Goal: Answer question/provide support: Share knowledge or assist other users

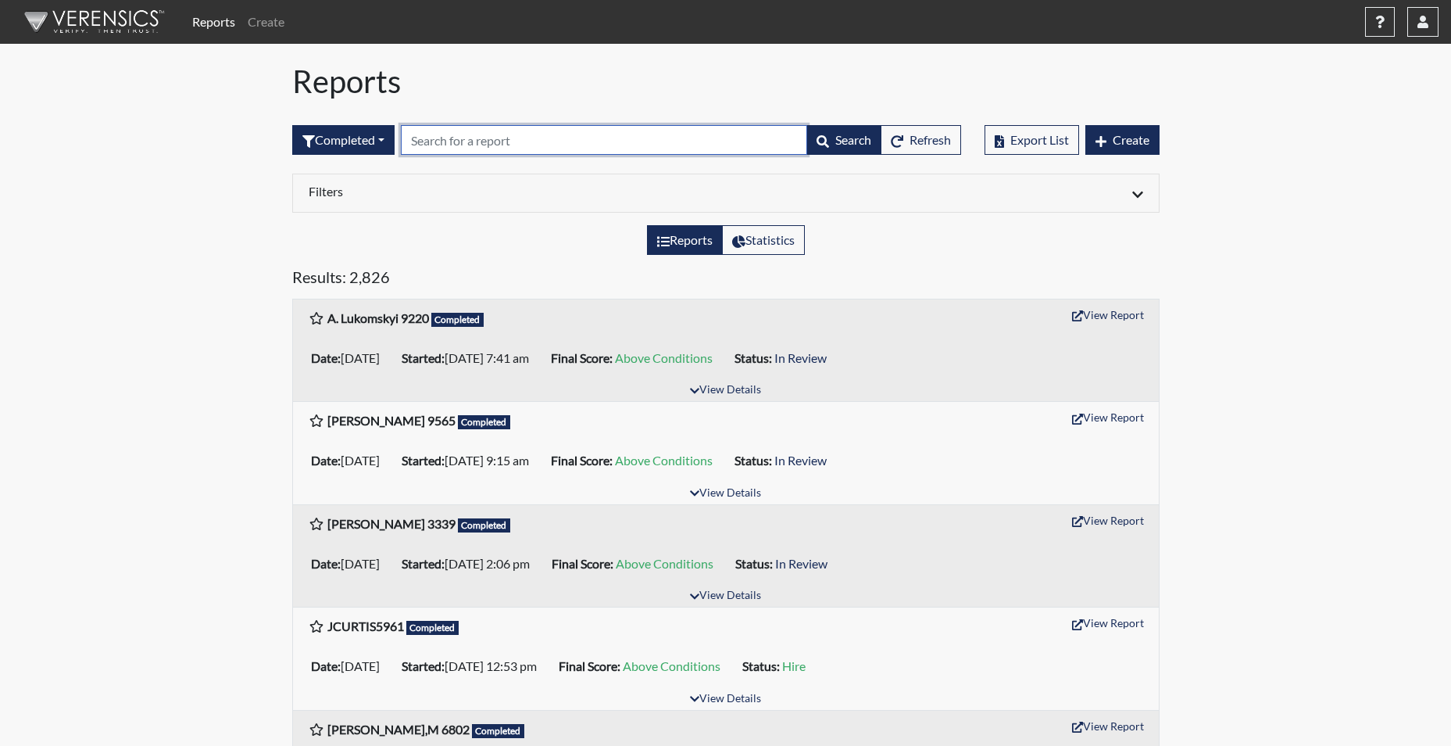
click at [438, 141] on input "text" at bounding box center [604, 140] width 406 height 30
type input "3339"
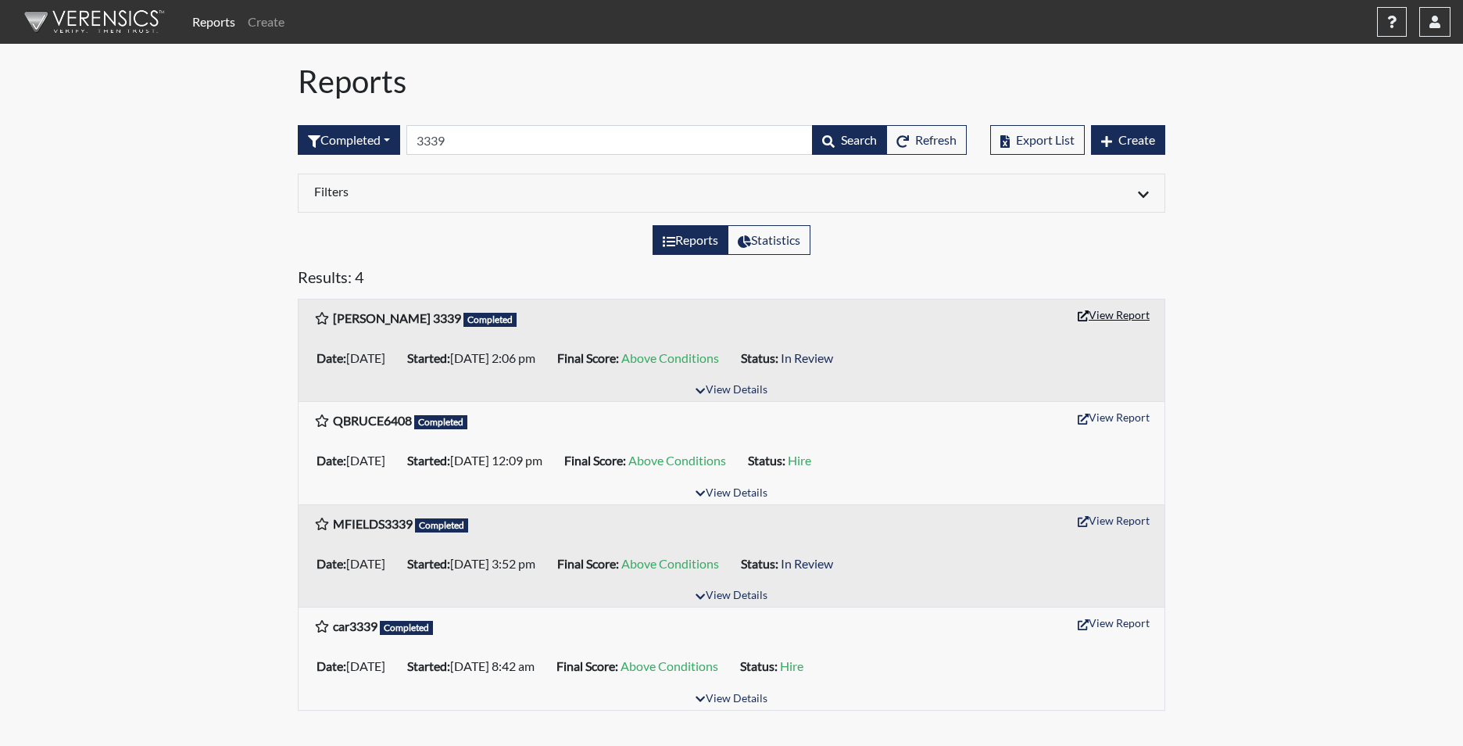
click at [1109, 313] on button "View Report" at bounding box center [1114, 314] width 86 height 24
click at [1071, 302] on button "View Report" at bounding box center [1114, 314] width 86 height 24
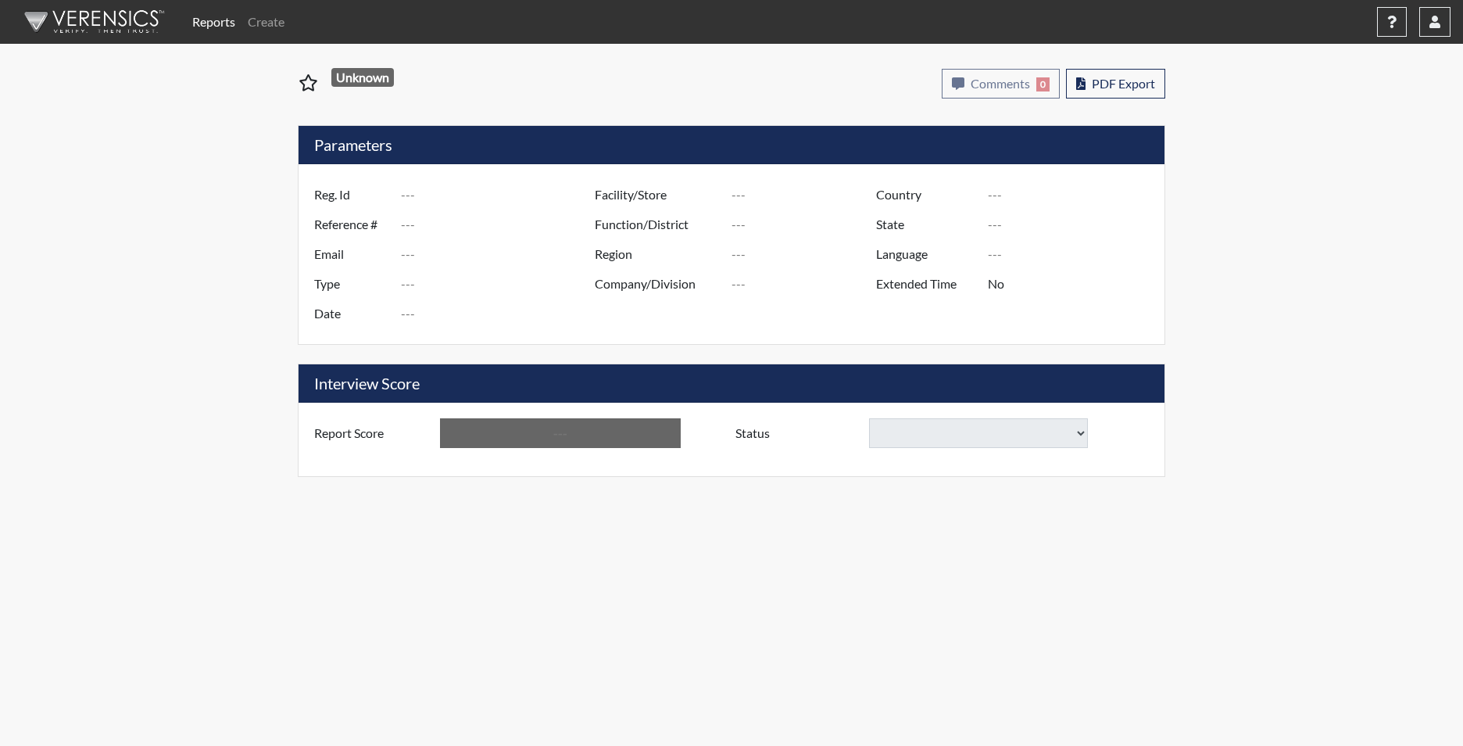
type input "[PERSON_NAME] 3339"
type input "51451"
type input "SSHAVON9@GMAIL.COM"
type input "Corrections Pre-Employment"
type input "Sep 24, 2025"
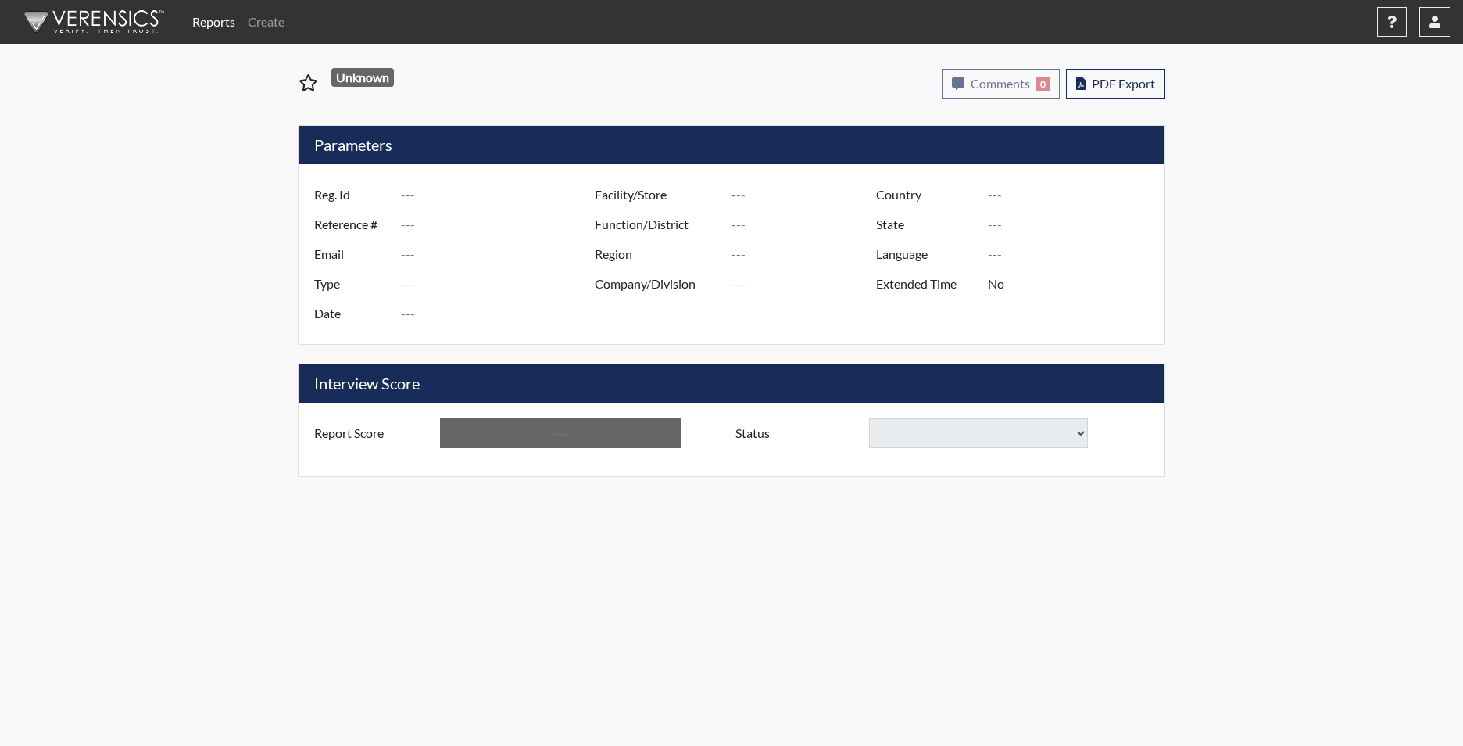
type input "Perry CI"
type input "[GEOGRAPHIC_DATA]"
type input "[US_STATE]"
type input "English"
type input "Yes"
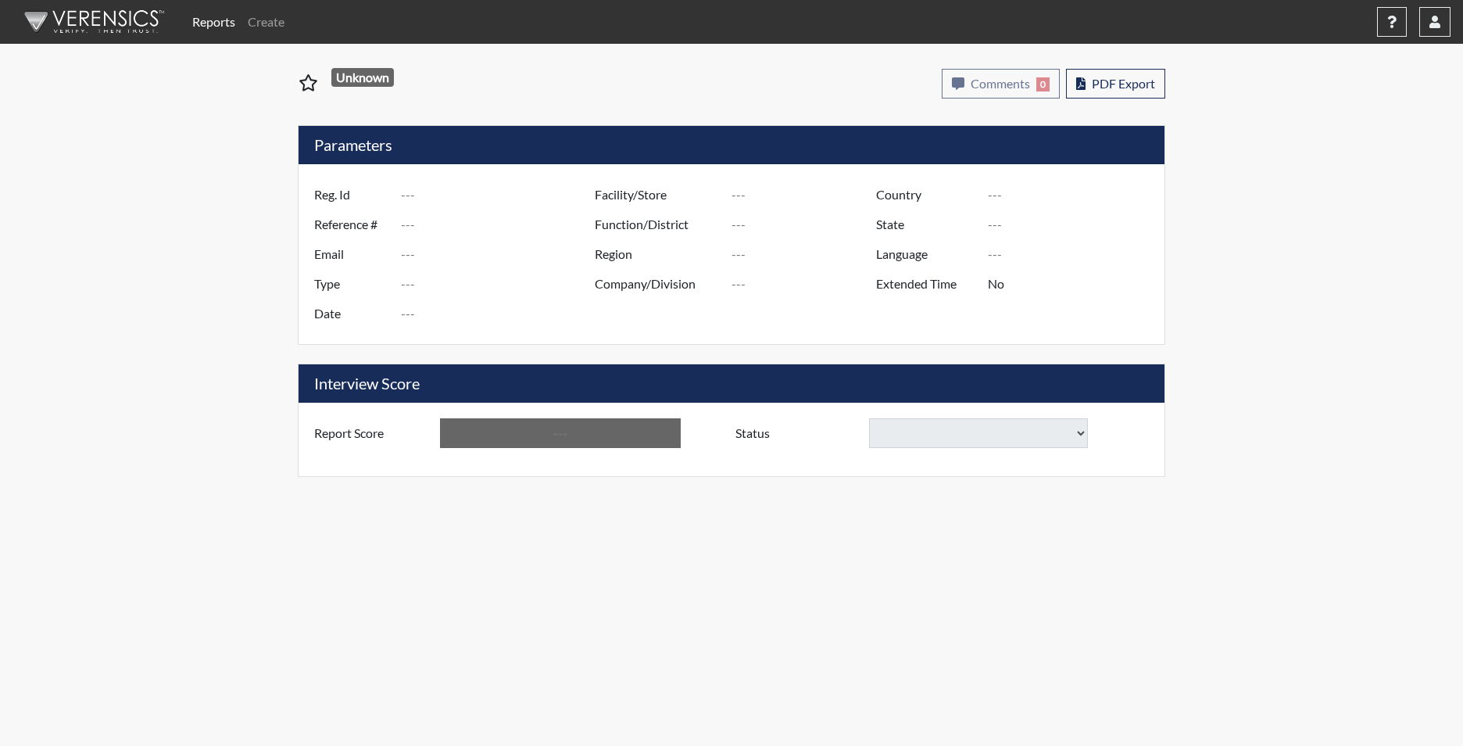
type input "Above Conditions"
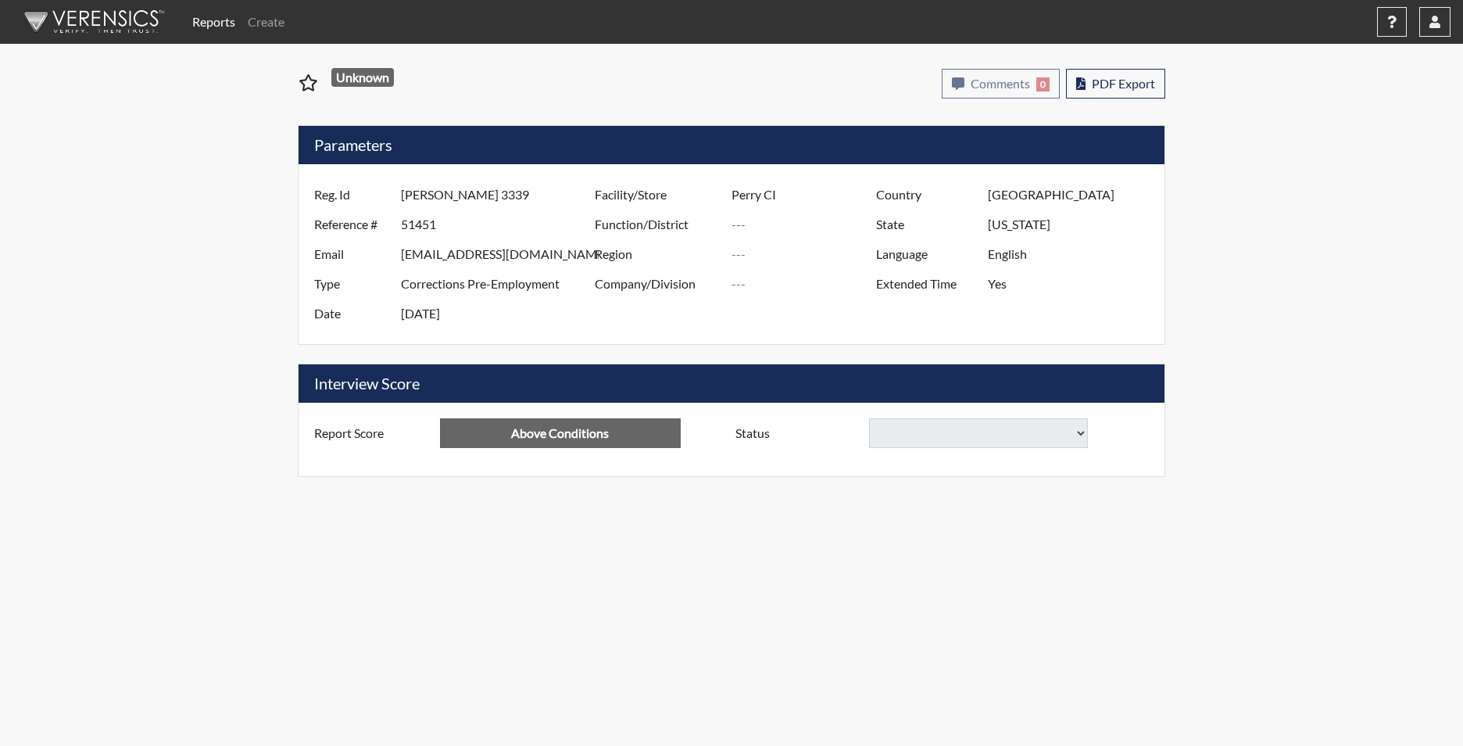
select select
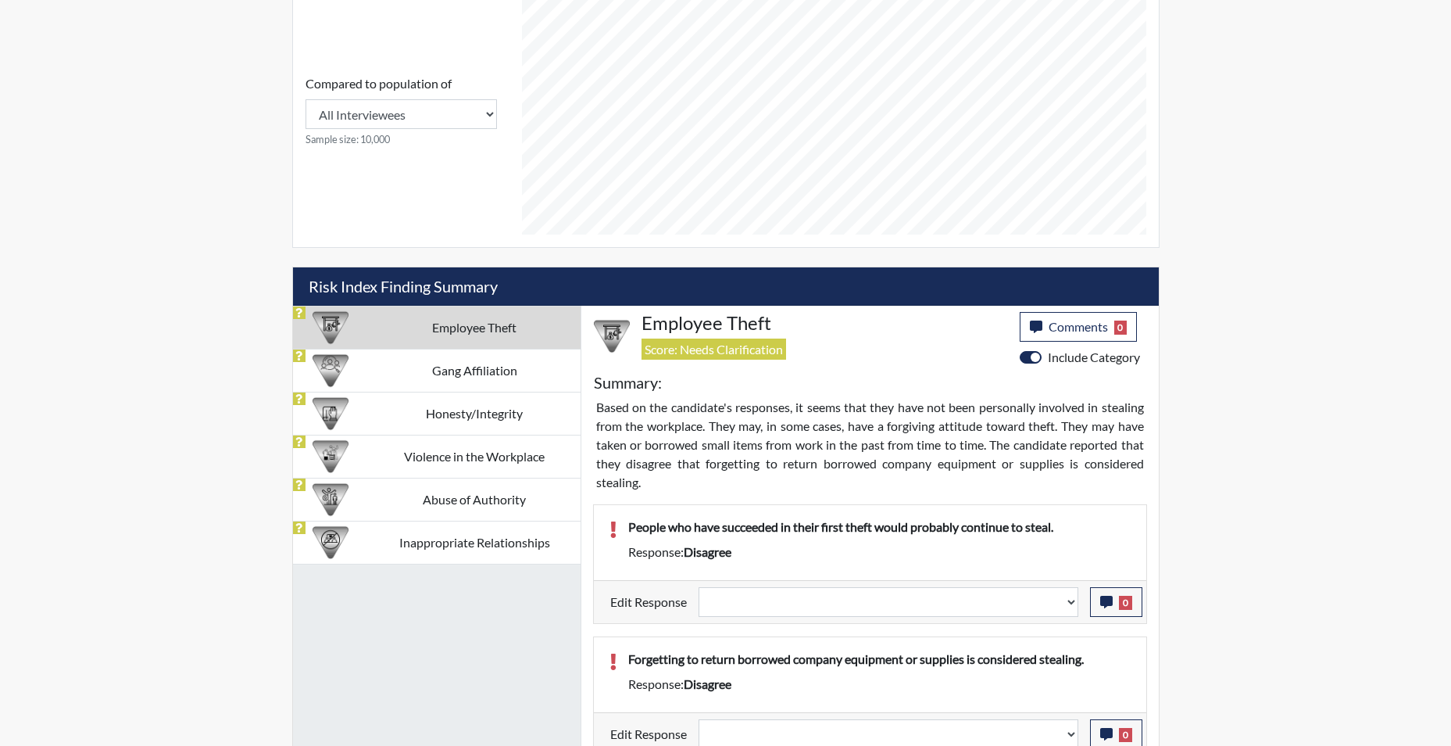
scroll to position [860, 0]
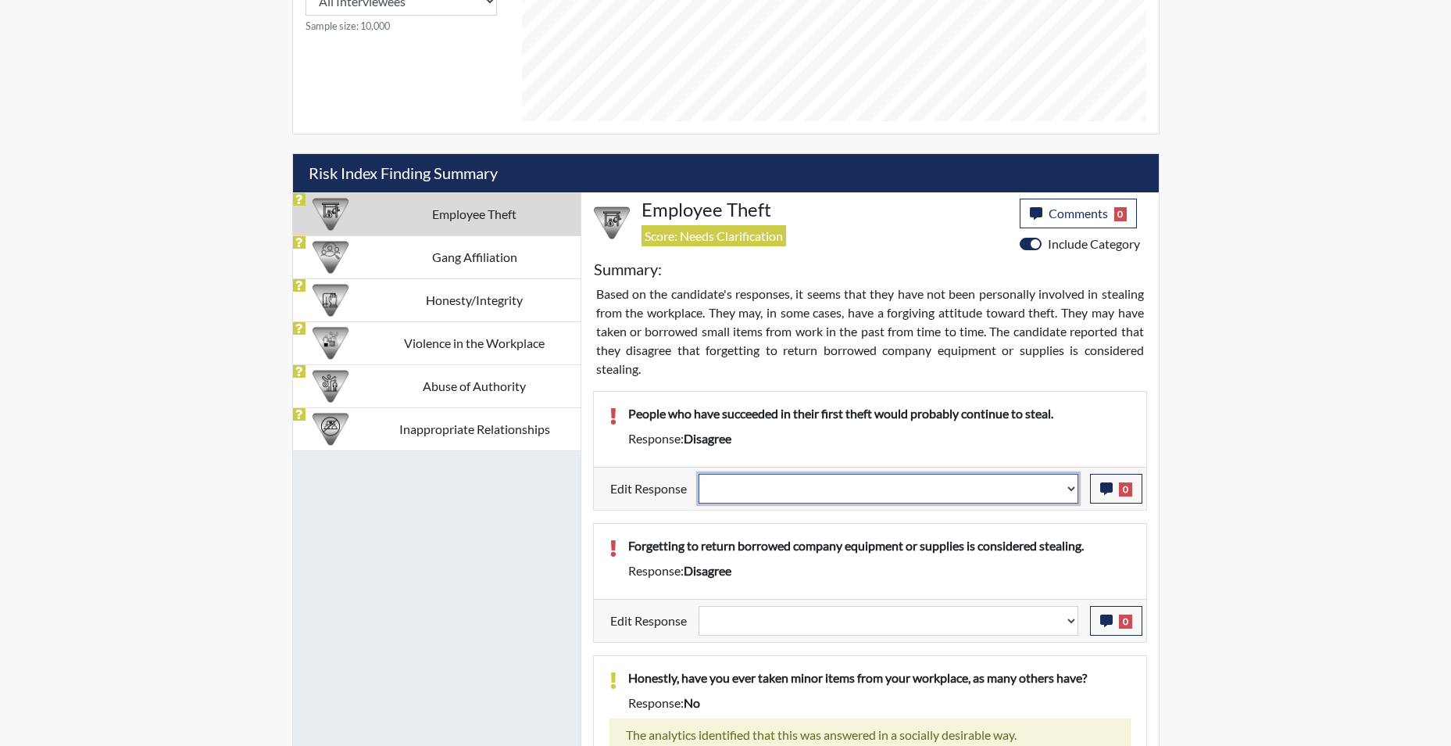
click at [1068, 489] on select "Question is not relevant. Results will be updated. Reasonable explanation provi…" at bounding box center [889, 489] width 380 height 30
select select "reasonable-explanation-provided"
click at [699, 474] on select "Question is not relevant. Results will be updated. Reasonable explanation provi…" at bounding box center [889, 489] width 380 height 30
select select
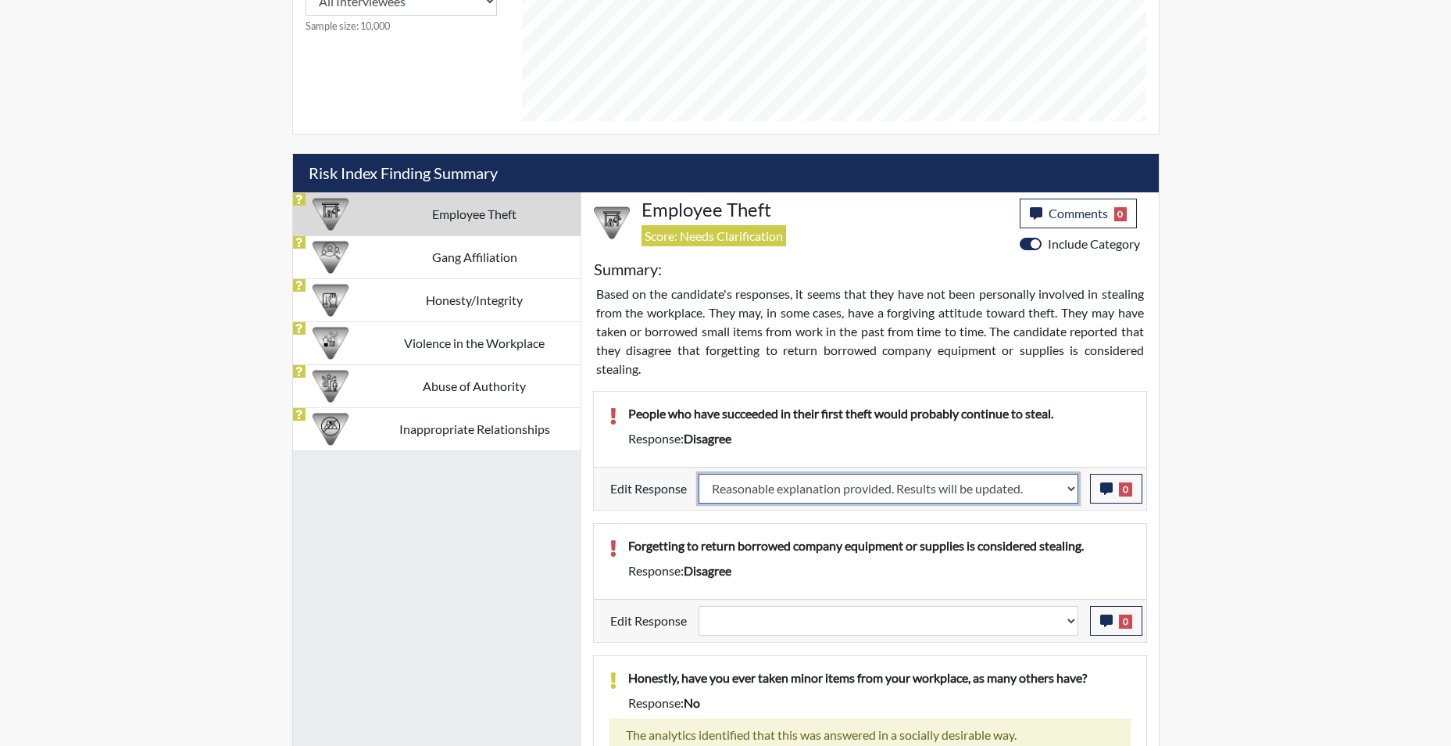
select select
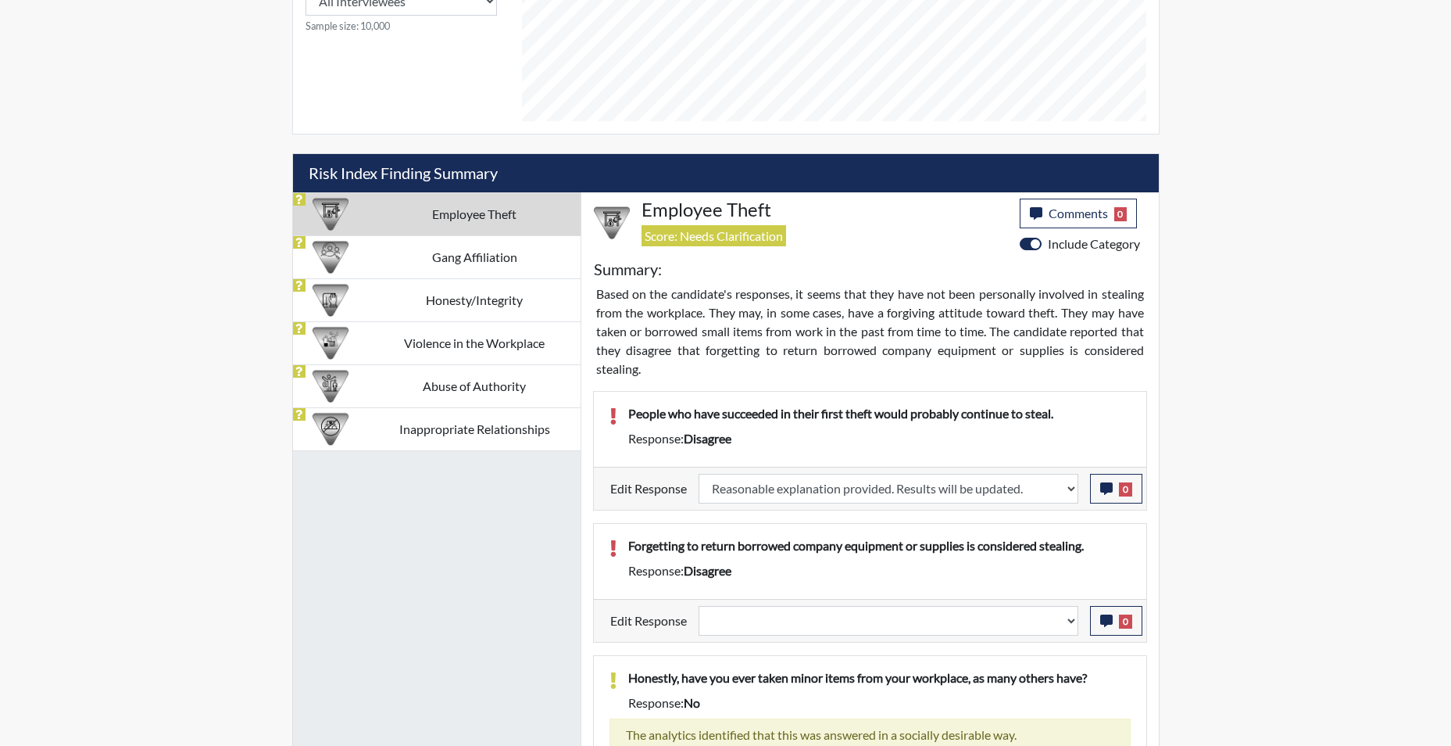
select select
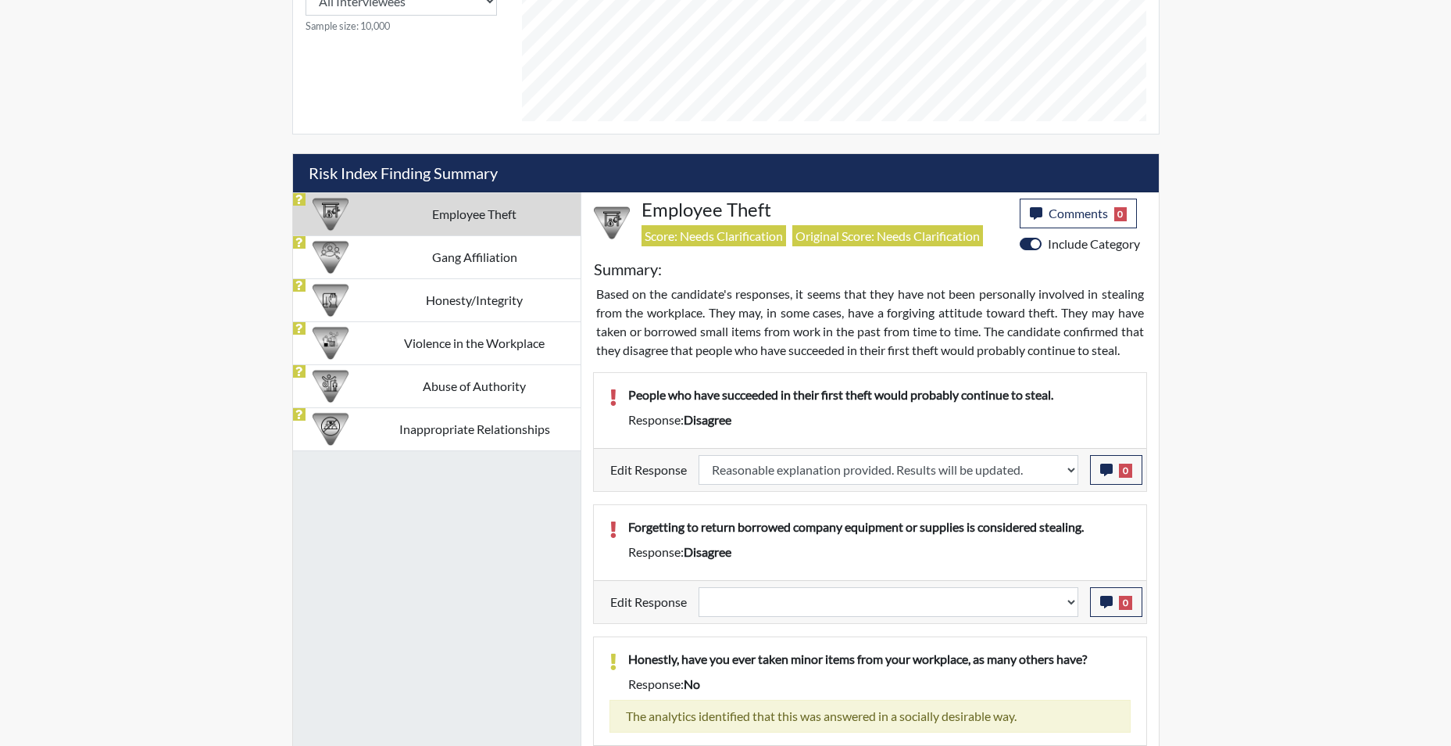
scroll to position [259, 649]
click at [1071, 606] on select "Question is not relevant. Results will be updated. Reasonable explanation provi…" at bounding box center [889, 602] width 380 height 30
select select "reasonable-explanation-provided"
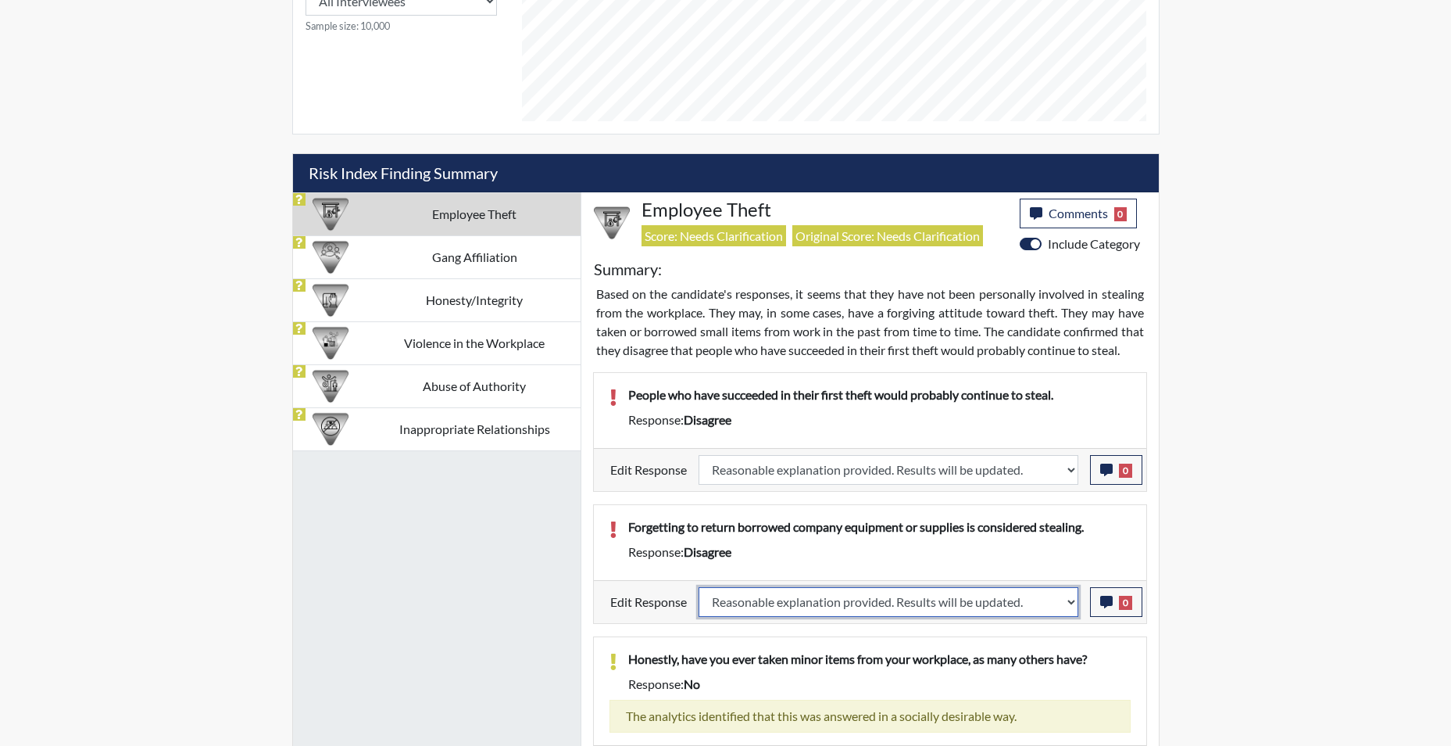
click at [699, 587] on select "Question is not relevant. Results will be updated. Reasonable explanation provi…" at bounding box center [889, 602] width 380 height 30
select select
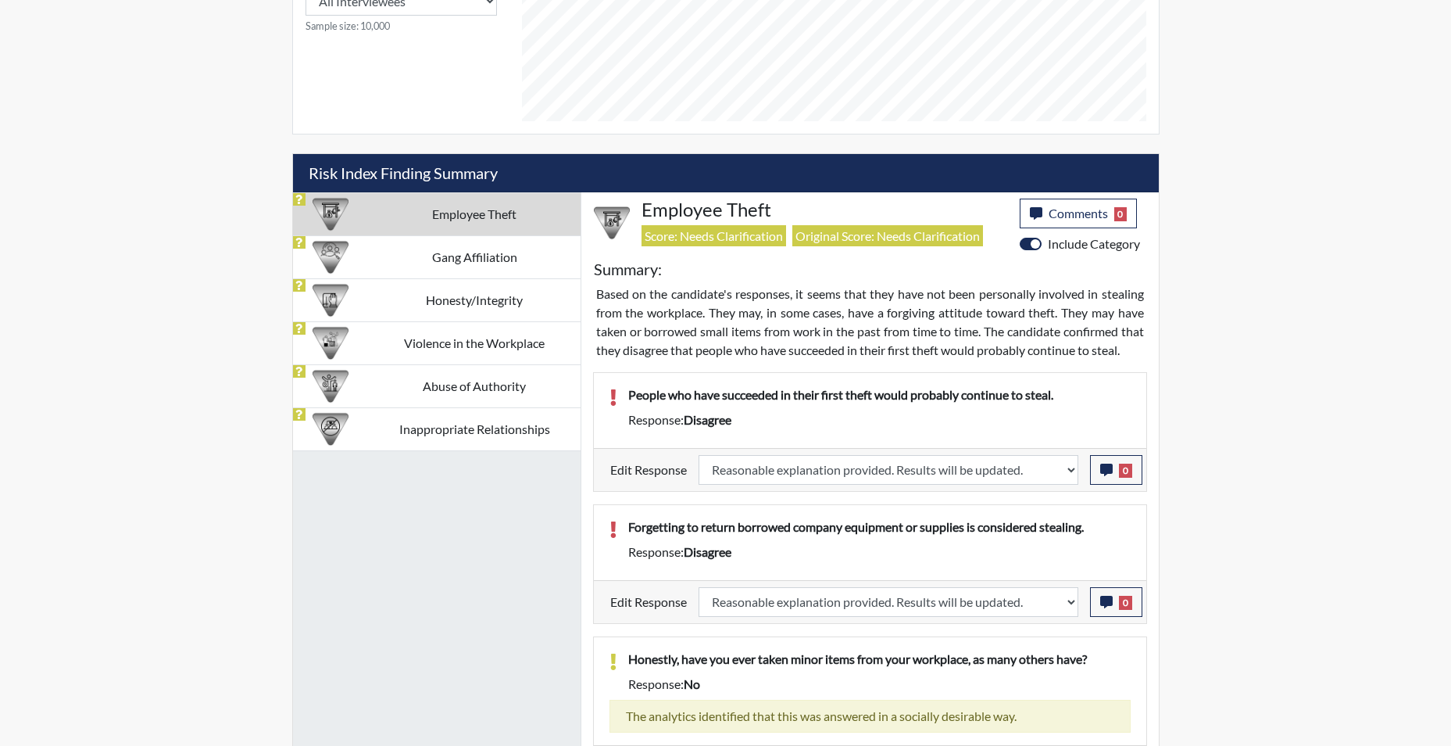
select select
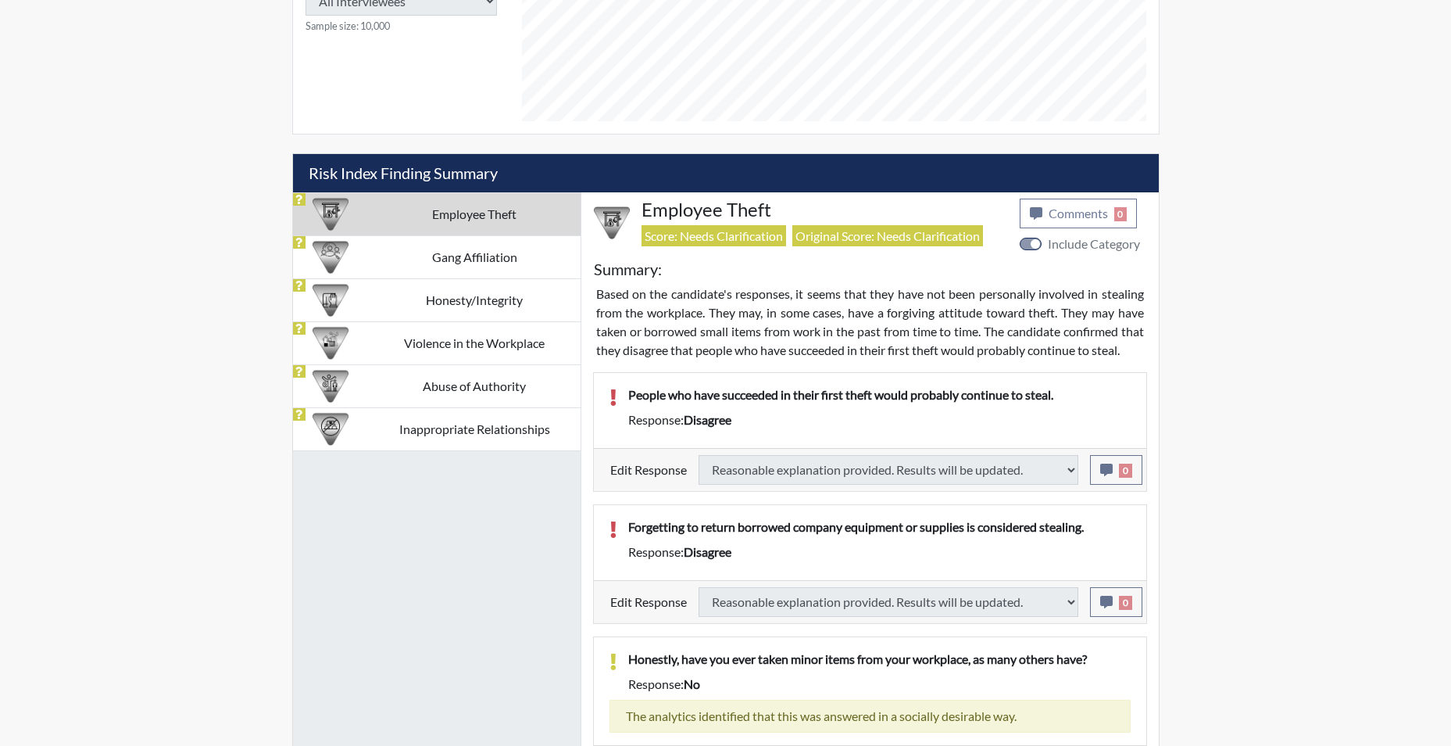
select select
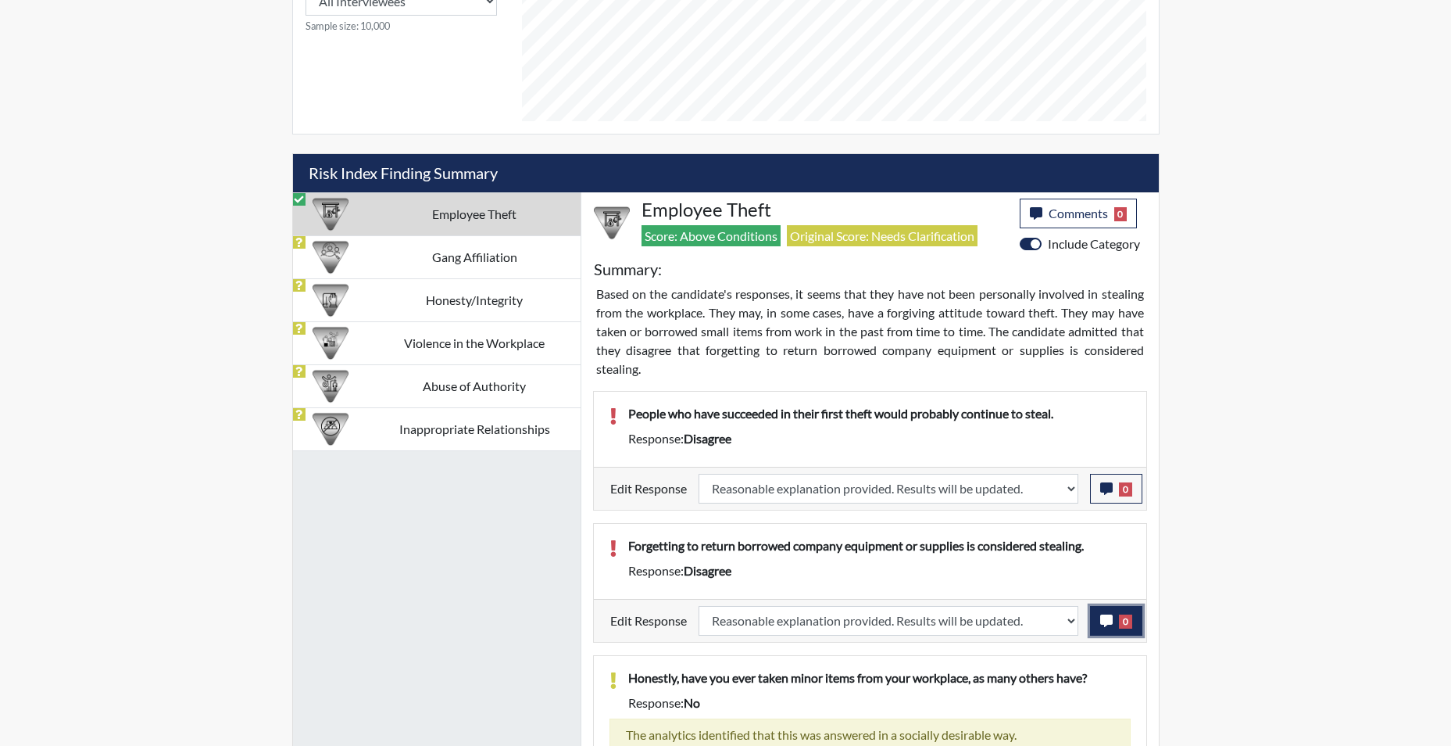
click at [1105, 623] on icon "button" at bounding box center [1106, 620] width 13 height 13
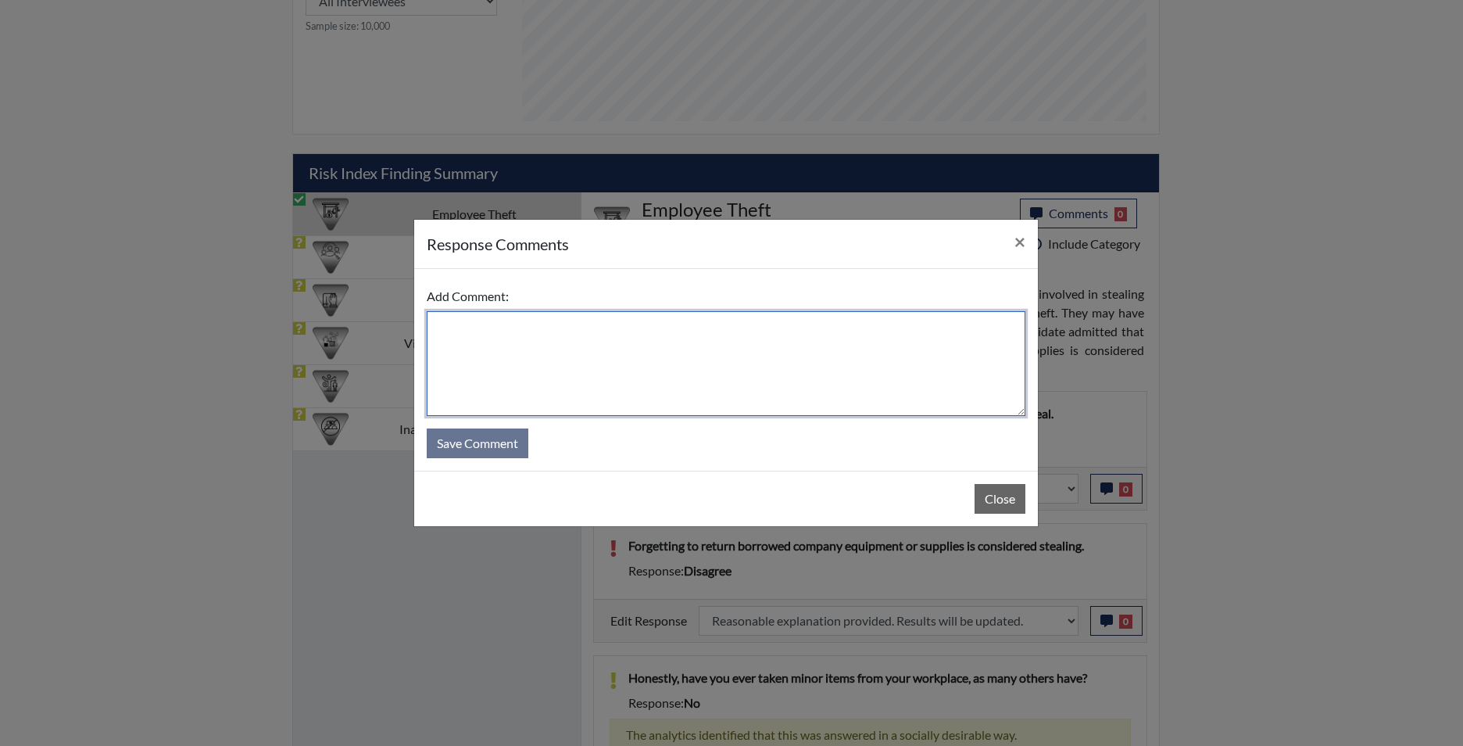
click at [653, 363] on textarea at bounding box center [726, 363] width 599 height 105
type textarea "app agrees"
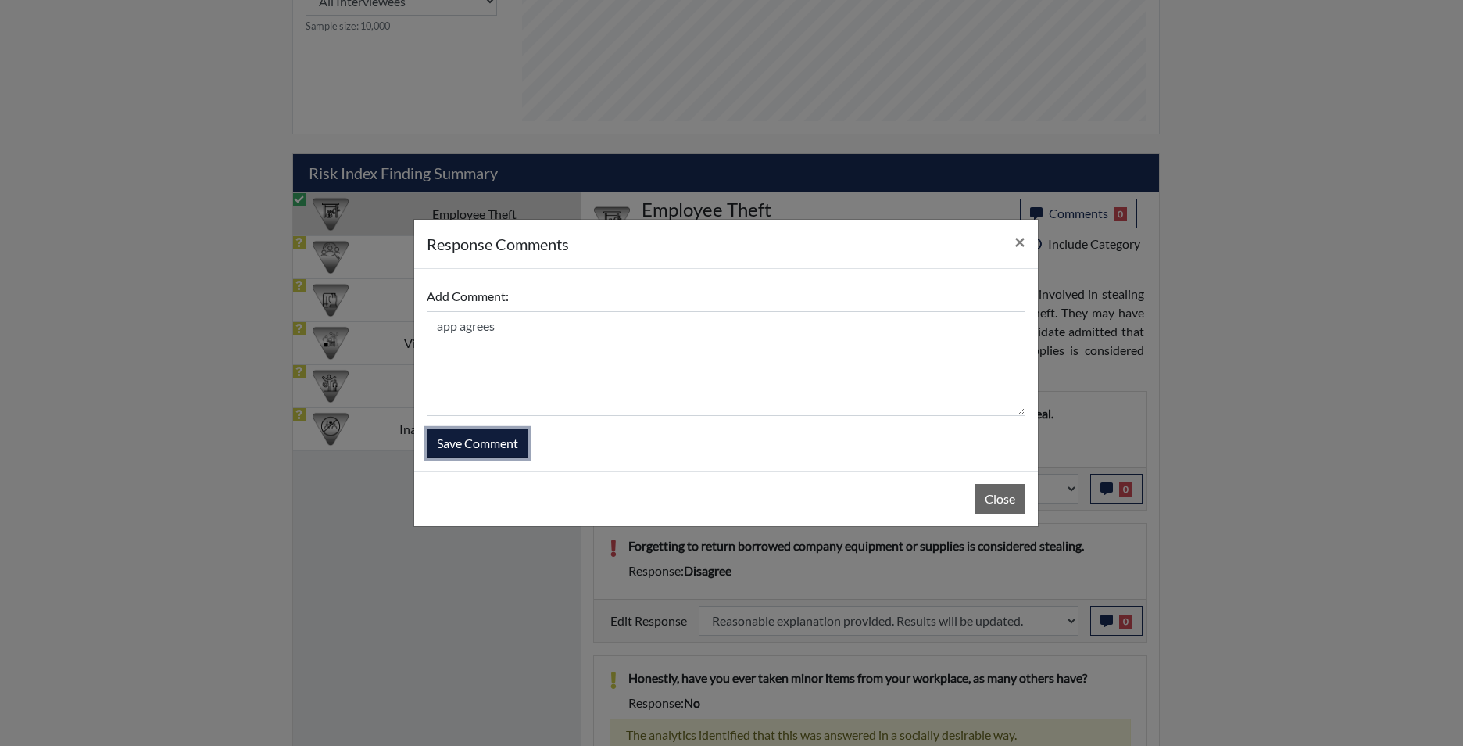
click at [509, 446] on button "Save Comment" at bounding box center [478, 443] width 102 height 30
select select
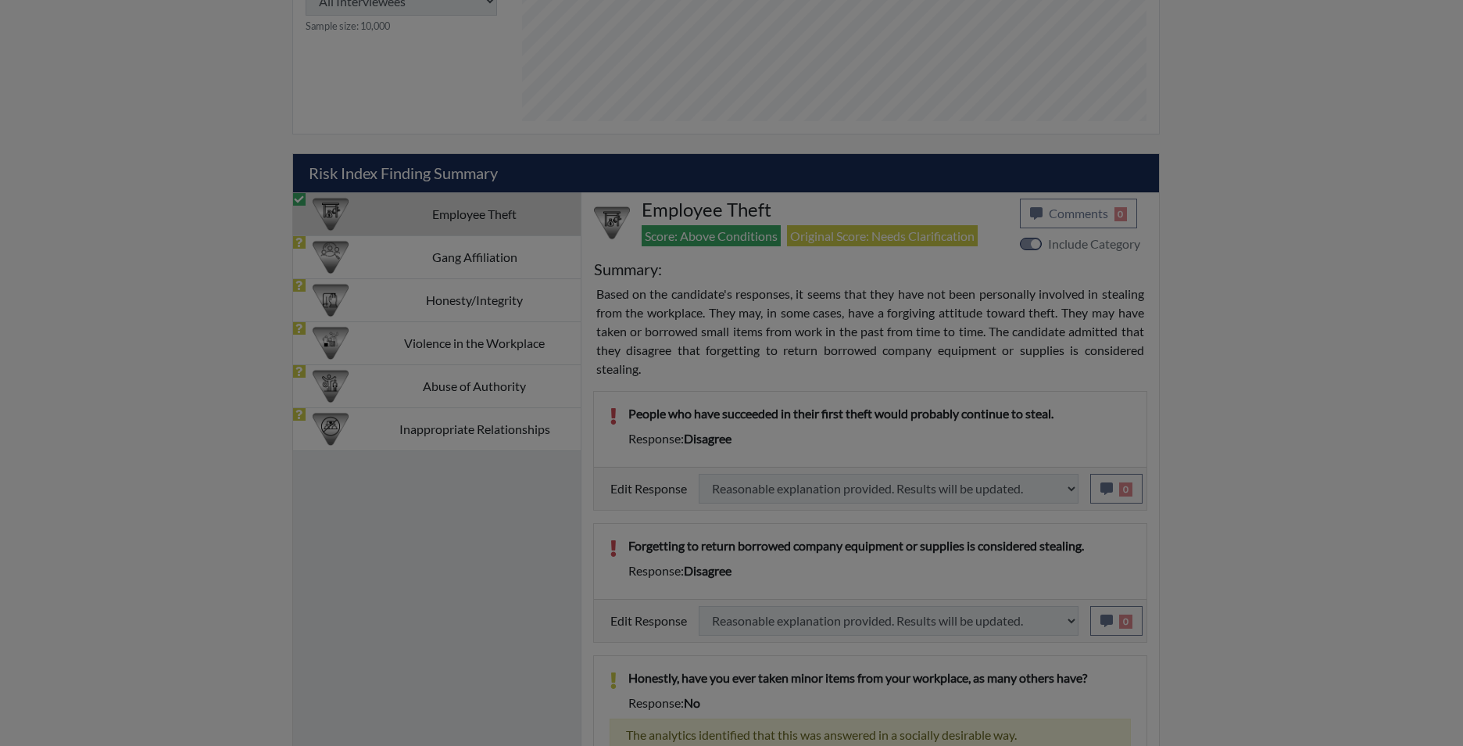
select select
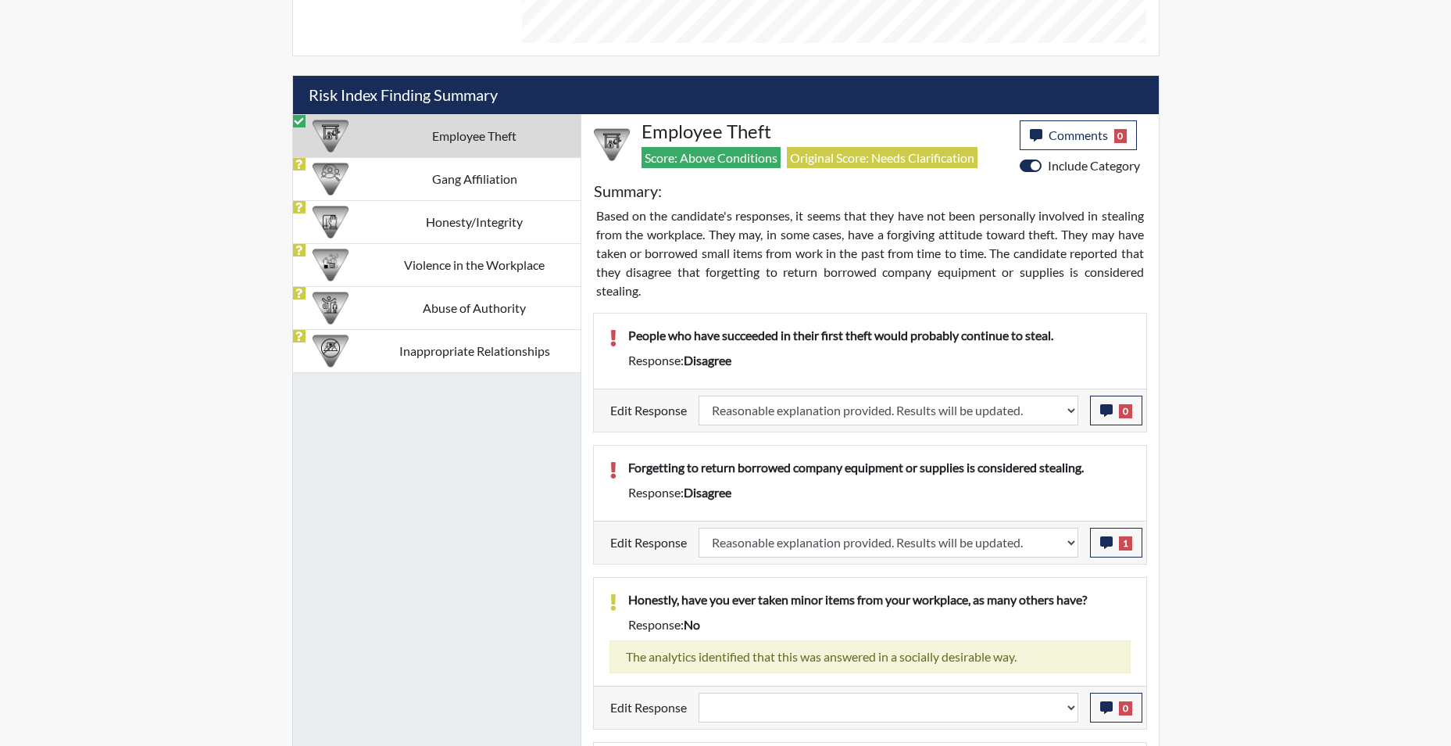
scroll to position [1016, 0]
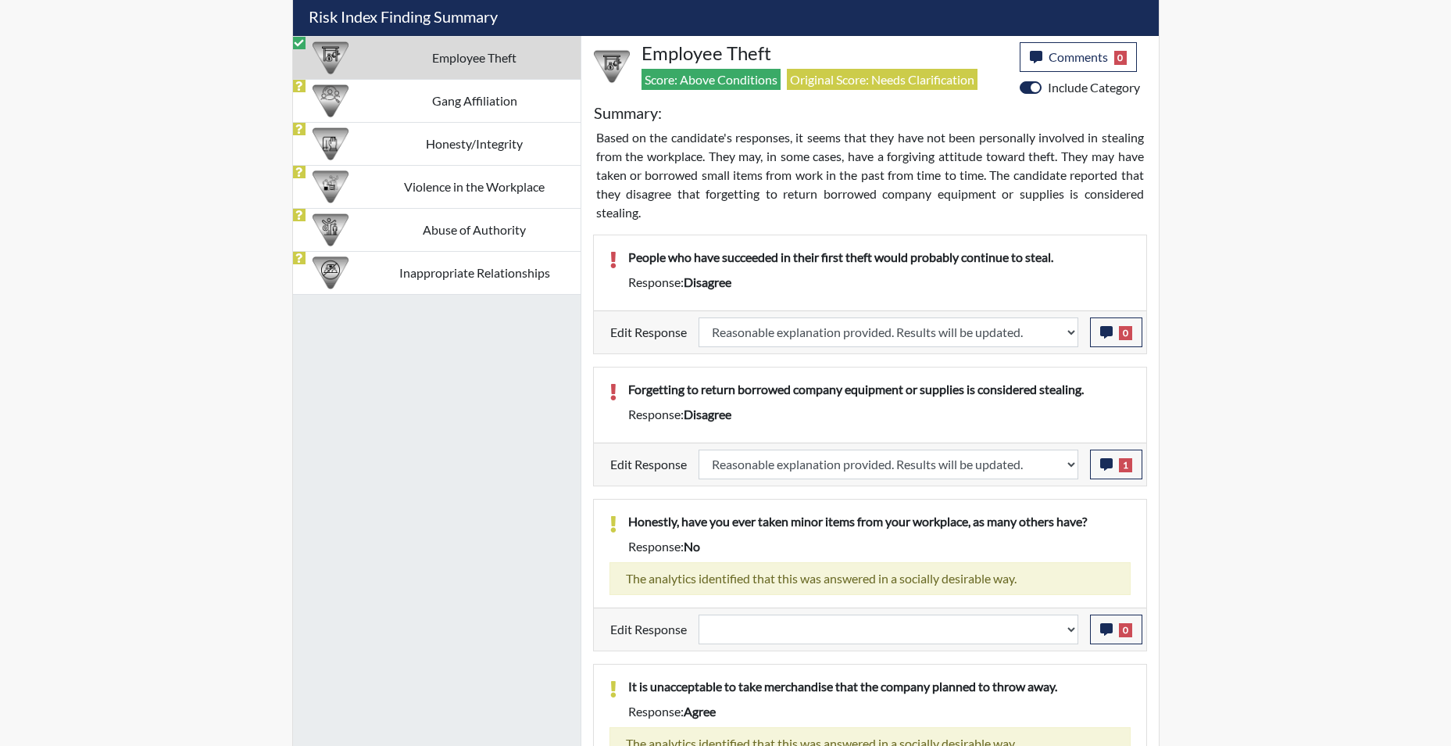
click at [1081, 637] on div "Question is not relevant. Results will be updated. Reasonable explanation provi…" at bounding box center [888, 629] width 403 height 30
click at [1070, 633] on select "Question is not relevant. Results will be updated. Reasonable explanation provi…" at bounding box center [889, 629] width 380 height 30
select select "reasonable-explanation-provided"
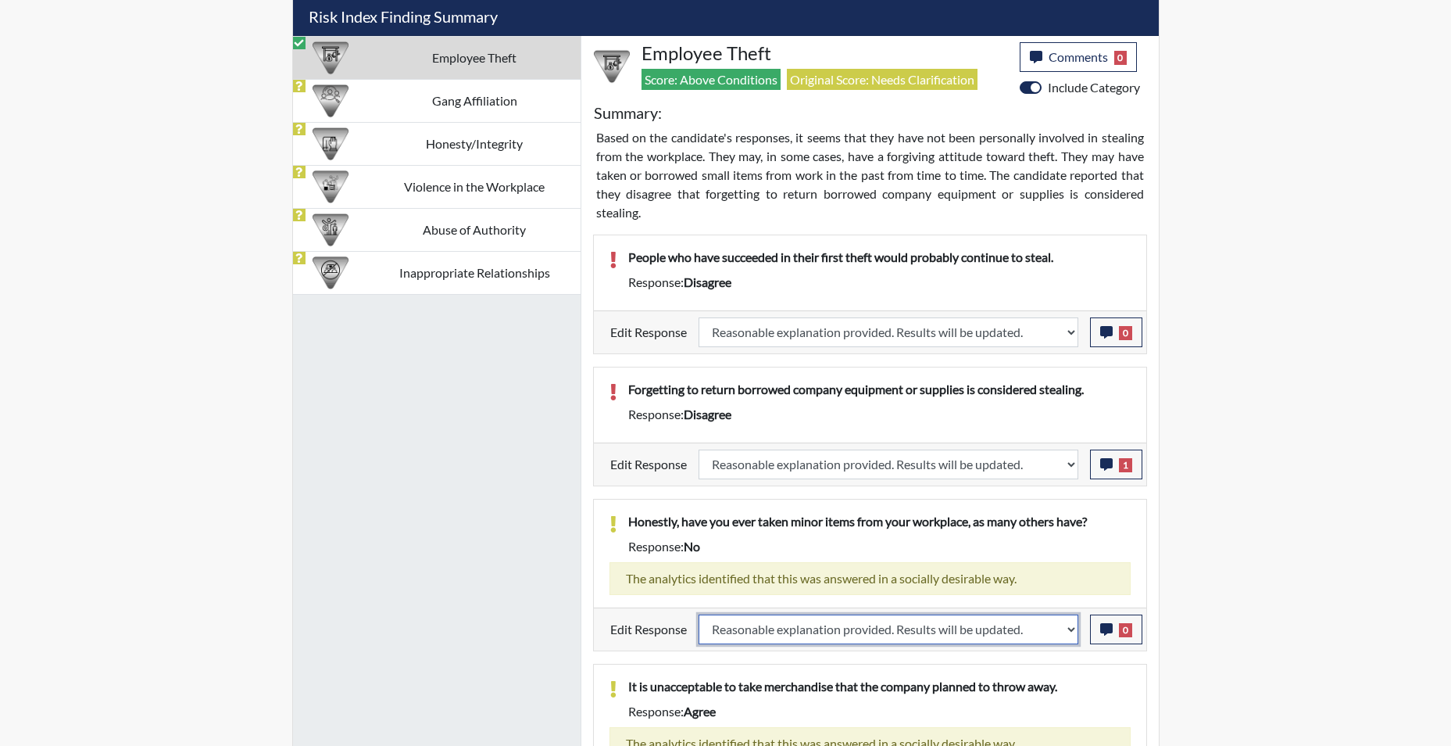
click at [699, 614] on select "Question is not relevant. Results will be updated. Reasonable explanation provi…" at bounding box center [889, 629] width 380 height 30
select select
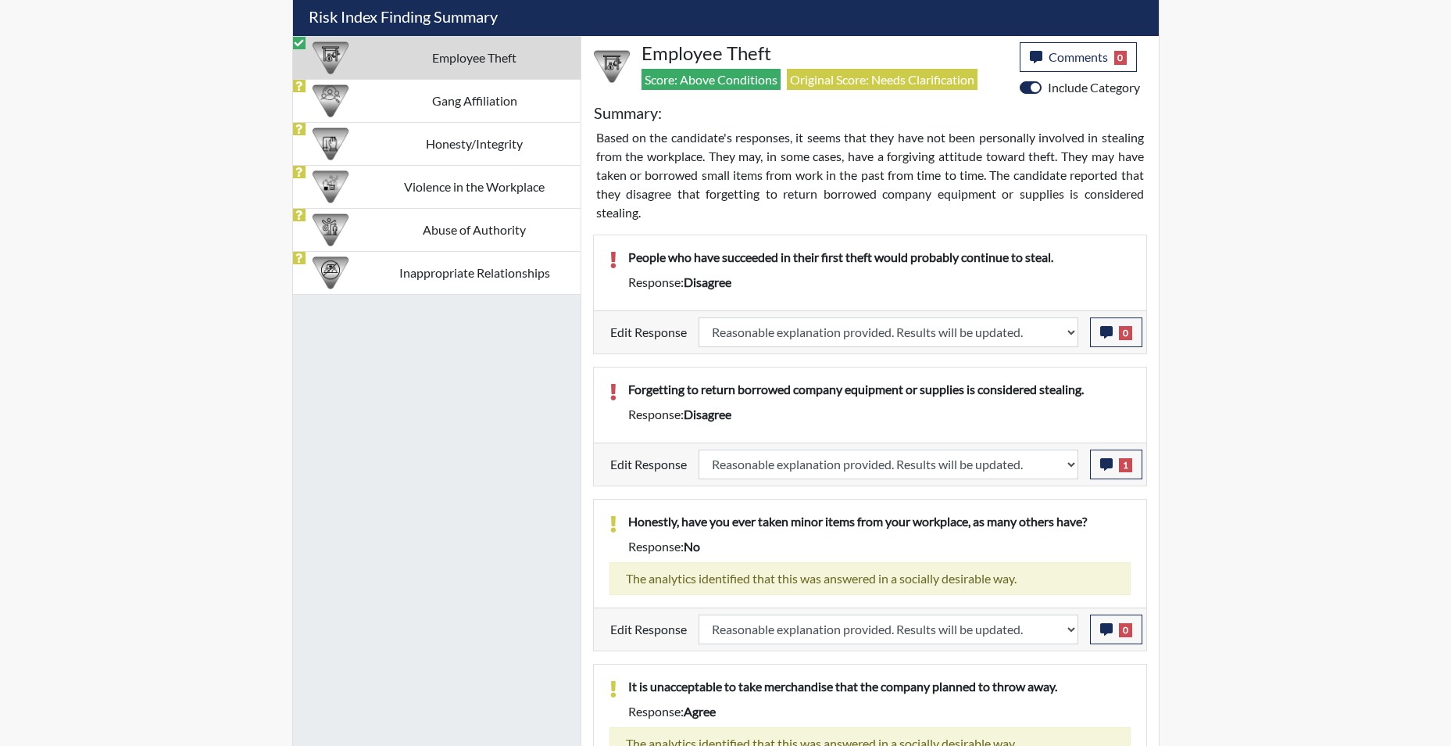
select select
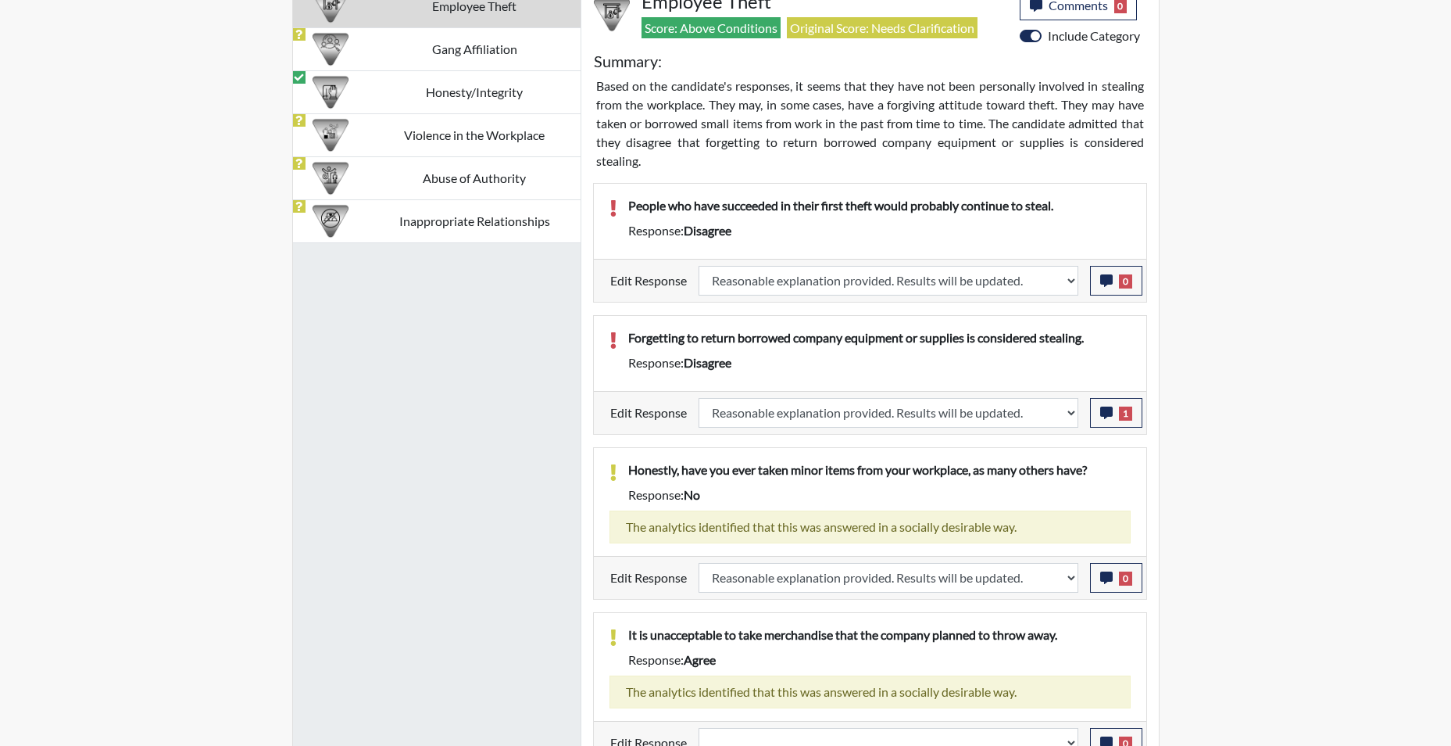
scroll to position [1172, 0]
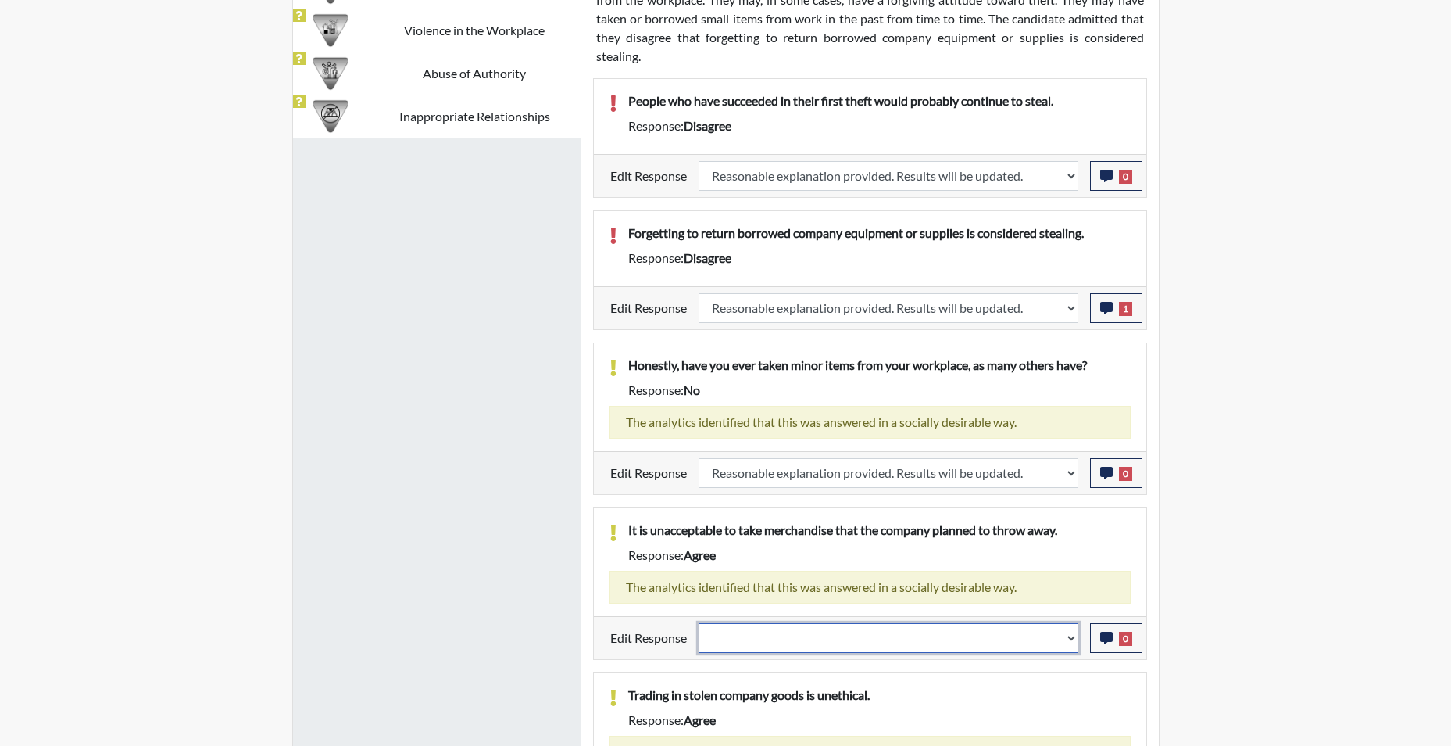
click at [1069, 642] on select "Question is not relevant. Results will be updated. Reasonable explanation provi…" at bounding box center [889, 638] width 380 height 30
select select "reasonable-explanation-provided"
click at [699, 623] on select "Question is not relevant. Results will be updated. Reasonable explanation provi…" at bounding box center [889, 638] width 380 height 30
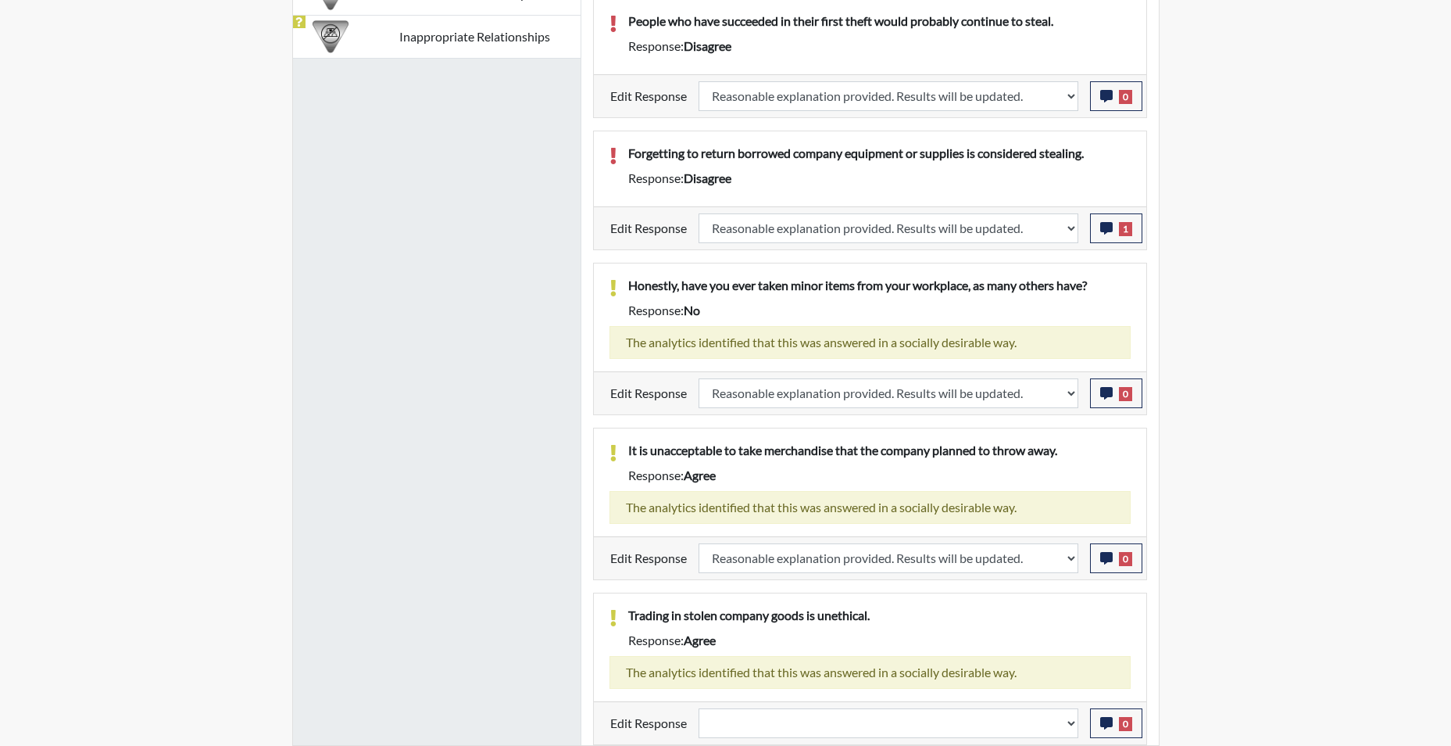
scroll to position [259, 649]
click at [1075, 726] on select "Question is not relevant. Results will be updated. Reasonable explanation provi…" at bounding box center [889, 723] width 380 height 30
select select "reasonable-explanation-provided"
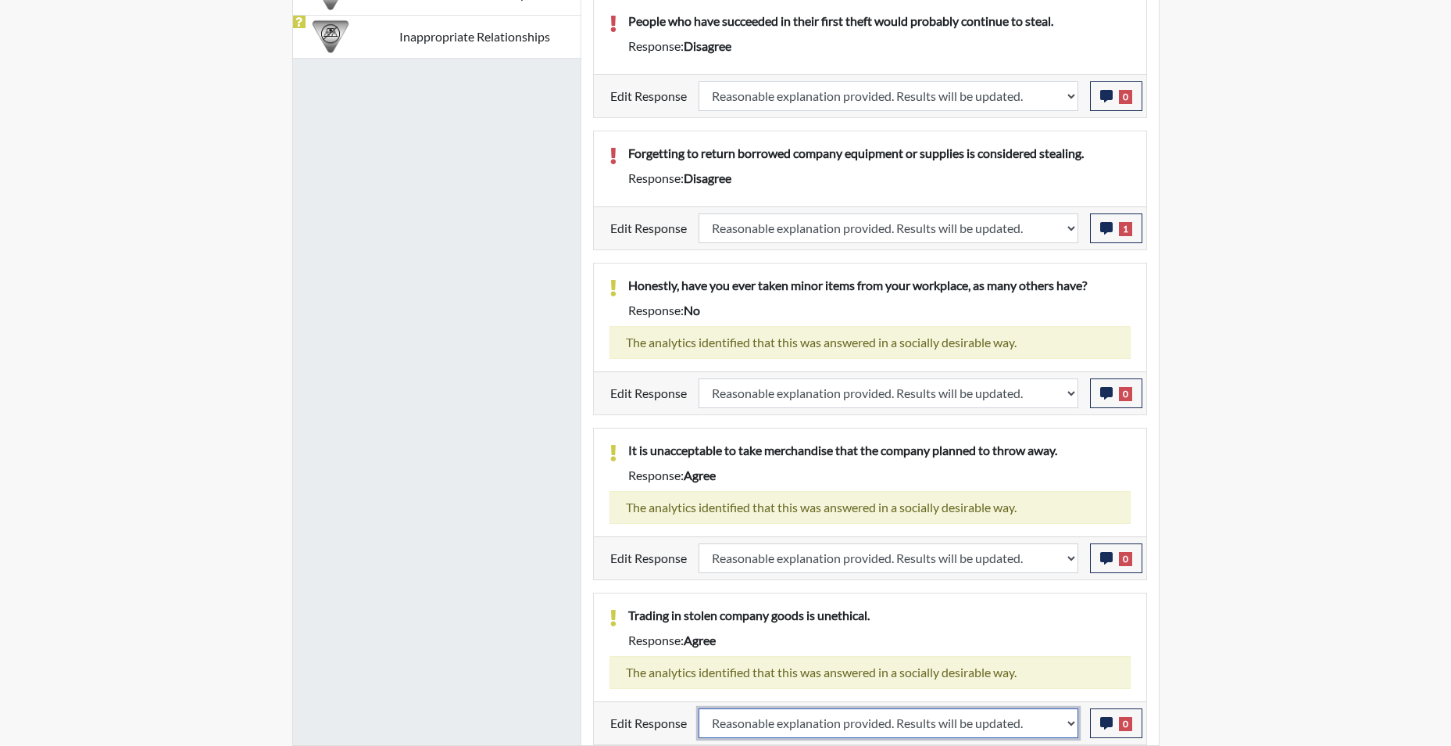
click at [699, 708] on select "Question is not relevant. Results will be updated. Reasonable explanation provi…" at bounding box center [889, 723] width 380 height 30
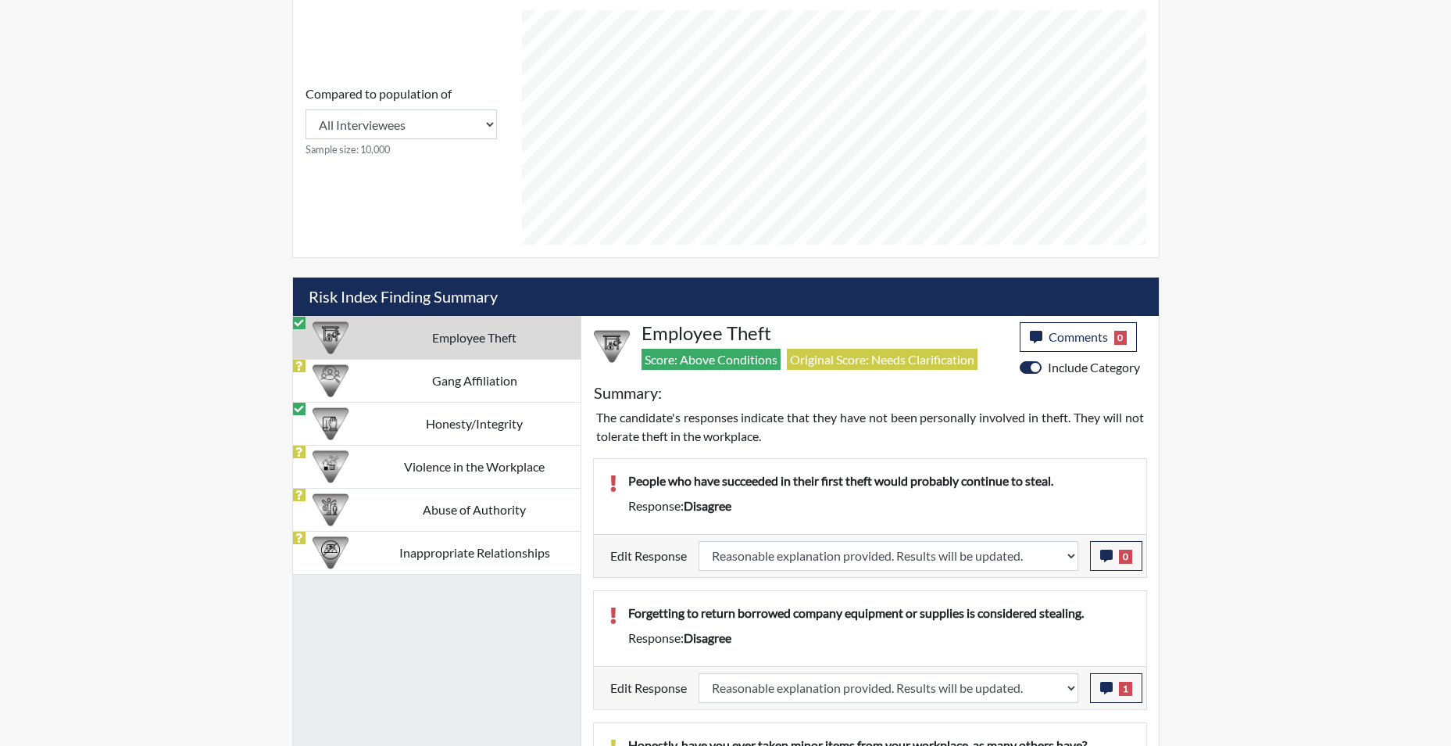
scroll to position [727, 0]
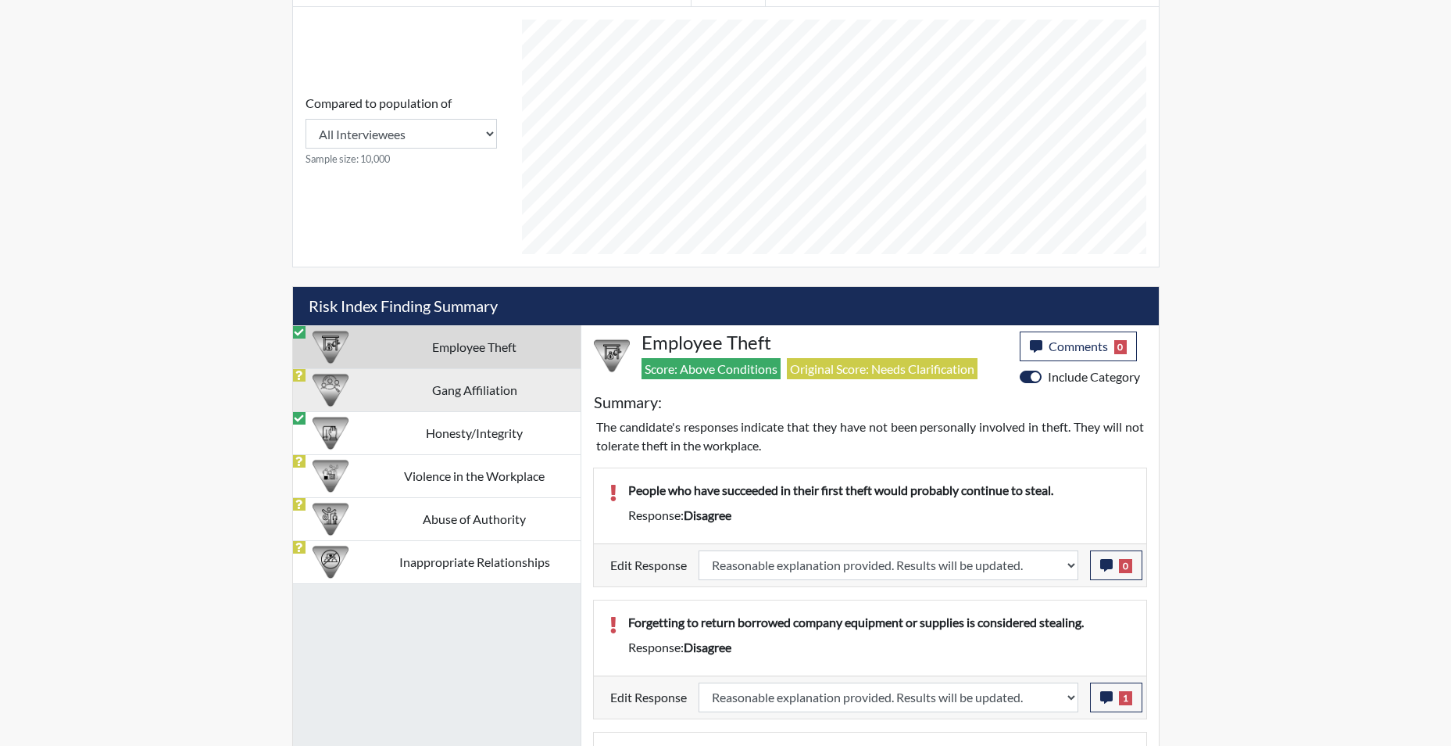
click at [453, 390] on td "Gang Affiliation" at bounding box center [475, 389] width 212 height 43
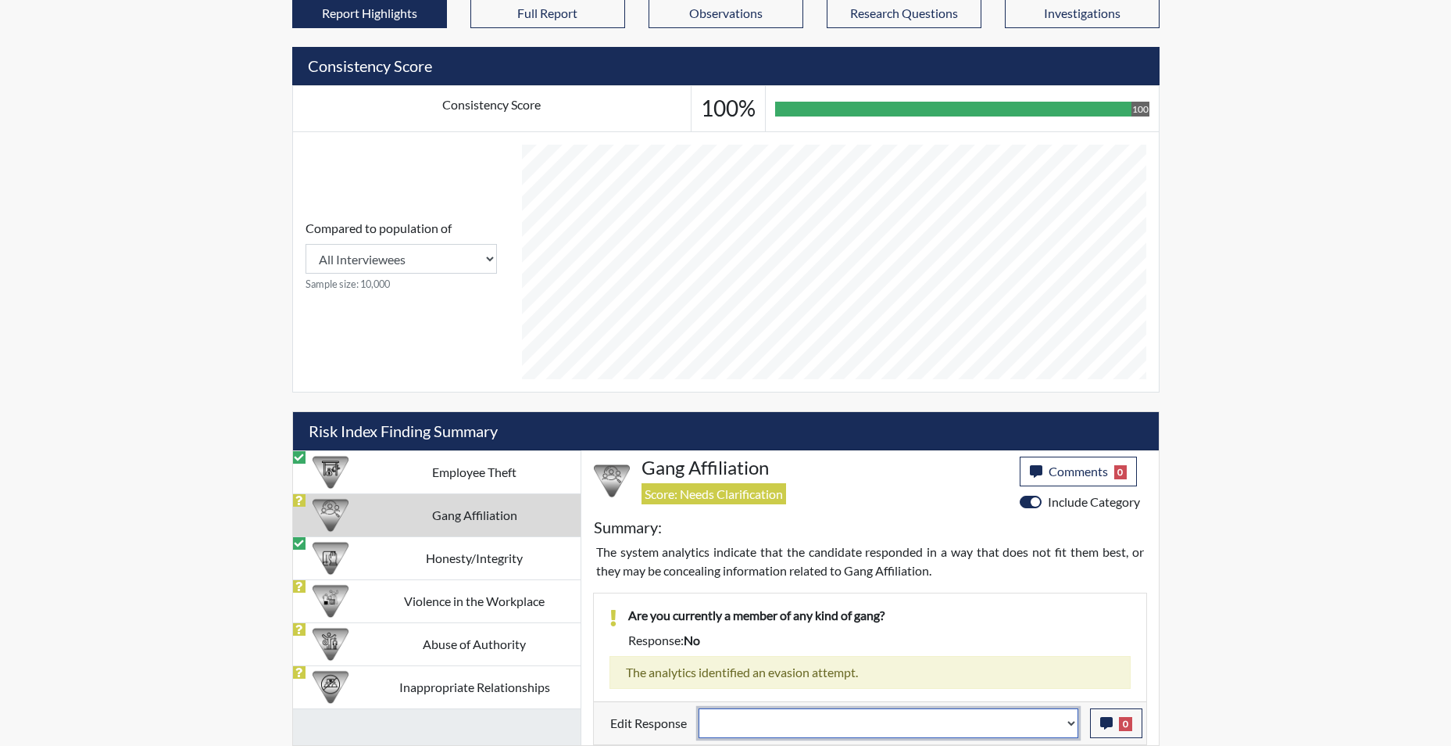
click at [1072, 730] on select "Question is not relevant. Results will be updated. Reasonable explanation provi…" at bounding box center [889, 723] width 380 height 30
select select "reasonable-explanation-provided"
click at [699, 708] on select "Question is not relevant. Results will be updated. Reasonable explanation provi…" at bounding box center [889, 723] width 380 height 30
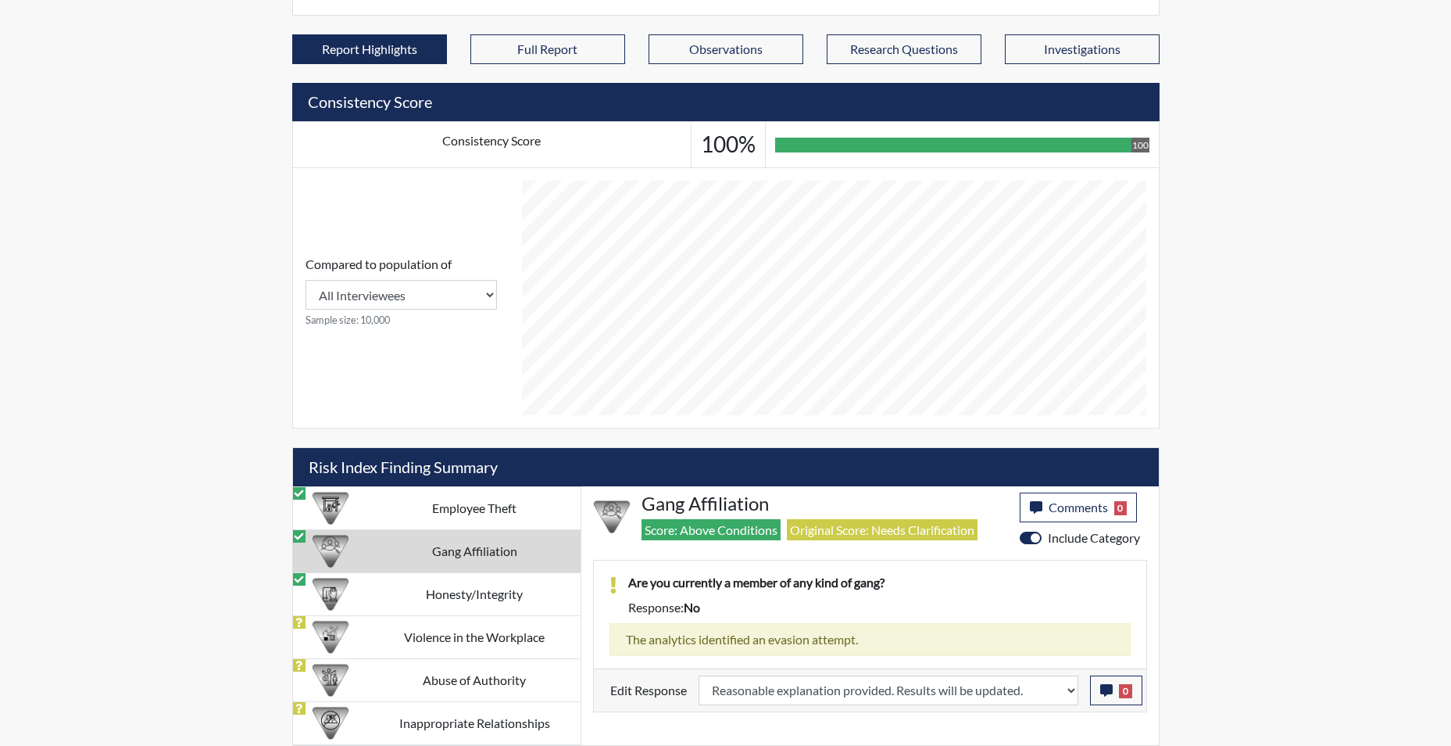
scroll to position [259, 649]
click at [462, 594] on td "Honesty/Integrity" at bounding box center [475, 593] width 212 height 43
select select
select select "reasonable-explanation-provided"
select select
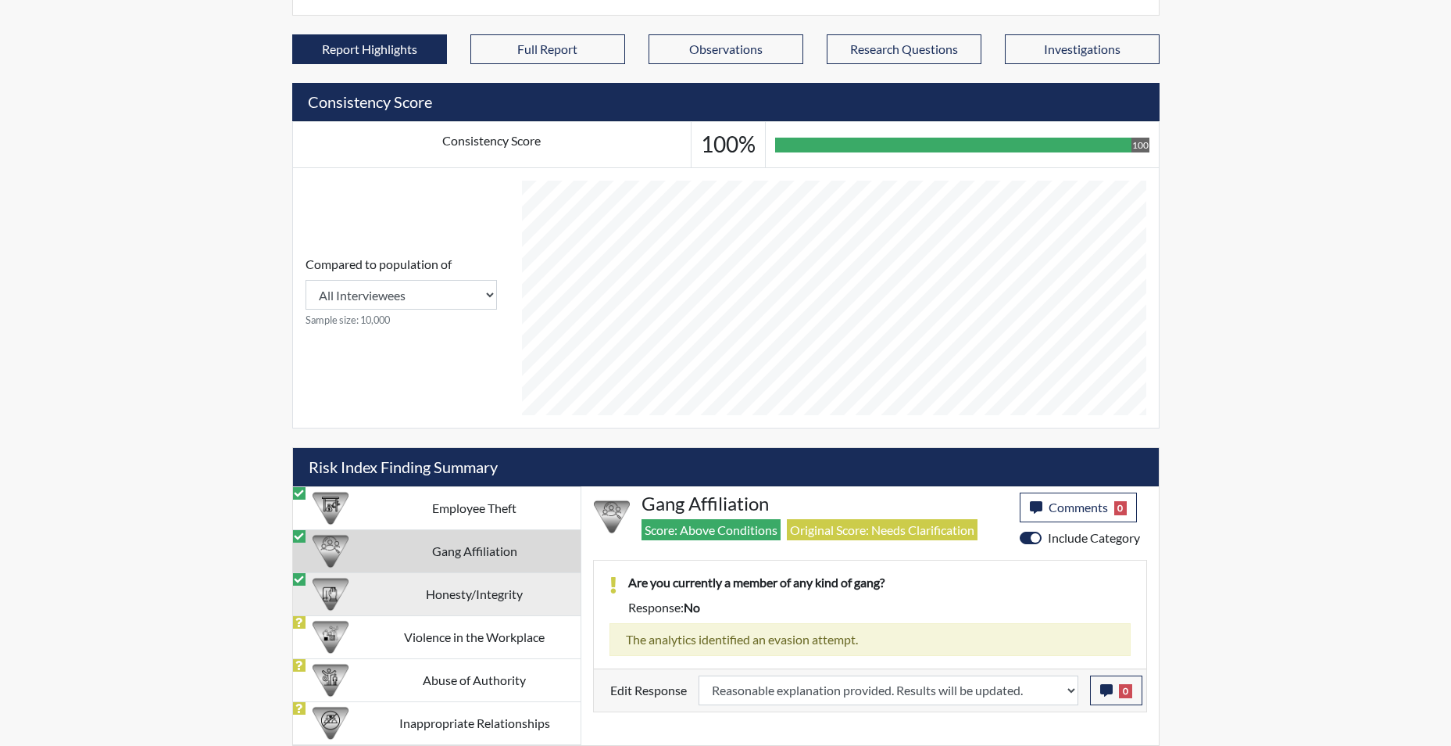
select select
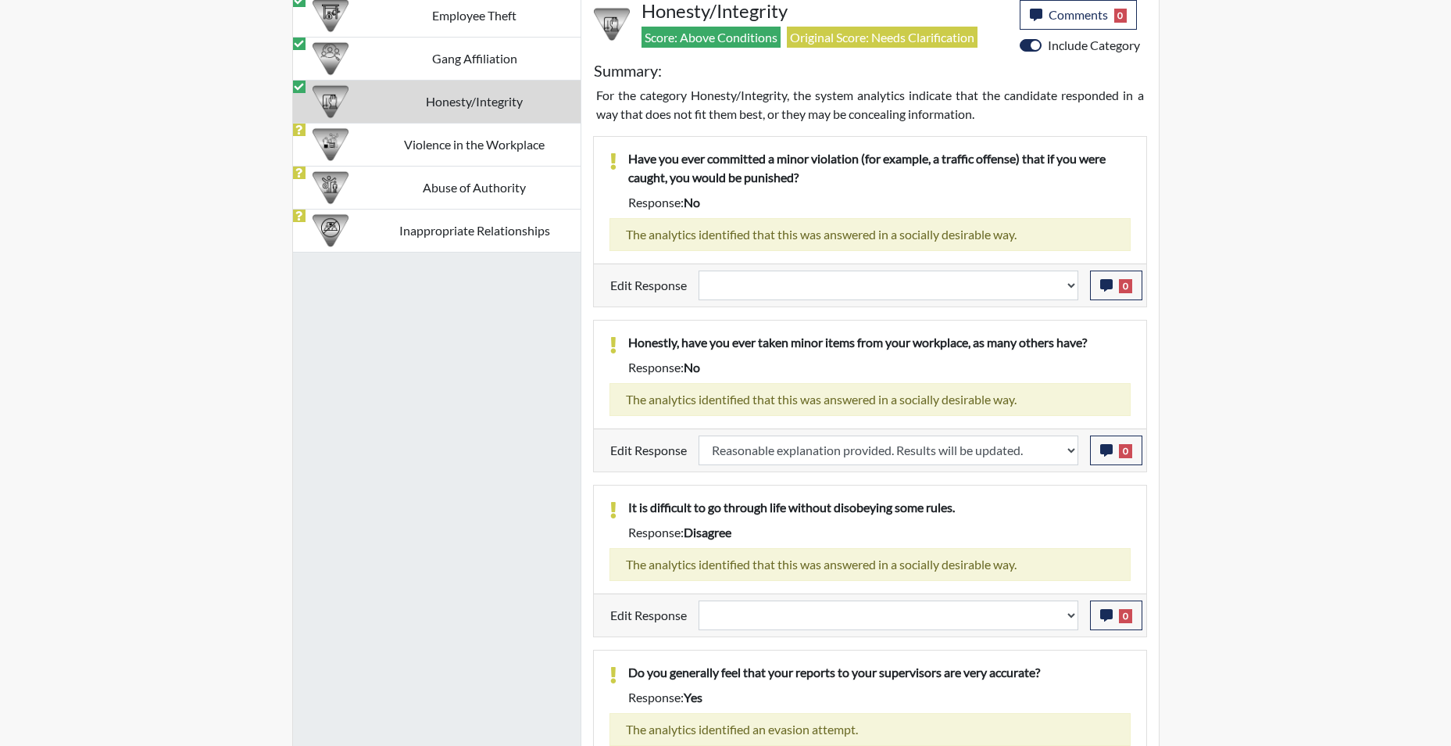
scroll to position [1035, 0]
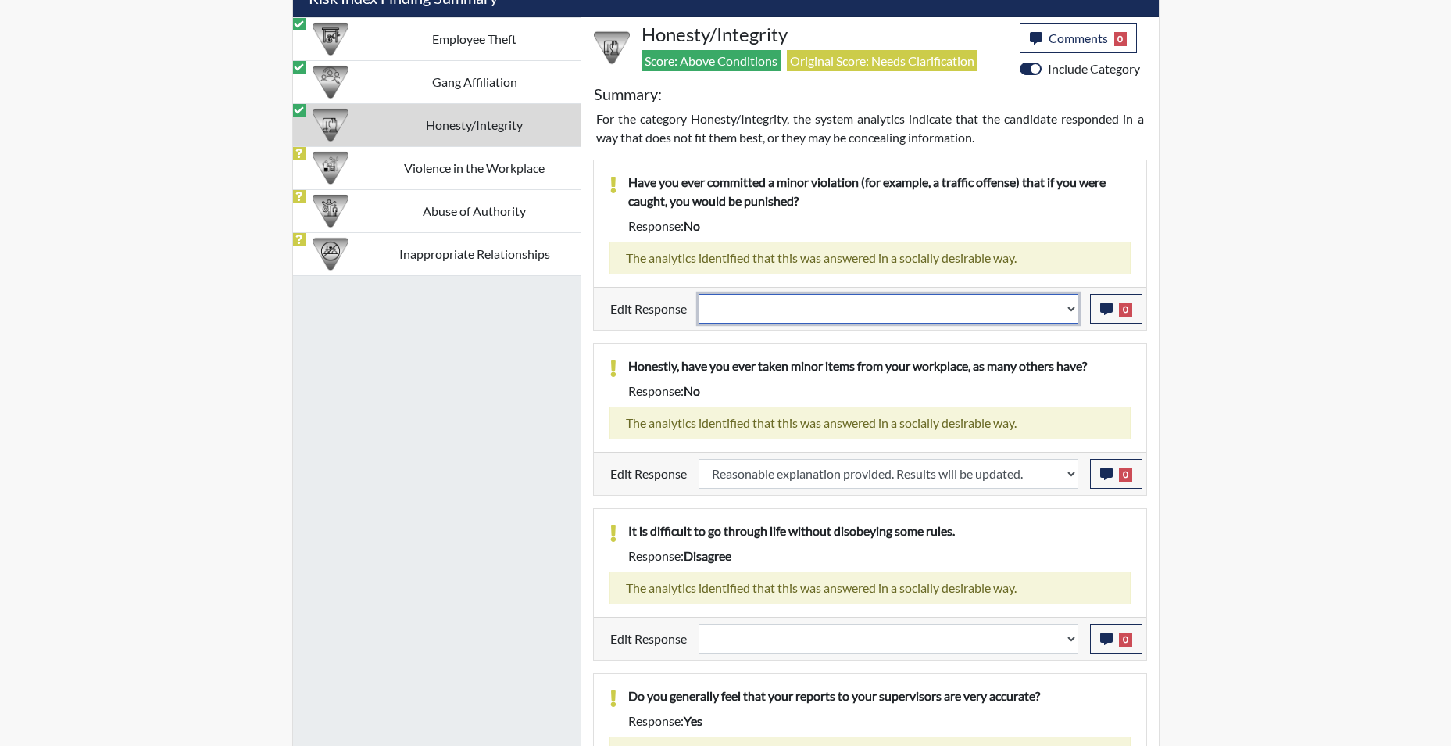
click at [1067, 317] on select "Question is not relevant. Results will be updated. Reasonable explanation provi…" at bounding box center [889, 309] width 380 height 30
select select "reasonable-explanation-provided"
click at [699, 294] on select "Question is not relevant. Results will be updated. Reasonable explanation provi…" at bounding box center [889, 309] width 380 height 30
select select
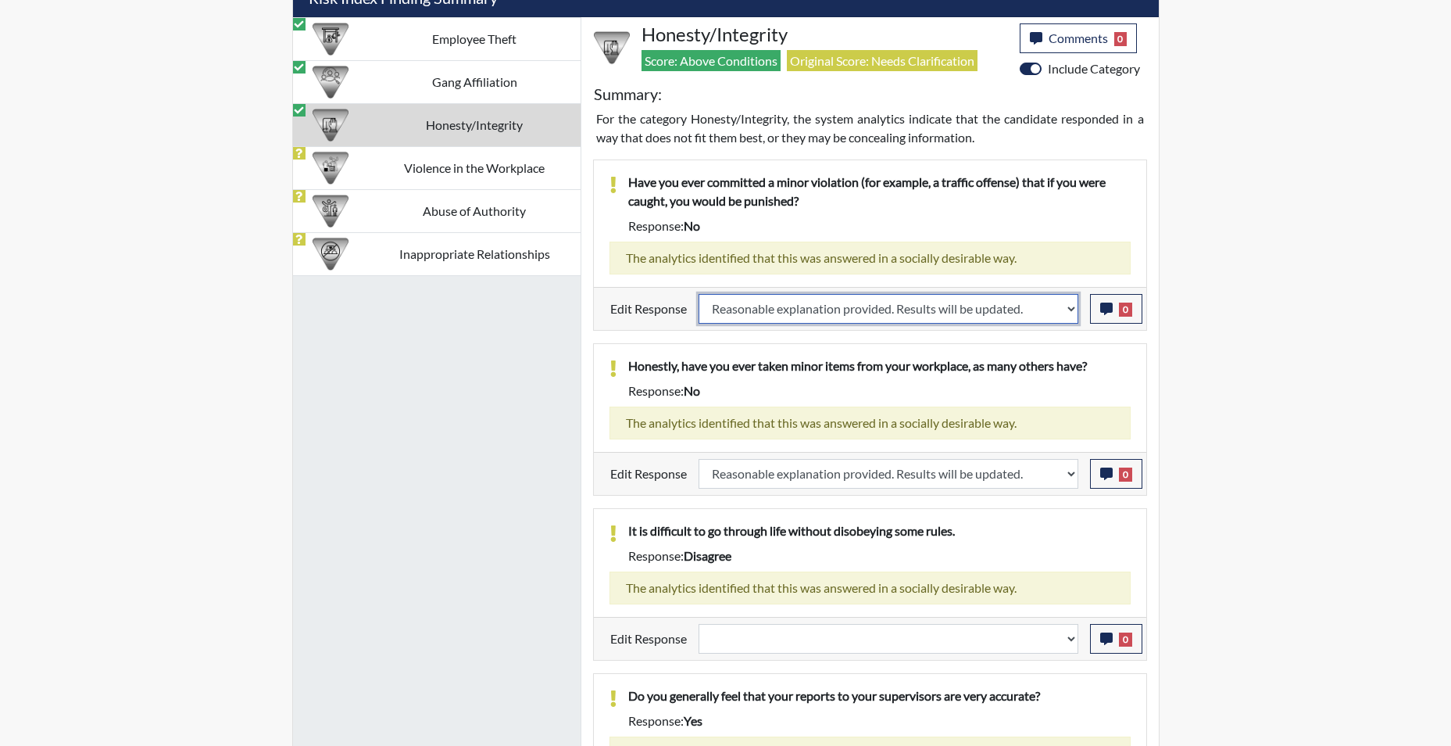
select select
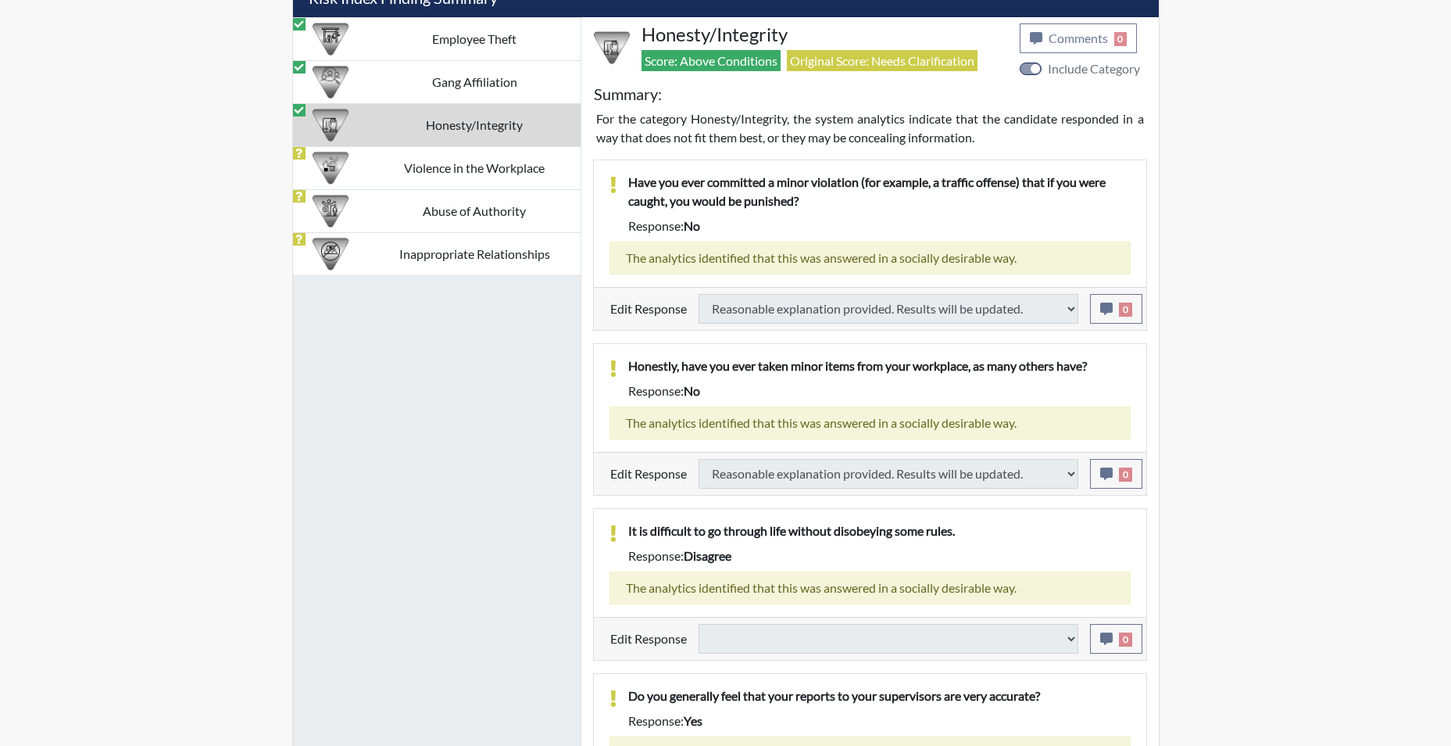
select select
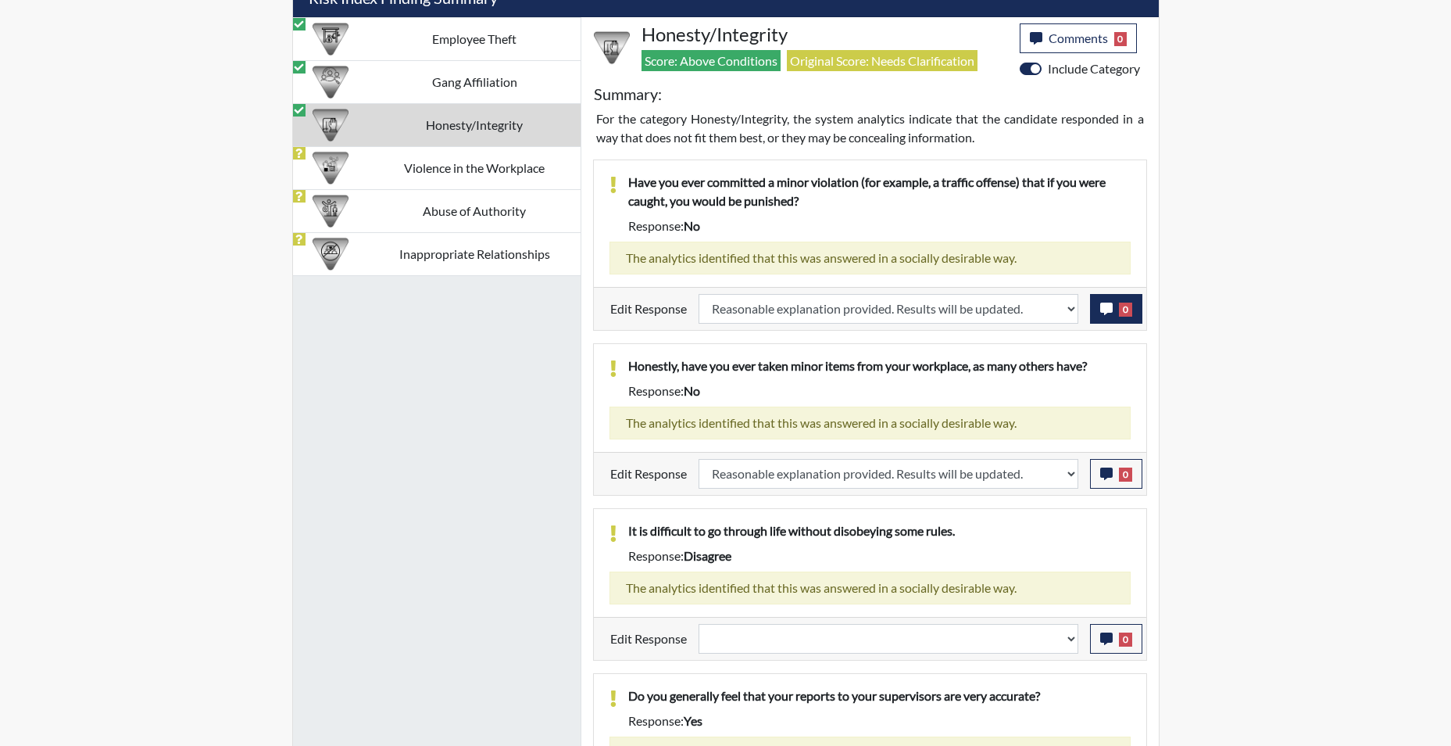
scroll to position [259, 649]
click at [1107, 313] on icon "button" at bounding box center [1106, 308] width 13 height 13
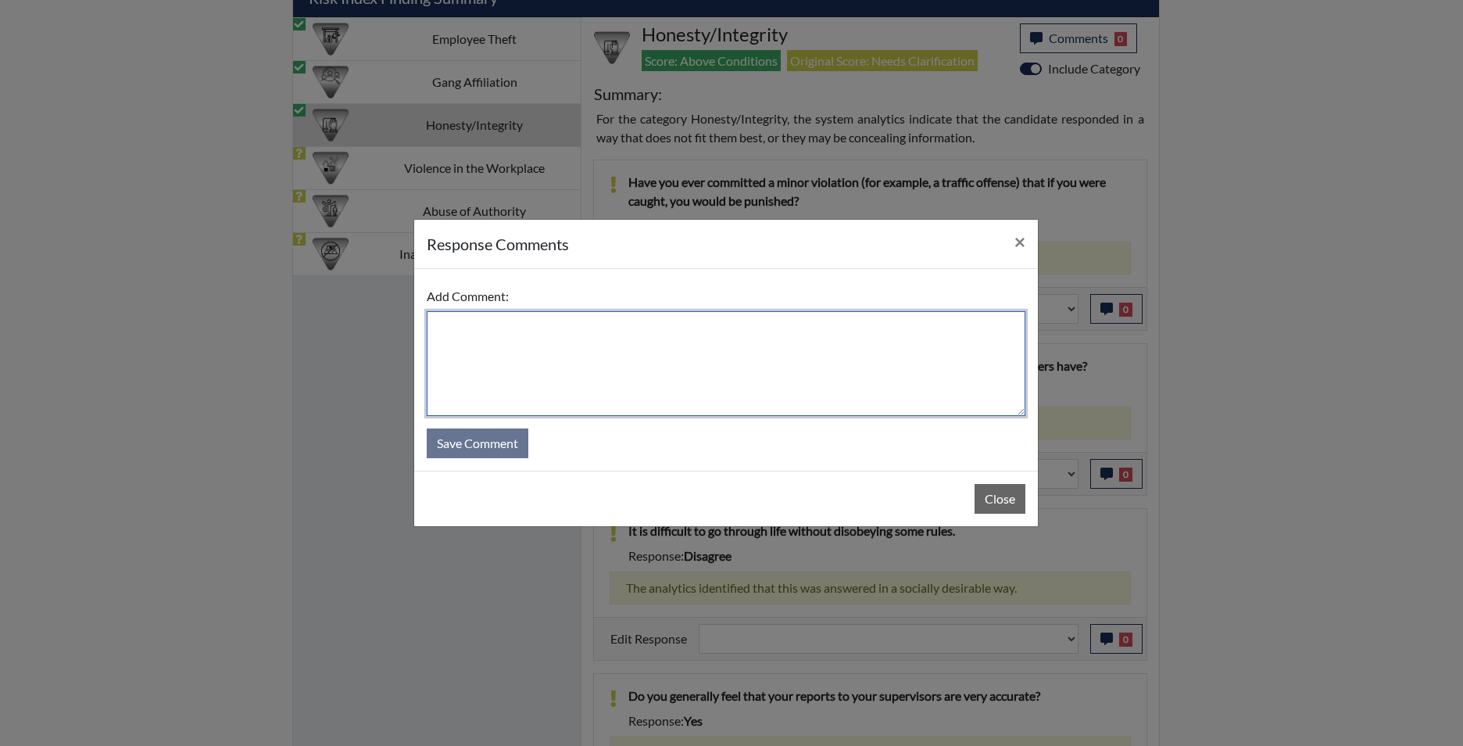
click at [682, 351] on textarea at bounding box center [726, 363] width 599 height 105
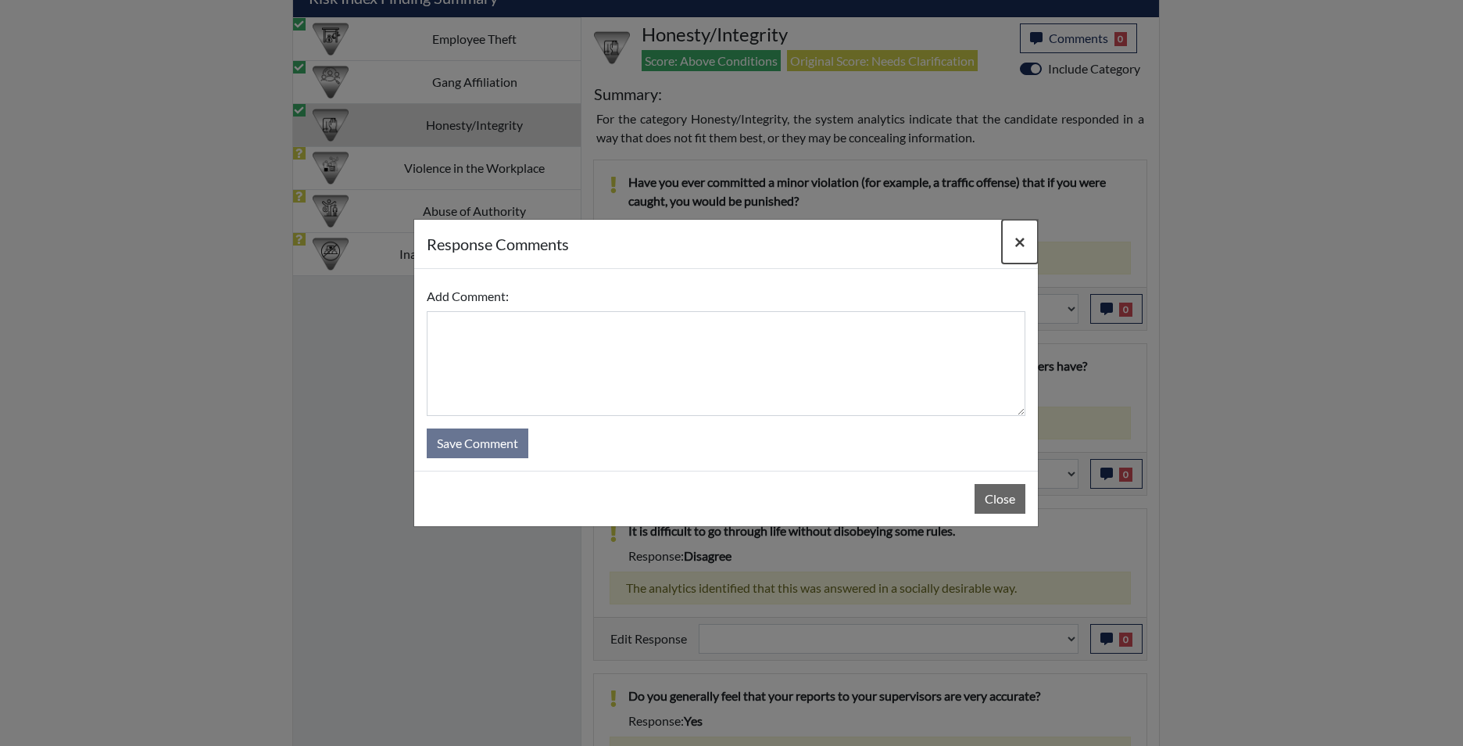
click at [1024, 241] on span "×" at bounding box center [1019, 241] width 11 height 23
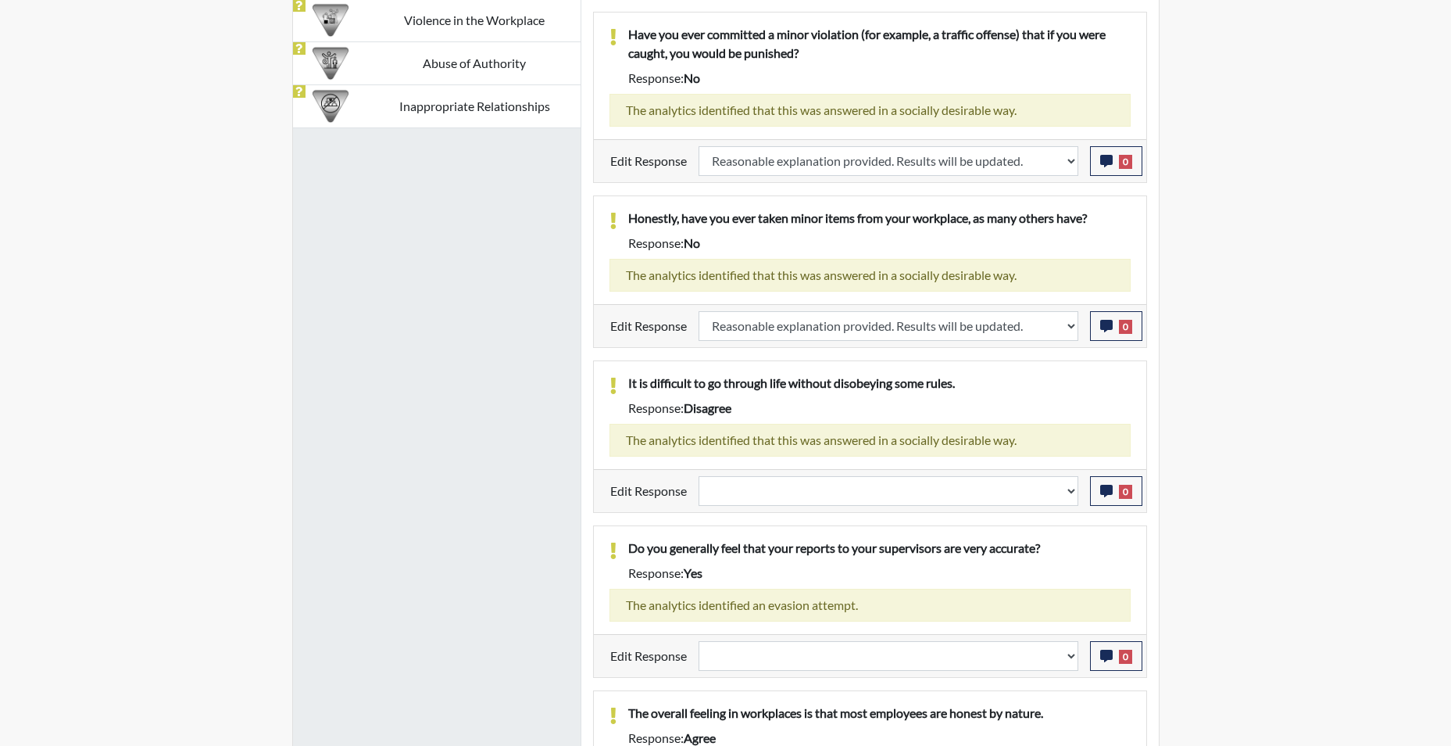
scroll to position [1191, 0]
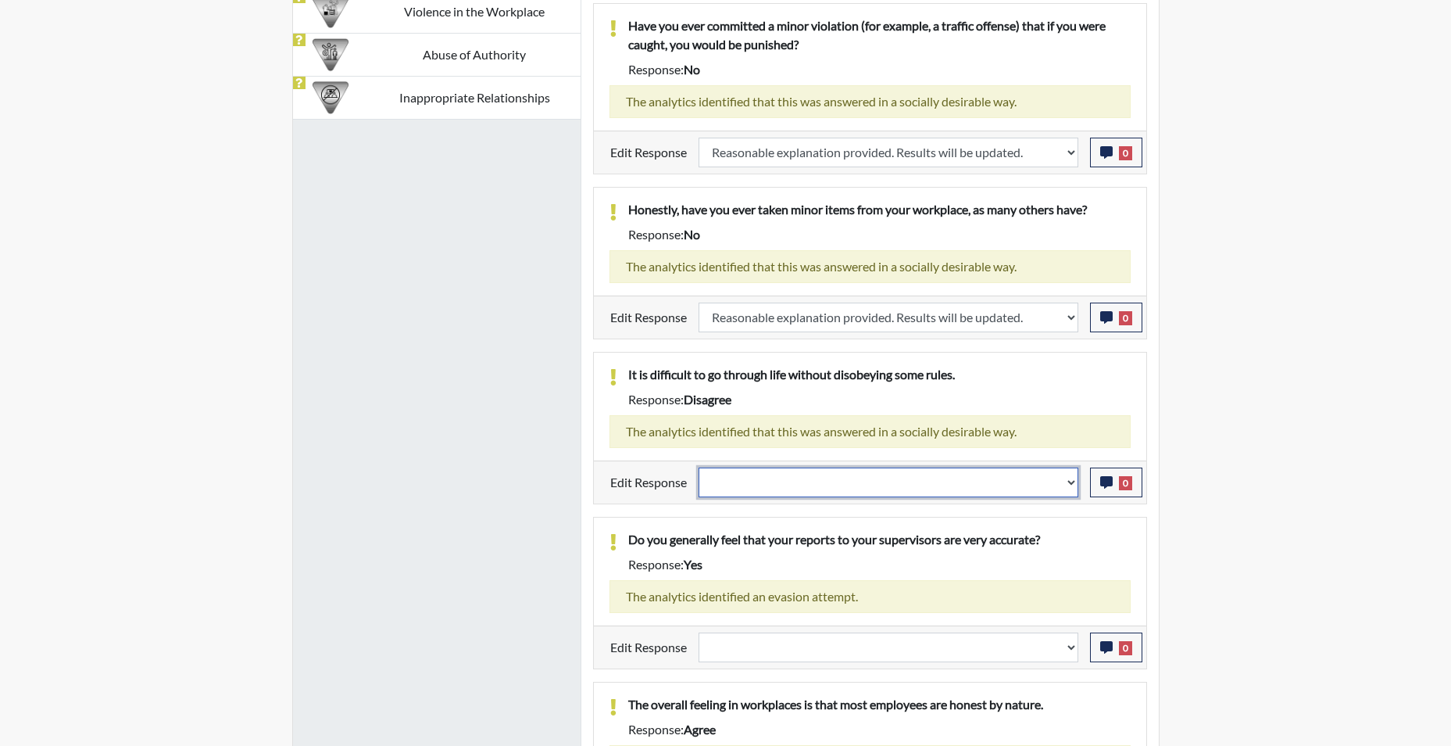
drag, startPoint x: 1073, startPoint y: 483, endPoint x: 1063, endPoint y: 488, distance: 11.2
click at [1073, 483] on select "Question is not relevant. Results will be updated. Reasonable explanation provi…" at bounding box center [889, 482] width 380 height 30
select select "reasonable-explanation-provided"
click at [699, 467] on select "Question is not relevant. Results will be updated. Reasonable explanation provi…" at bounding box center [889, 482] width 380 height 30
select select
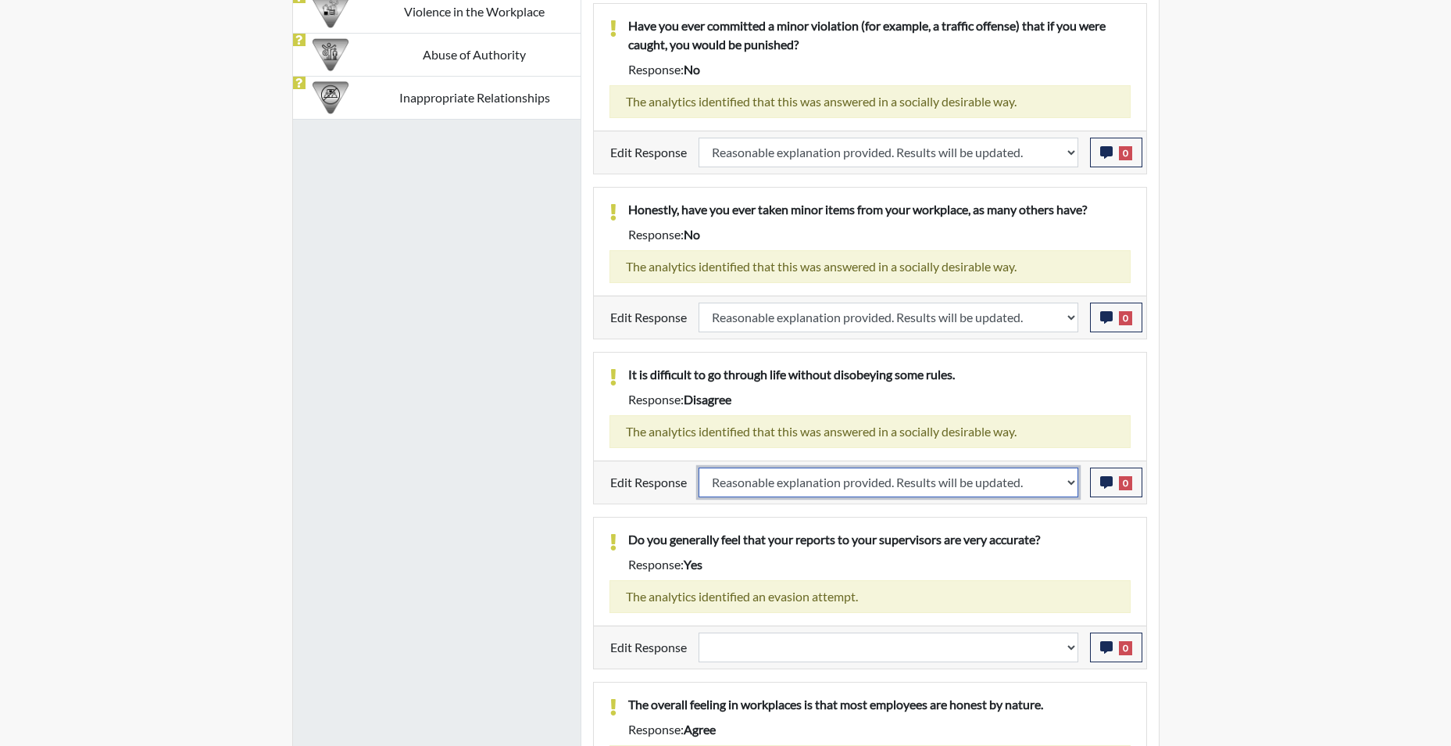
select select
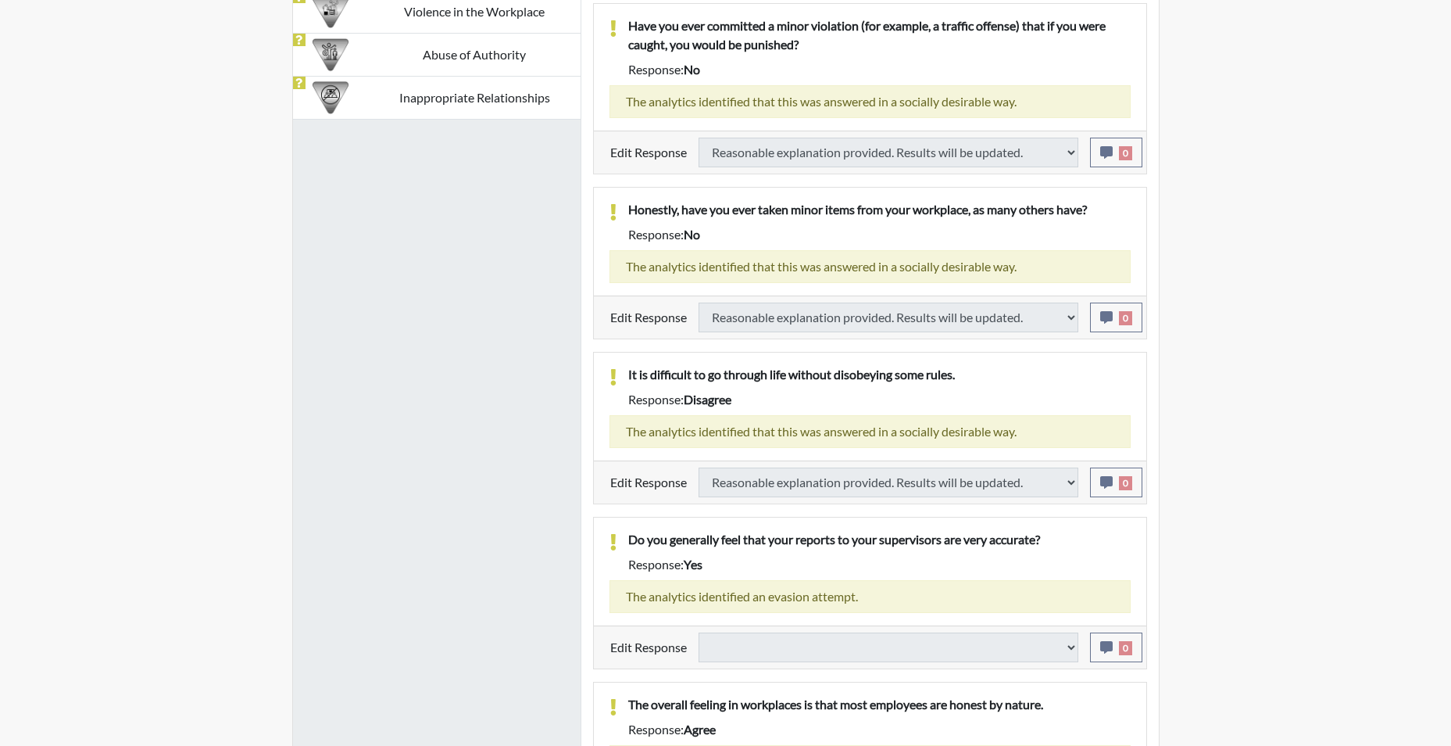
select select
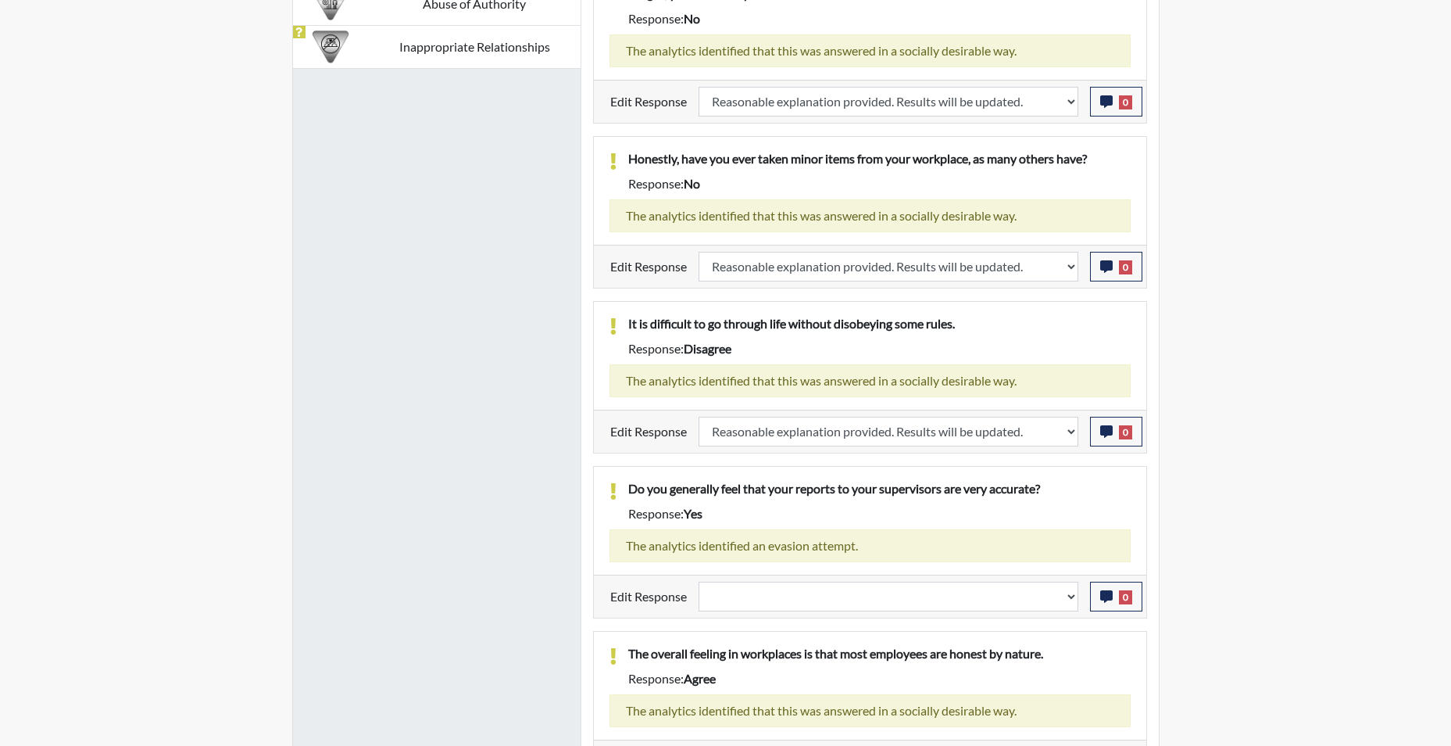
scroll to position [1280, 0]
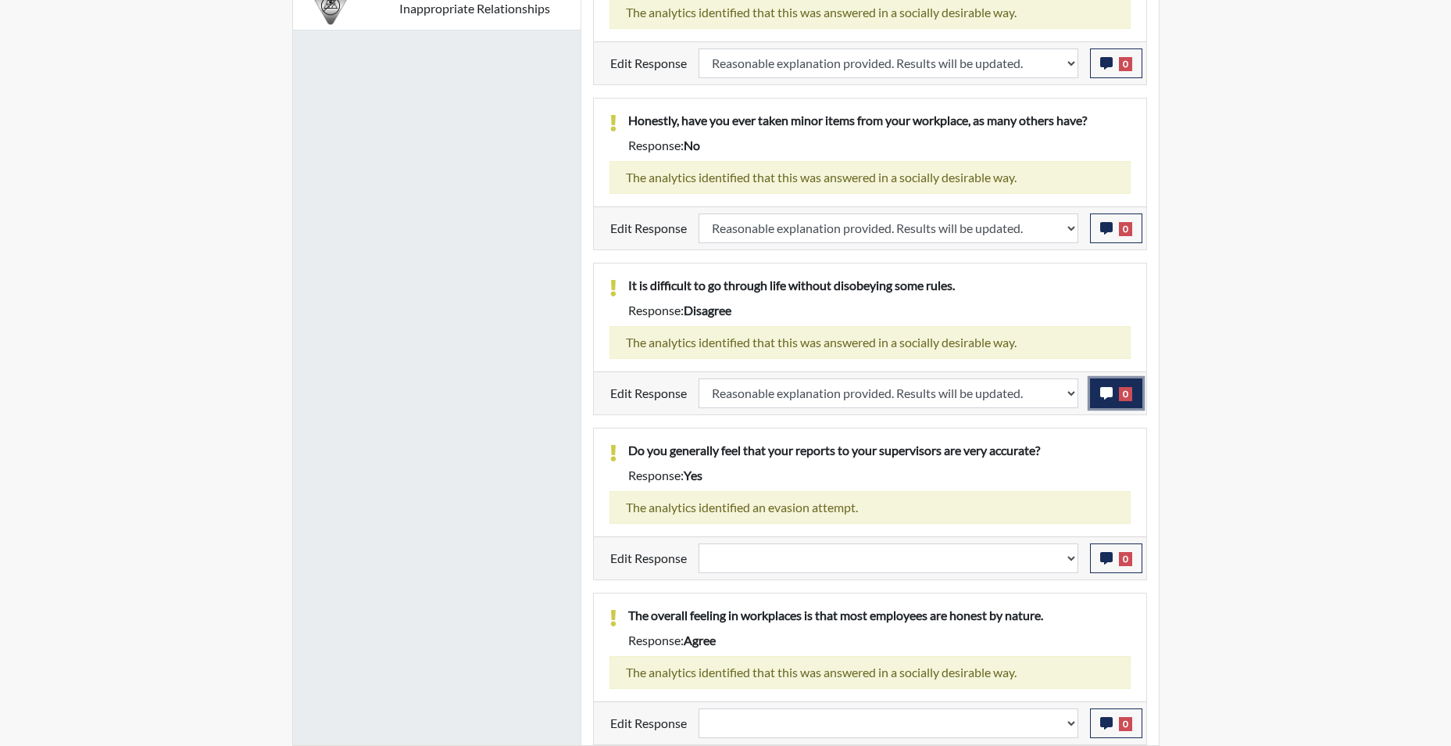
click at [1102, 394] on icon "button" at bounding box center [1106, 393] width 13 height 13
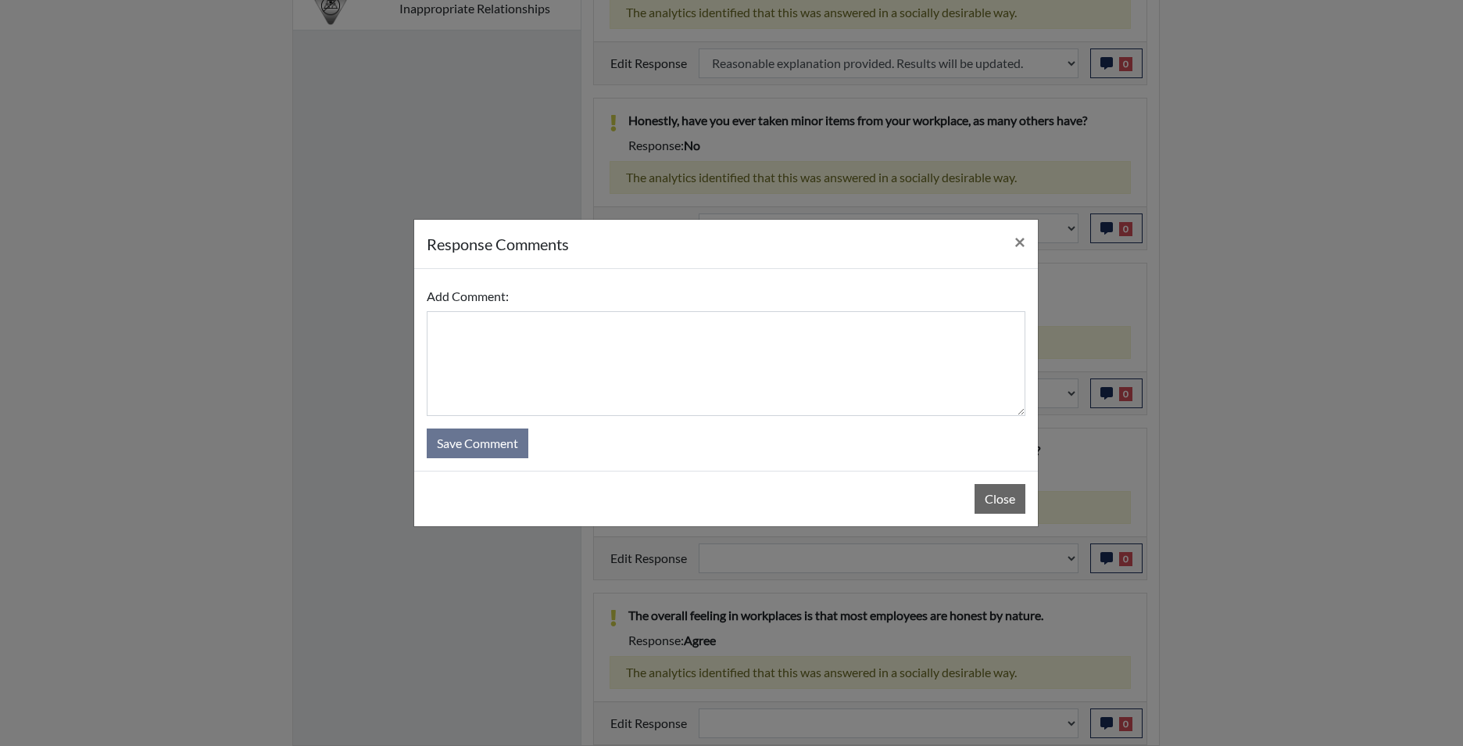
click at [550, 274] on div "Add Comment: Save Comment" at bounding box center [726, 370] width 624 height 202
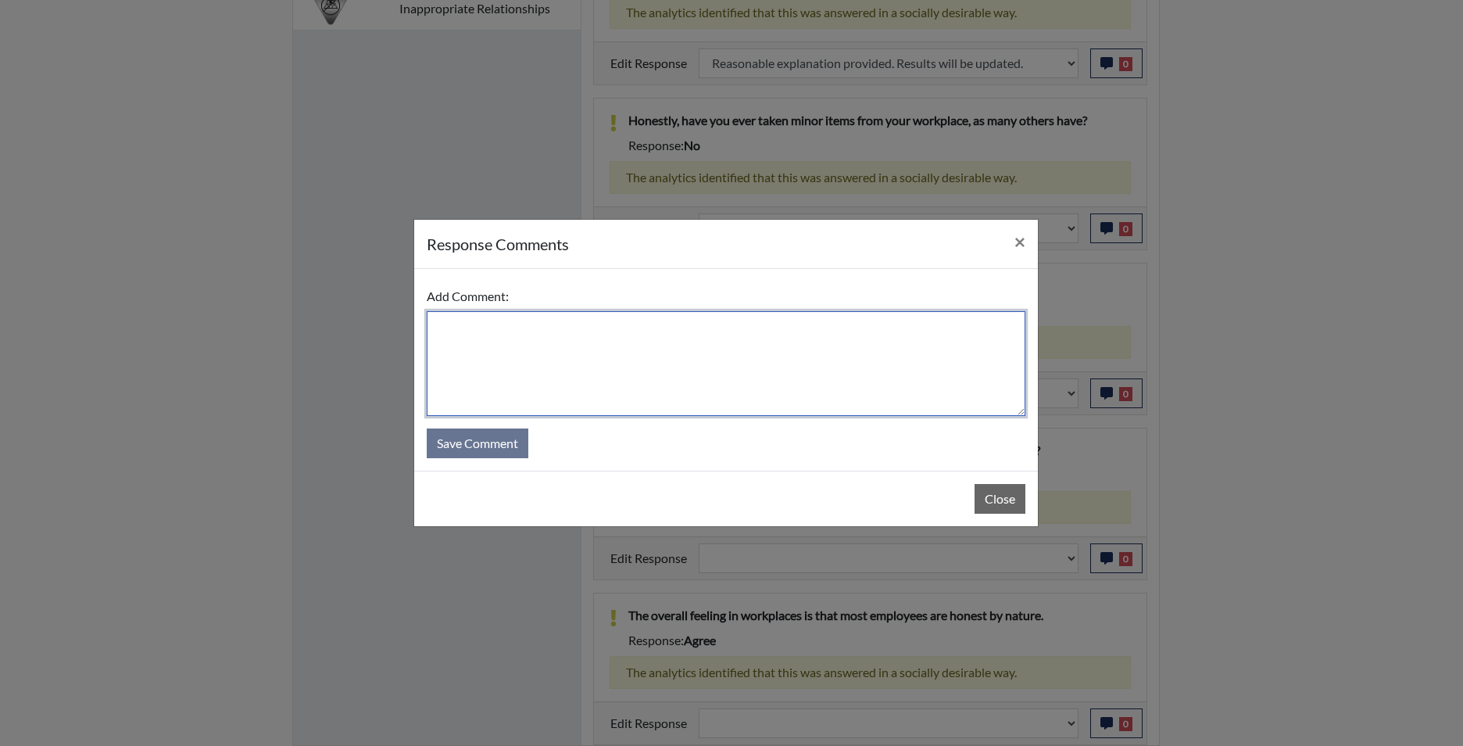
click at [542, 339] on textarea at bounding box center [726, 363] width 599 height 105
type textarea "app agrees"
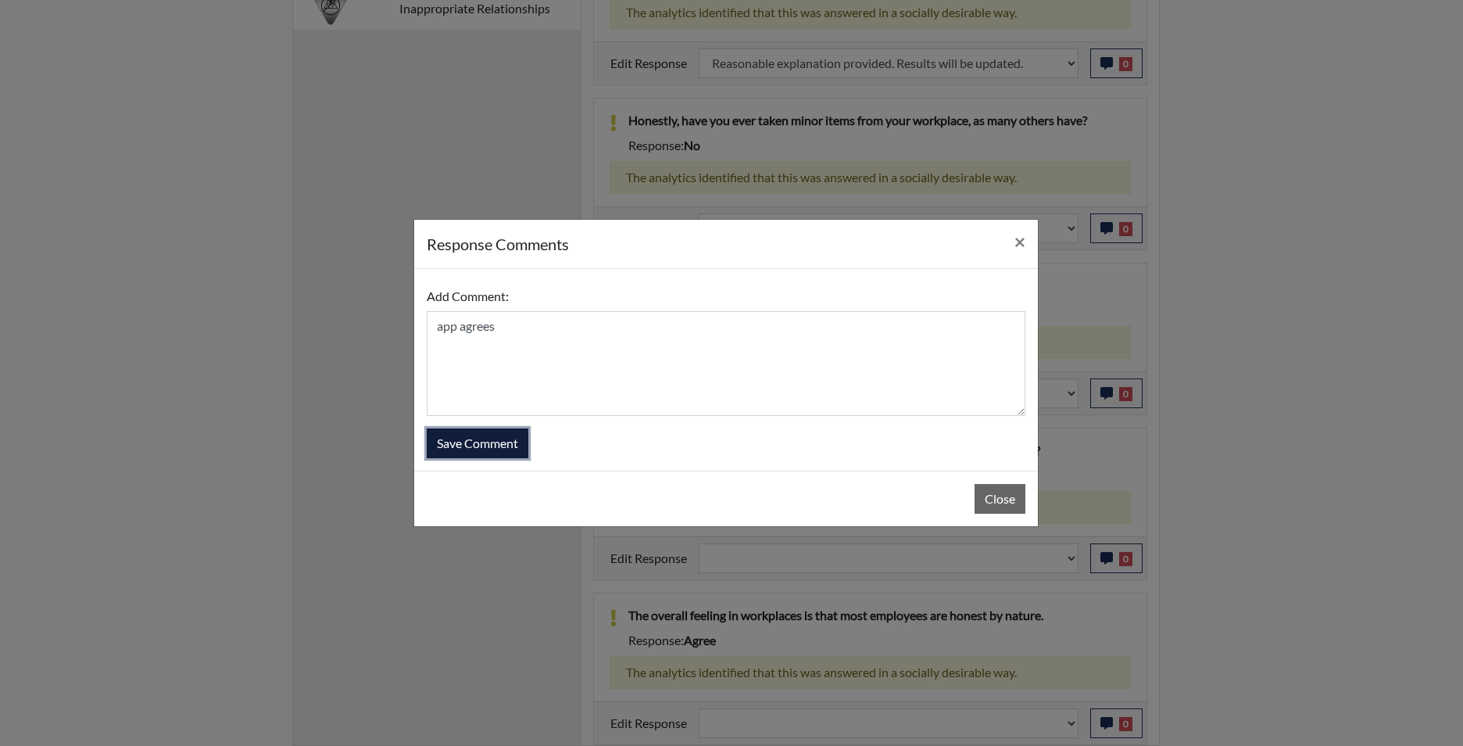
click at [484, 443] on button "Save Comment" at bounding box center [478, 443] width 102 height 30
select select
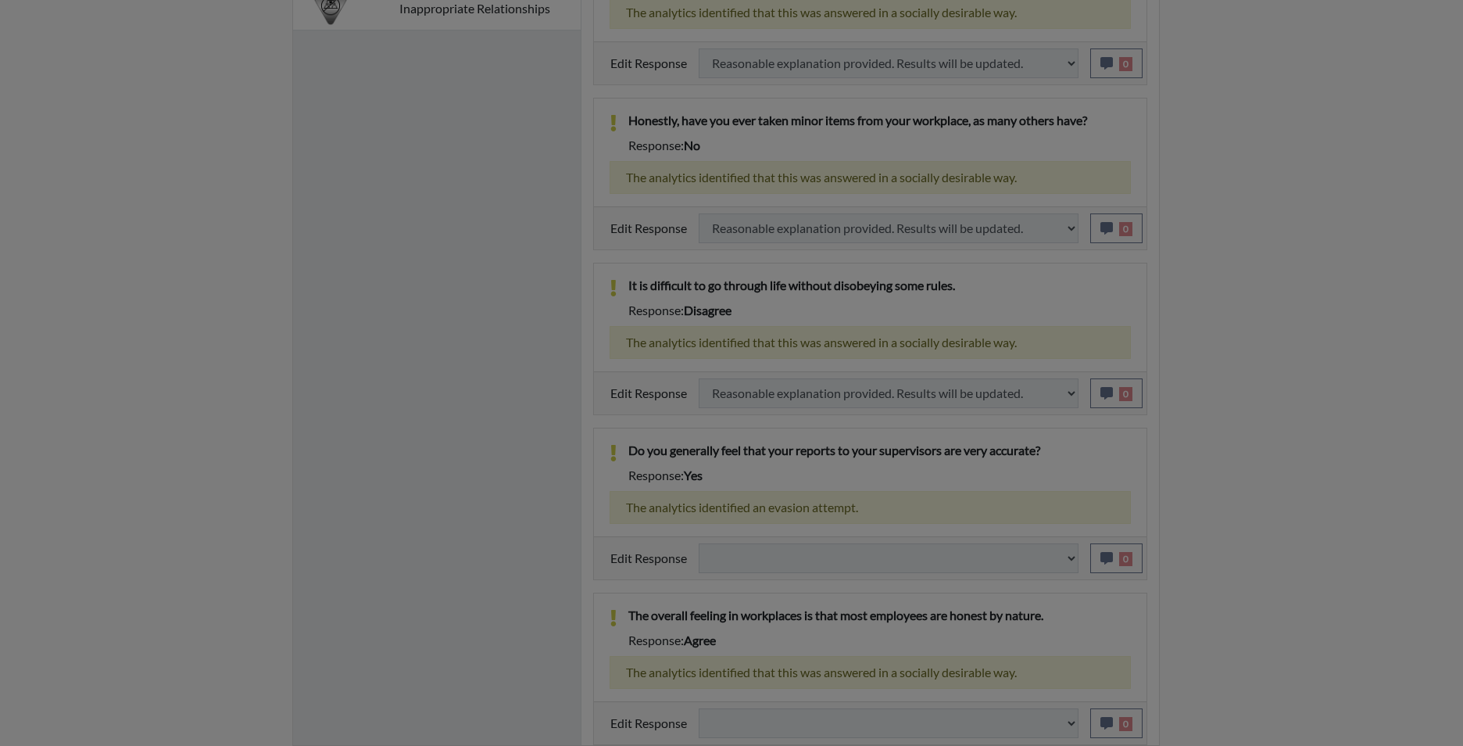
select select
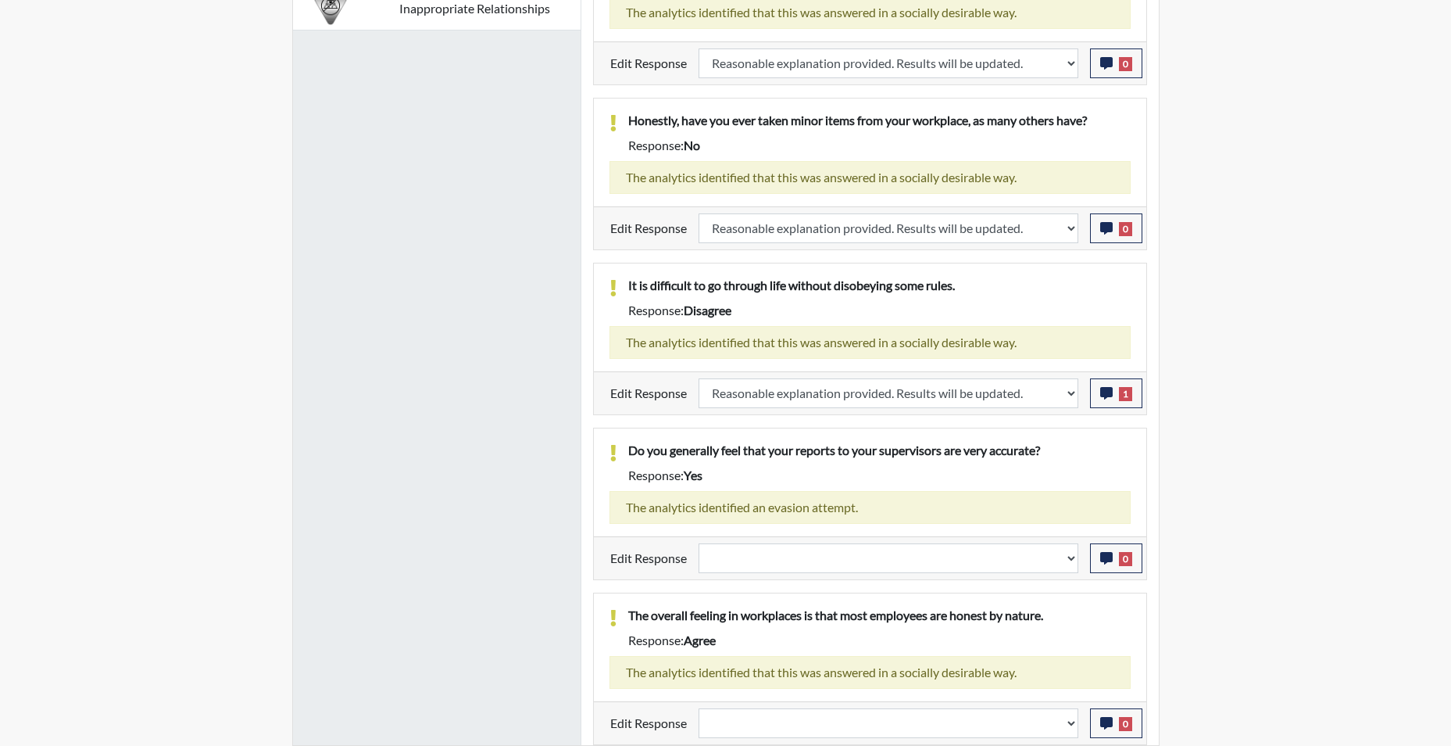
scroll to position [259, 649]
click at [1068, 565] on select "Question is not relevant. Results will be updated. Reasonable explanation provi…" at bounding box center [889, 558] width 380 height 30
select select "reasonable-explanation-provided"
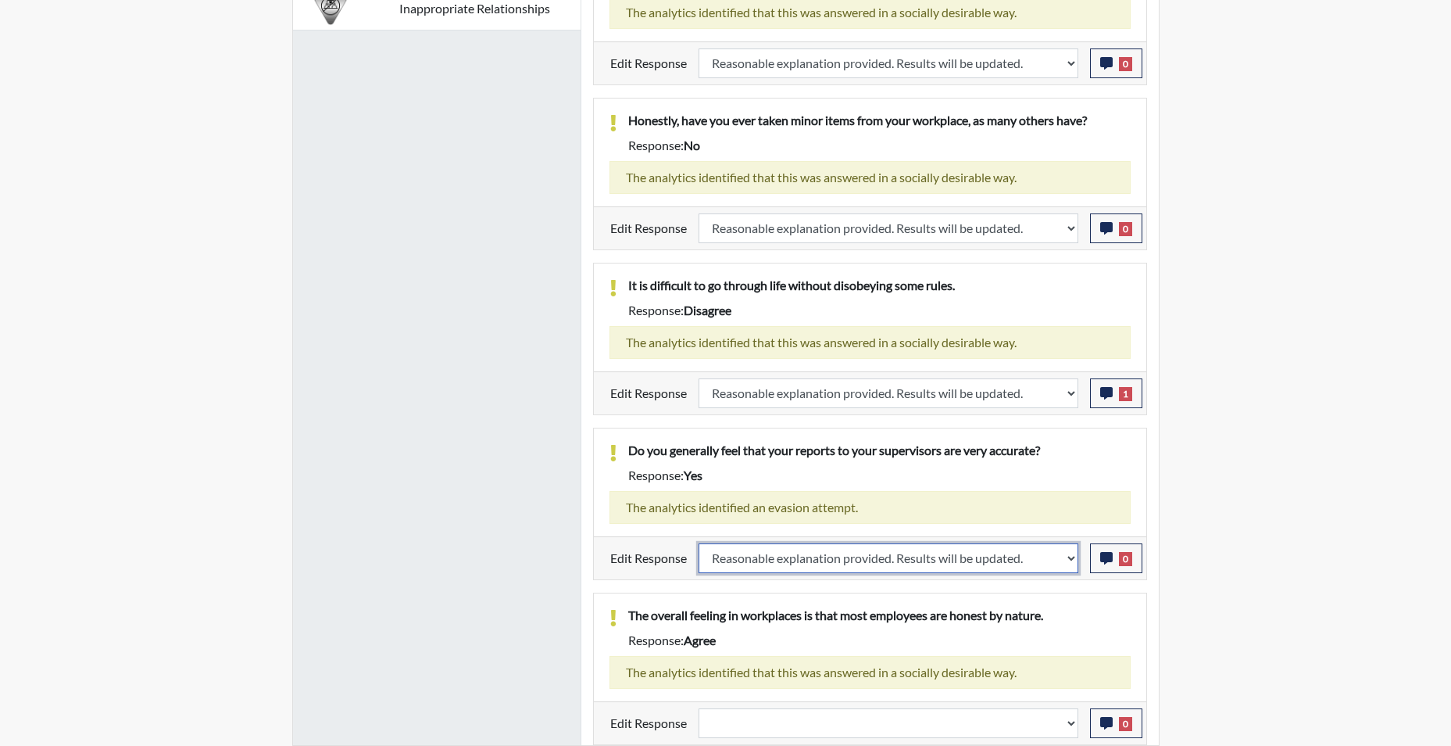
click at [699, 543] on select "Question is not relevant. Results will be updated. Reasonable explanation provi…" at bounding box center [889, 558] width 380 height 30
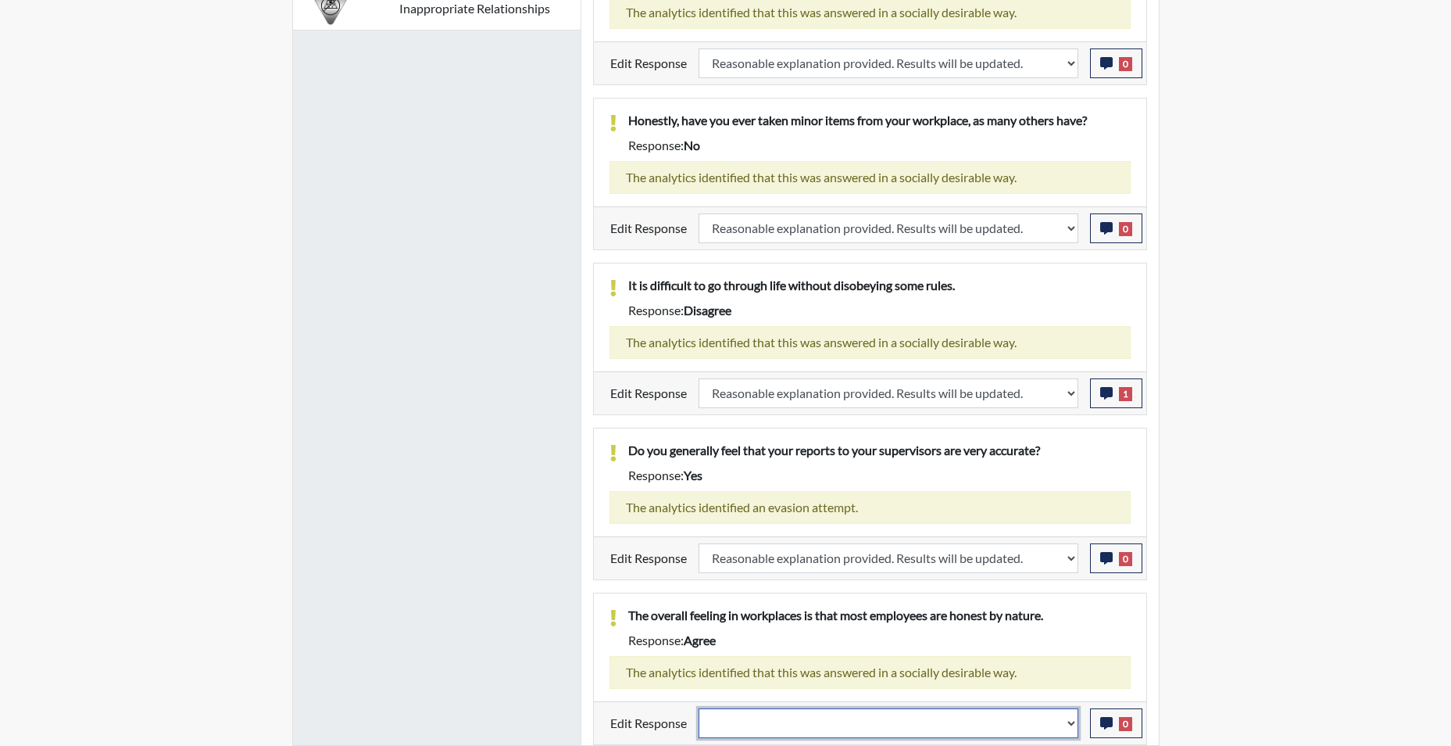
click at [1067, 727] on select "Question is not relevant. Results will be updated. Reasonable explanation provi…" at bounding box center [889, 723] width 380 height 30
select select "reasonable-explanation-provided"
click at [699, 708] on select "Question is not relevant. Results will be updated. Reasonable explanation provi…" at bounding box center [889, 723] width 380 height 30
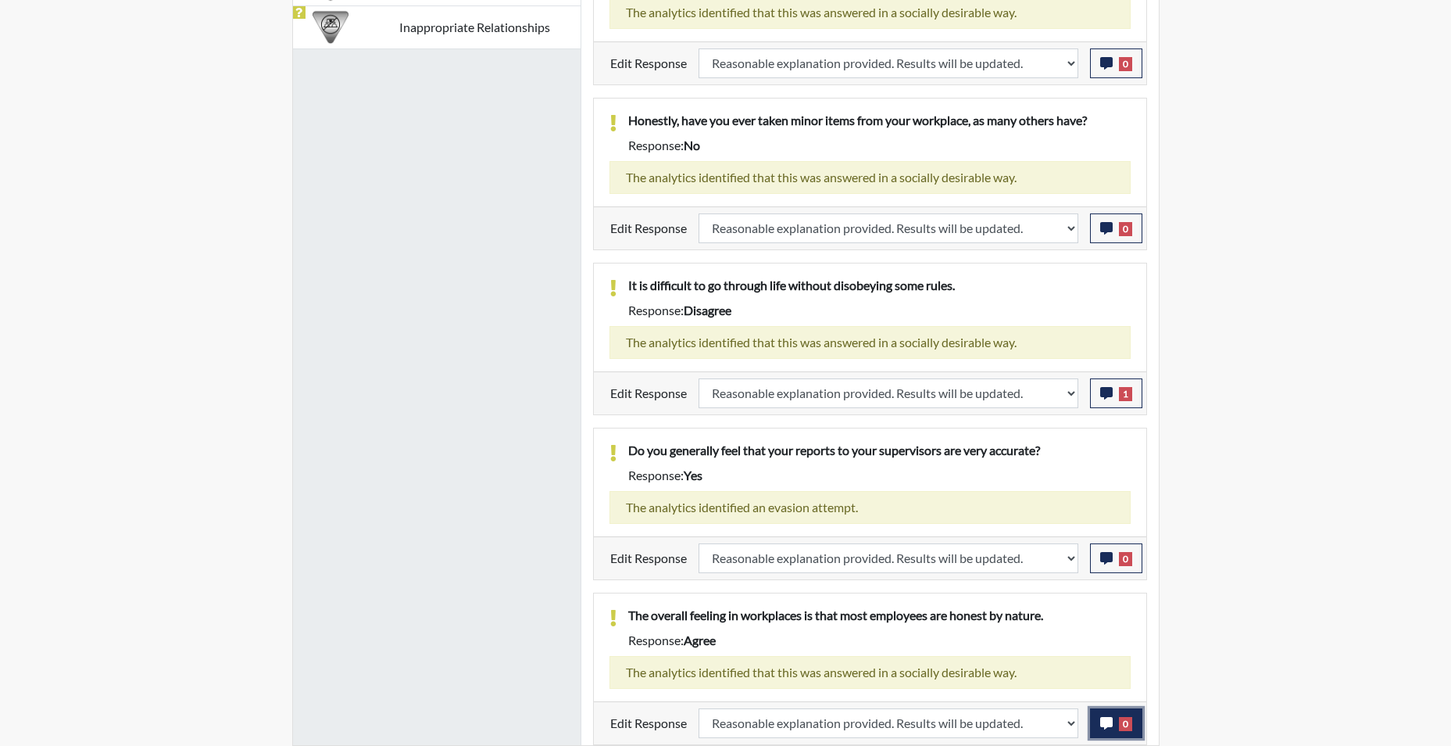
click at [1094, 723] on button "0" at bounding box center [1116, 723] width 52 height 30
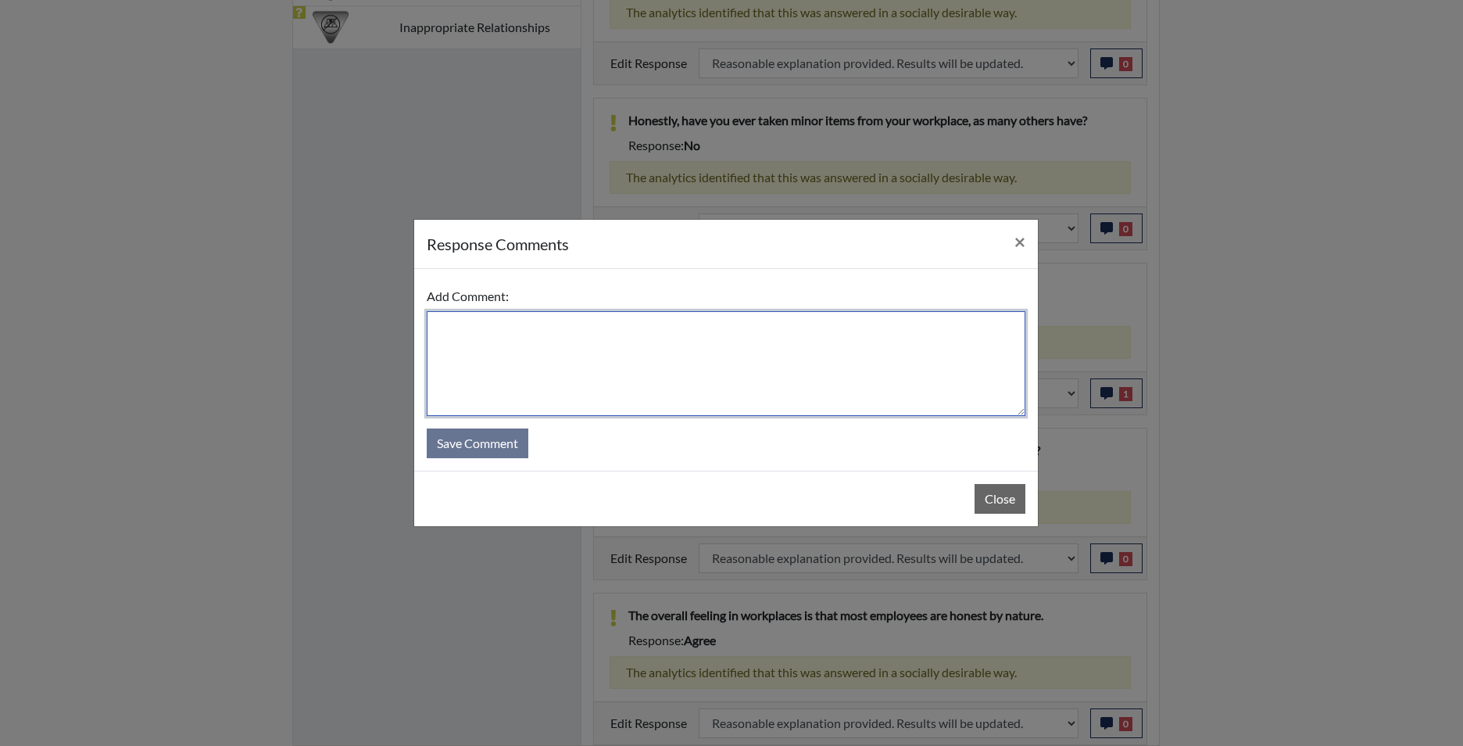
click at [729, 400] on textarea at bounding box center [726, 363] width 599 height 105
type textarea "app disagrees"
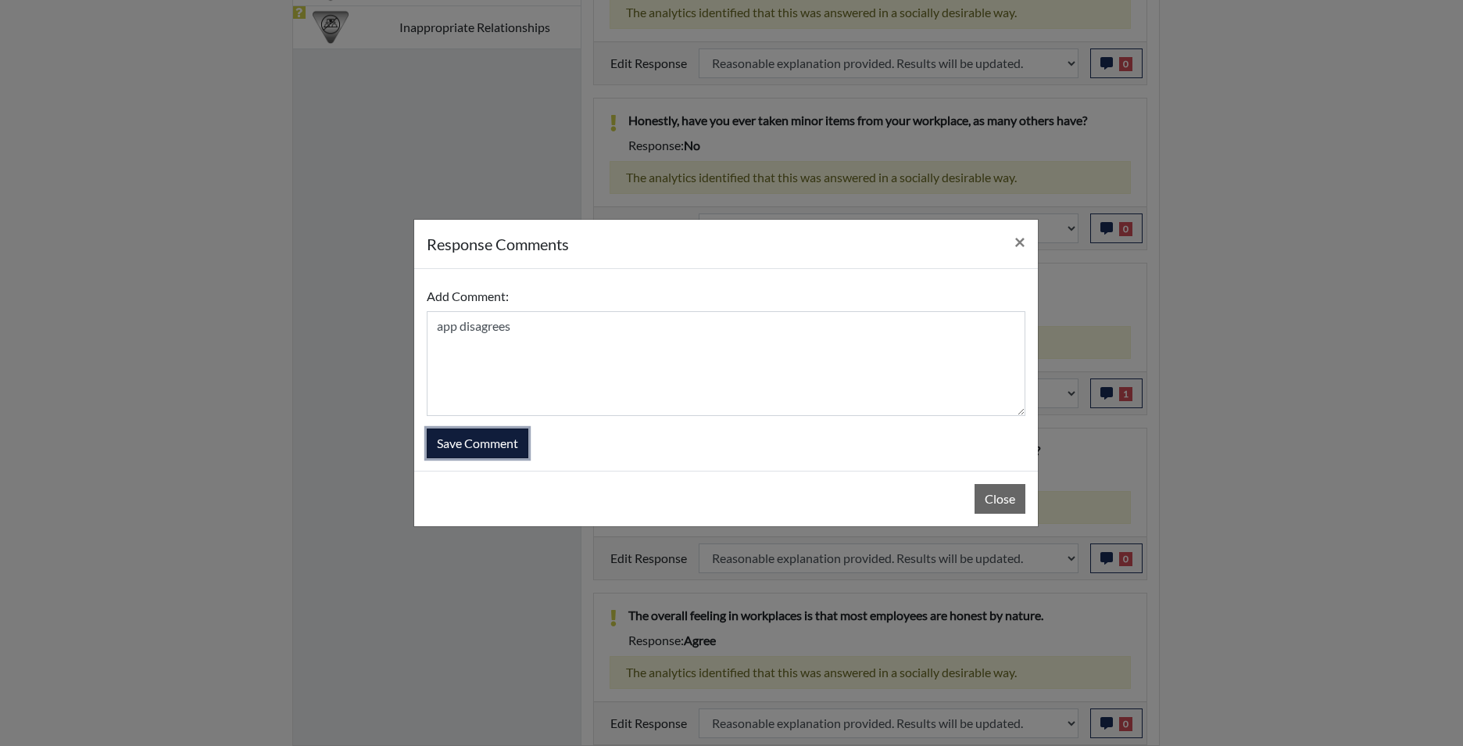
click at [487, 442] on button "Save Comment" at bounding box center [478, 443] width 102 height 30
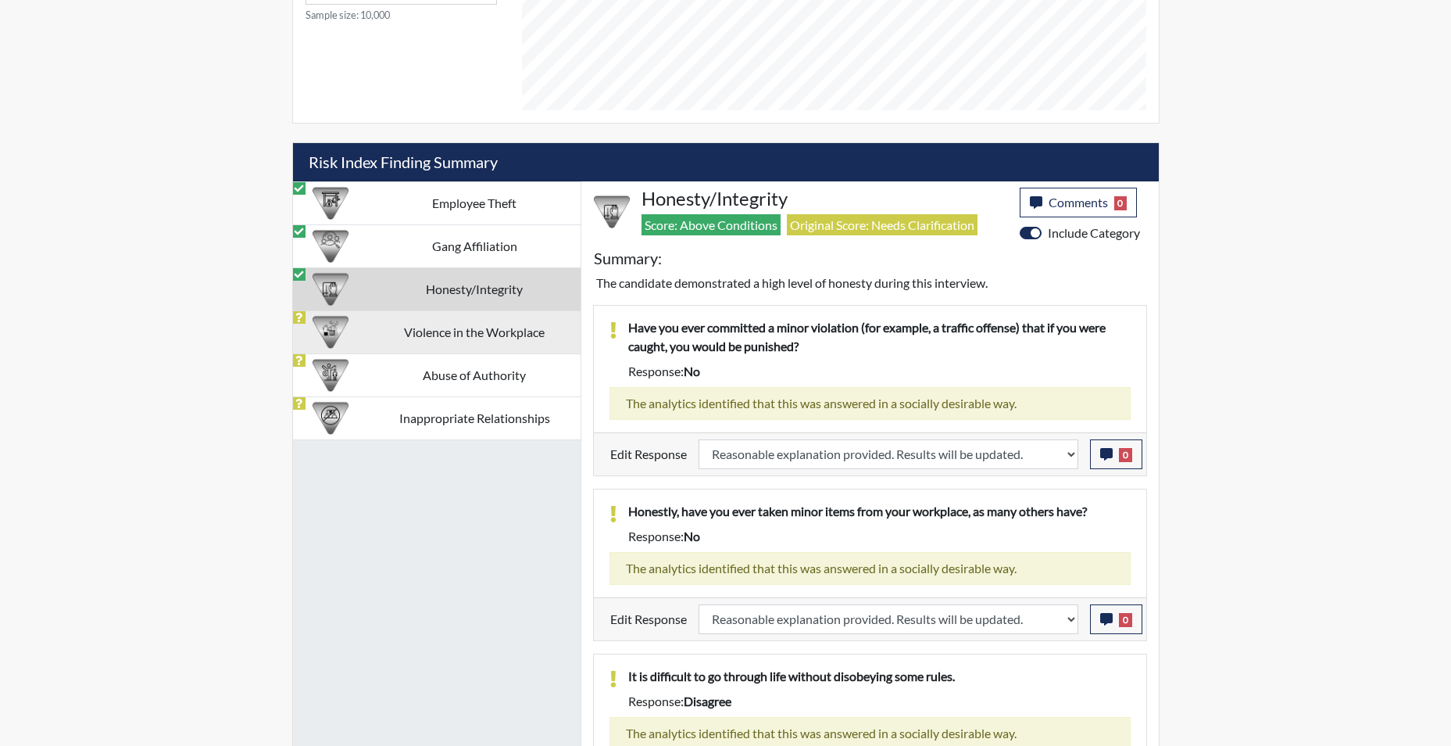
click at [469, 328] on td "Violence in the Workplace" at bounding box center [475, 331] width 212 height 43
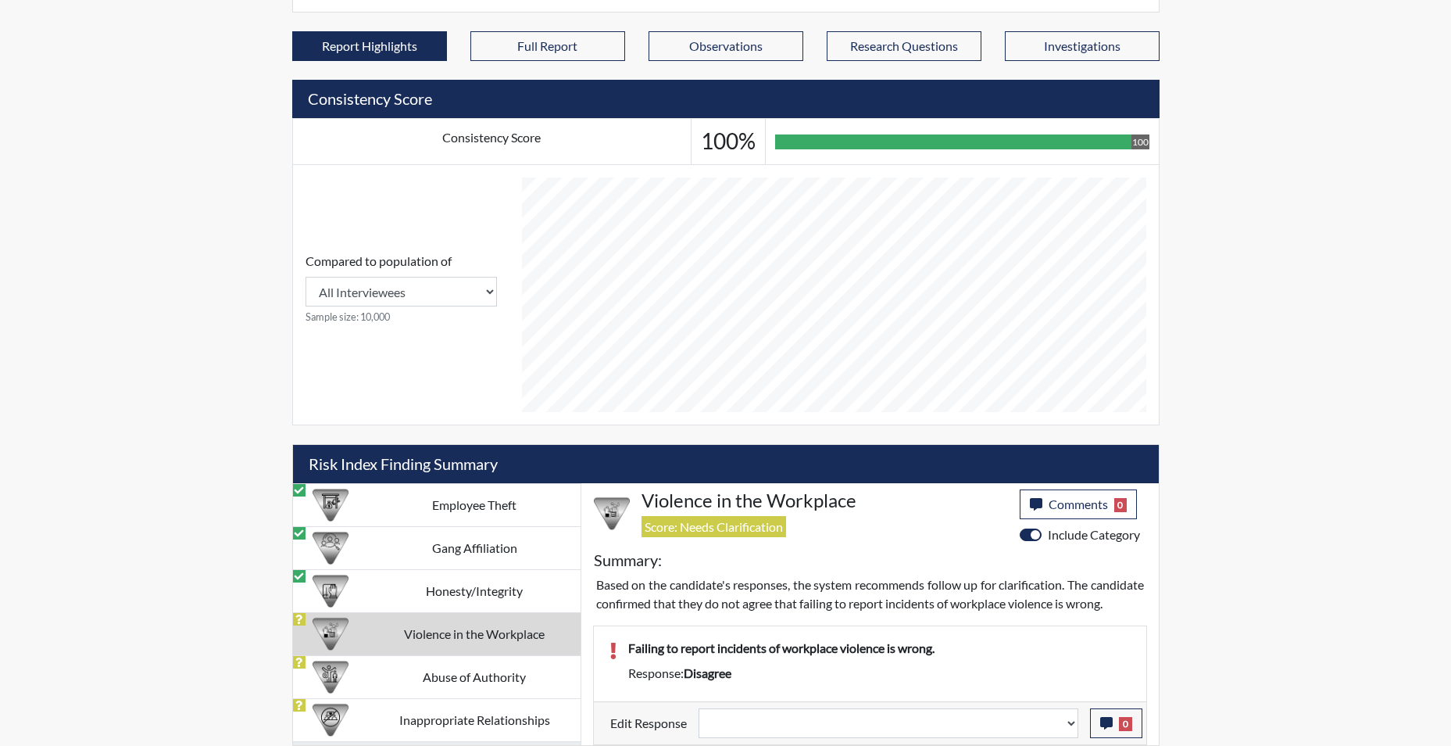
scroll to position [588, 0]
click at [1072, 730] on select "Question is not relevant. Results will be updated. Reasonable explanation provi…" at bounding box center [889, 723] width 380 height 30
select select "reasonable-explanation-provided"
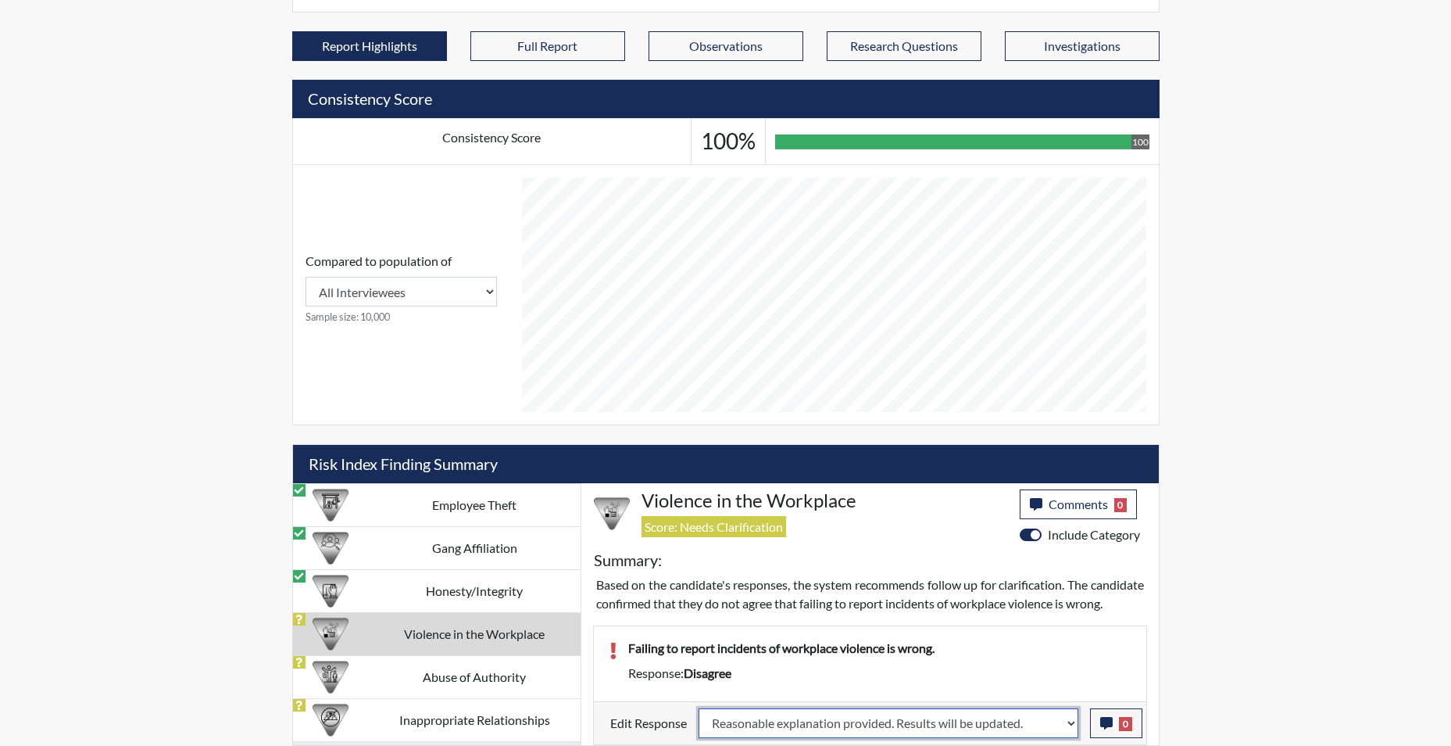
click at [699, 708] on select "Question is not relevant. Results will be updated. Reasonable explanation provi…" at bounding box center [889, 723] width 380 height 30
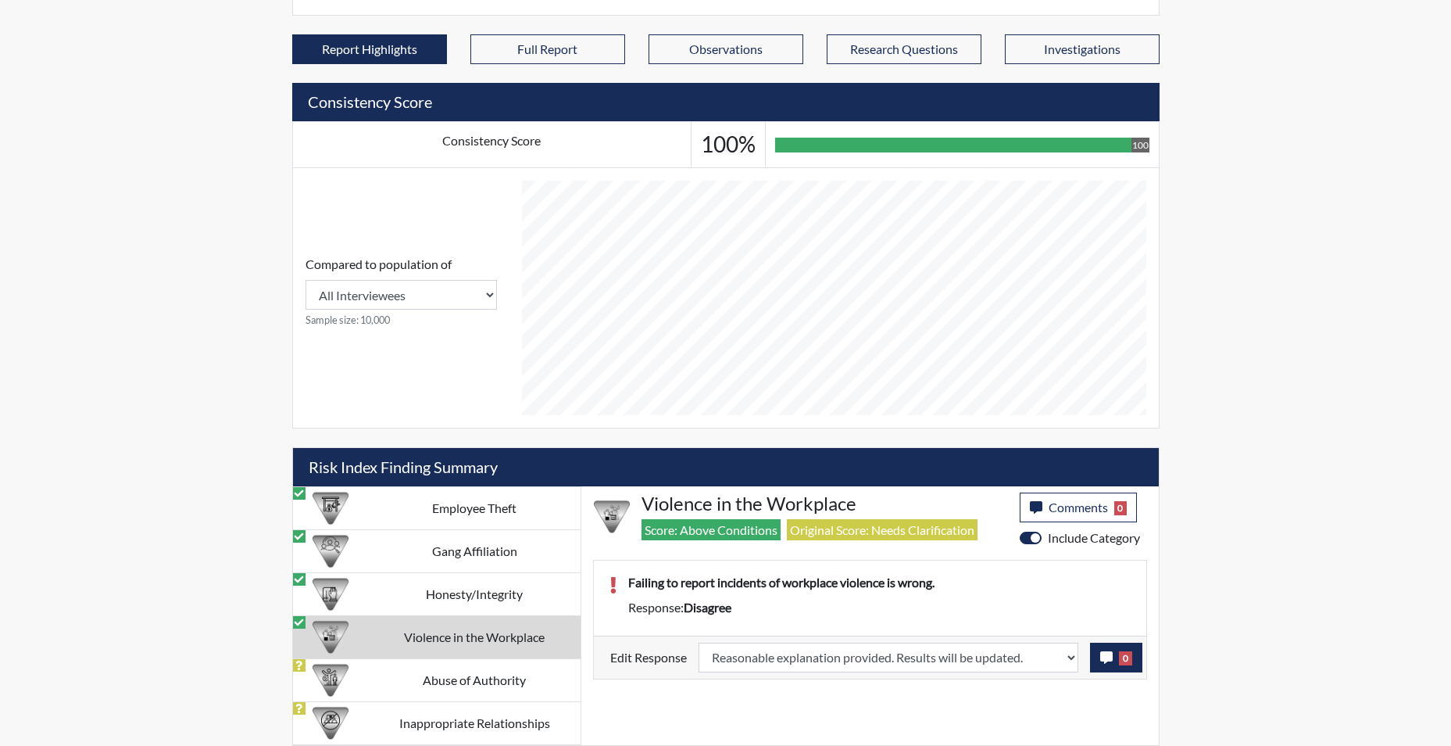
scroll to position [259, 649]
click at [1099, 656] on button "0" at bounding box center [1116, 657] width 52 height 30
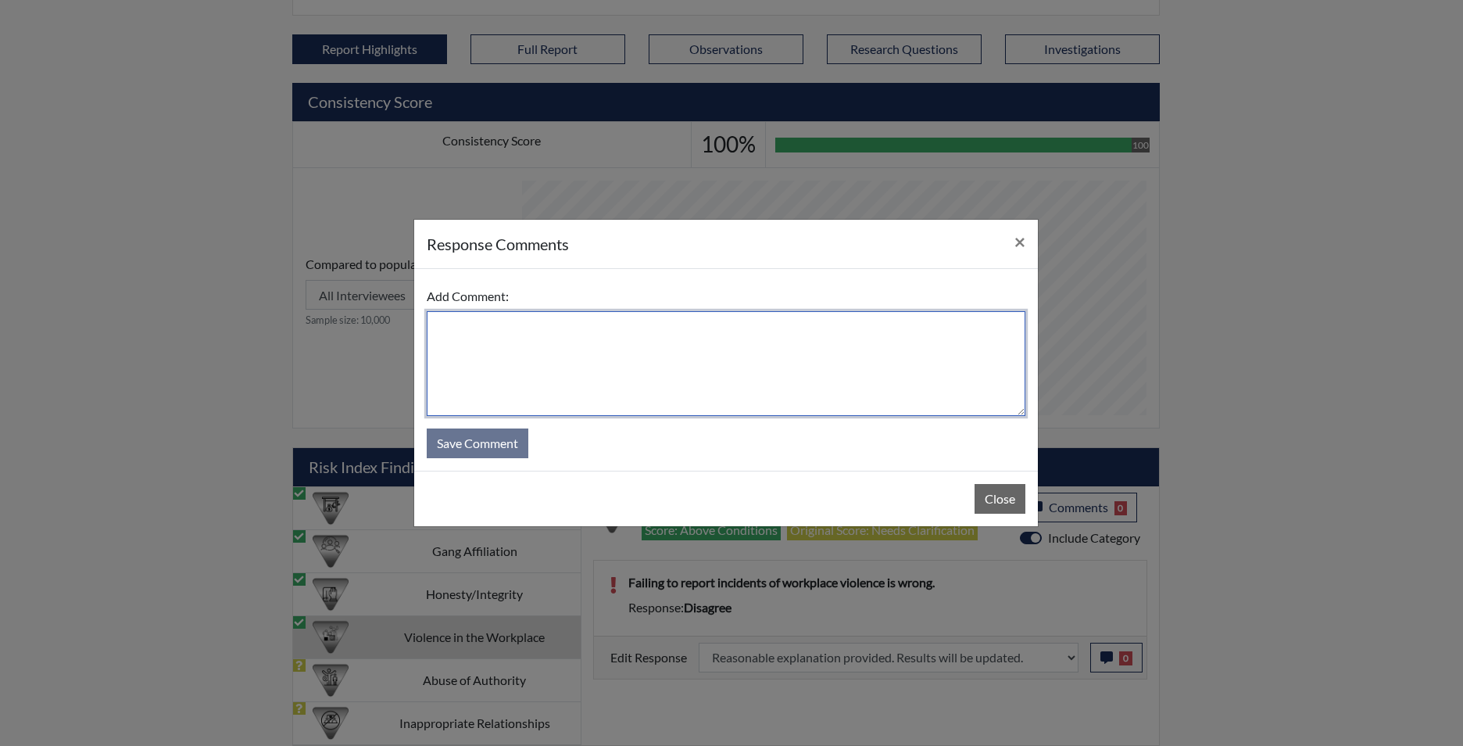
click at [464, 338] on textarea at bounding box center [726, 363] width 599 height 105
type textarea "app agrees"
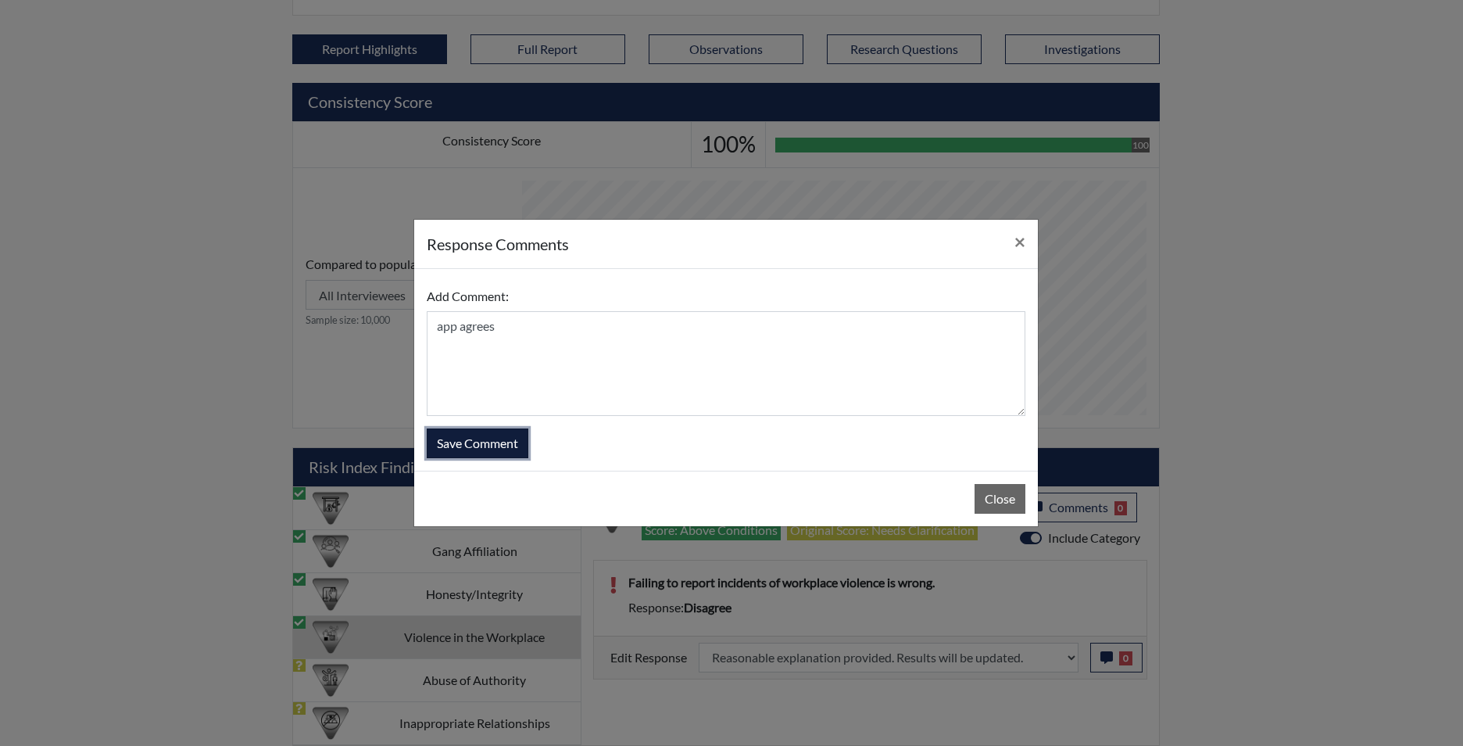
click at [496, 444] on button "Save Comment" at bounding box center [478, 443] width 102 height 30
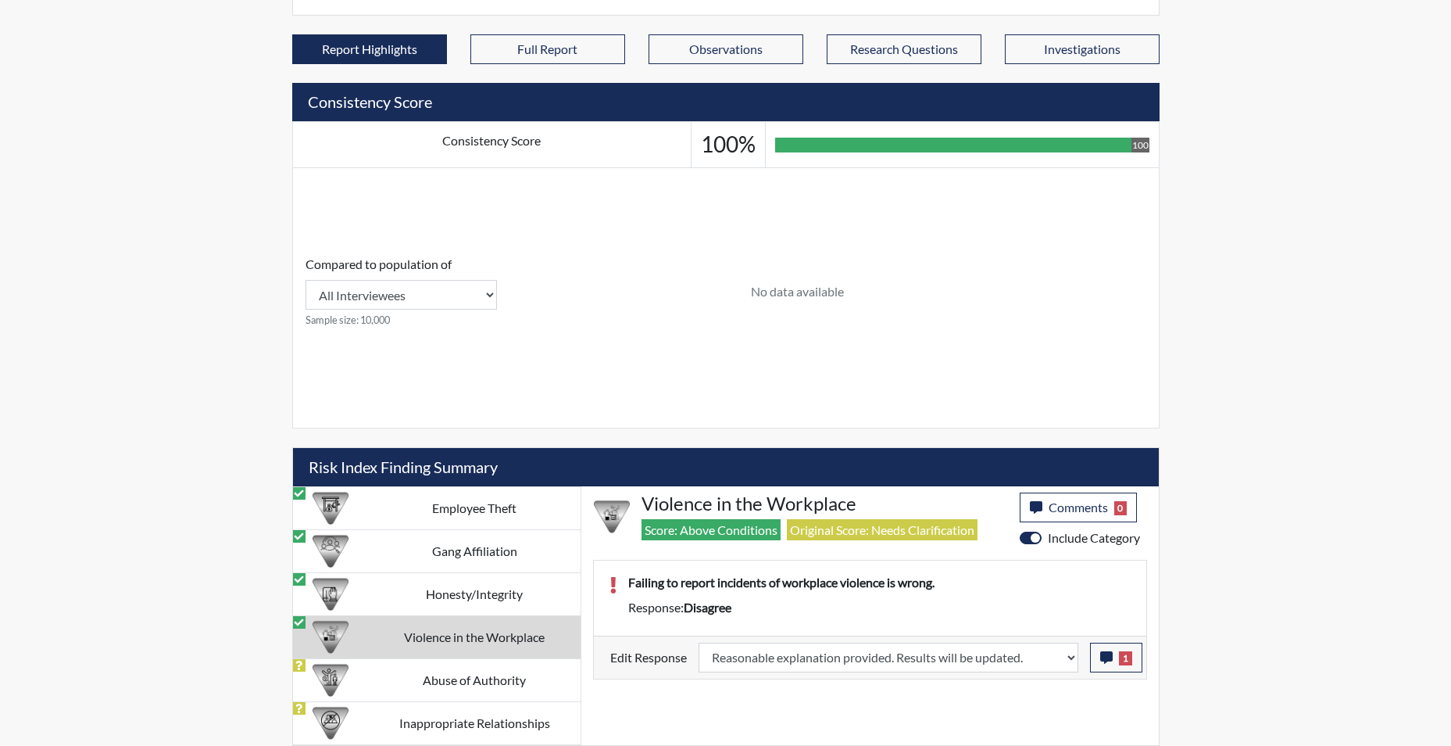
drag, startPoint x: 600, startPoint y: 593, endPoint x: 610, endPoint y: 624, distance: 32.6
click at [452, 681] on td "Abuse of Authority" at bounding box center [475, 679] width 212 height 43
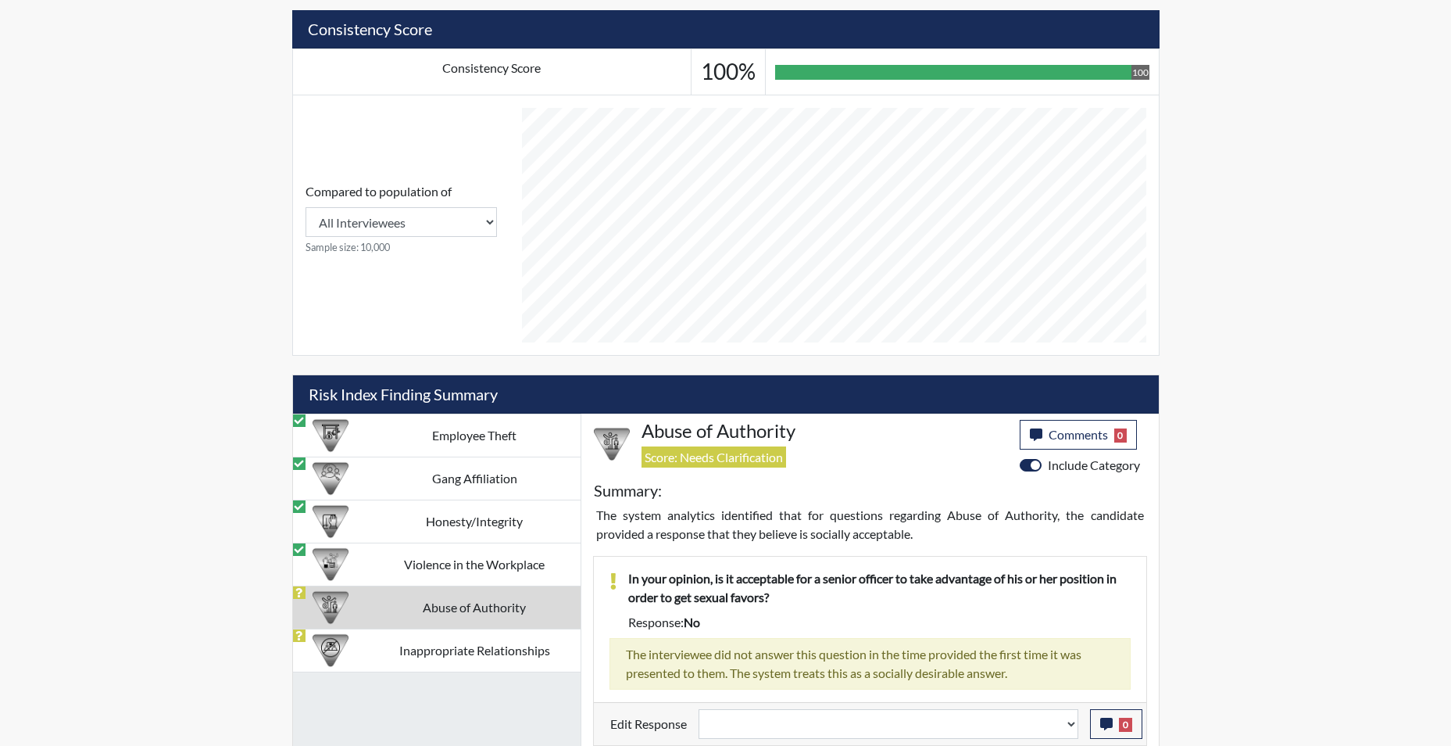
scroll to position [639, 0]
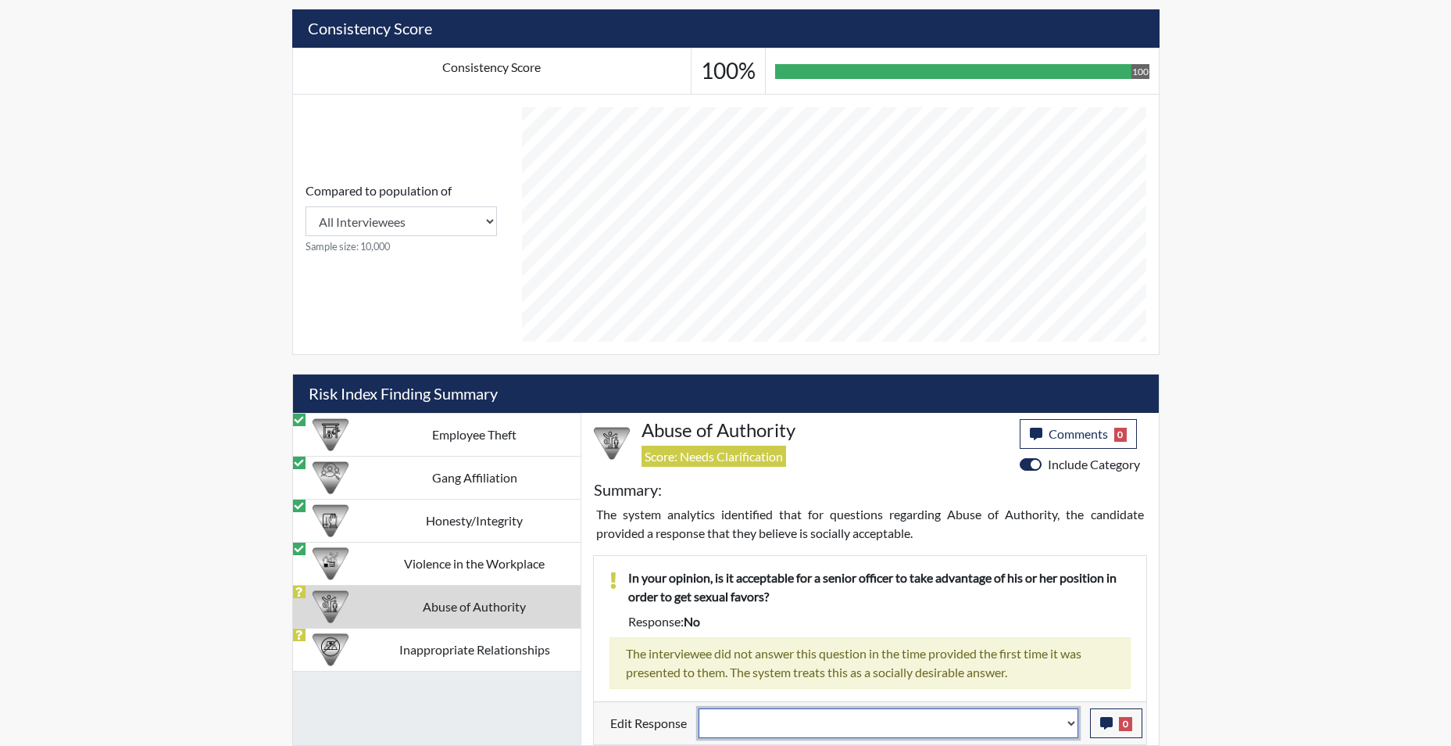
click at [1071, 725] on select "Question is not relevant. Results will be updated. Reasonable explanation provi…" at bounding box center [889, 723] width 380 height 30
select select "reasonable-explanation-provided"
click at [699, 708] on select "Question is not relevant. Results will be updated. Reasonable explanation provi…" at bounding box center [889, 723] width 380 height 30
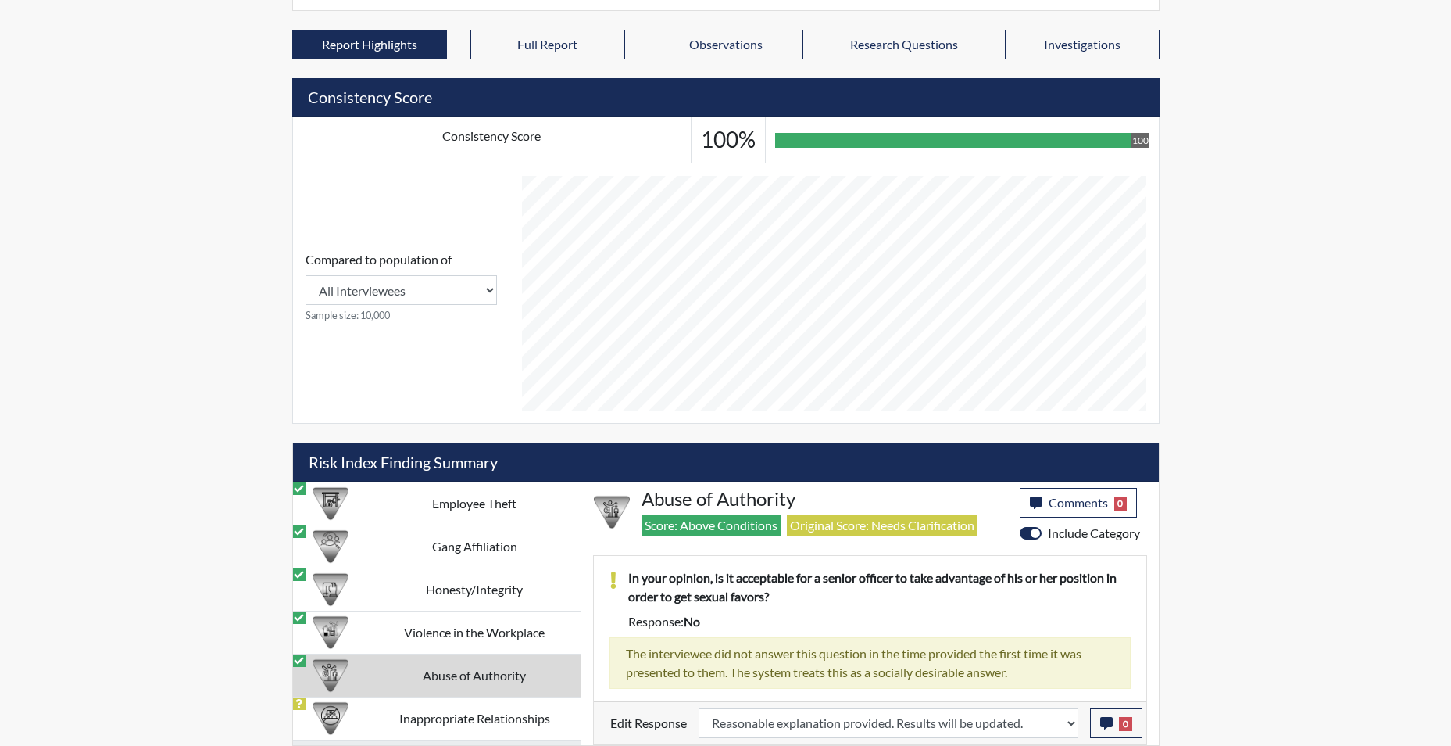
scroll to position [259, 649]
click at [459, 678] on td "Abuse of Authority" at bounding box center [475, 674] width 212 height 43
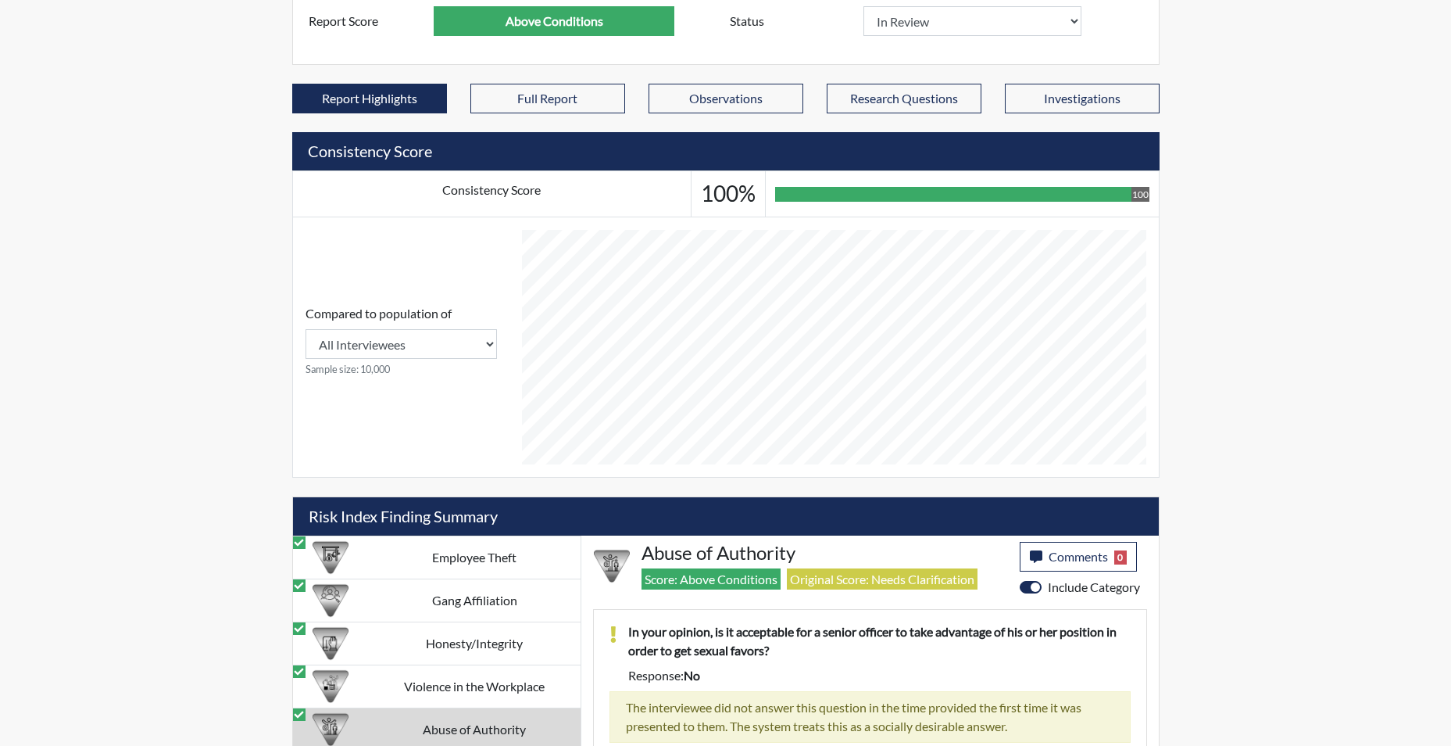
scroll to position [571, 0]
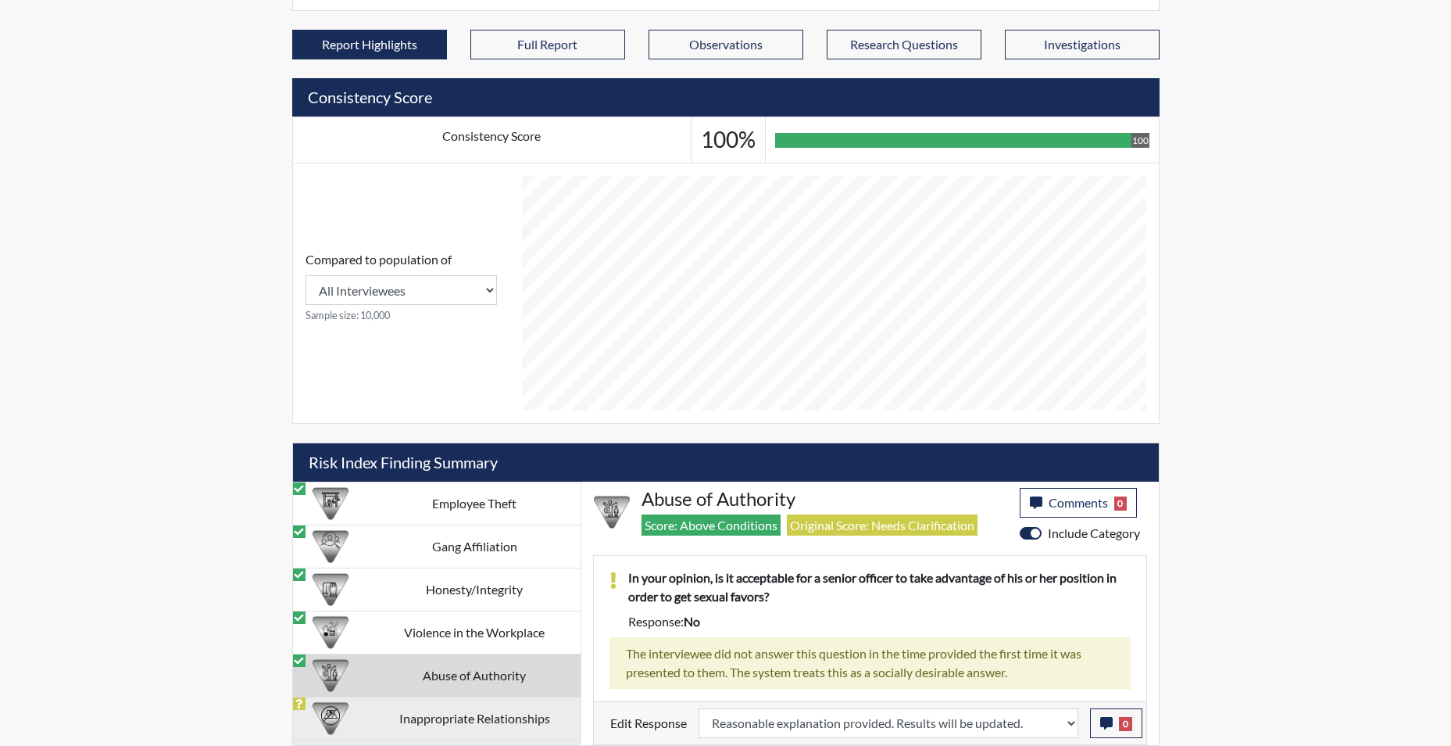
click at [518, 723] on td "Inappropriate Relationships" at bounding box center [475, 717] width 212 height 43
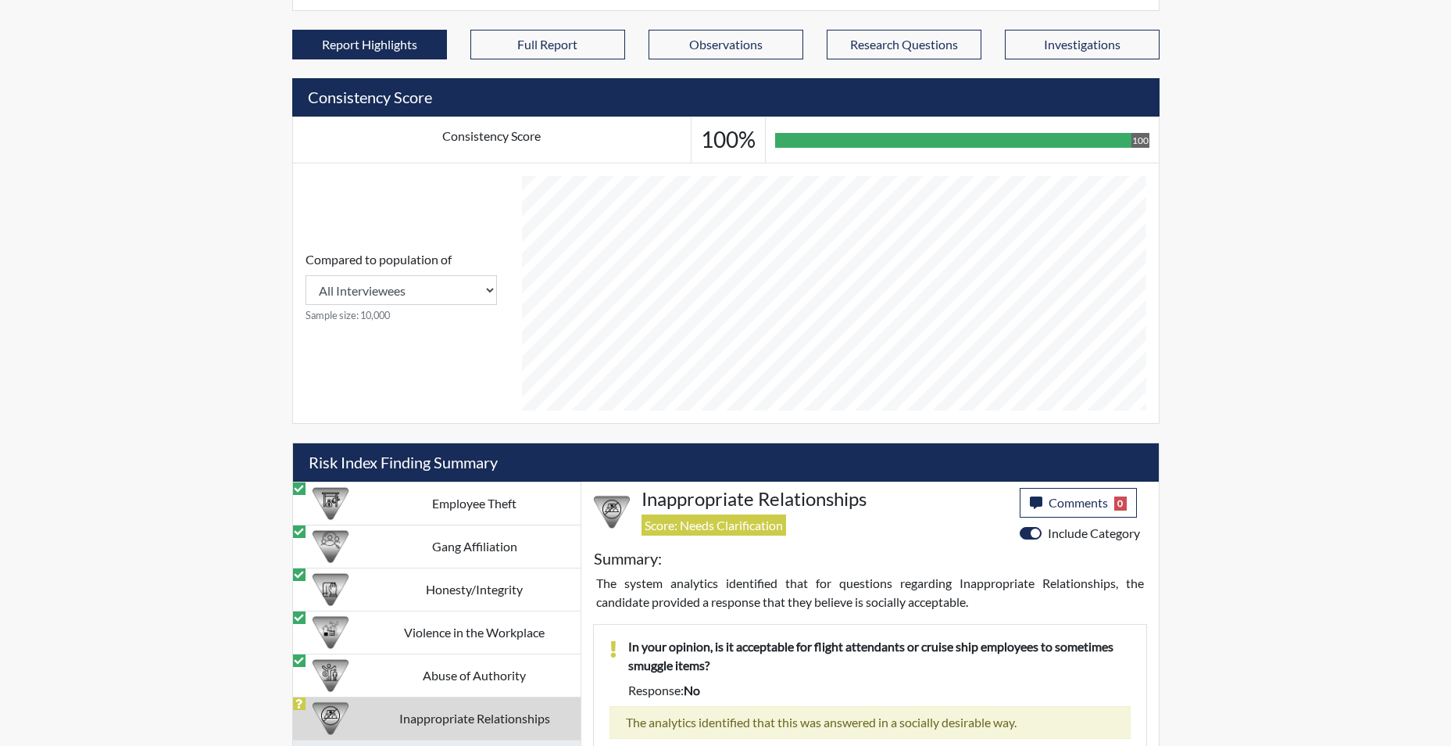
click at [508, 714] on td "Inappropriate Relationships" at bounding box center [475, 717] width 212 height 43
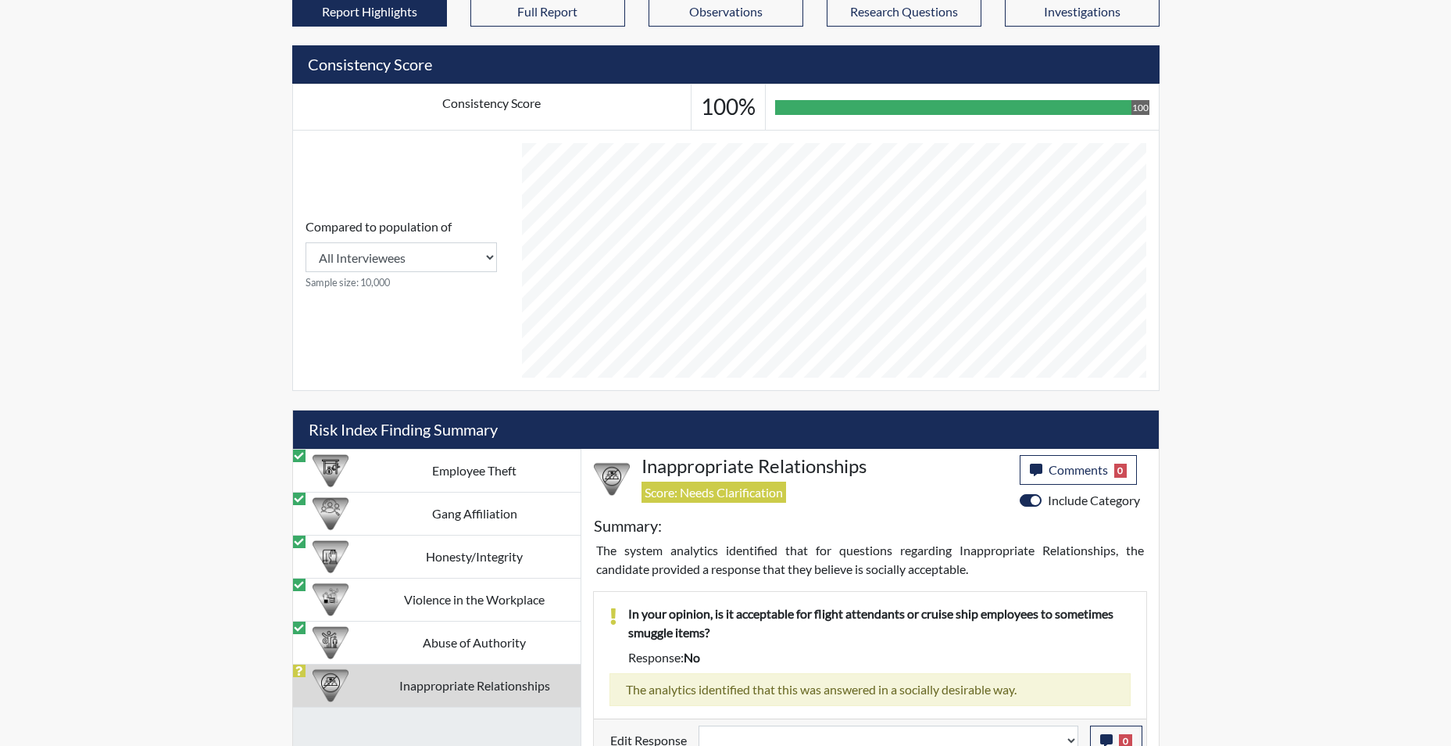
scroll to position [621, 0]
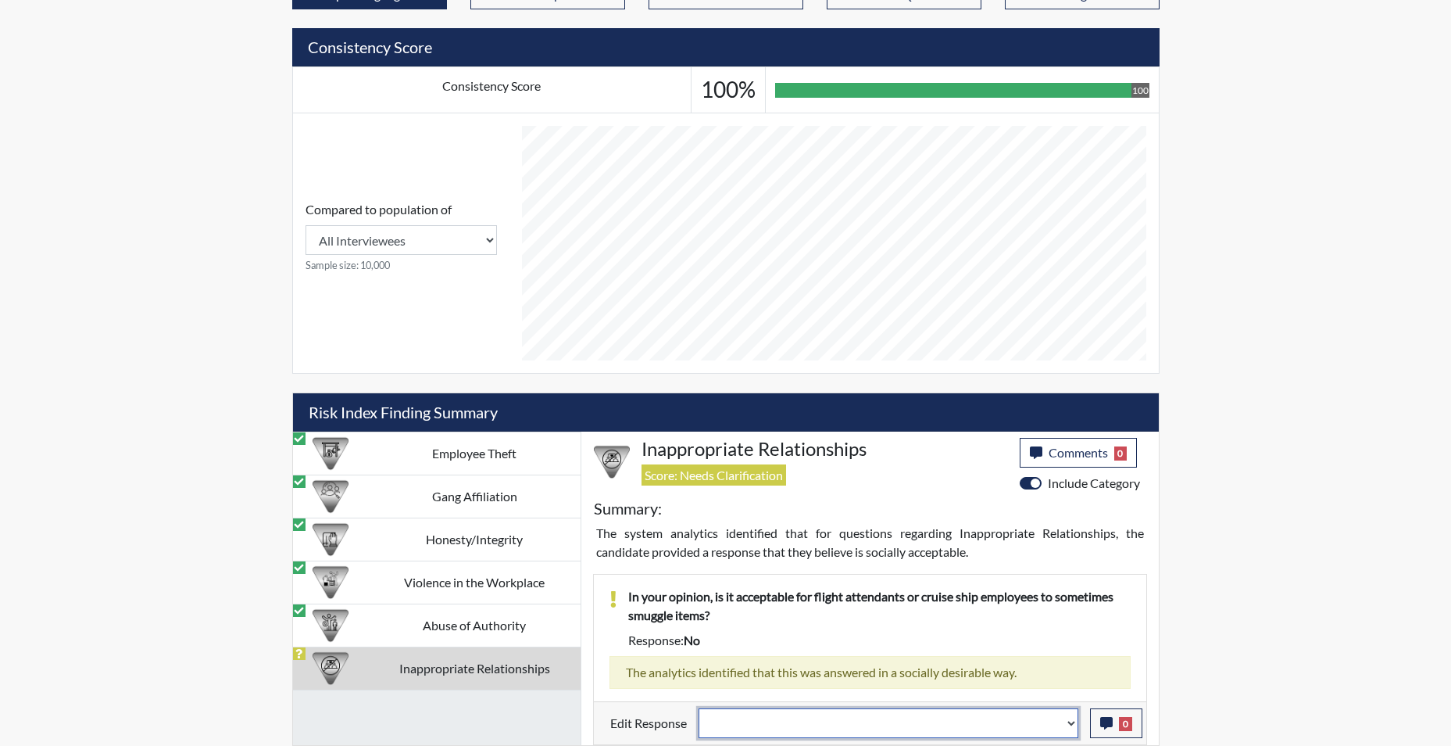
drag, startPoint x: 1069, startPoint y: 723, endPoint x: 1050, endPoint y: 713, distance: 22.0
click at [1070, 723] on select "Question is not relevant. Results will be updated. Reasonable explanation provi…" at bounding box center [889, 723] width 380 height 30
select select "reasonable-explanation-provided"
click at [699, 708] on select "Question is not relevant. Results will be updated. Reasonable explanation provi…" at bounding box center [889, 723] width 380 height 30
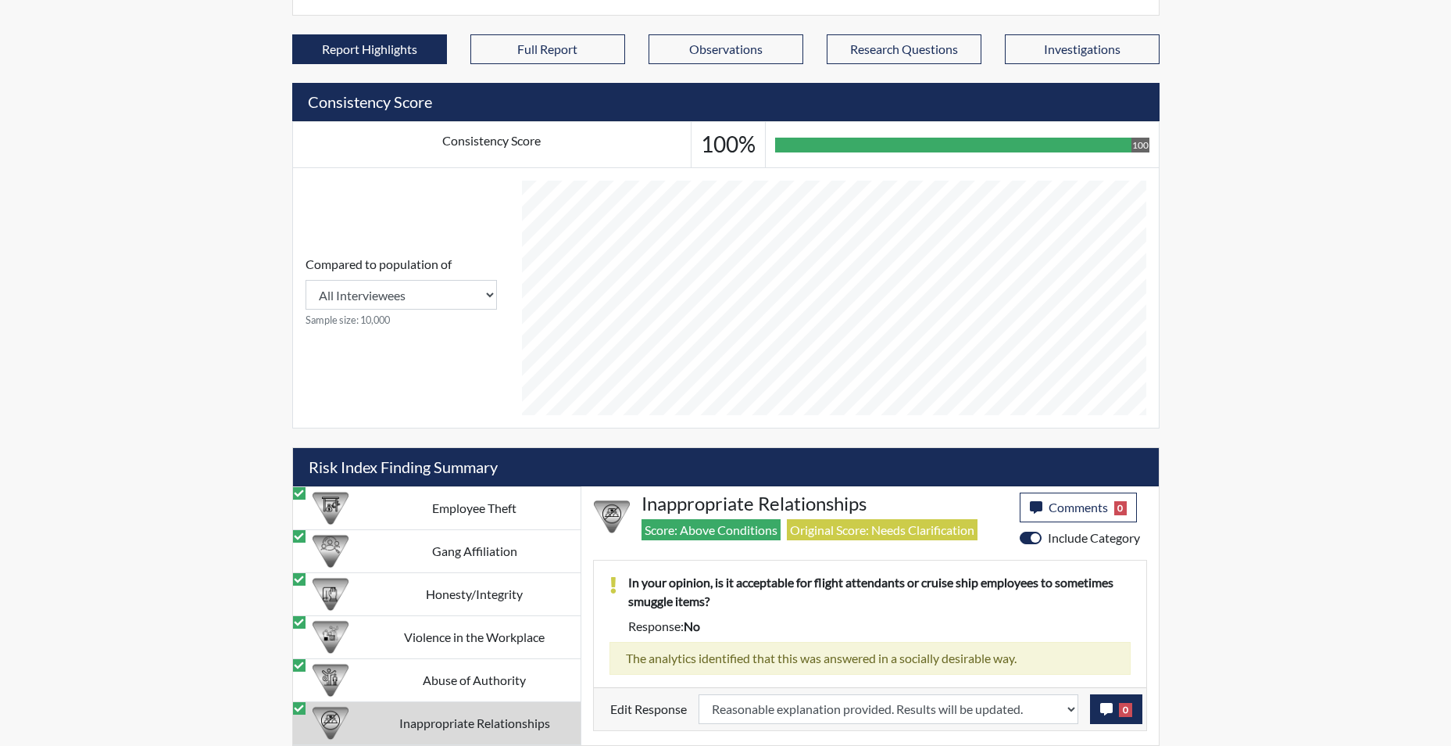
scroll to position [259, 649]
click at [1099, 706] on button "0" at bounding box center [1116, 709] width 52 height 30
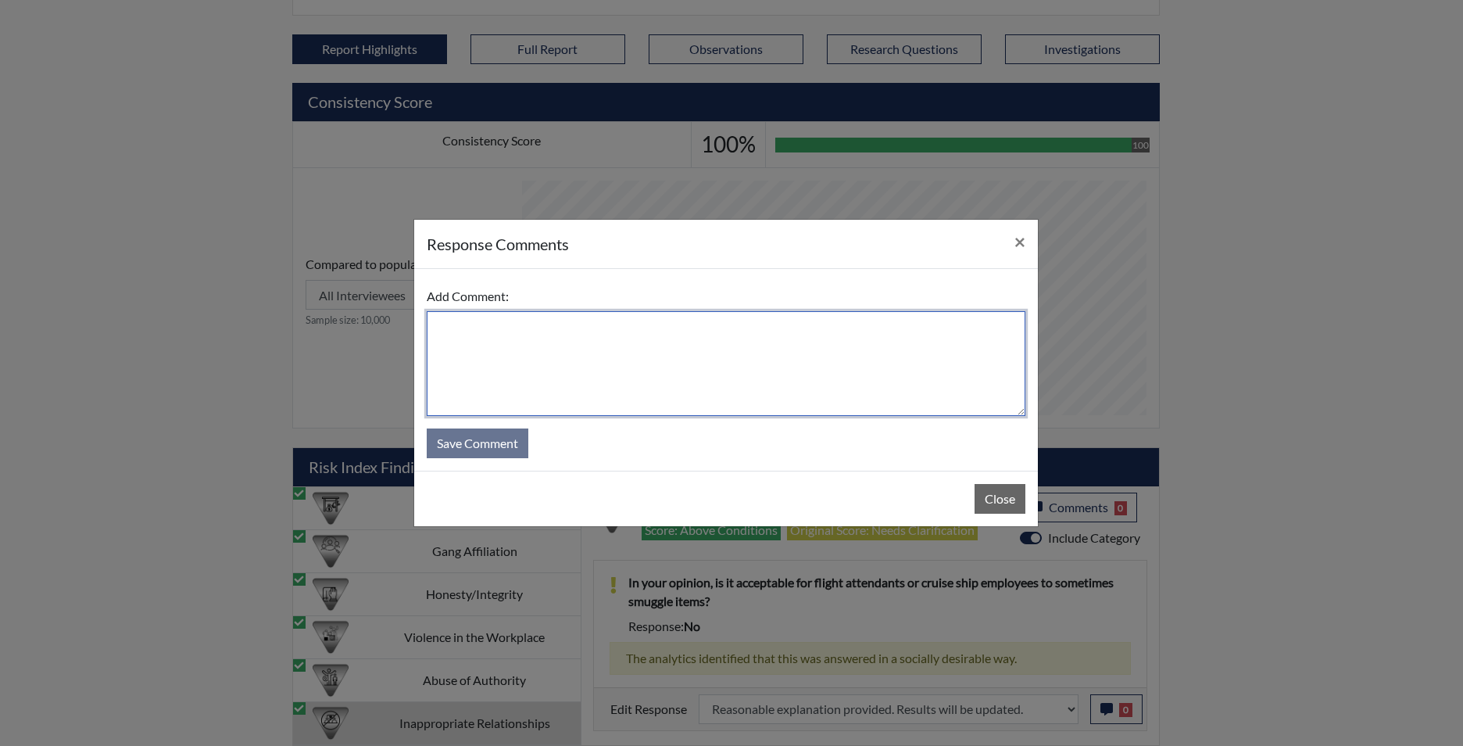
click at [692, 362] on textarea at bounding box center [726, 363] width 599 height 105
type textarea "app states no"
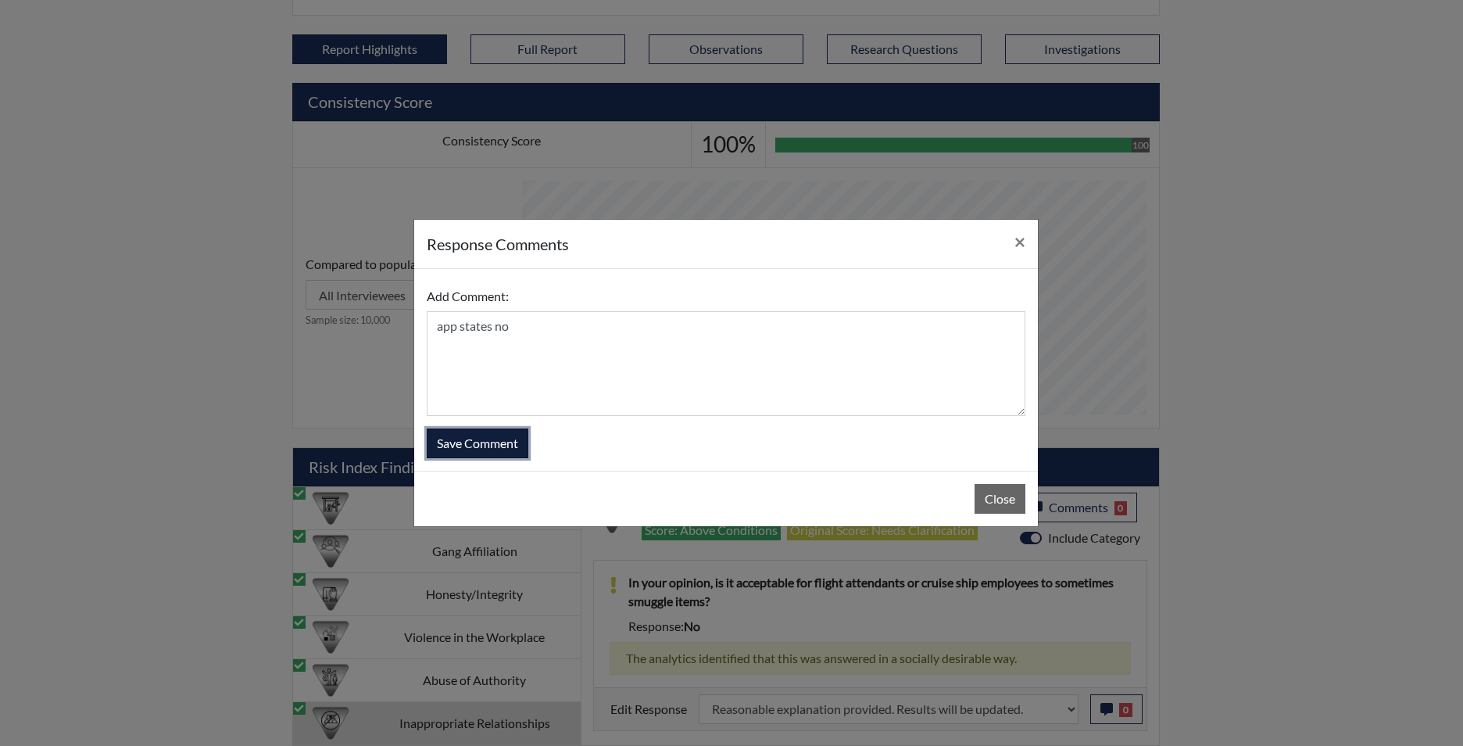
click at [468, 453] on button "Save Comment" at bounding box center [478, 443] width 102 height 30
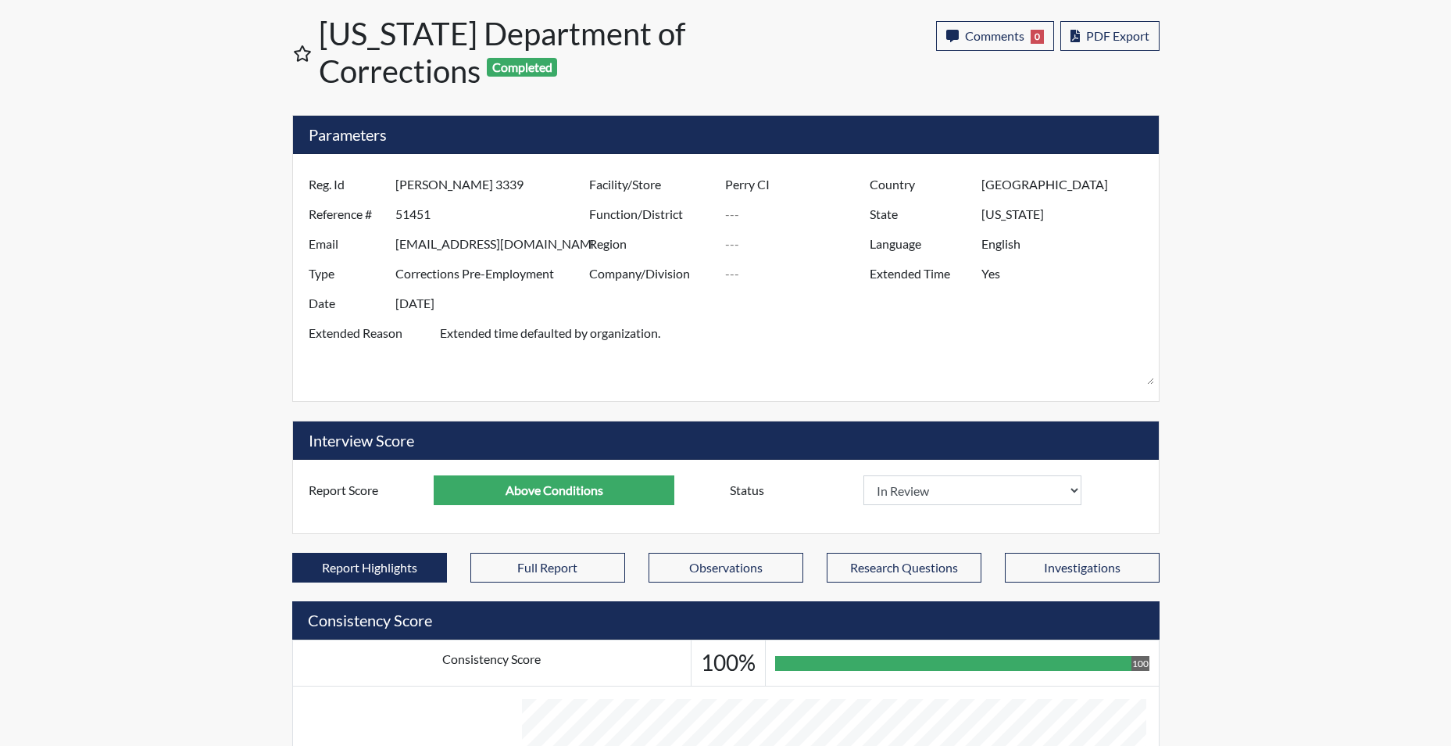
scroll to position [0, 0]
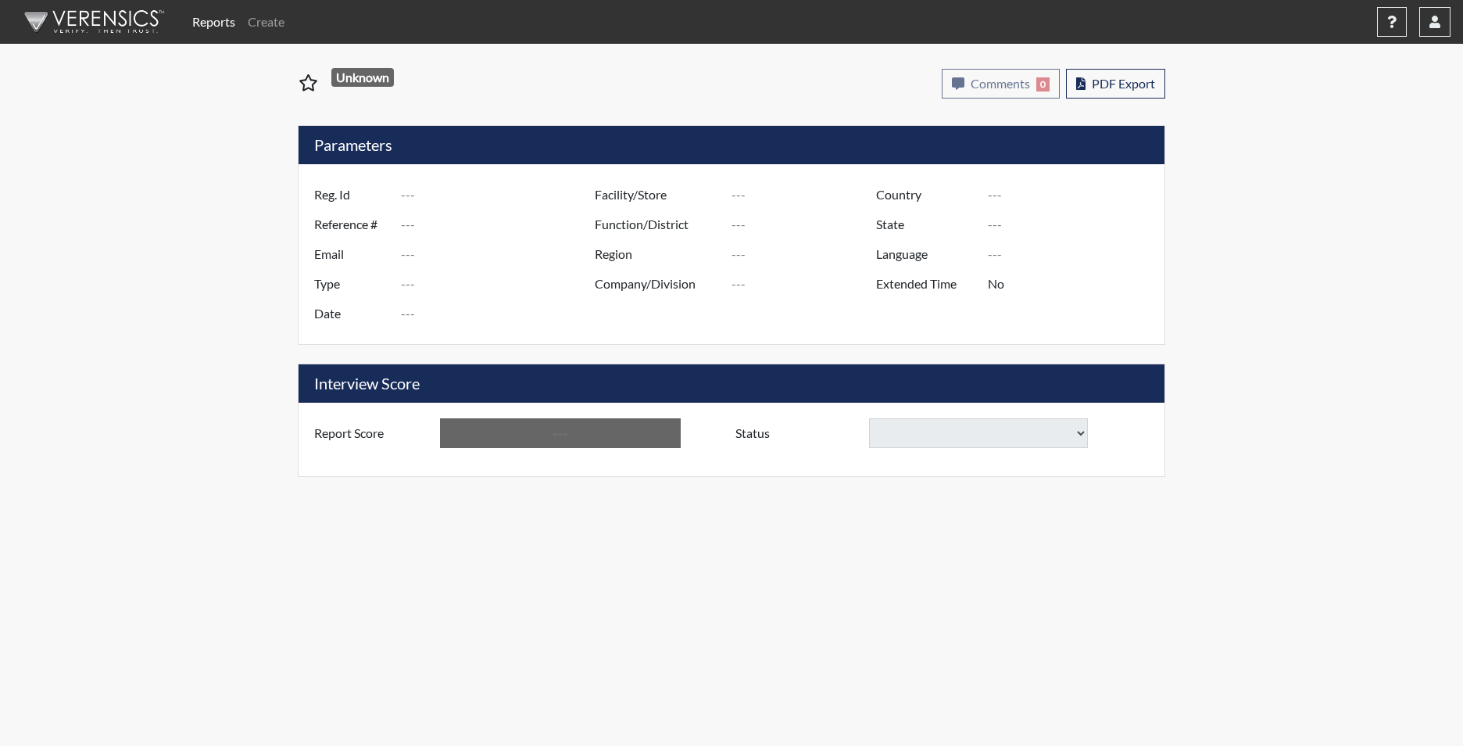
type input "[PERSON_NAME] 3339"
type input "51451"
type input "SSHAVON9@GMAIL.COM"
type input "Corrections Pre-Employment"
type input "Sep 24, 2025"
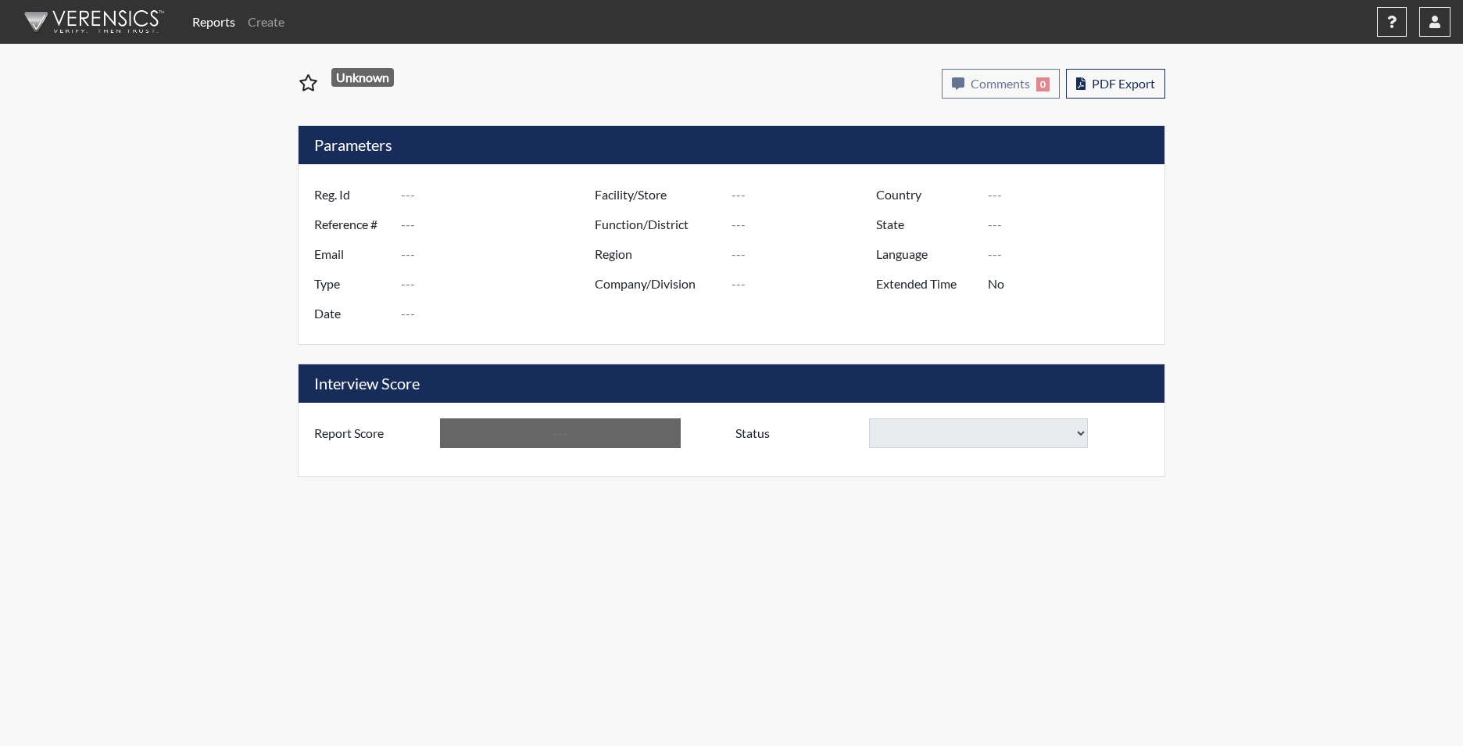
type input "Perry CI"
type input "[GEOGRAPHIC_DATA]"
type input "[US_STATE]"
type input "English"
type input "Yes"
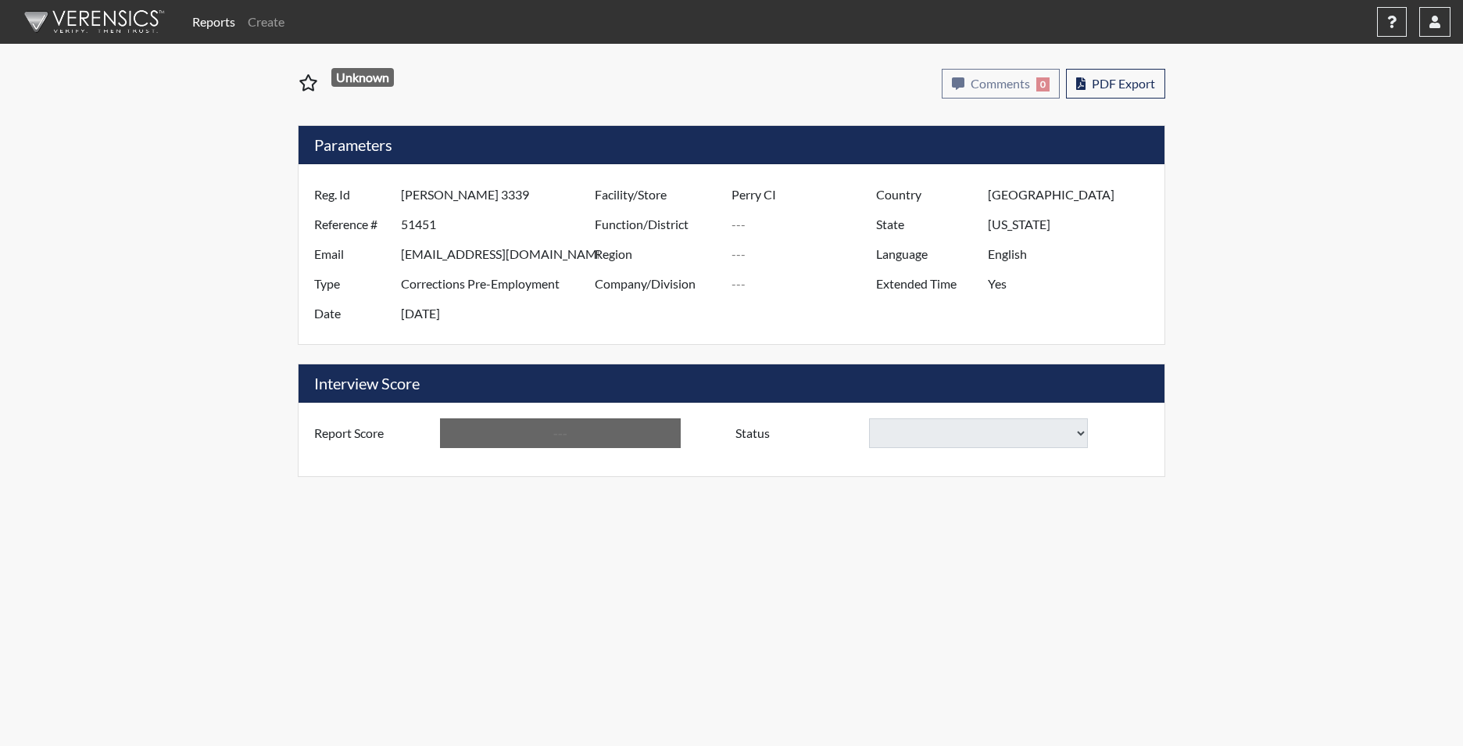
type input "Above Conditions"
select select "reasonable-explanation-provided"
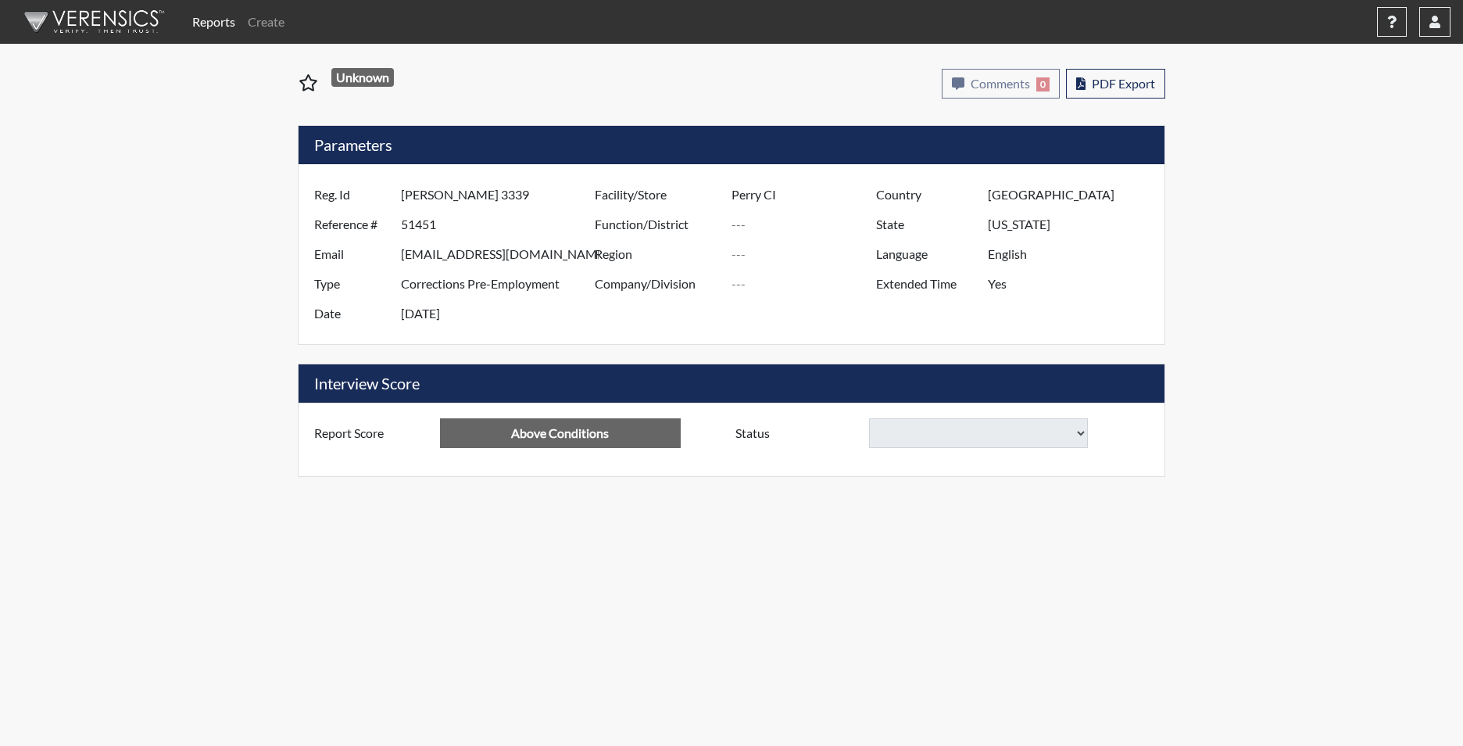
select select "reasonable-explanation-provided"
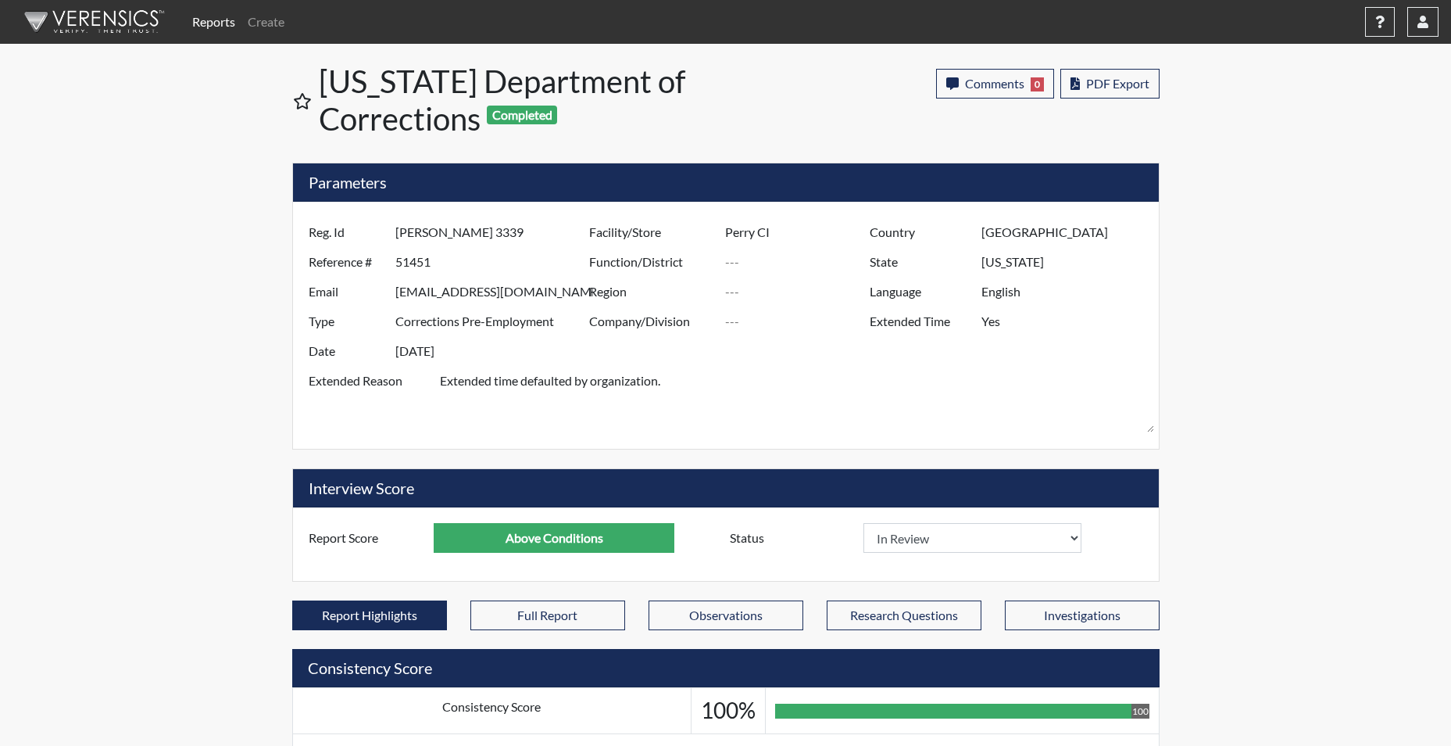
scroll to position [259, 649]
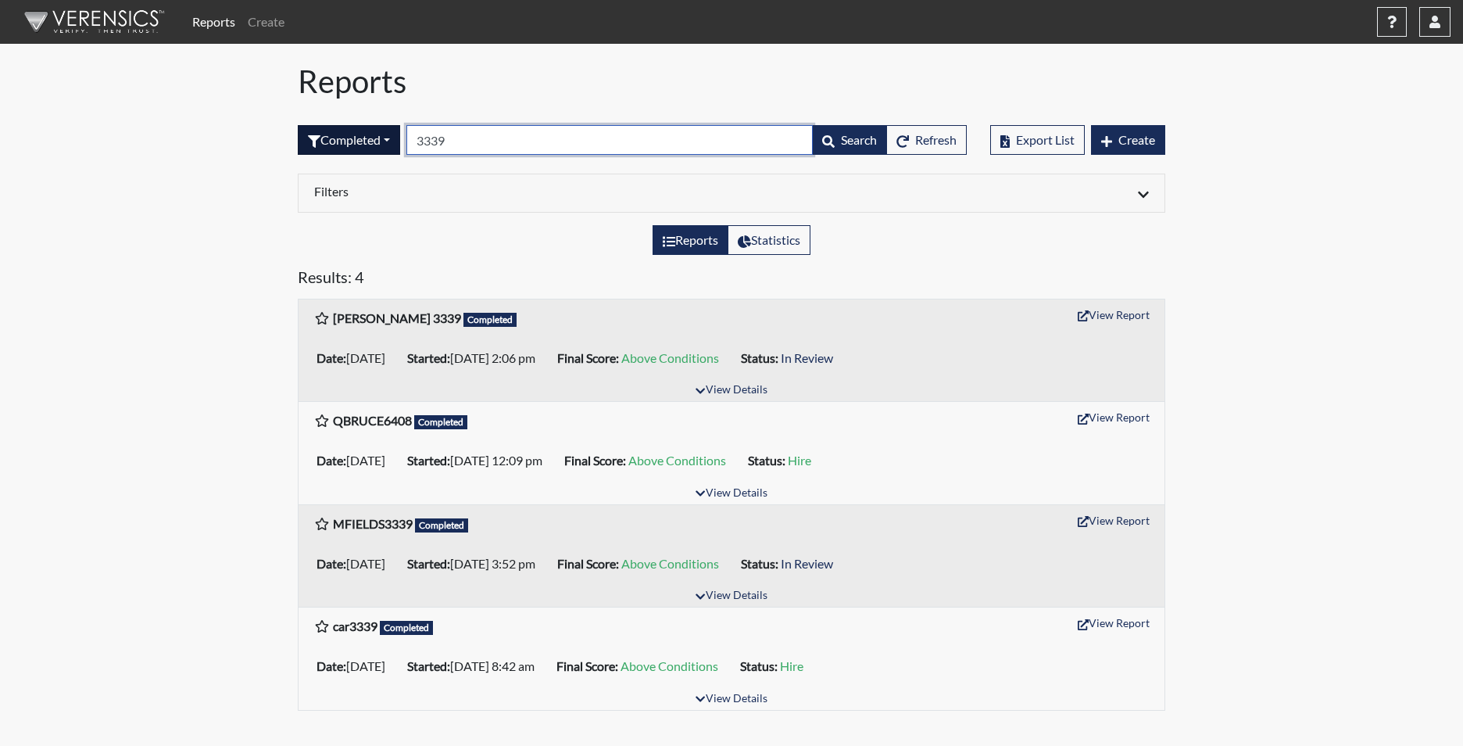
drag, startPoint x: 474, startPoint y: 142, endPoint x: 352, endPoint y: 141, distance: 122.7
click at [352, 141] on form "Completed All Created Sent by email In Progress Declined Completed 3339 Search …" at bounding box center [632, 140] width 669 height 30
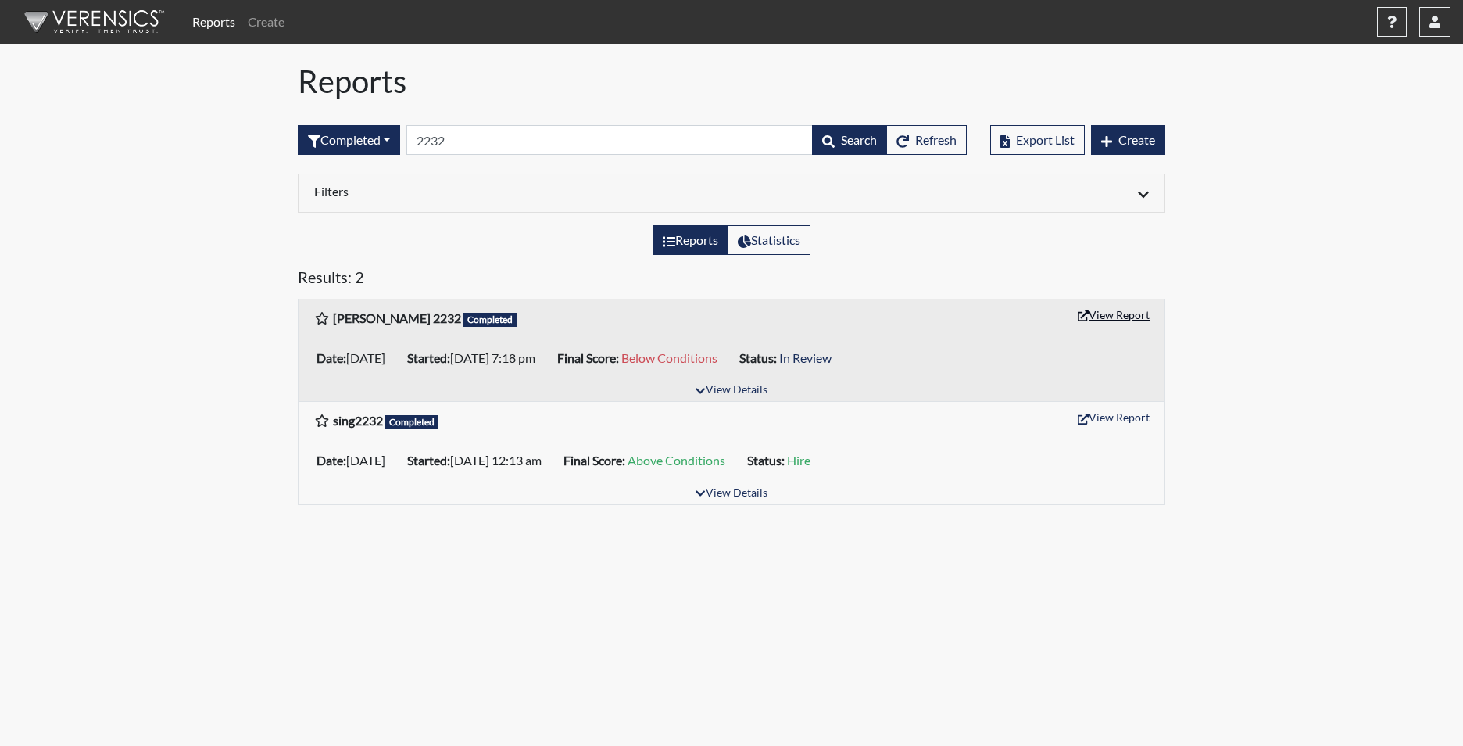
click at [1116, 311] on button "View Report" at bounding box center [1114, 314] width 86 height 24
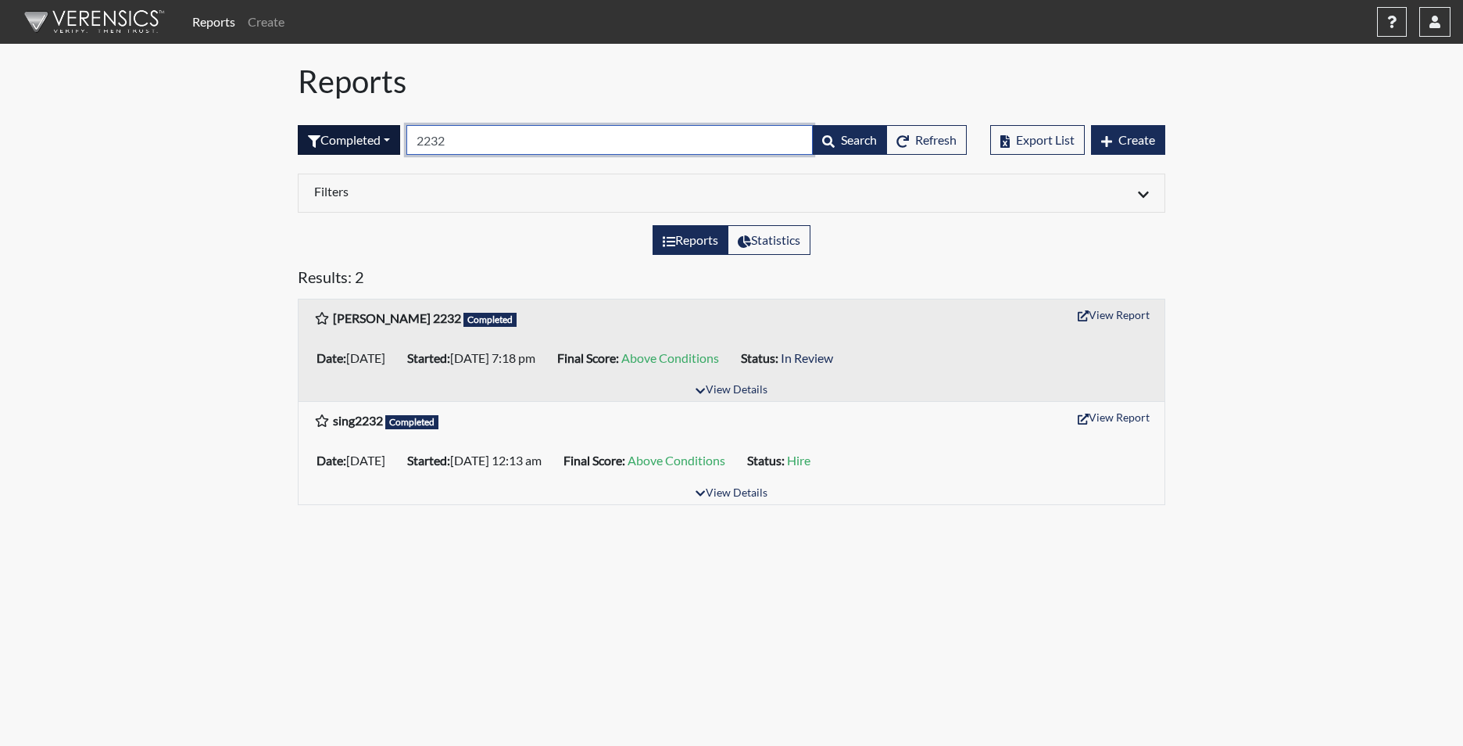
drag, startPoint x: 462, startPoint y: 141, endPoint x: 384, endPoint y: 131, distance: 78.7
click at [385, 132] on form "Completed All Created Sent by email In Progress Declined Completed 2232 Search …" at bounding box center [632, 140] width 669 height 30
type input "7432"
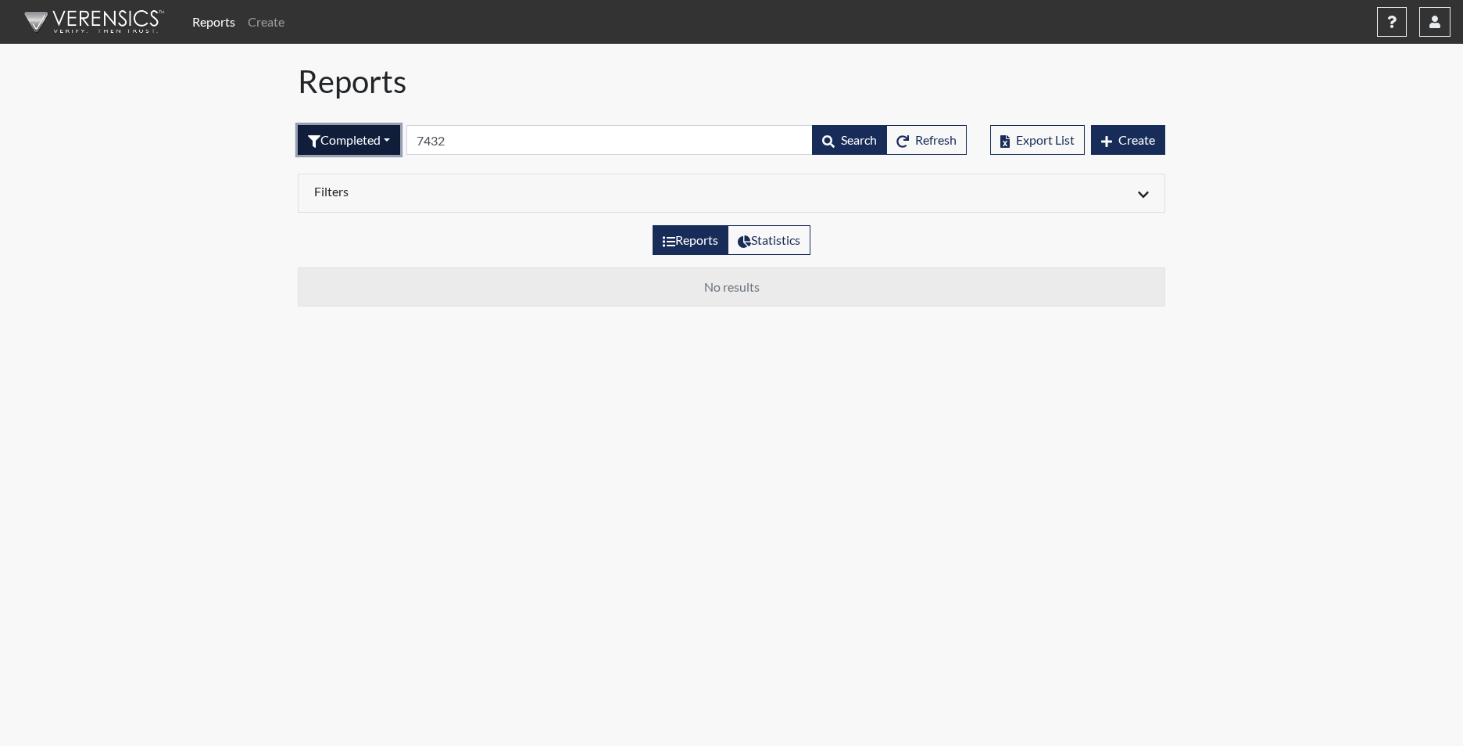
click at [375, 145] on button "Completed" at bounding box center [349, 140] width 102 height 30
click at [352, 224] on button "Sent by email" at bounding box center [360, 225] width 123 height 25
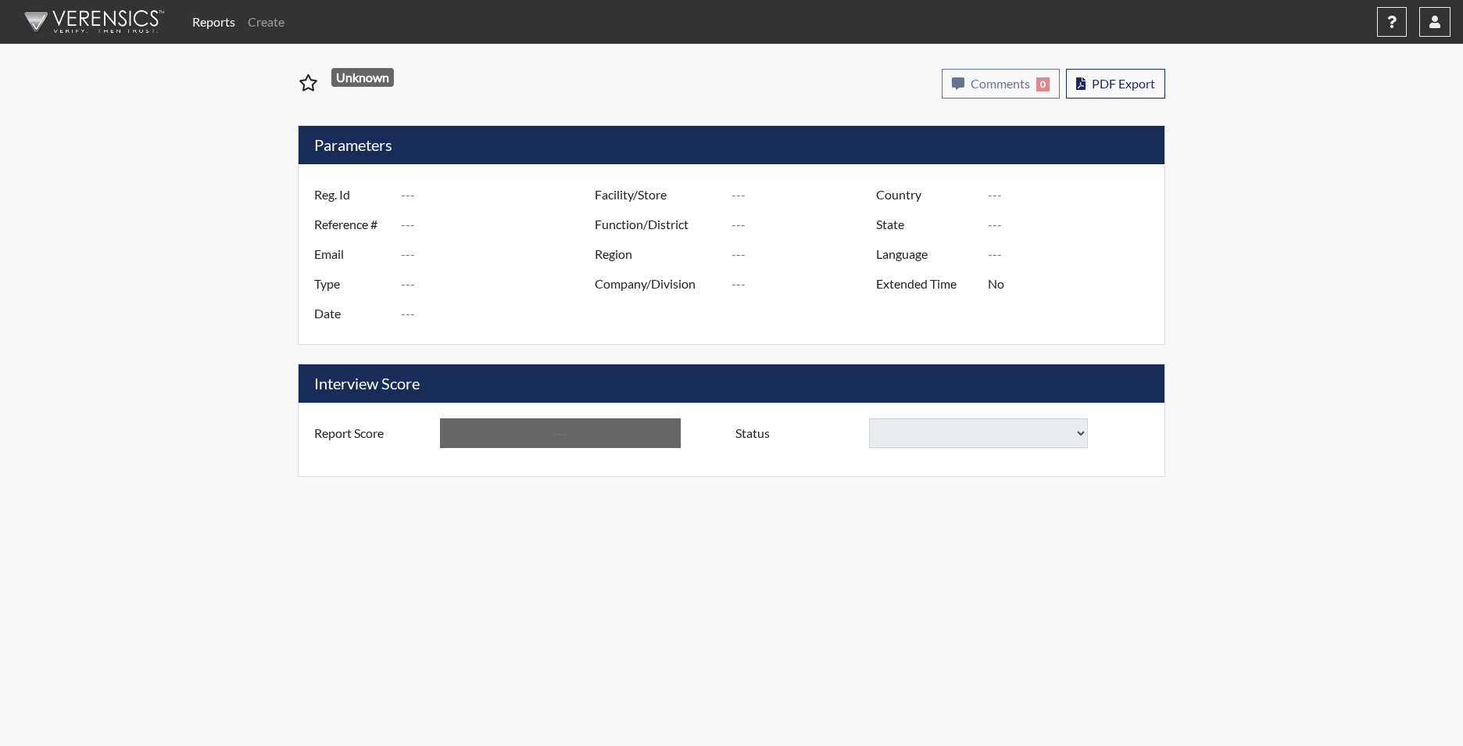
type input "[PERSON_NAME] 2232"
type input "51177"
type input "[EMAIL_ADDRESS][DOMAIN_NAME]"
type input "Corrections Pre-Employment"
type input "[DATE]"
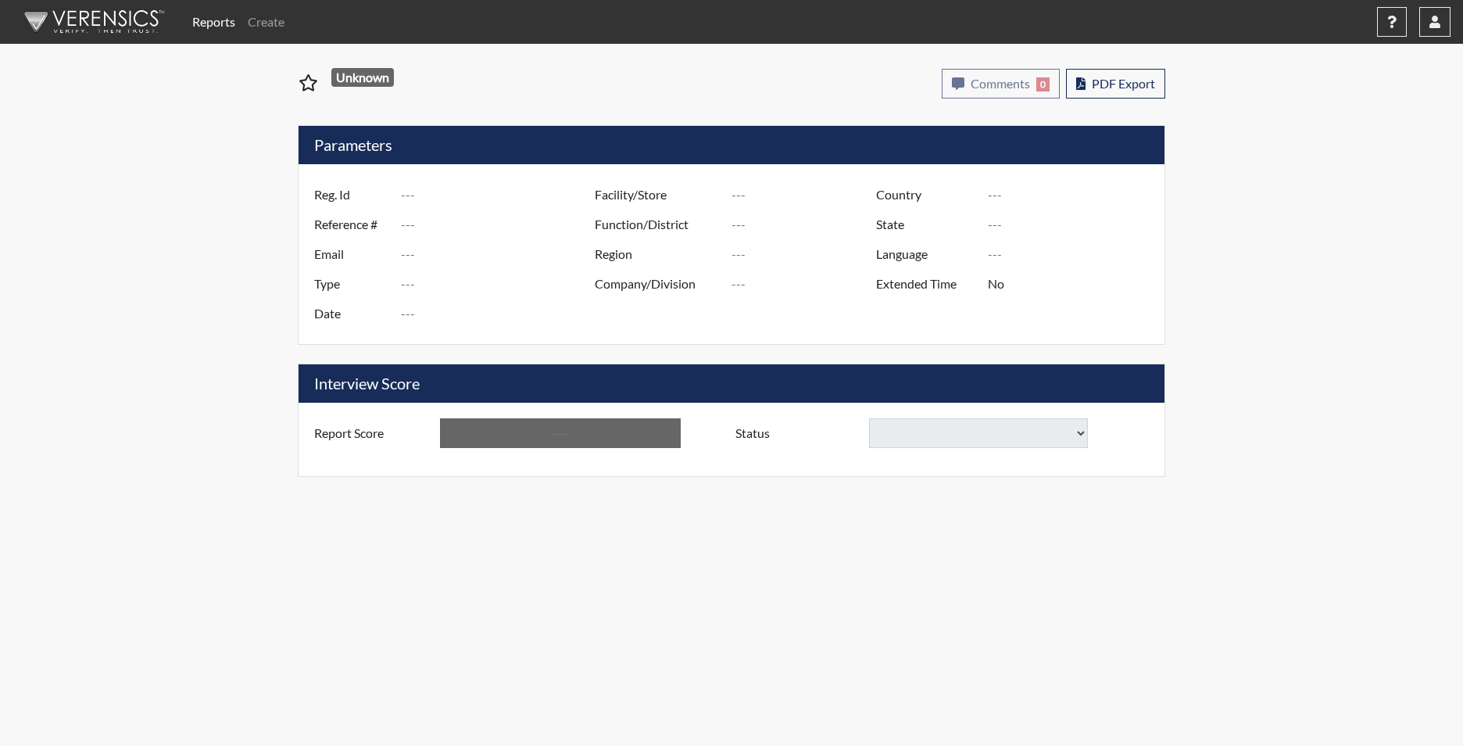
type input "[PERSON_NAME]"
type input "[GEOGRAPHIC_DATA]"
type input "[US_STATE]"
type input "English"
type input "Yes"
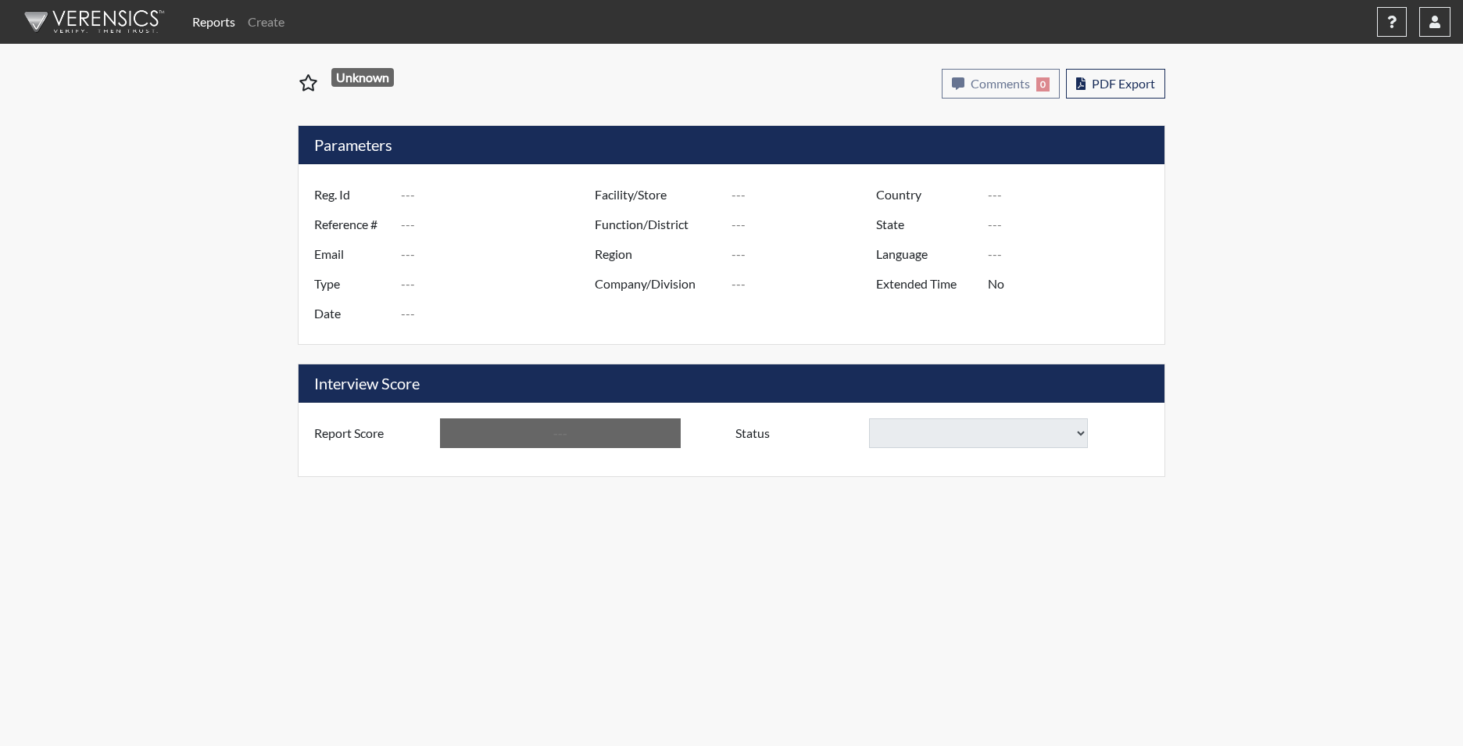
type input "Below Conditions"
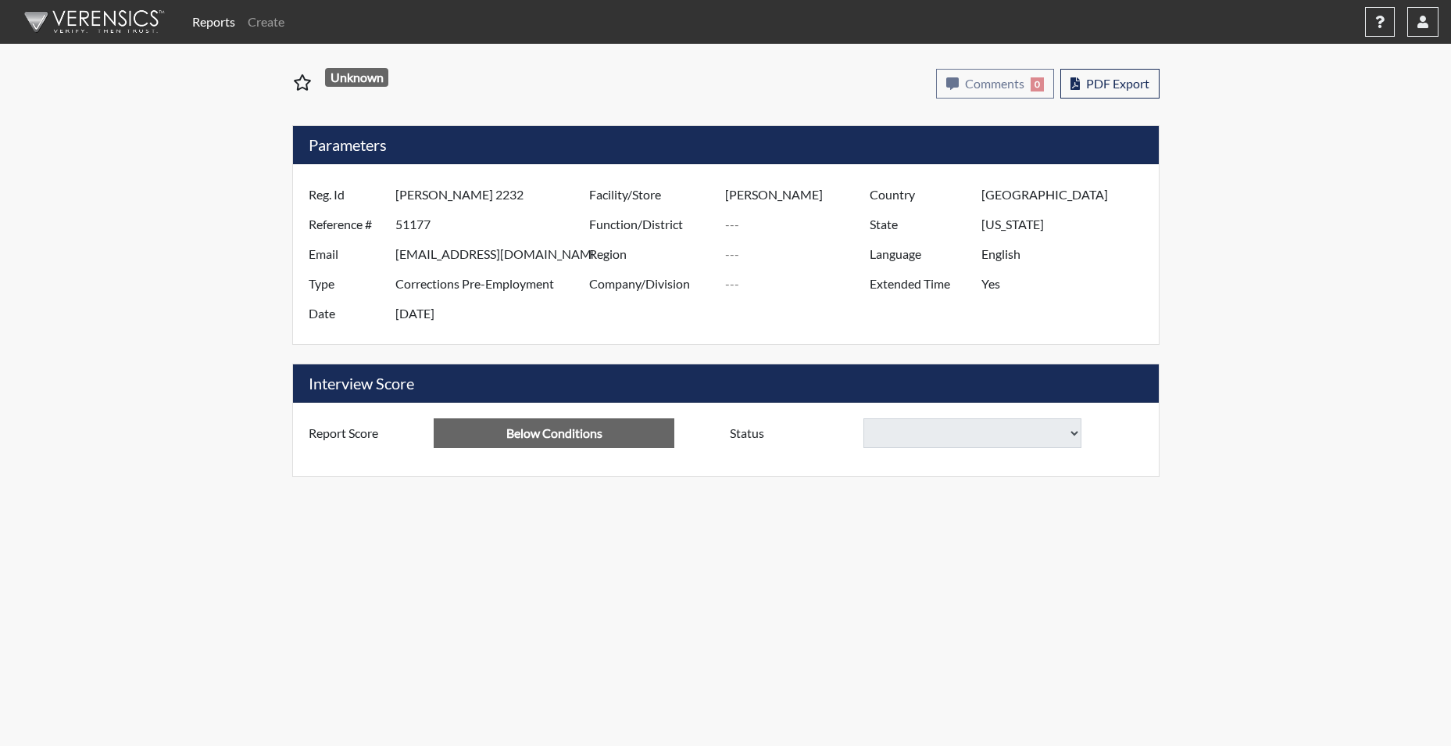
select select
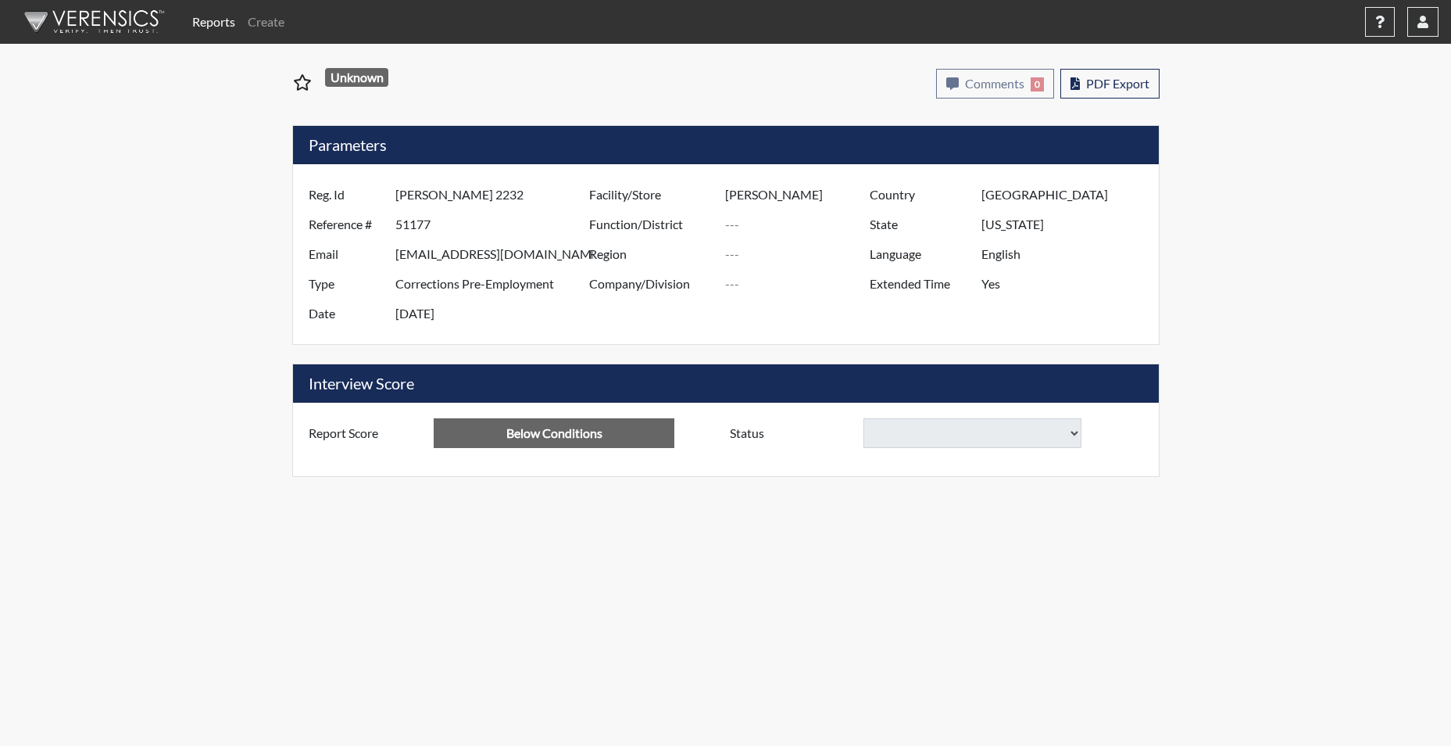
select select
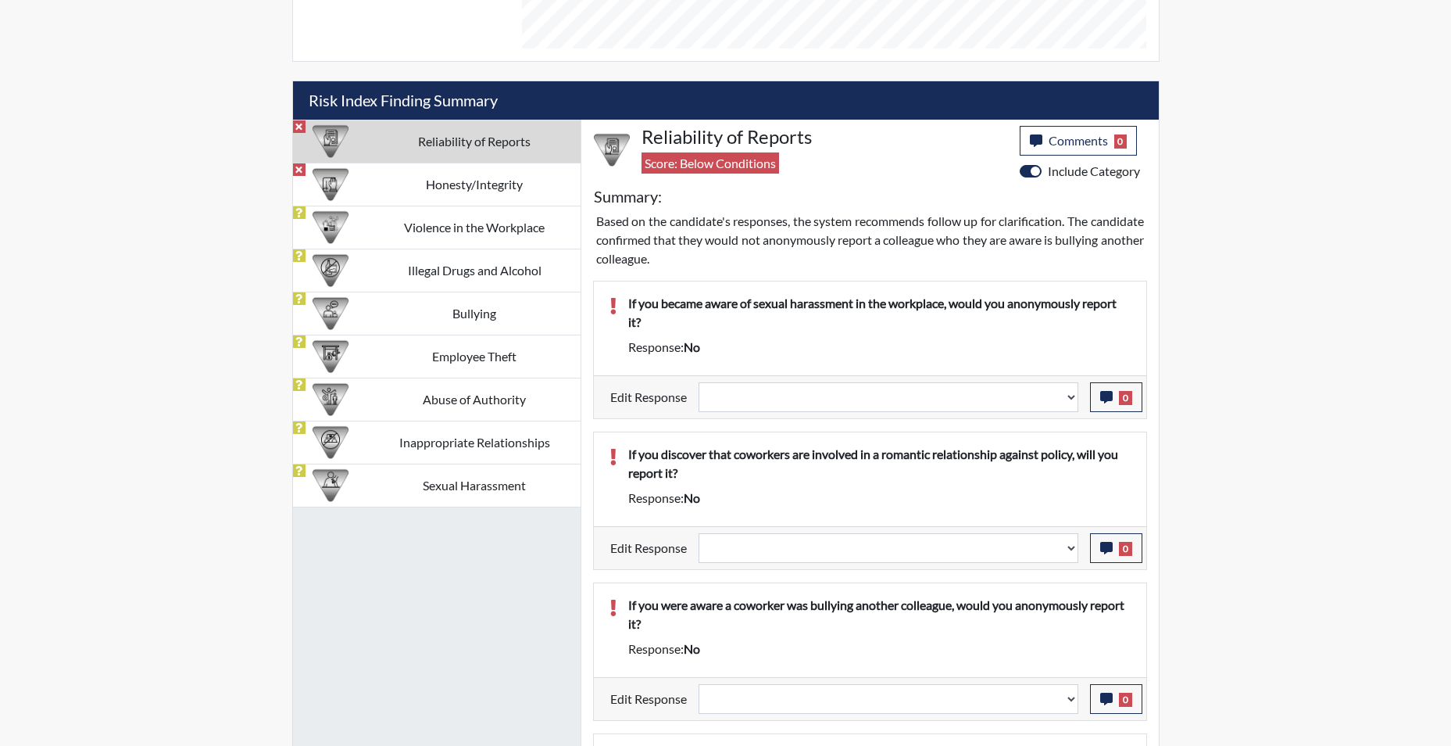
scroll to position [938, 0]
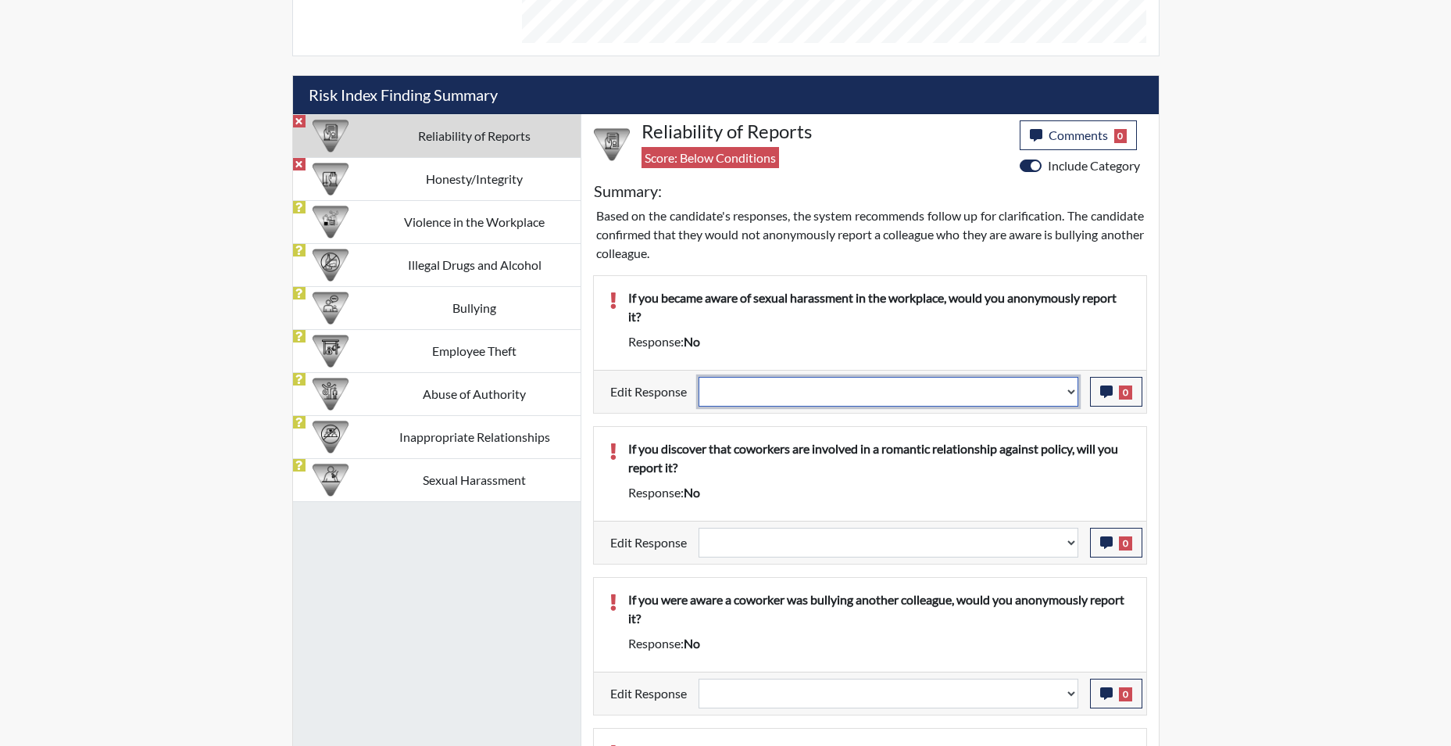
click at [1071, 396] on select "Question is not relevant. Results will be updated. Reasonable explanation provi…" at bounding box center [889, 392] width 380 height 30
select select "reasonable-explanation-provided"
click at [699, 377] on select "Question is not relevant. Results will be updated. Reasonable explanation provi…" at bounding box center [889, 392] width 380 height 30
select select
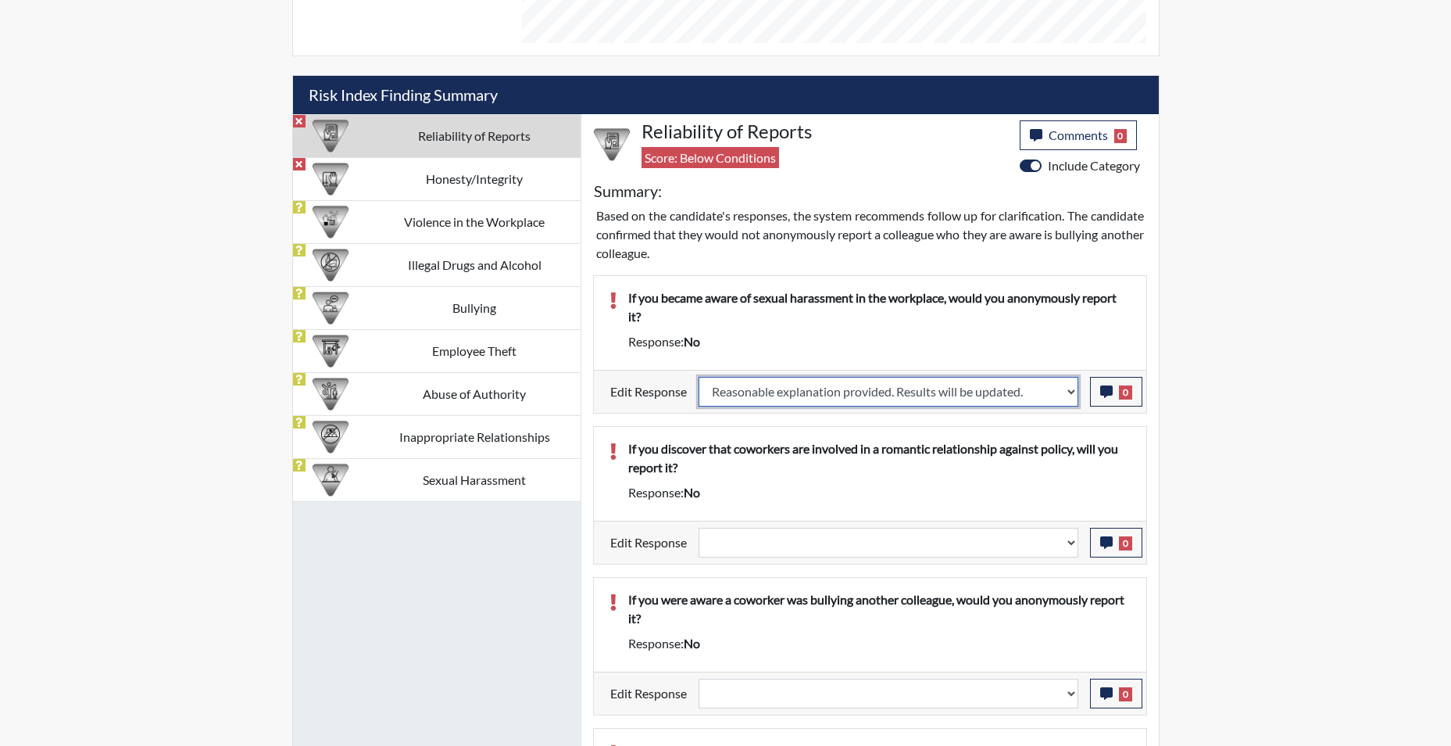
select select
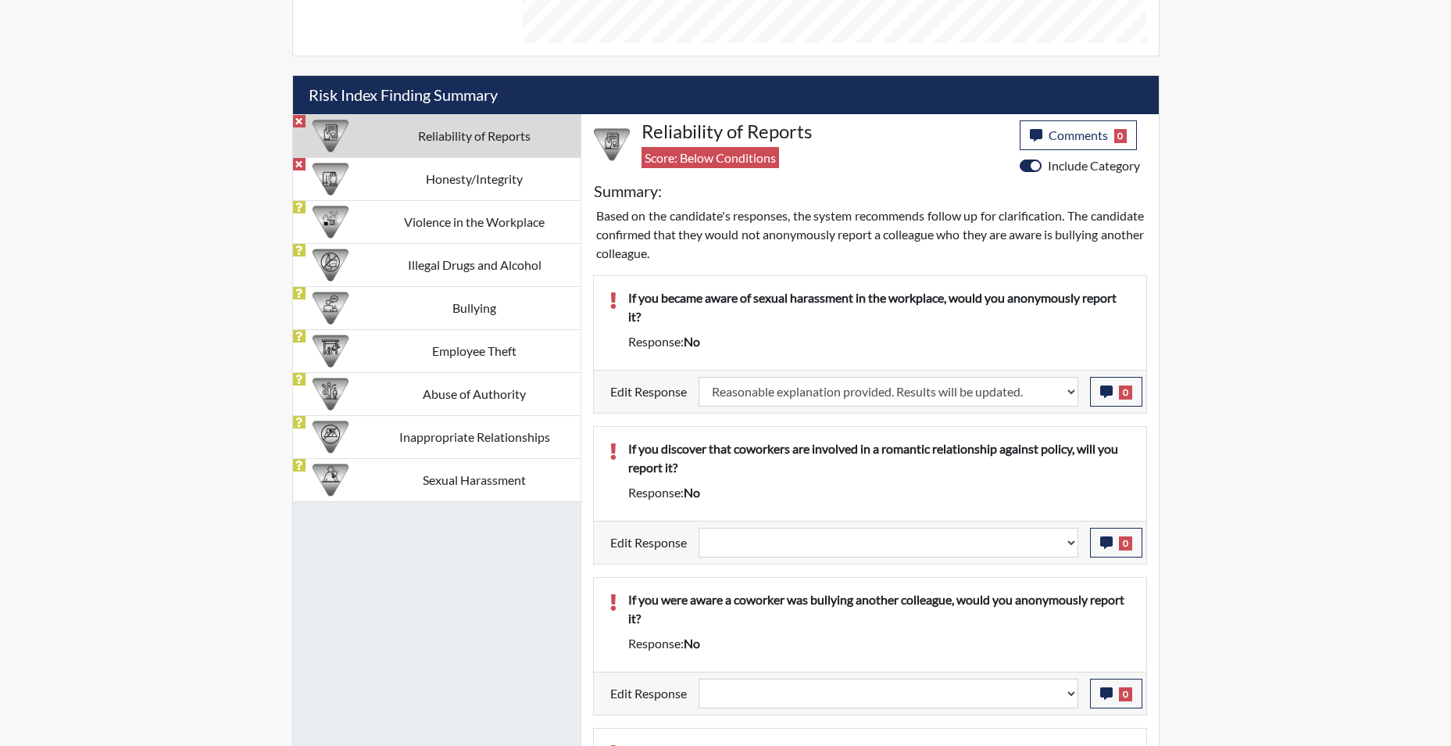
select select
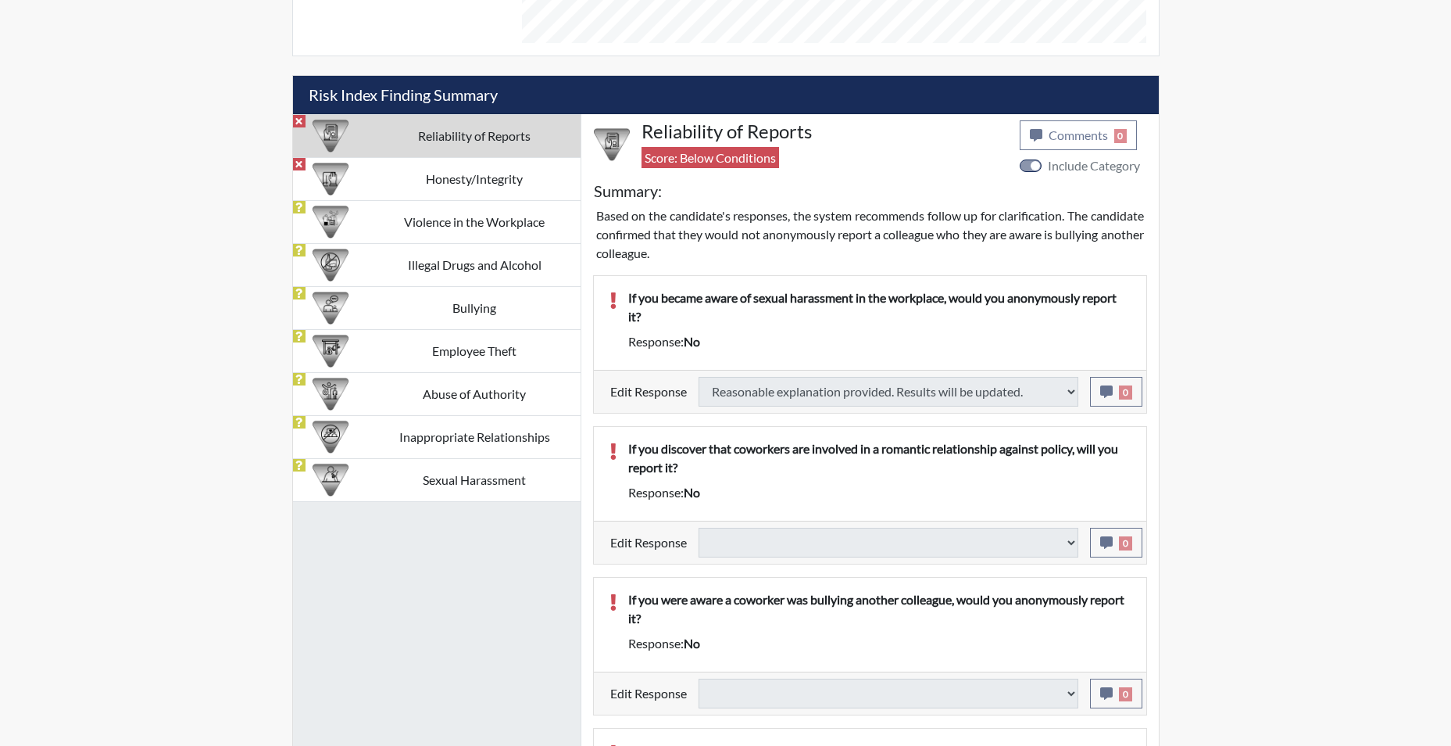
select select
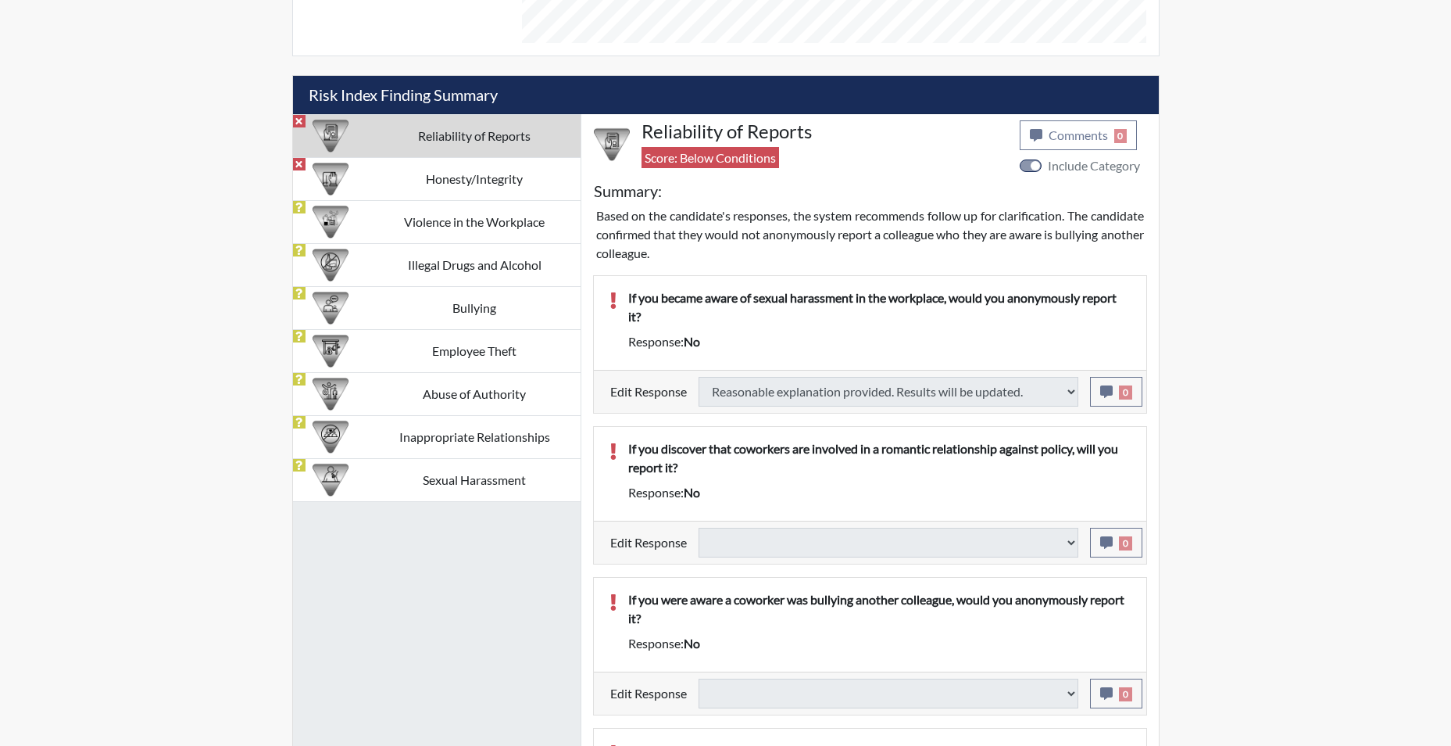
select select
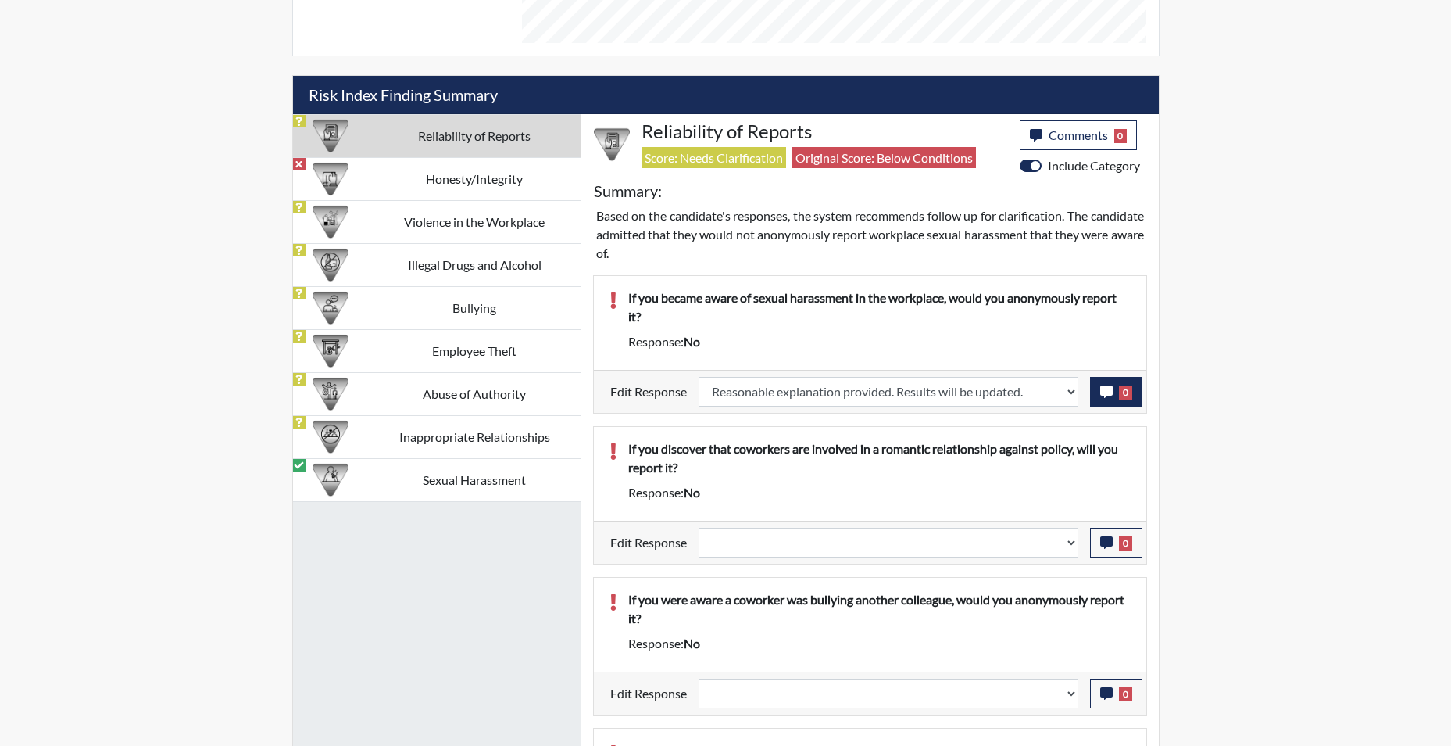
scroll to position [259, 649]
click at [1104, 394] on icon "button" at bounding box center [1106, 391] width 13 height 13
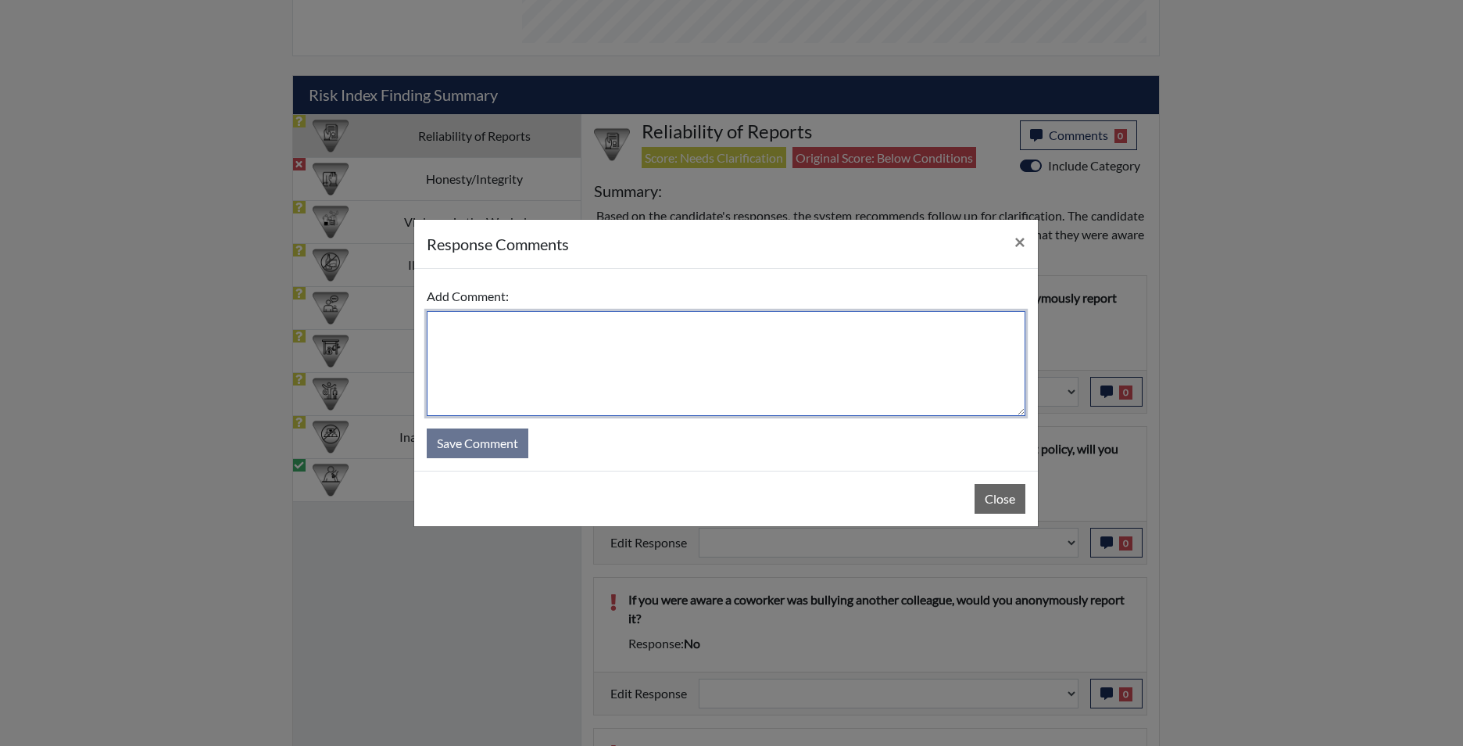
click at [562, 351] on textarea at bounding box center [726, 363] width 599 height 105
type textarea "app states yes"
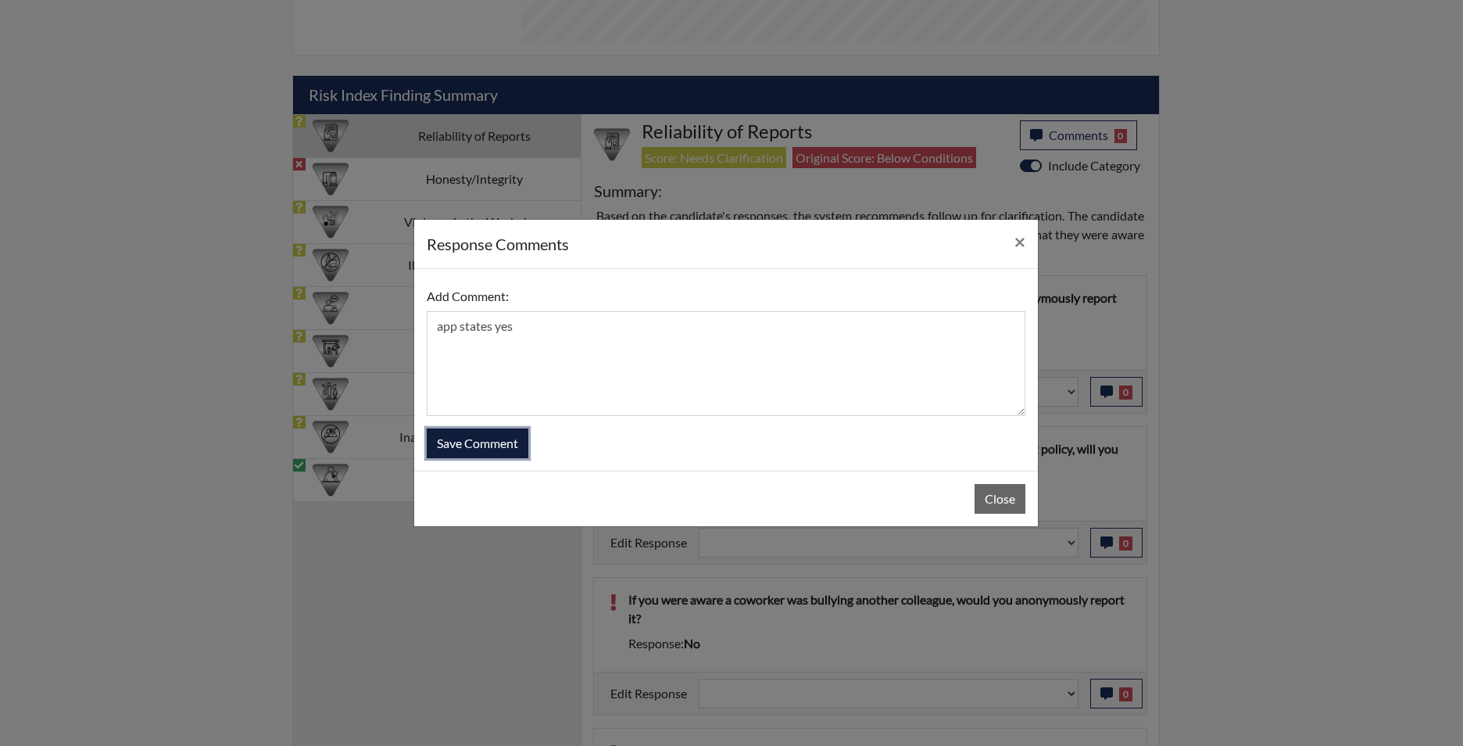
click at [494, 445] on button "Save Comment" at bounding box center [478, 443] width 102 height 30
select select
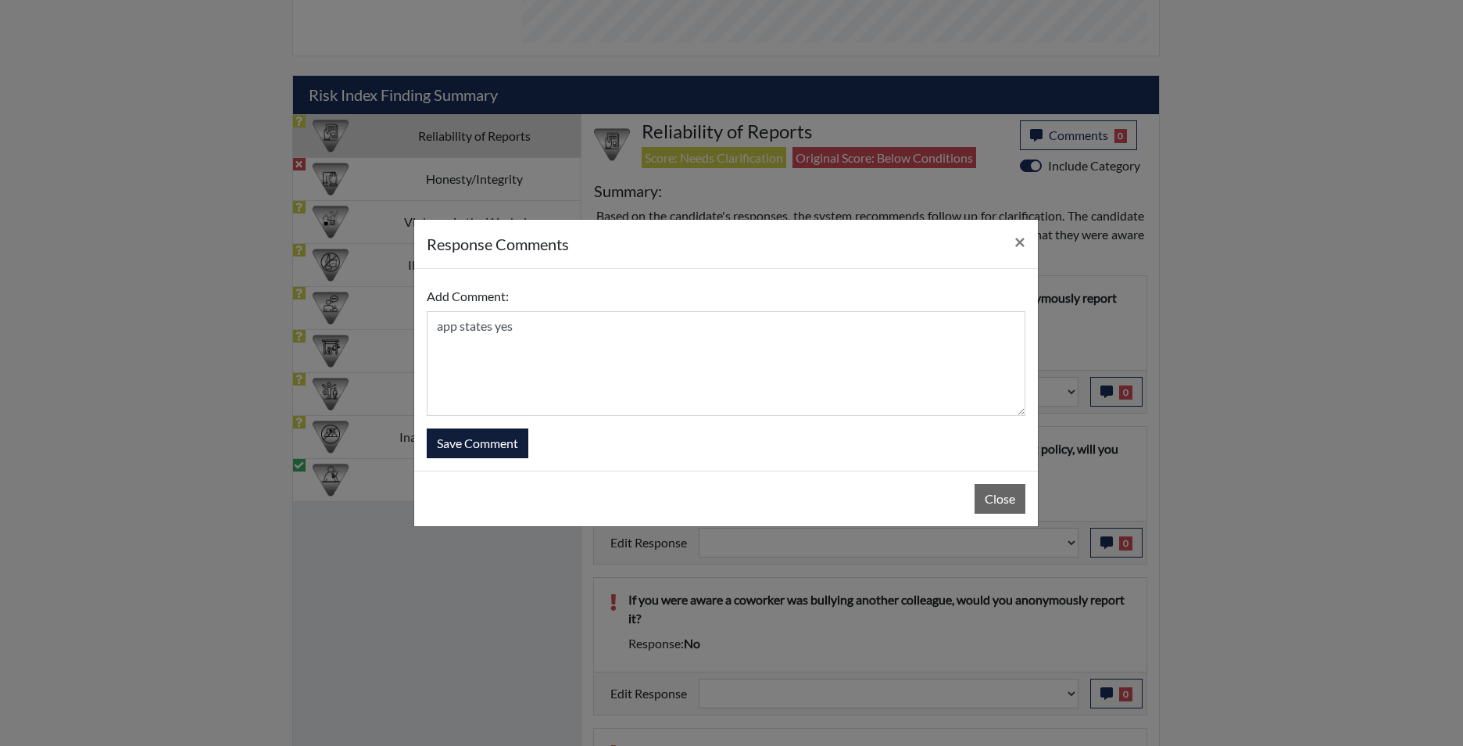
select select
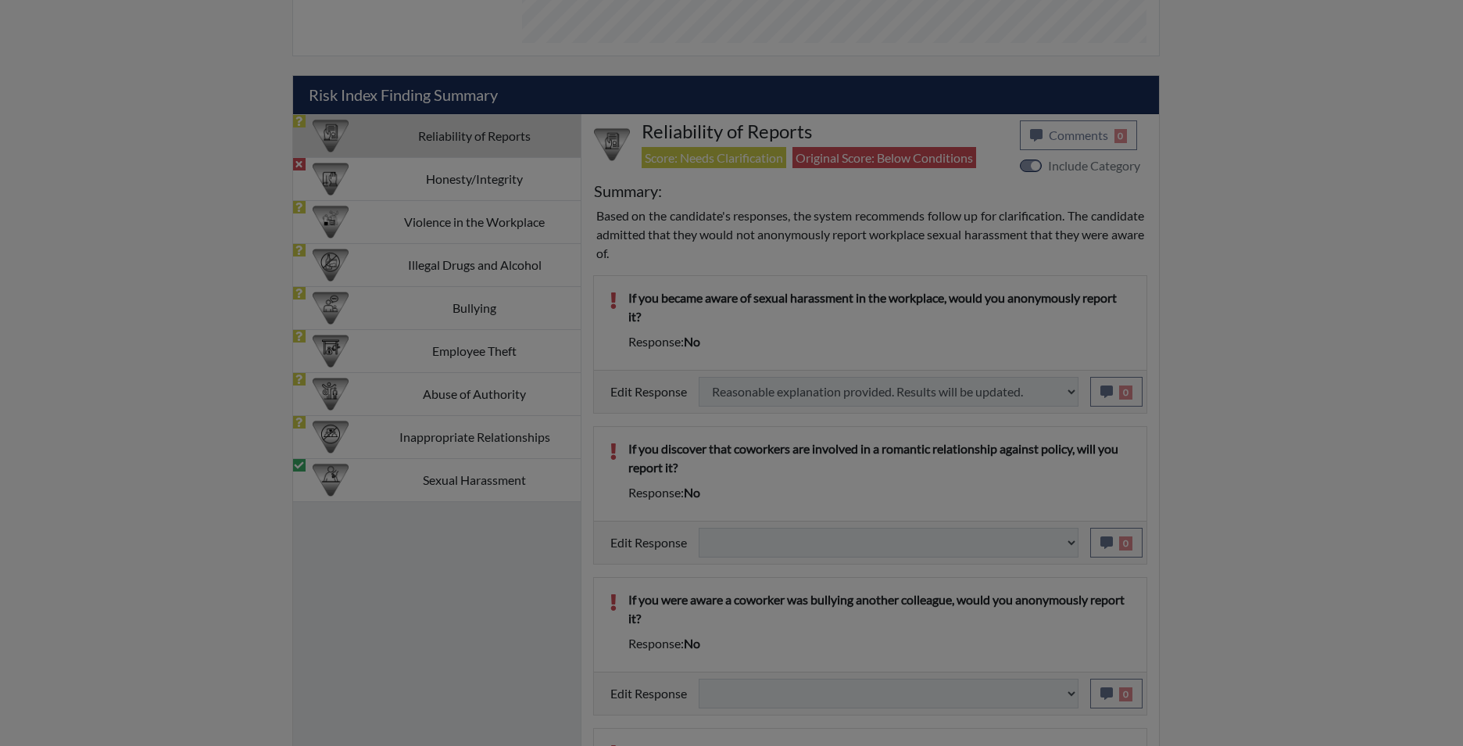
select select
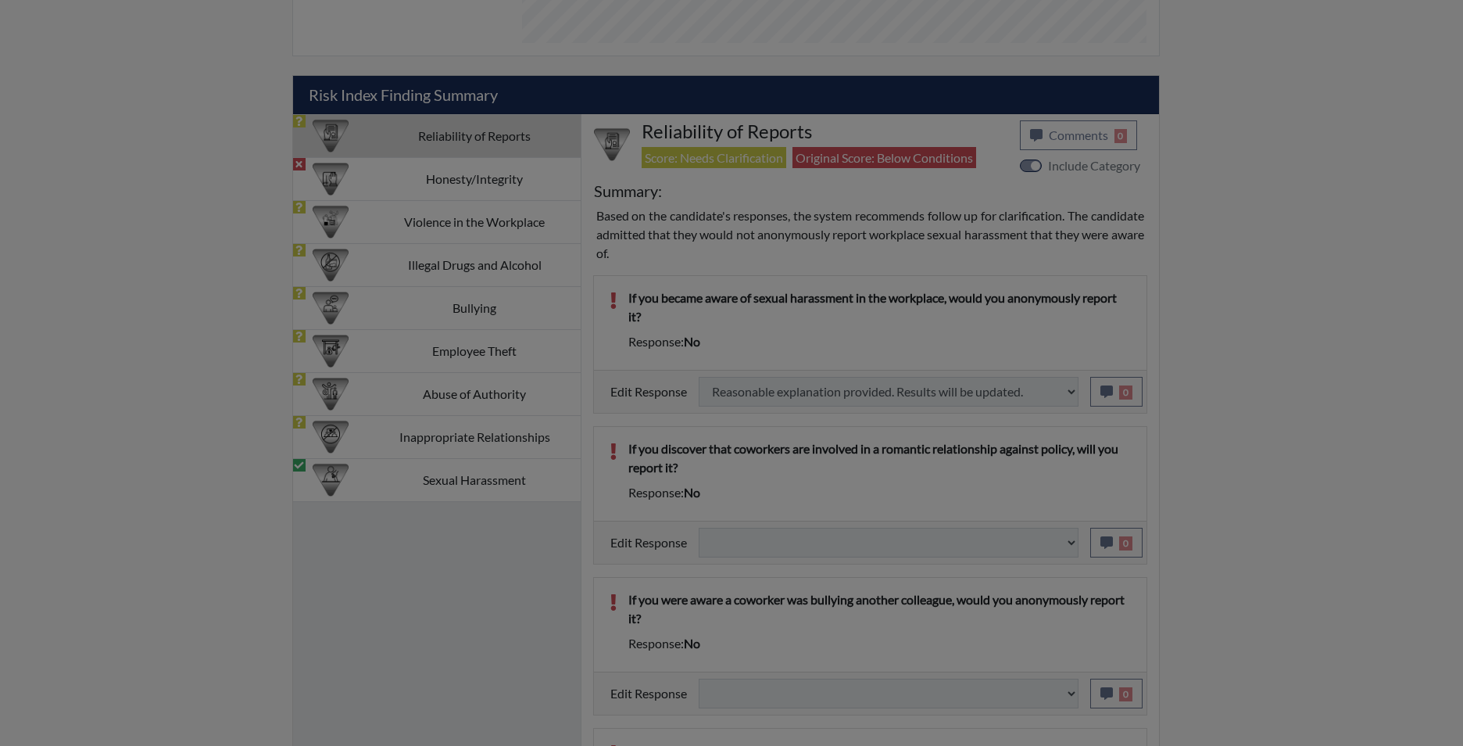
select select
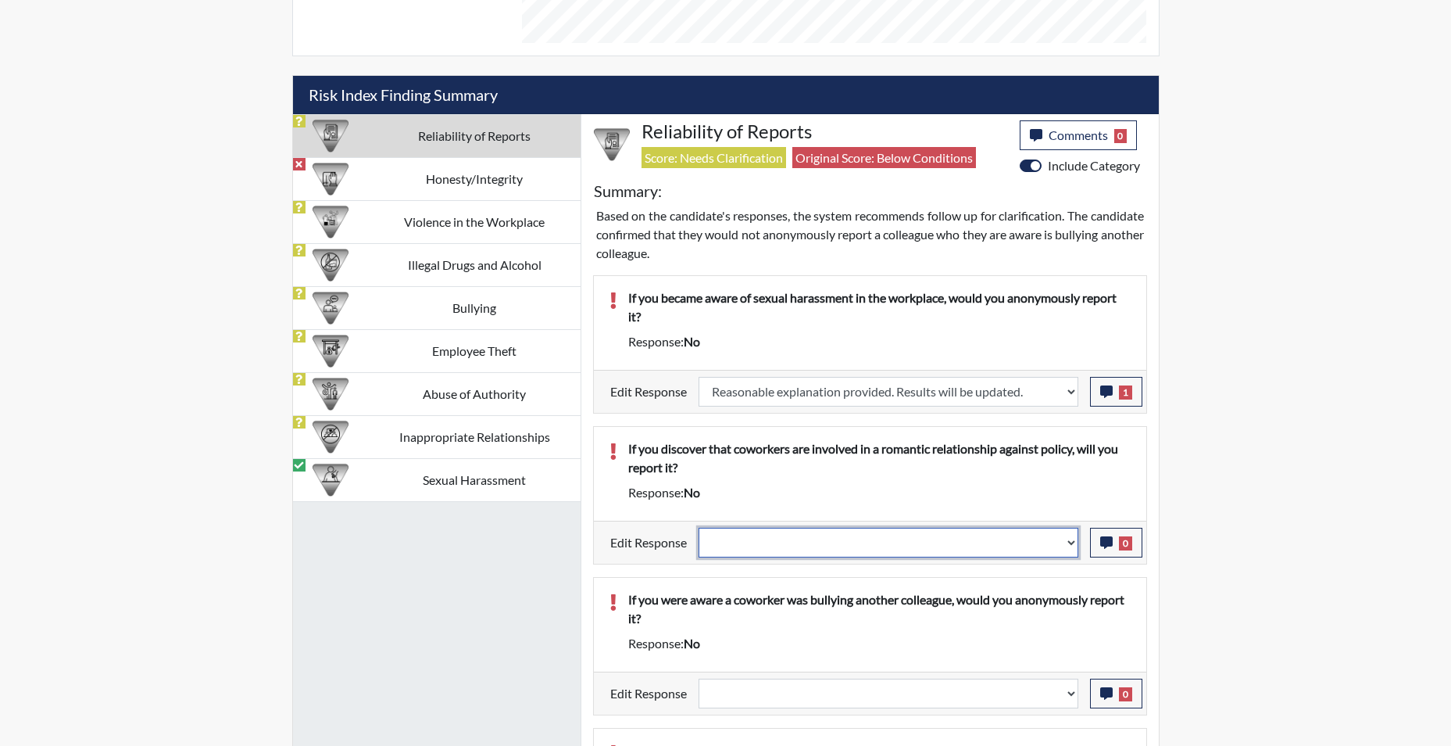
click at [1075, 544] on select "Question is not relevant. Results will be updated. Reasonable explanation provi…" at bounding box center [889, 543] width 380 height 30
select select "reasonable-explanation-provided"
click at [699, 528] on select "Question is not relevant. Results will be updated. Reasonable explanation provi…" at bounding box center [889, 543] width 380 height 30
select select
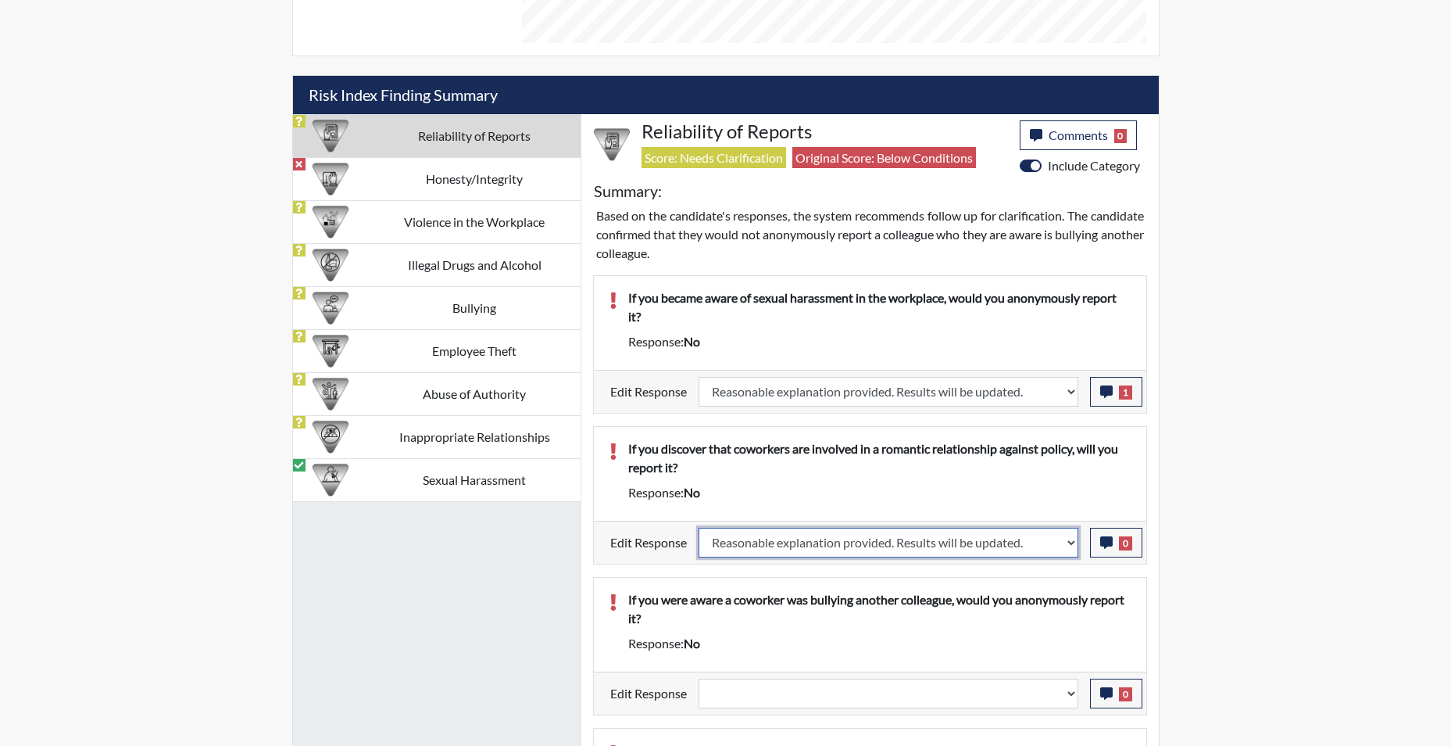
select select
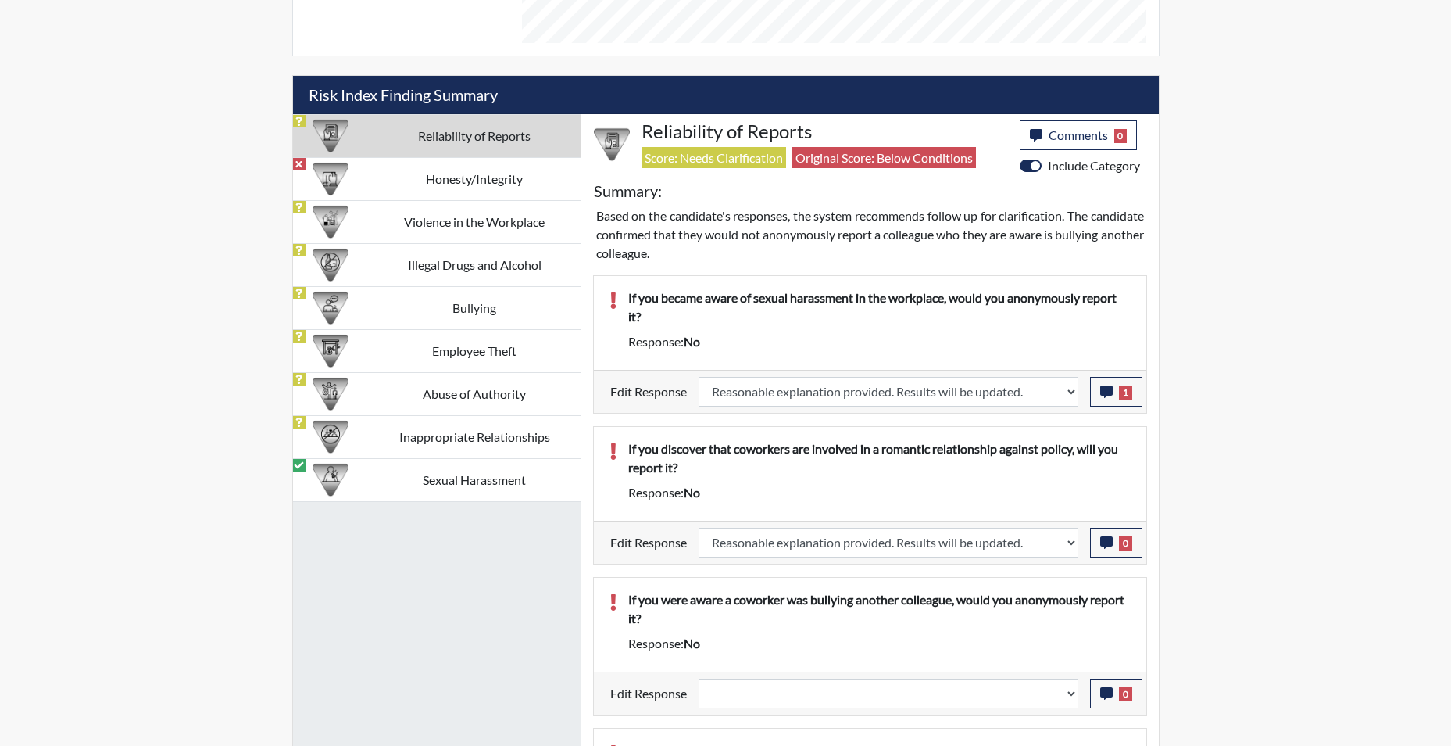
select select
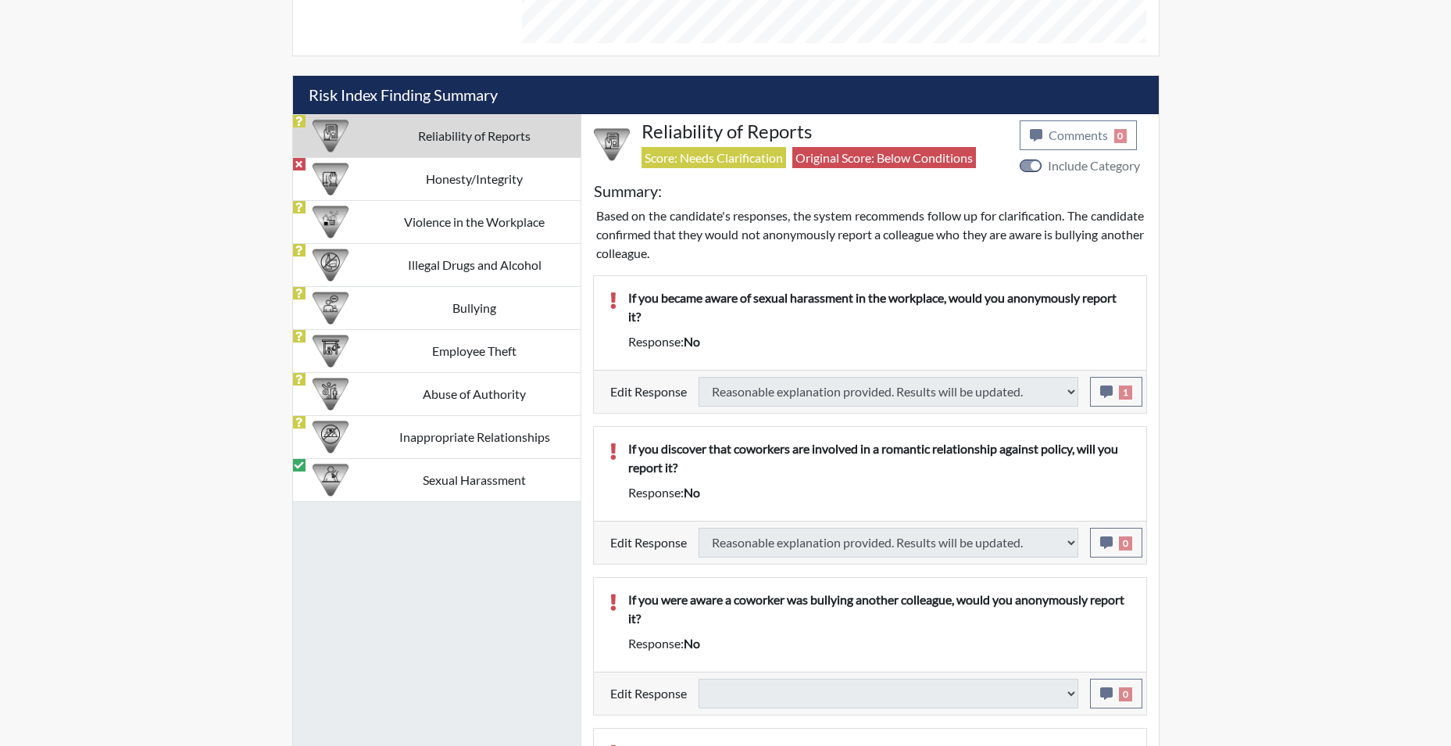
select select
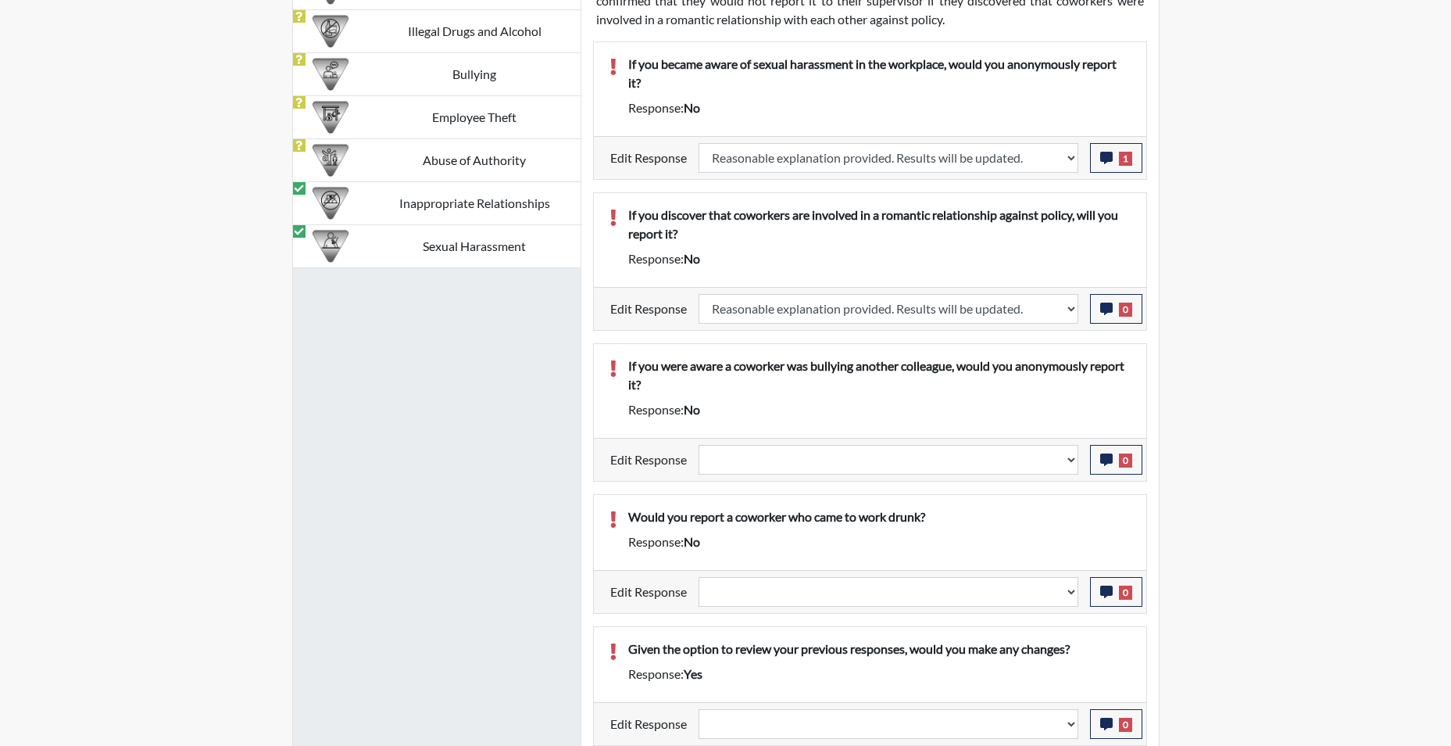
scroll to position [1172, 0]
click at [1069, 465] on select "Question is not relevant. Results will be updated. Reasonable explanation provi…" at bounding box center [889, 459] width 380 height 30
select select "reasonable-explanation-provided"
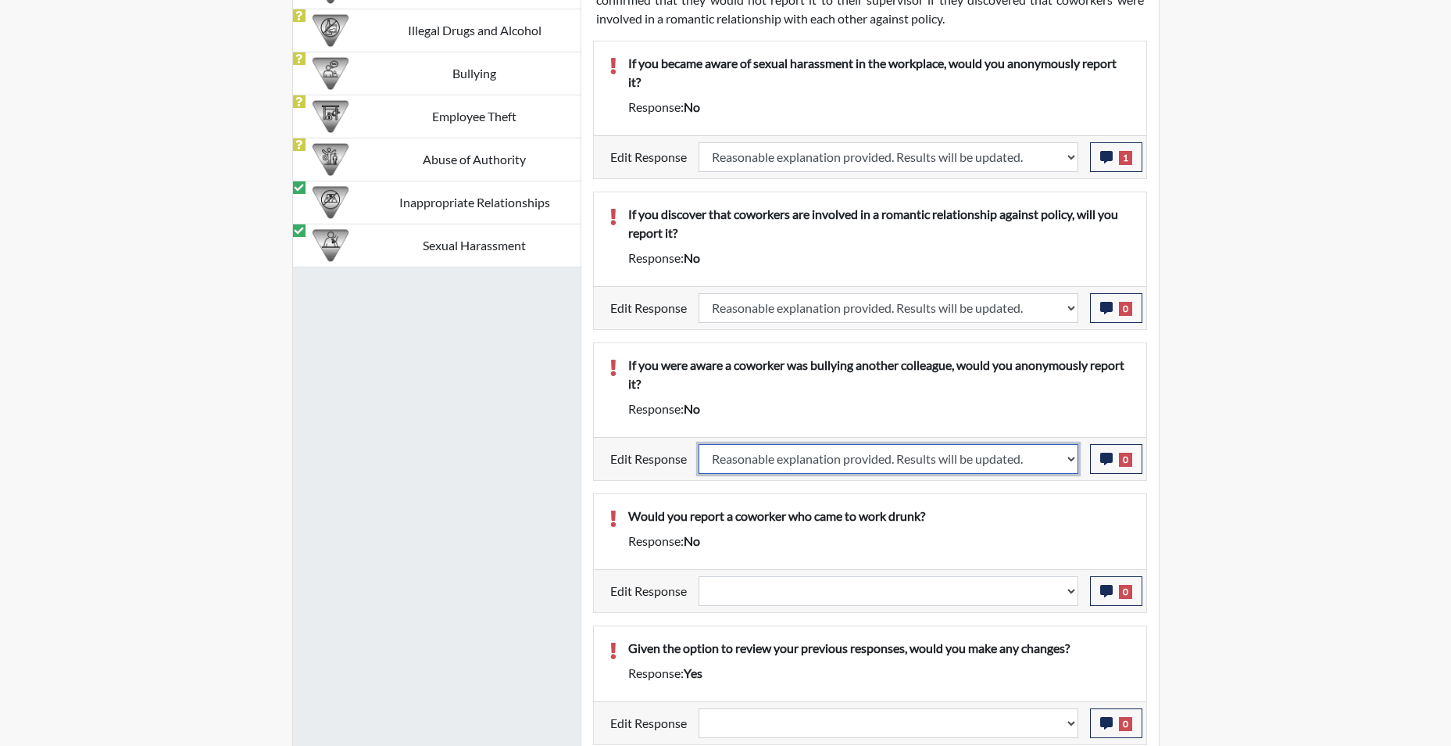
click at [699, 444] on select "Question is not relevant. Results will be updated. Reasonable explanation provi…" at bounding box center [889, 459] width 380 height 30
select select
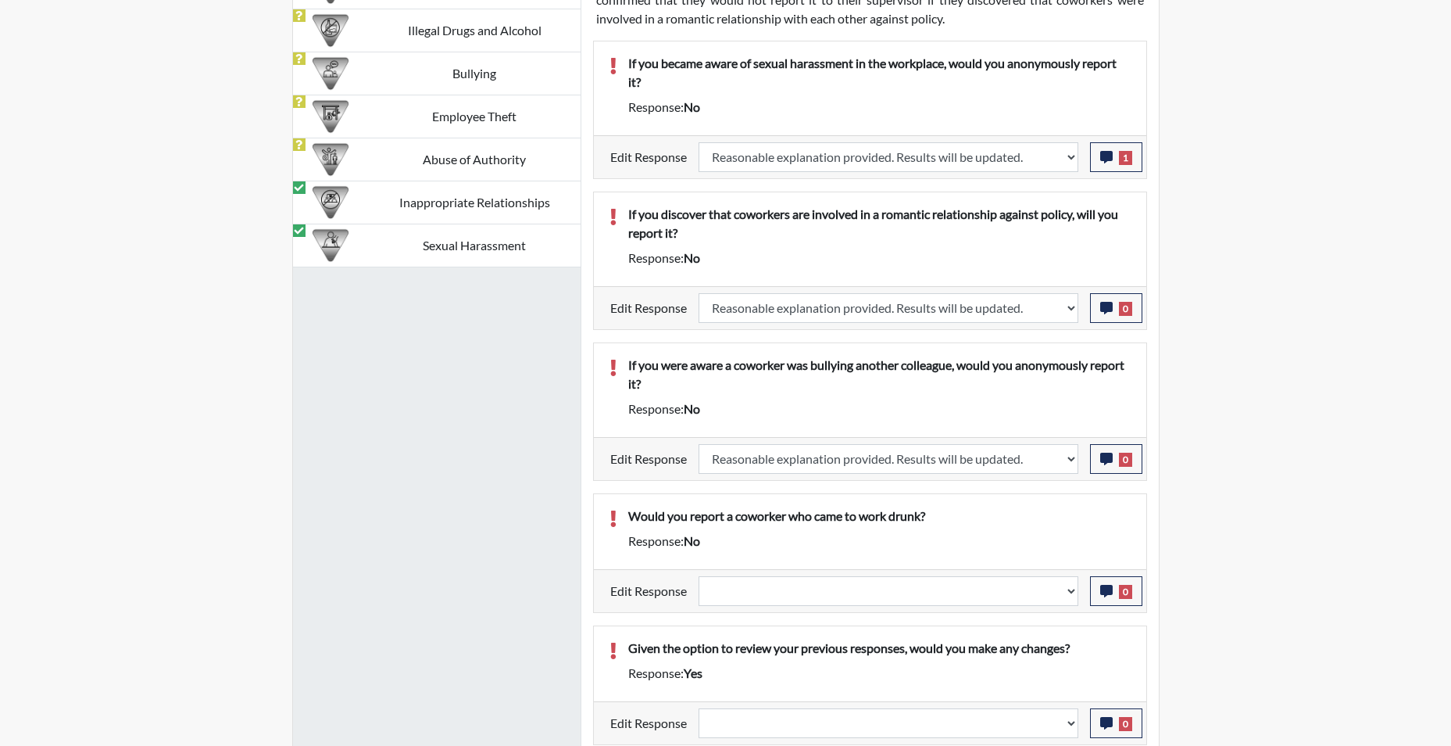
select select
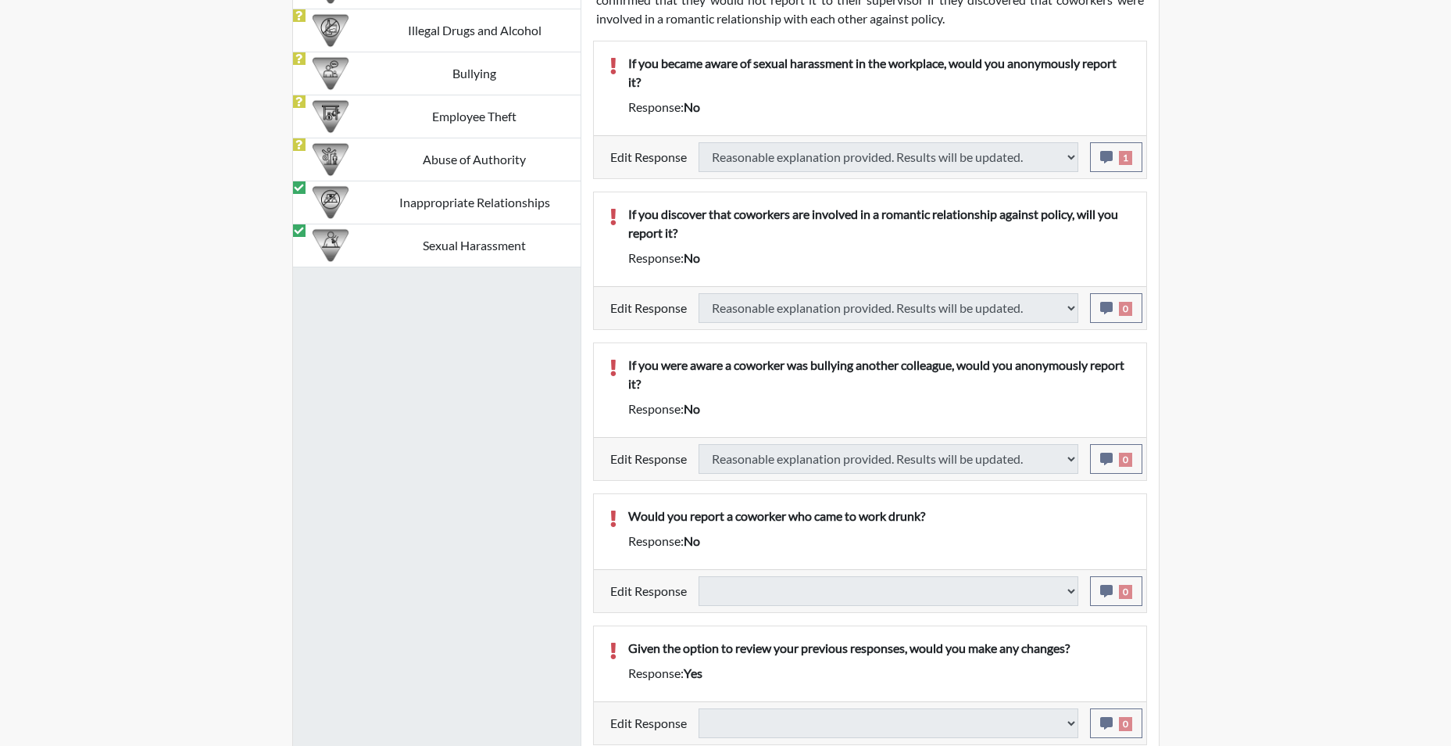
select select
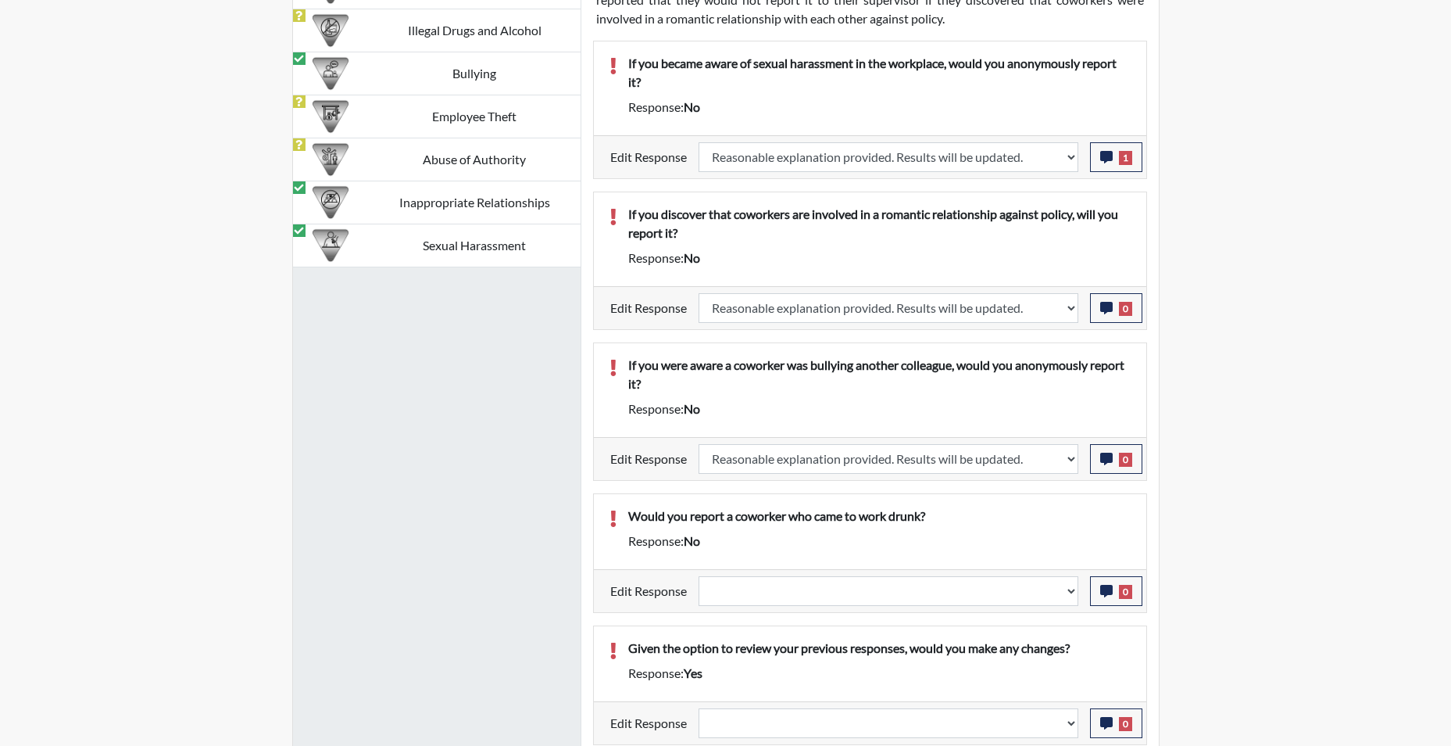
scroll to position [259, 649]
click at [1100, 460] on icon "button" at bounding box center [1106, 459] width 13 height 13
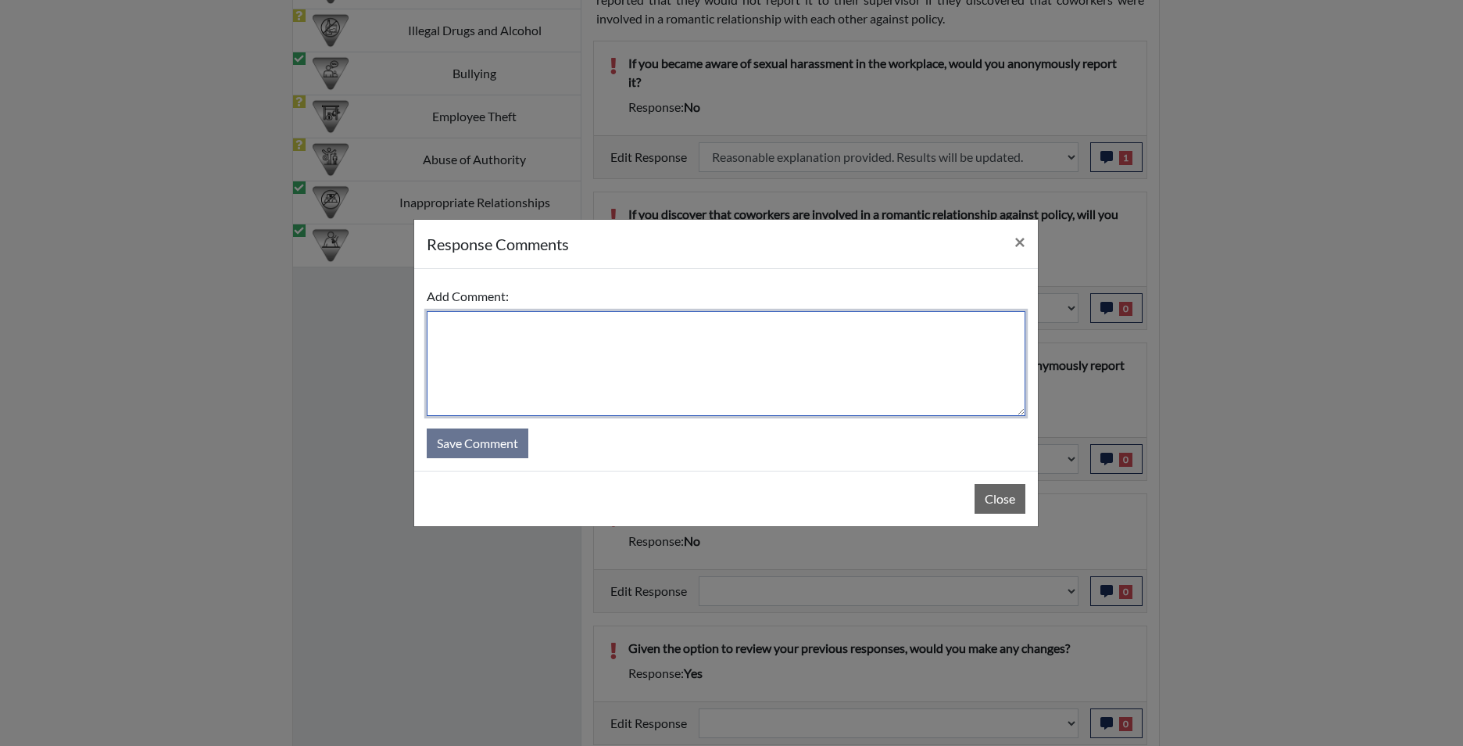
click at [810, 375] on textarea at bounding box center [726, 363] width 599 height 105
type textarea "app agrees"
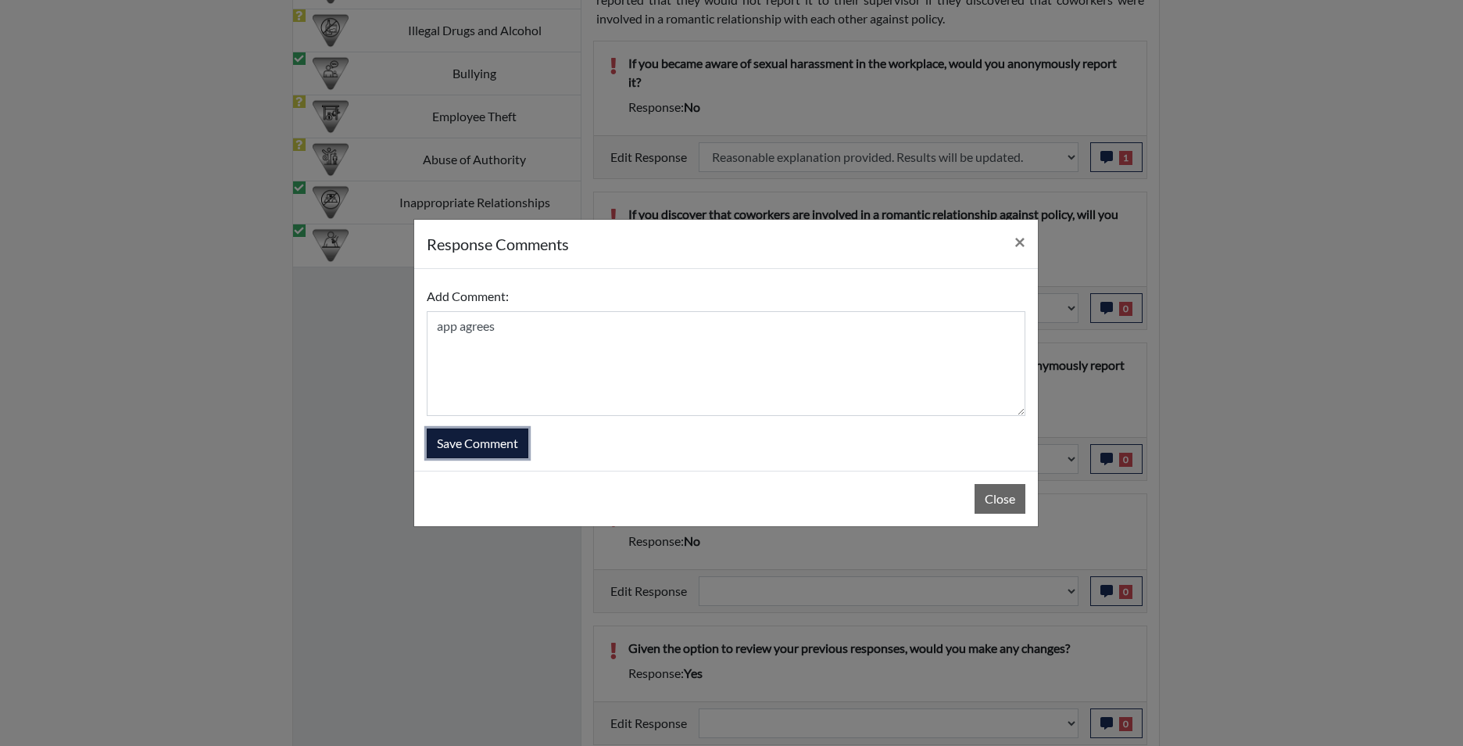
click at [465, 445] on button "Save Comment" at bounding box center [478, 443] width 102 height 30
select select
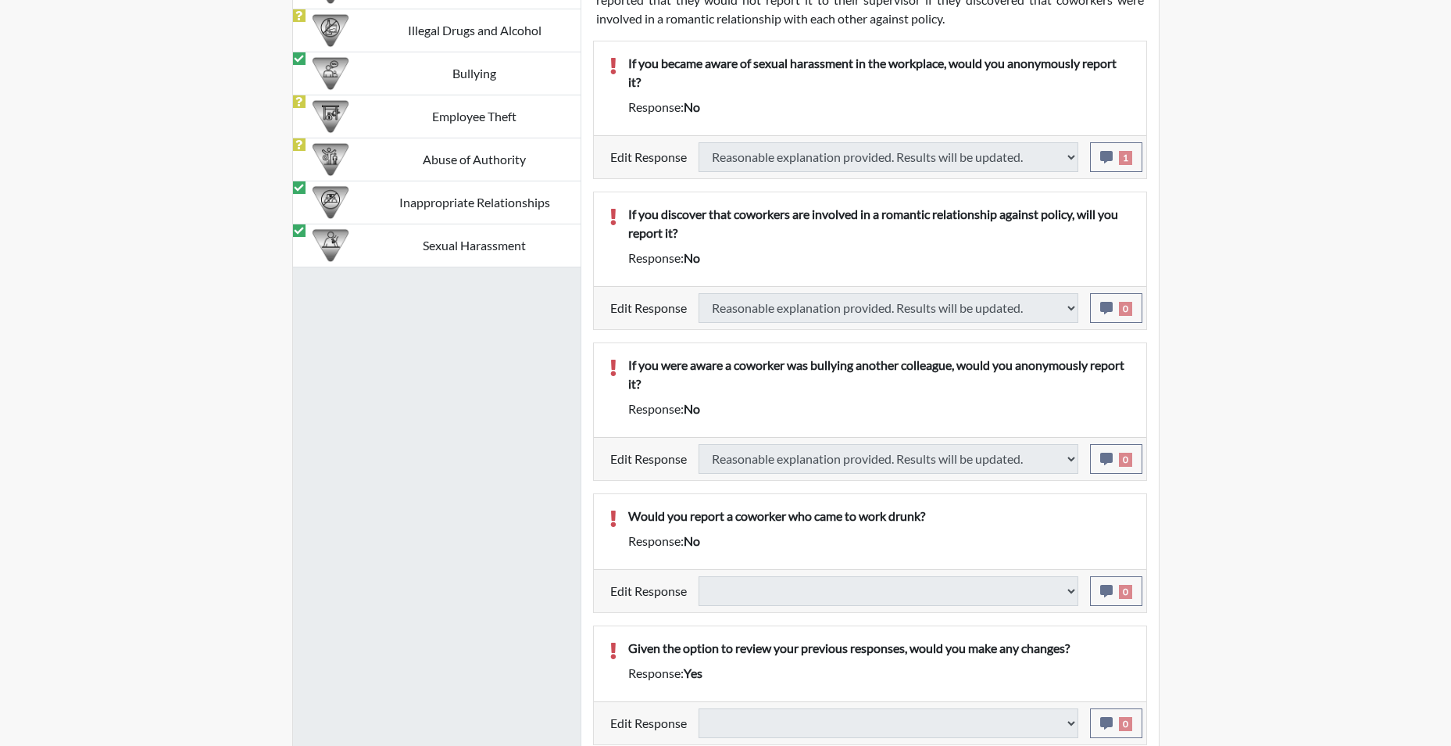
select select
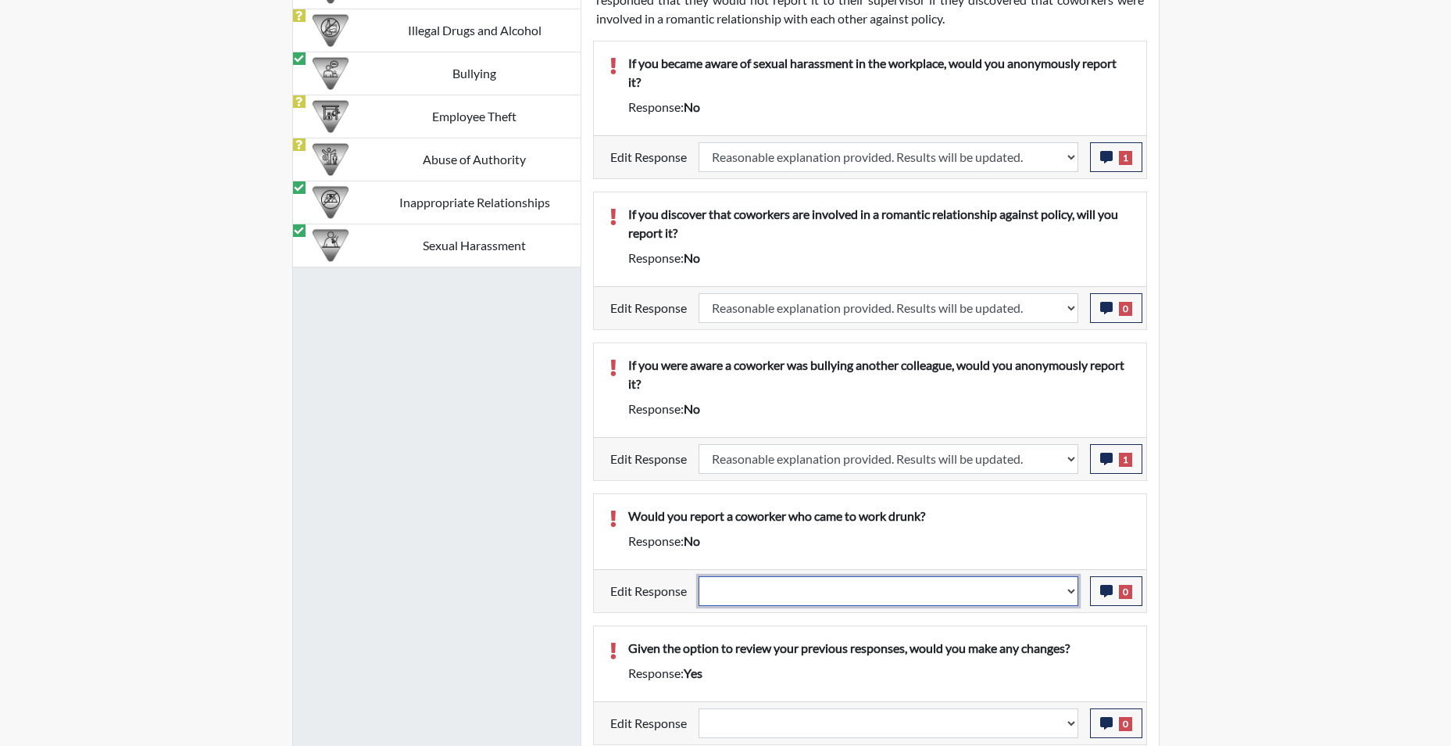
click at [1069, 596] on select "Question is not relevant. Results will be updated. Reasonable explanation provi…" at bounding box center [889, 591] width 380 height 30
select select "reasonable-explanation-provided"
click at [699, 576] on select "Question is not relevant. Results will be updated. Reasonable explanation provi…" at bounding box center [889, 591] width 380 height 30
select select
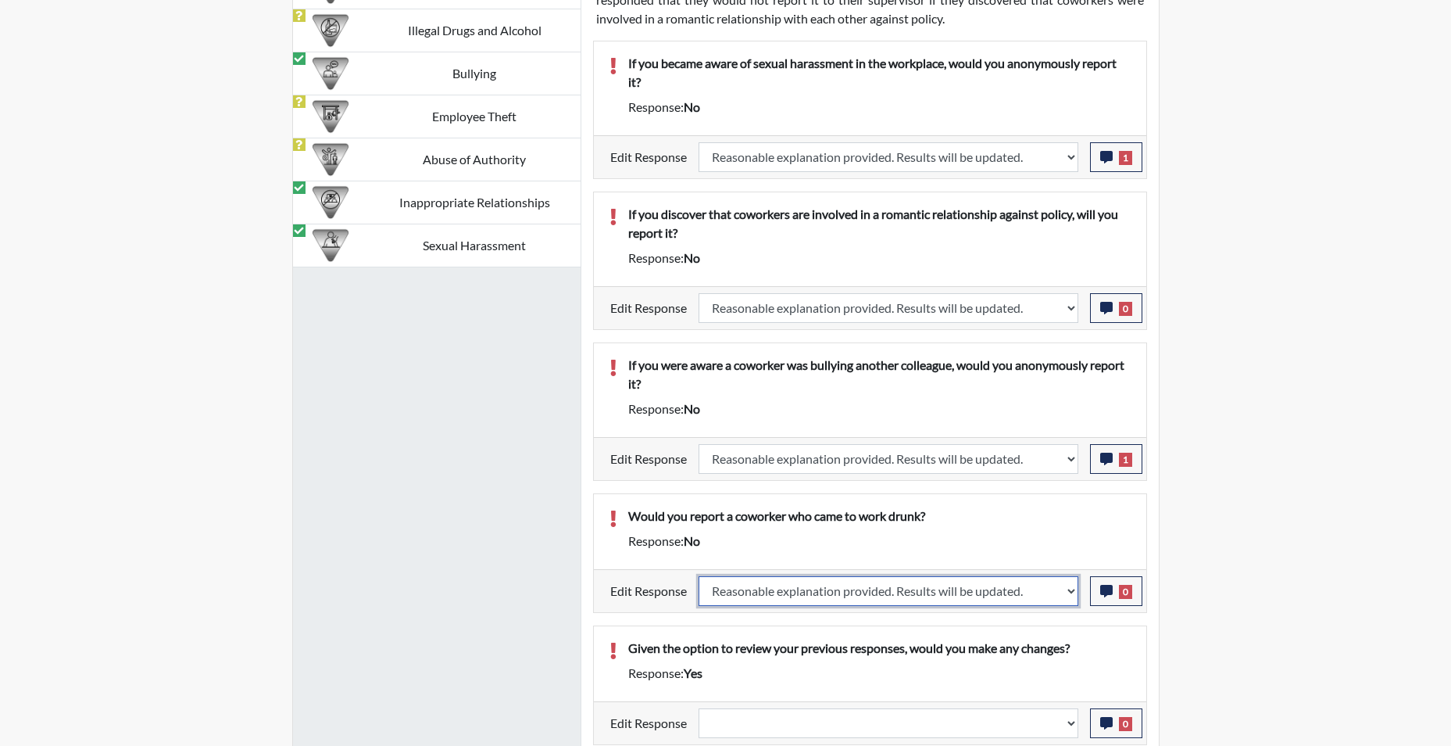
select select
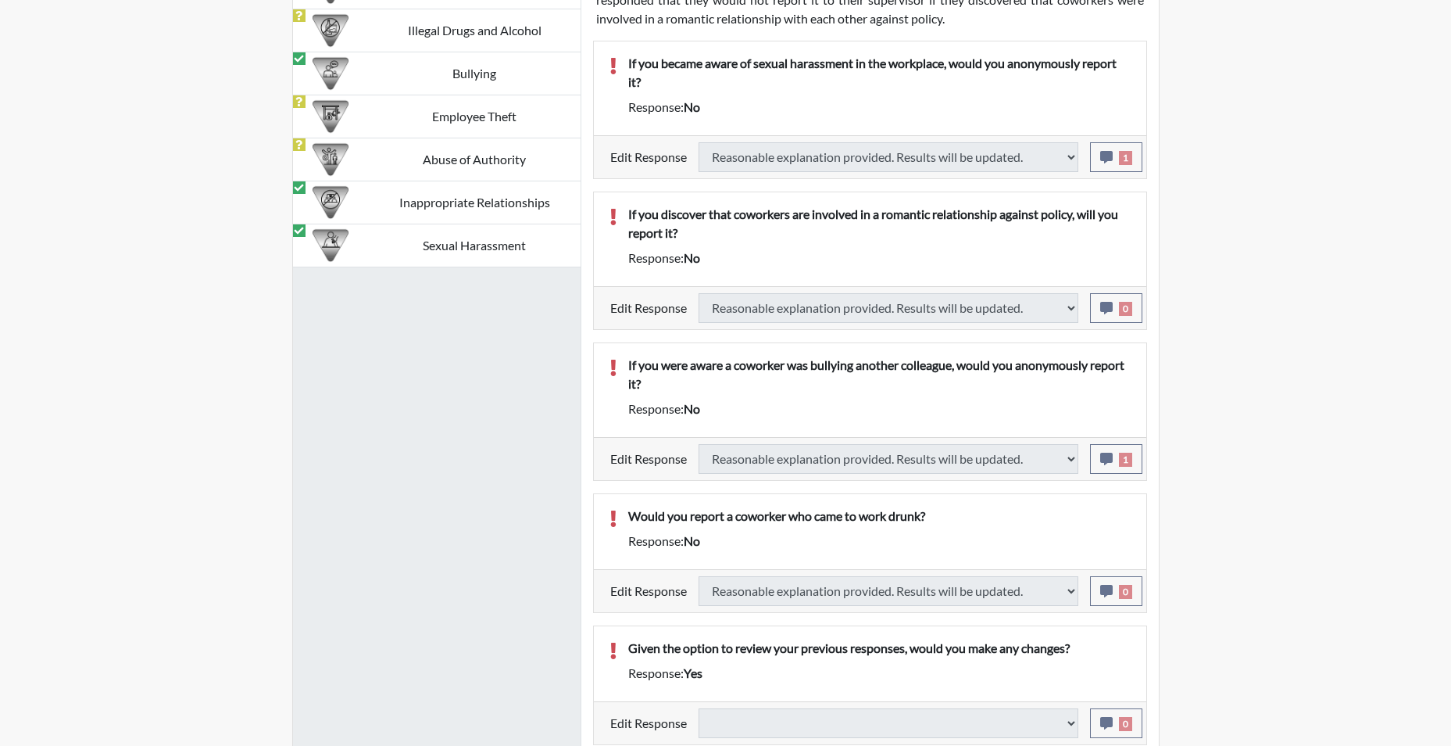
select select
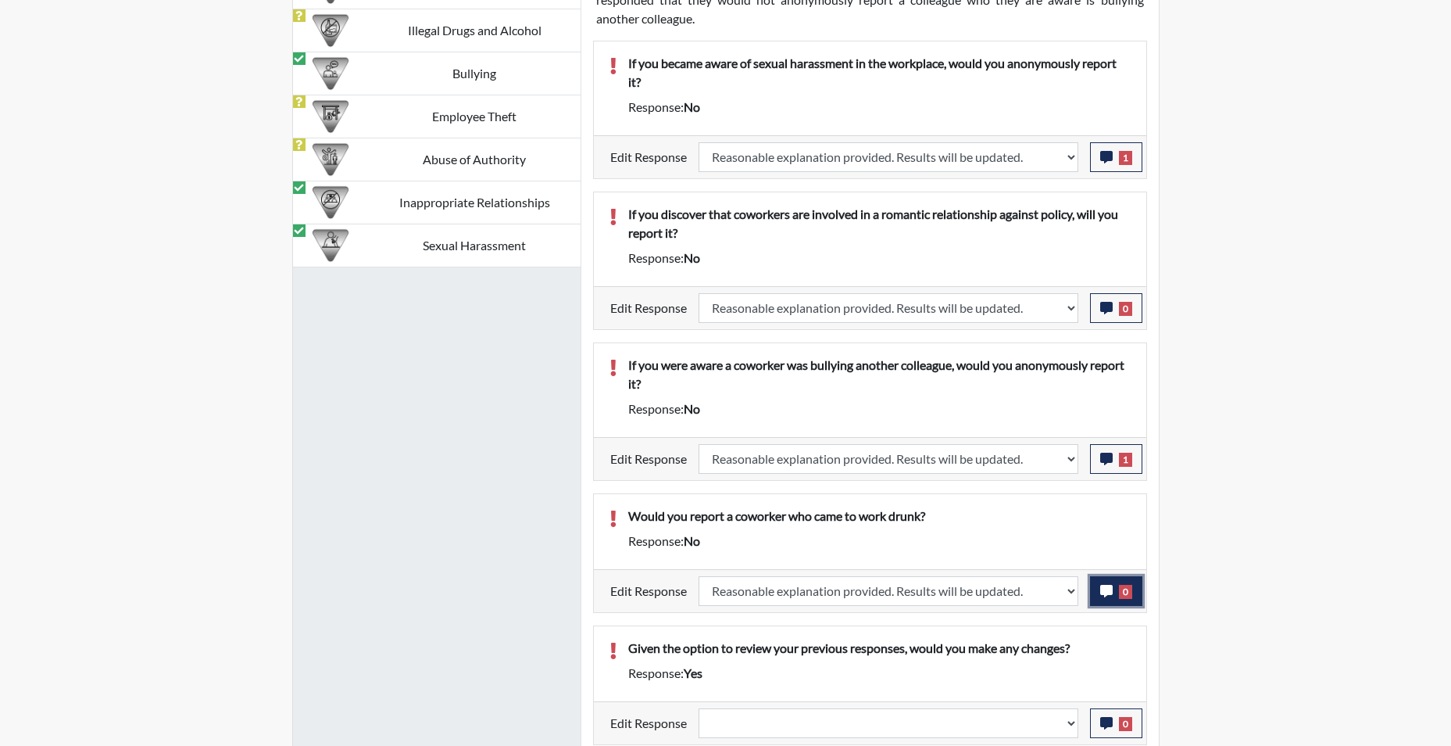
click at [1104, 591] on icon "button" at bounding box center [1106, 591] width 13 height 13
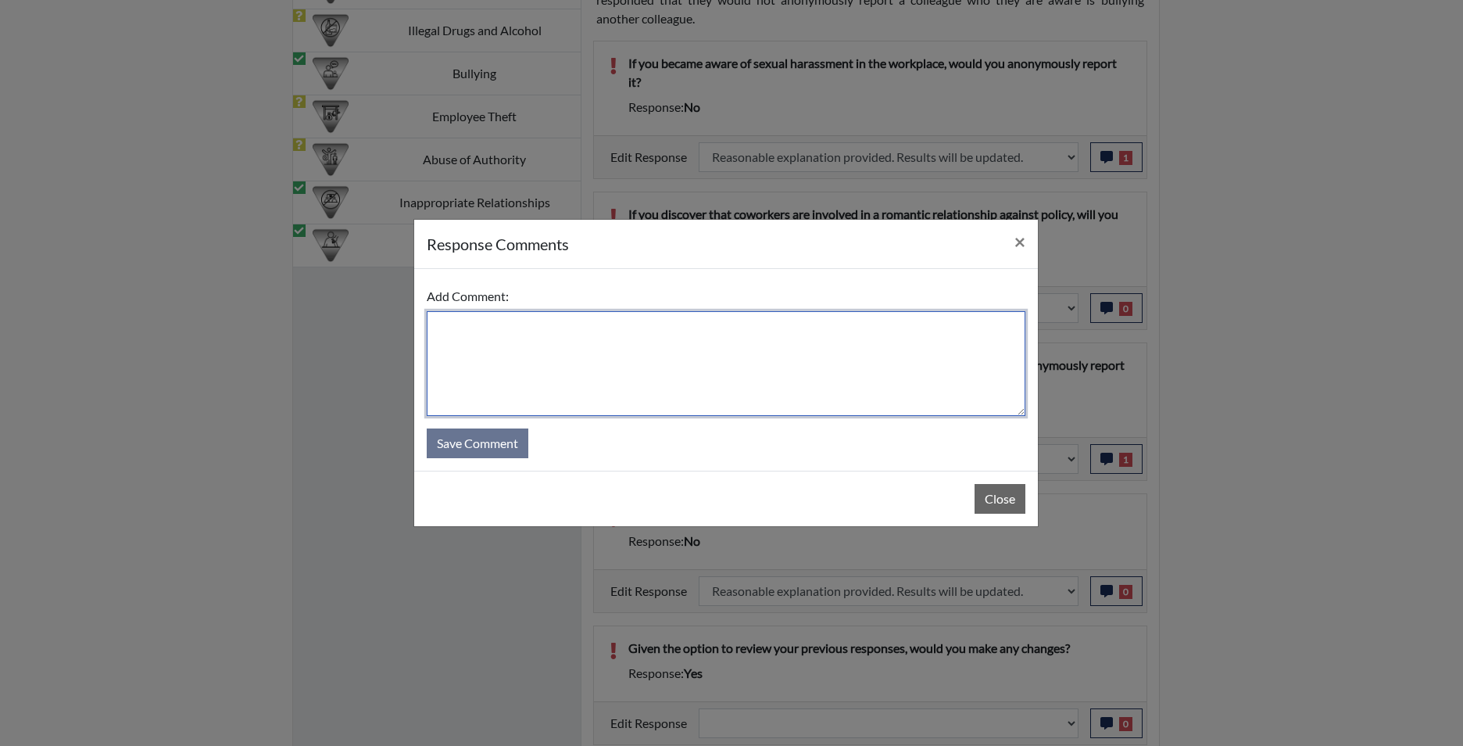
click at [764, 360] on textarea at bounding box center [726, 363] width 599 height 105
type textarea "app agrees"
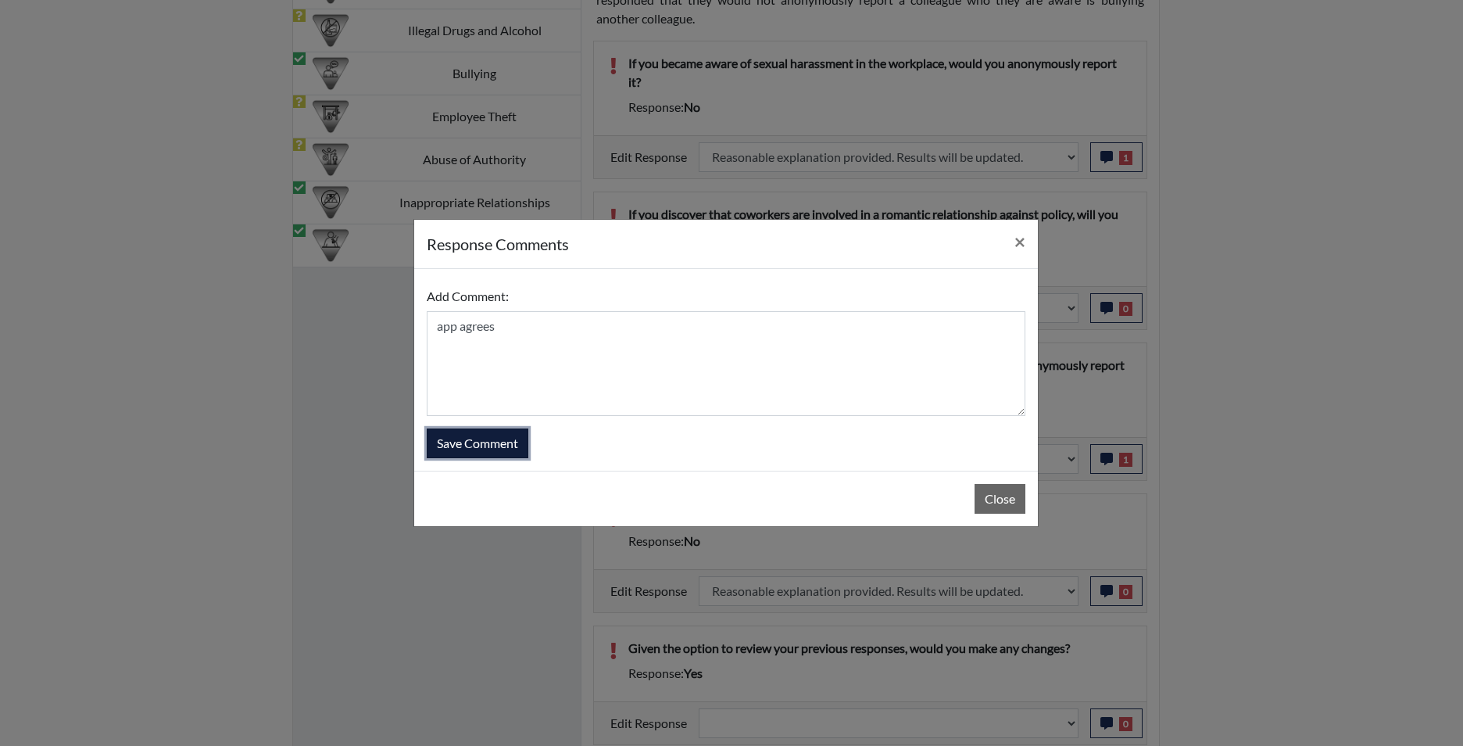
click at [463, 441] on button "Save Comment" at bounding box center [478, 443] width 102 height 30
select select
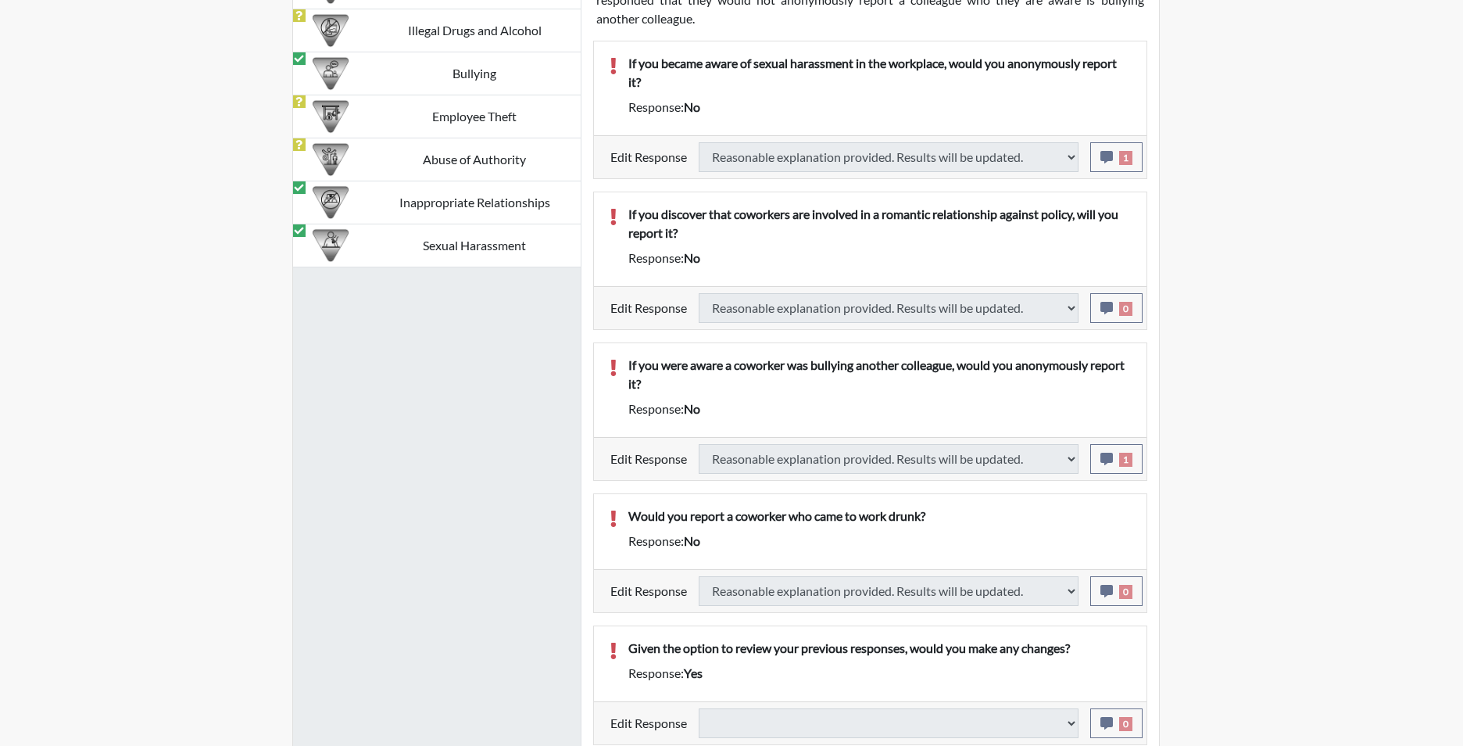
select select
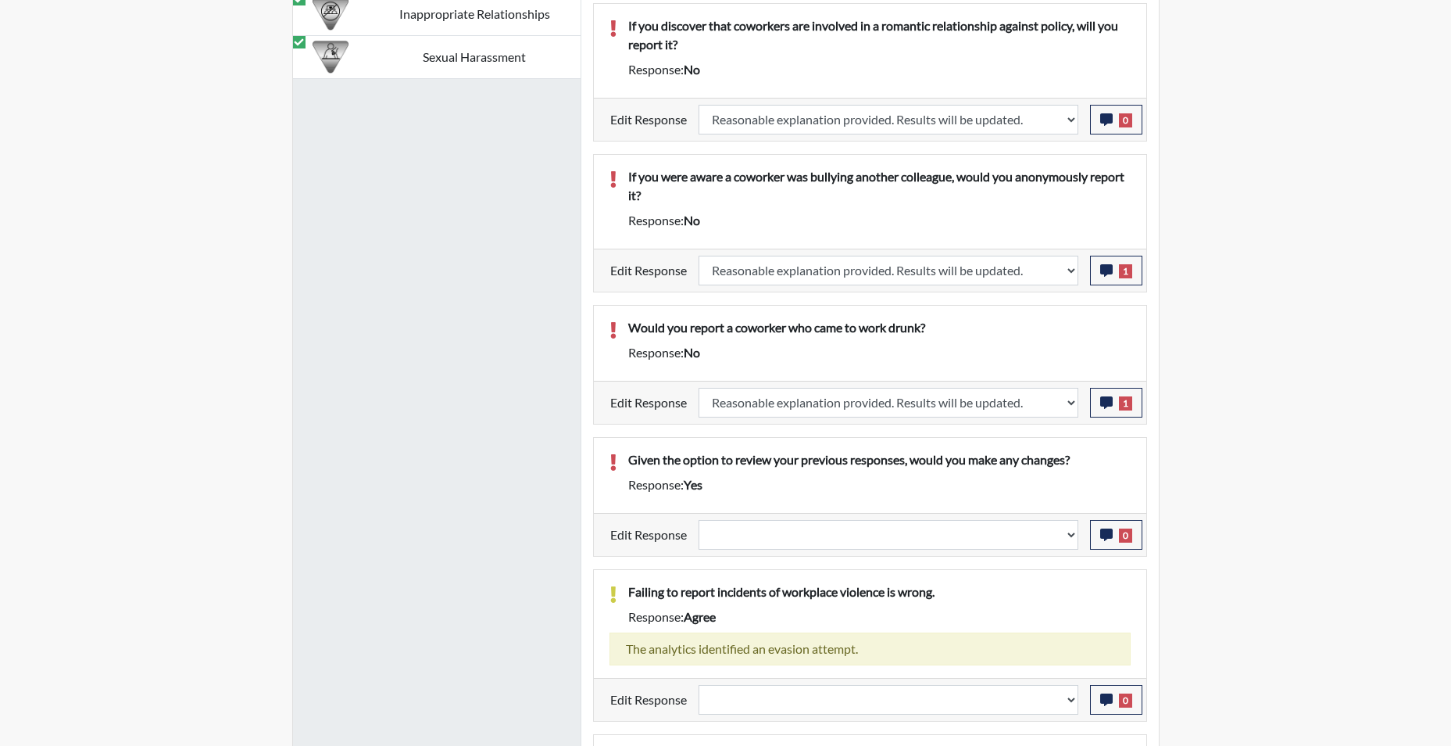
scroll to position [1407, 0]
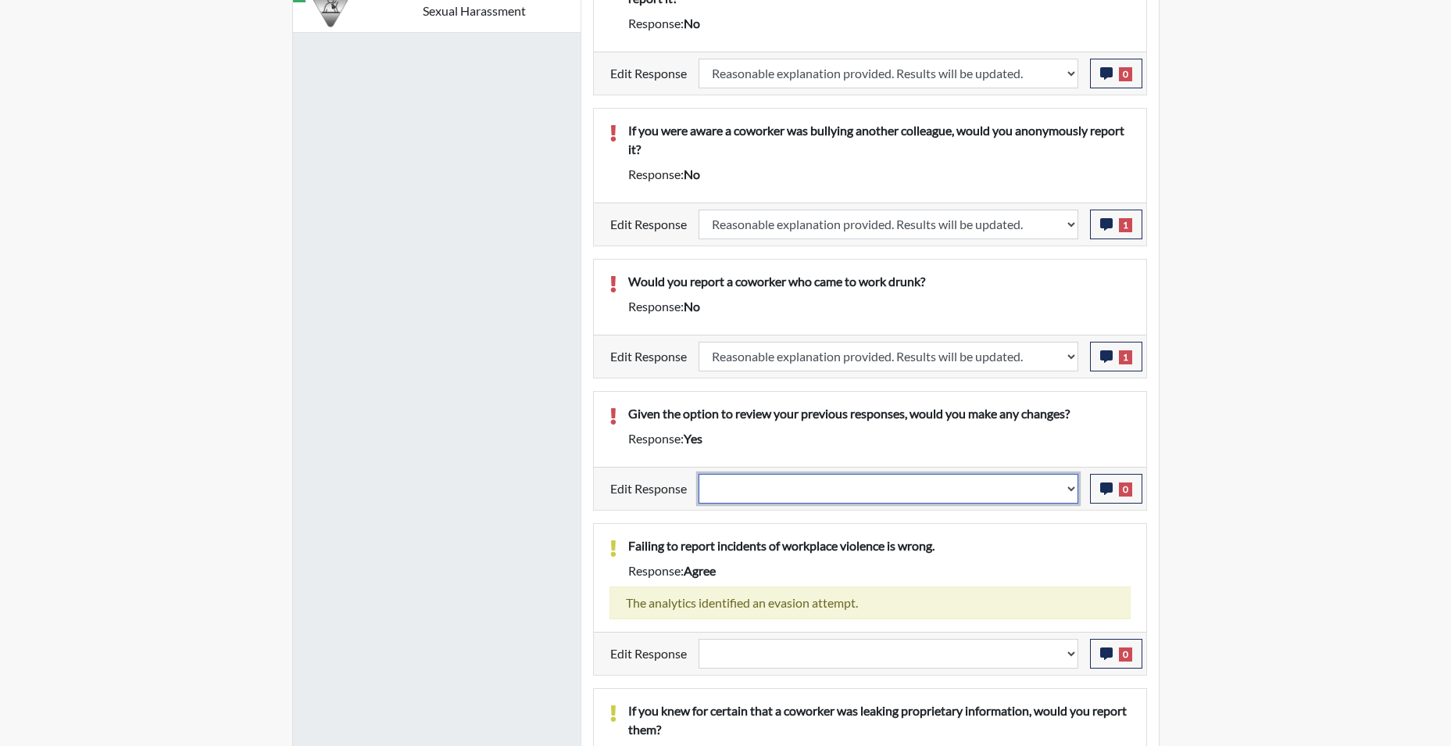
click at [1070, 495] on select "Question is not relevant. Results will be updated. Reasonable explanation provi…" at bounding box center [889, 489] width 380 height 30
select select "reasonable-explanation-provided"
click at [699, 474] on select "Question is not relevant. Results will be updated. Reasonable explanation provi…" at bounding box center [889, 489] width 380 height 30
select select
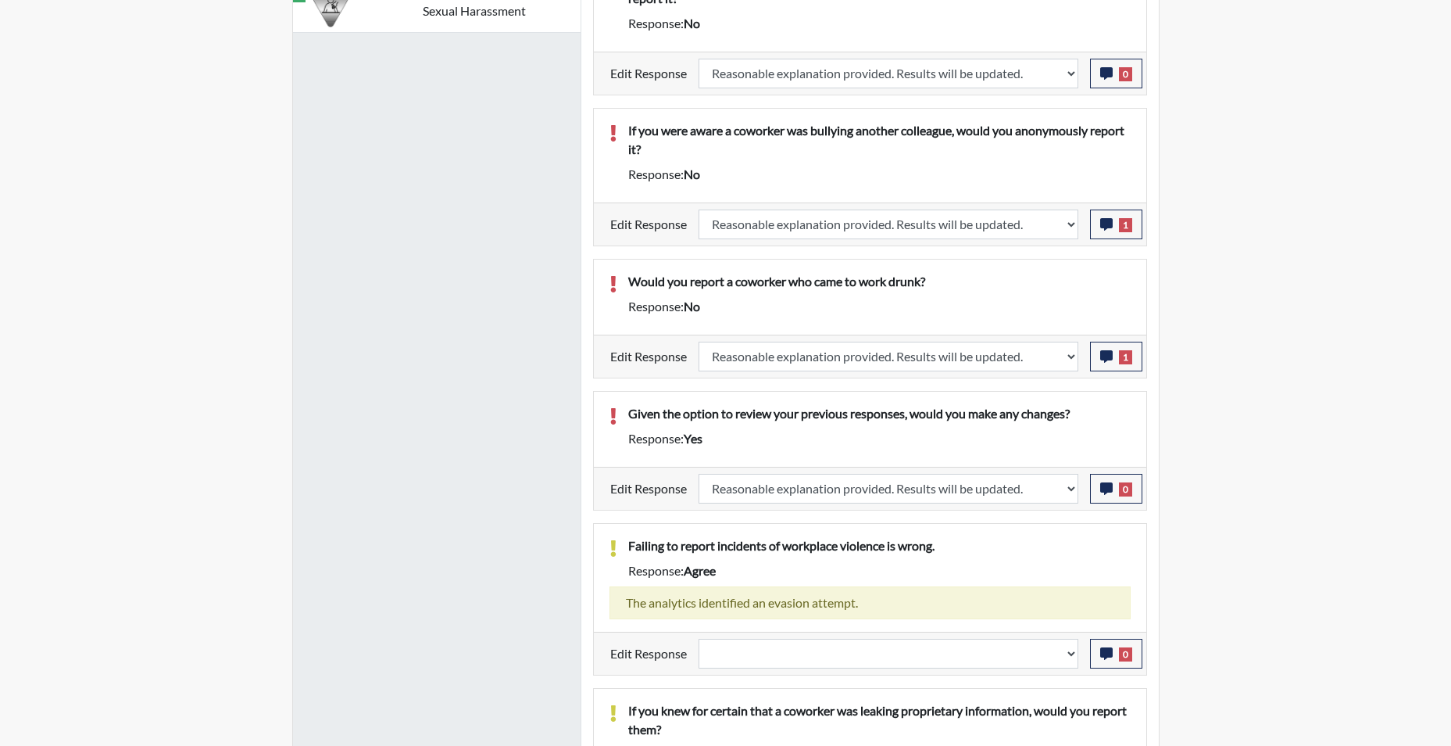
select select
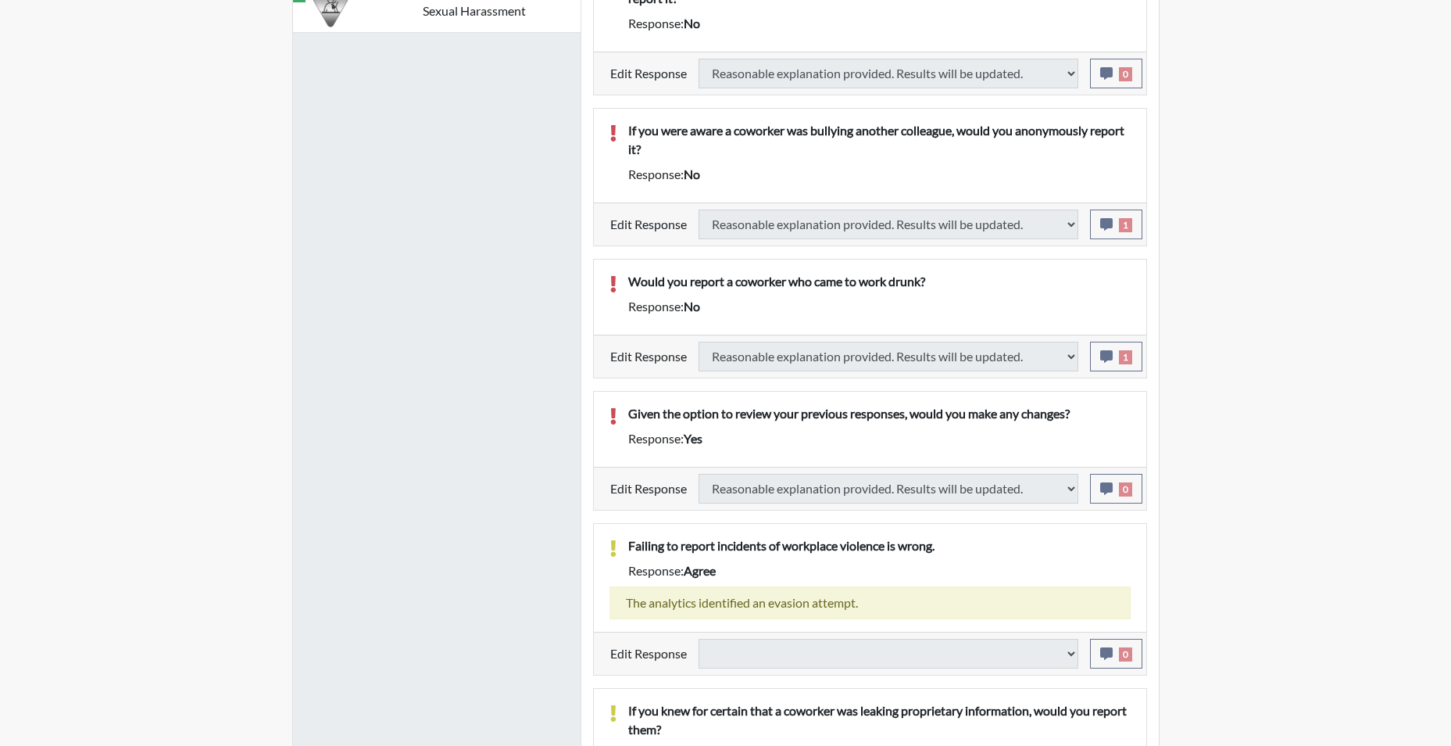
select select
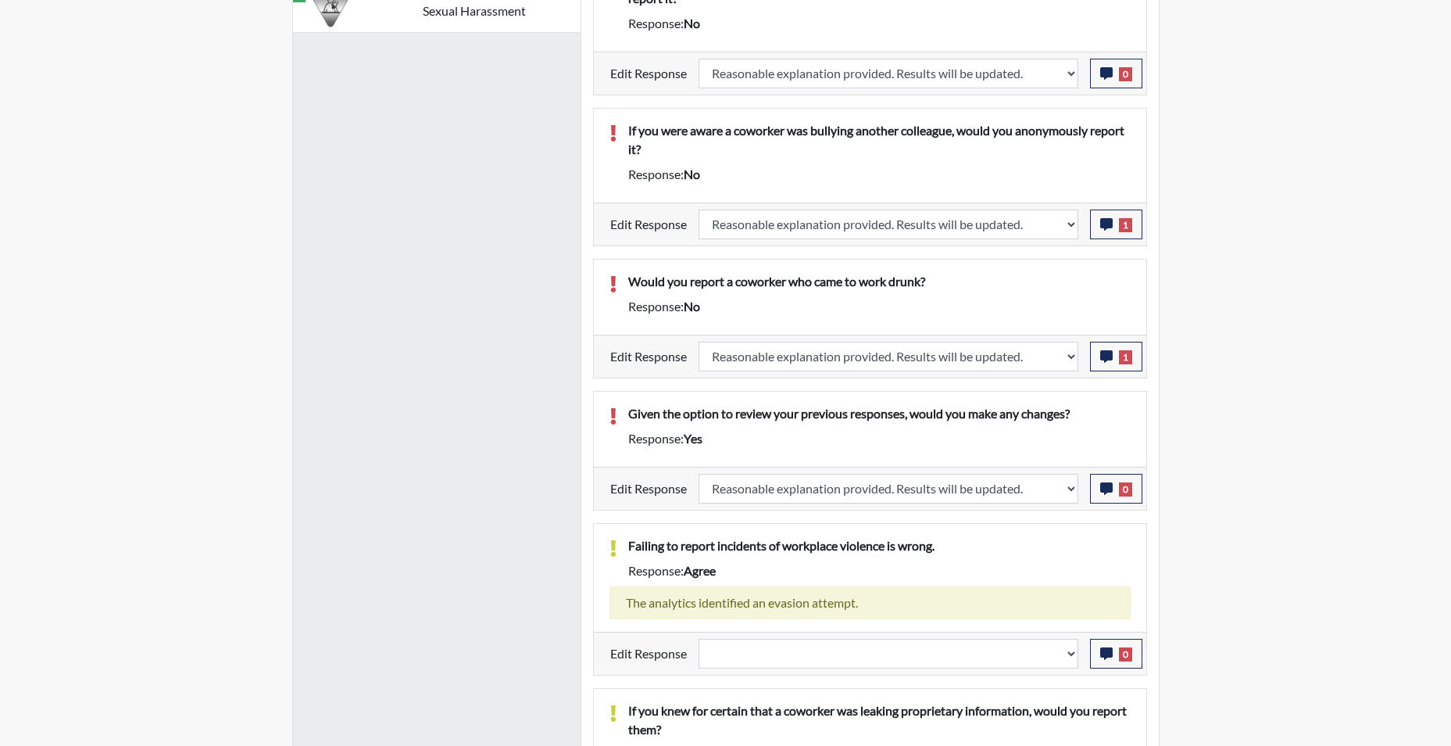
scroll to position [259, 649]
click at [1070, 656] on select "Question is not relevant. Results will be updated. Reasonable explanation provi…" at bounding box center [889, 654] width 380 height 30
select select "reasonable-explanation-provided"
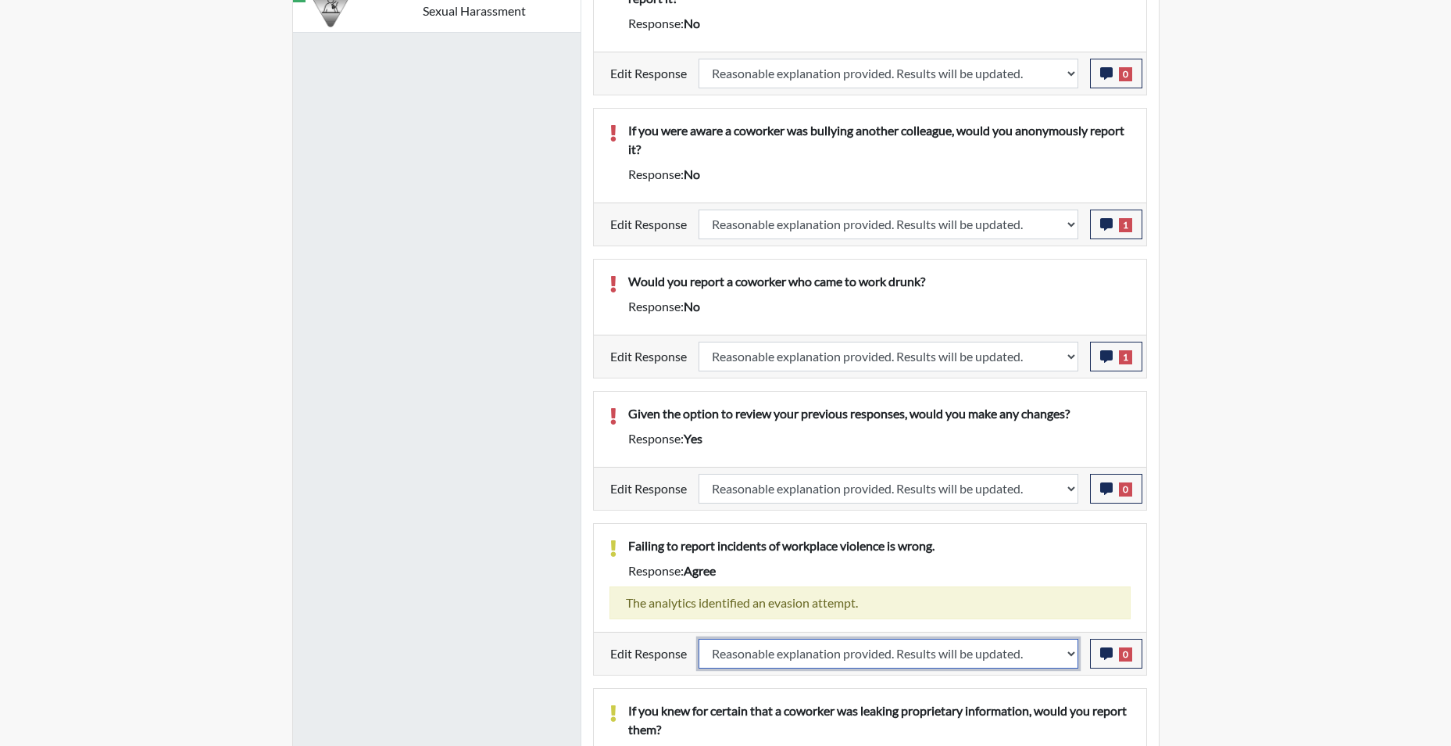
click at [699, 639] on select "Question is not relevant. Results will be updated. Reasonable explanation provi…" at bounding box center [889, 654] width 380 height 30
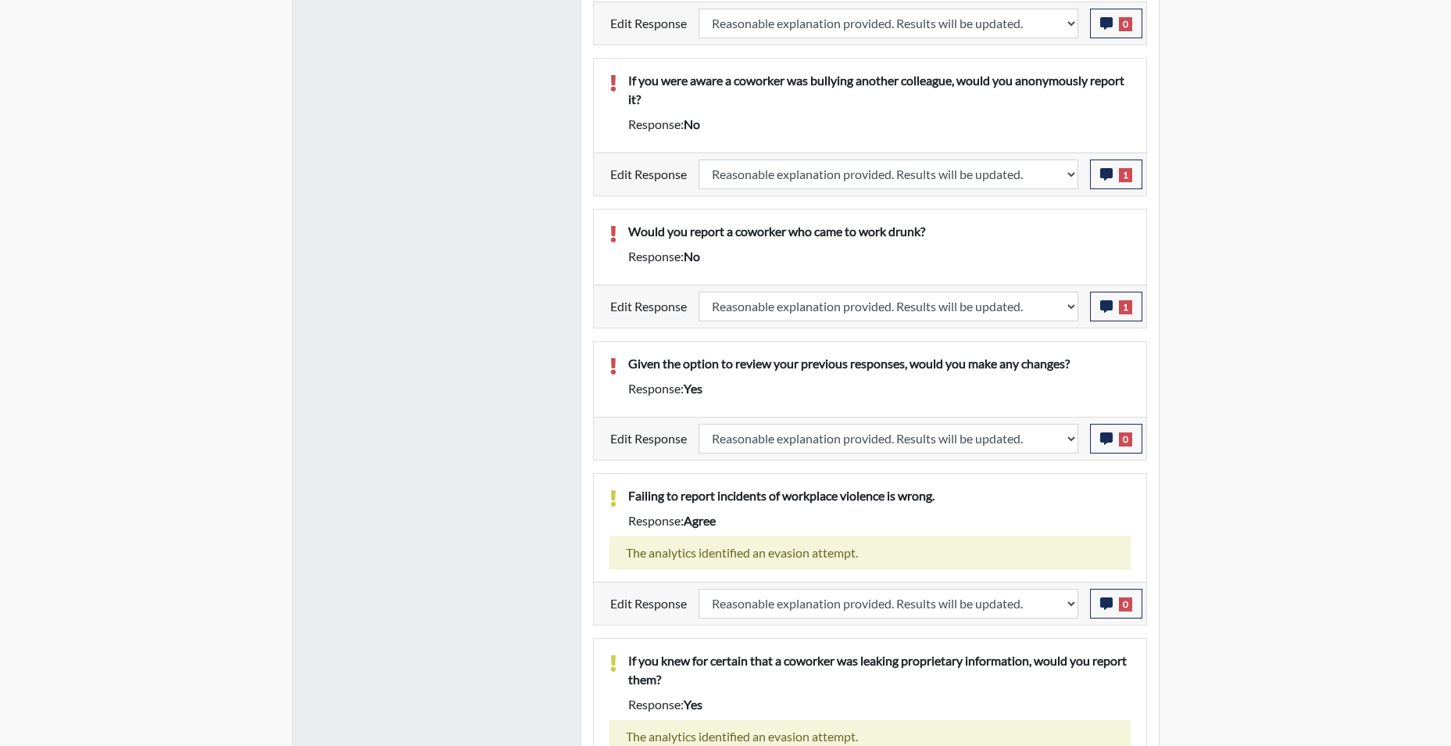
scroll to position [1521, 0]
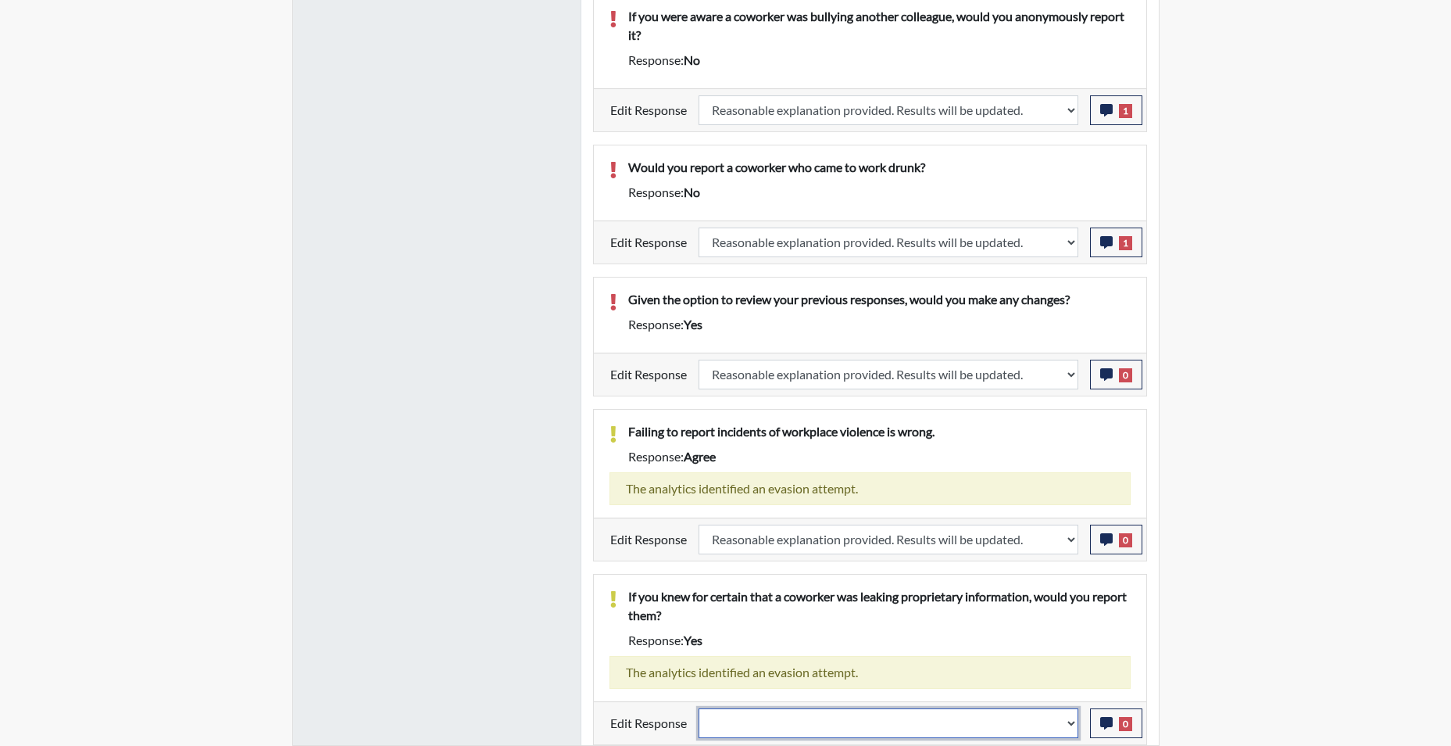
click at [1068, 724] on select "Question is not relevant. Results will be updated. Reasonable explanation provi…" at bounding box center [889, 723] width 380 height 30
select select "reasonable-explanation-provided"
click at [699, 708] on select "Question is not relevant. Results will be updated. Reasonable explanation provi…" at bounding box center [889, 723] width 380 height 30
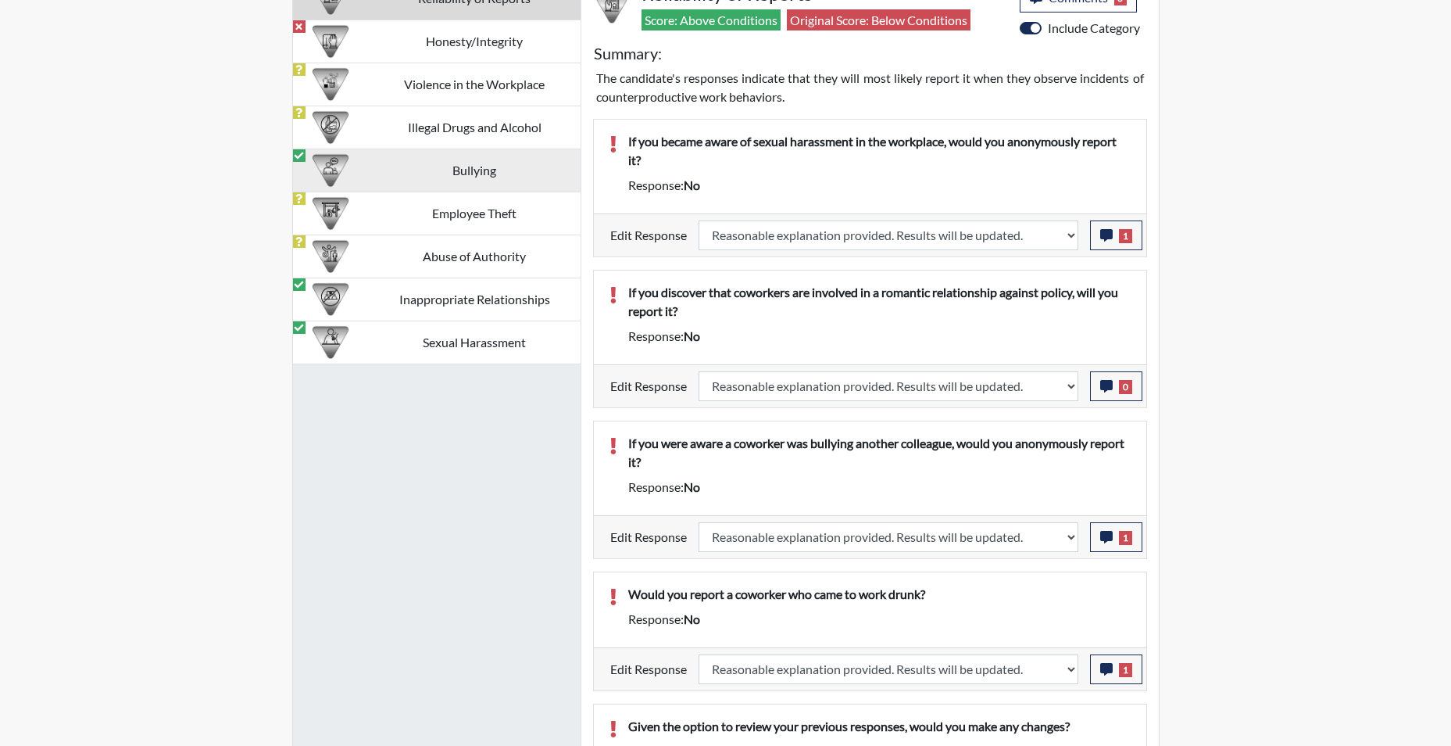
scroll to position [1033, 0]
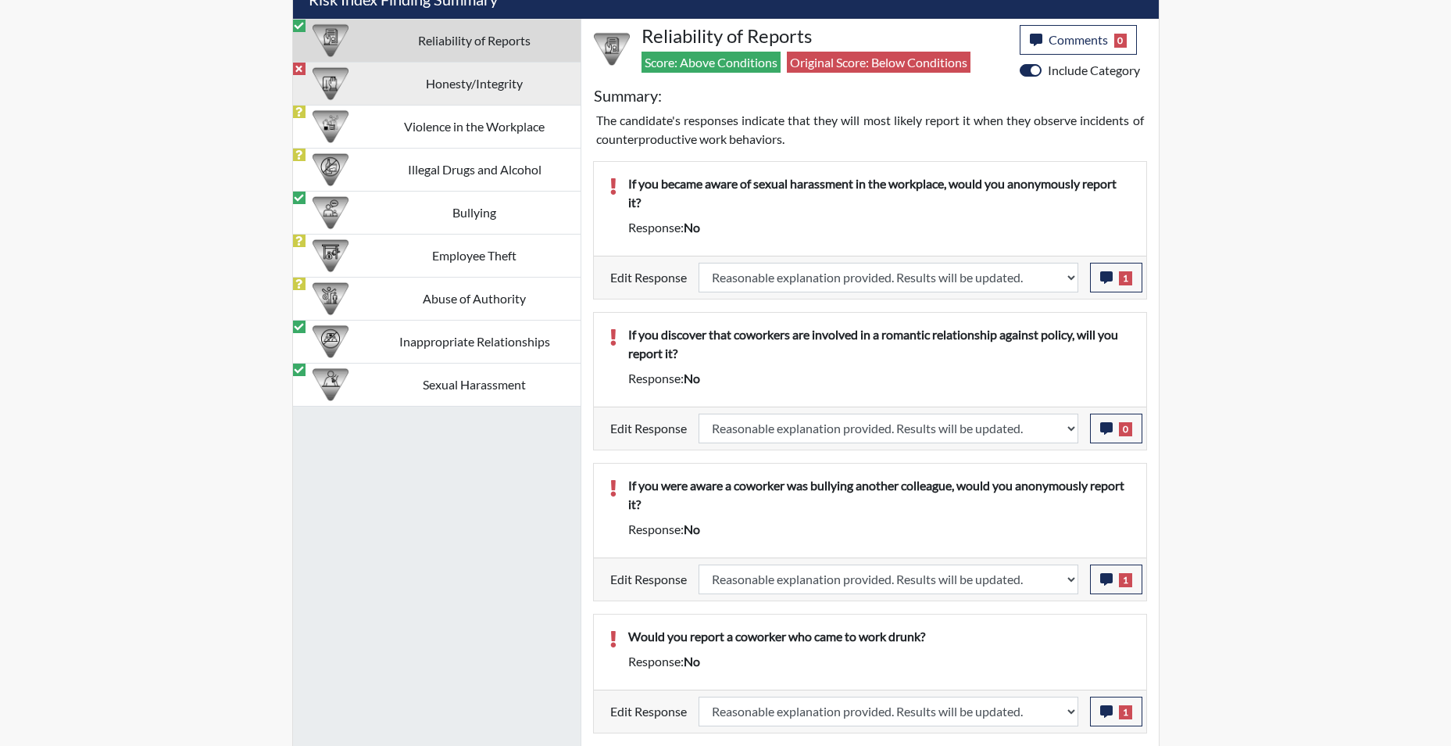
click at [470, 84] on td "Honesty/Integrity" at bounding box center [475, 83] width 212 height 43
select select "reasonable-explanation-provided"
select select
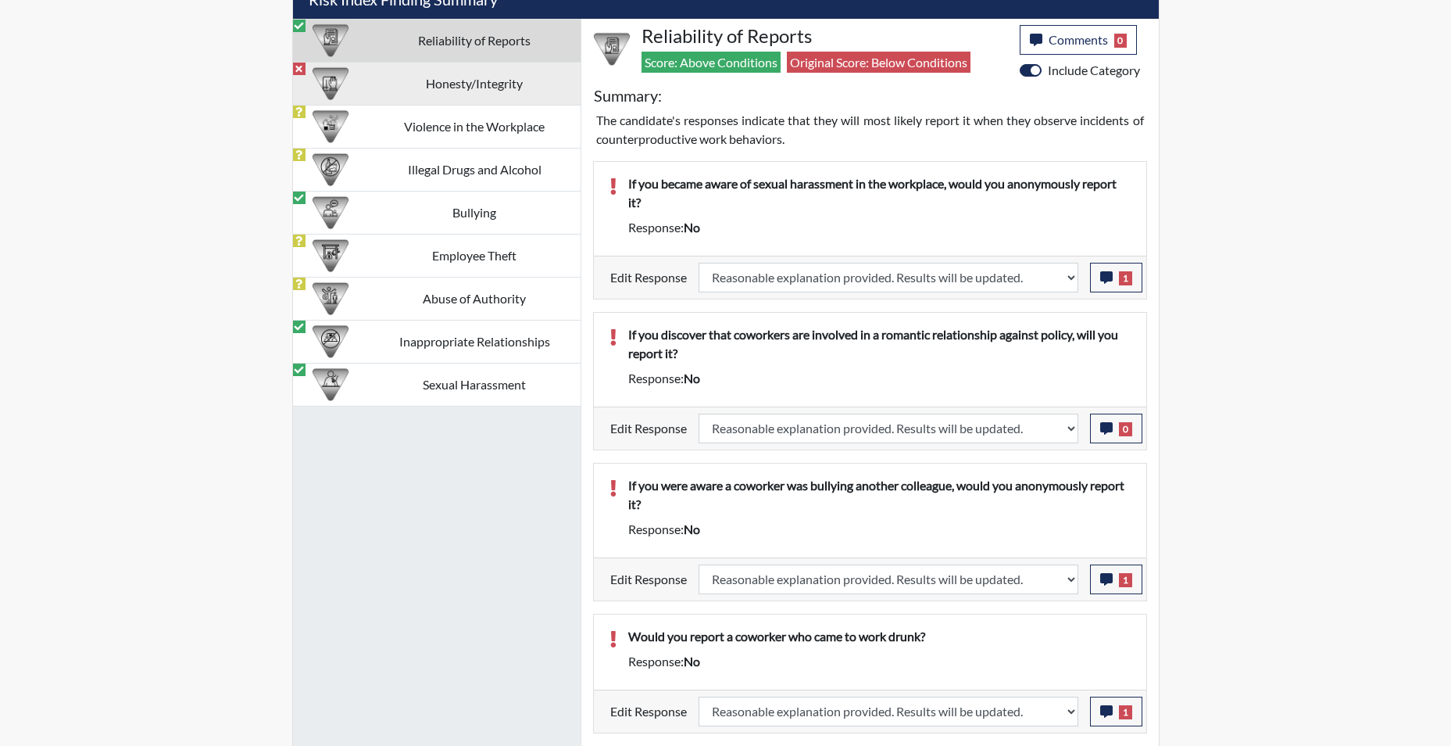
select select
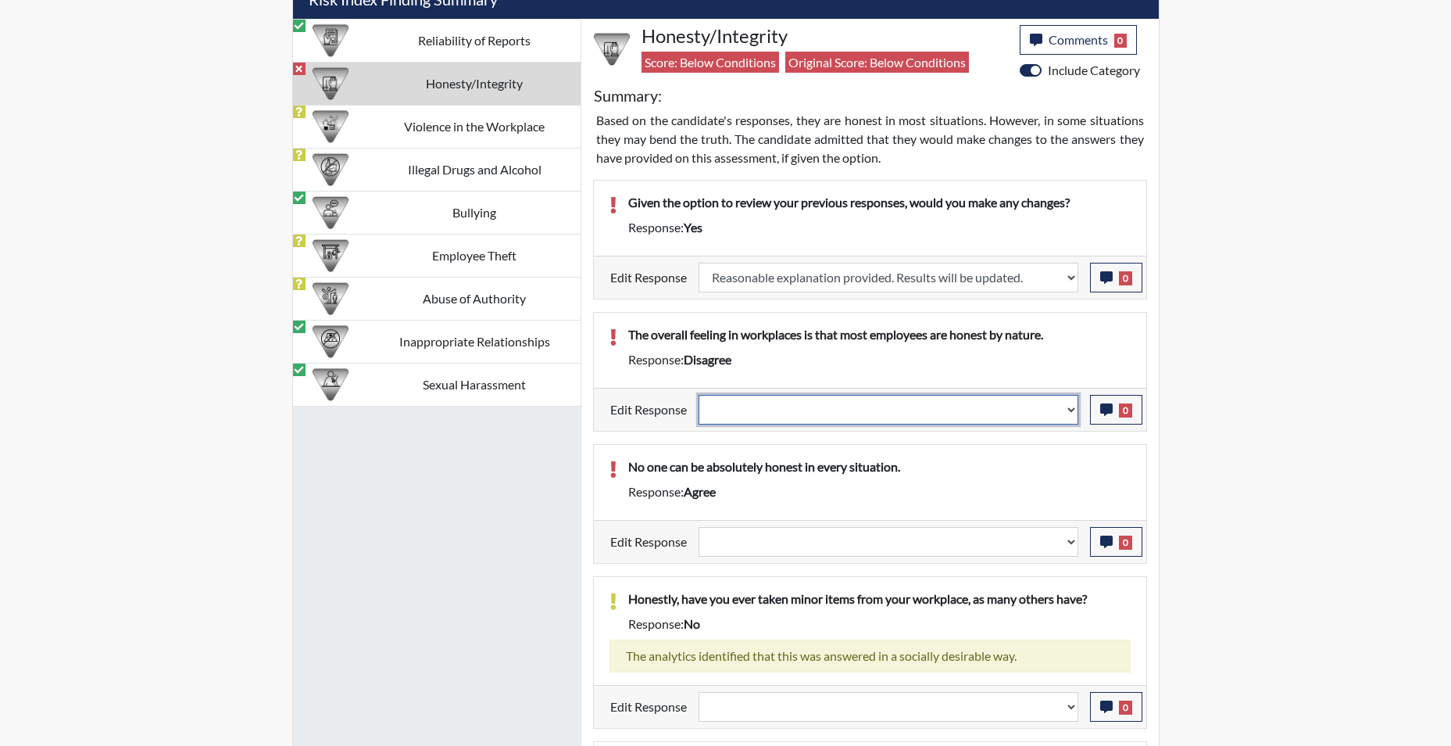
click at [1065, 417] on select "Question is not relevant. Results will be updated. Reasonable explanation provi…" at bounding box center [889, 410] width 380 height 30
select select "reasonable-explanation-provided"
click at [699, 395] on select "Question is not relevant. Results will be updated. Reasonable explanation provi…" at bounding box center [889, 410] width 380 height 30
select select
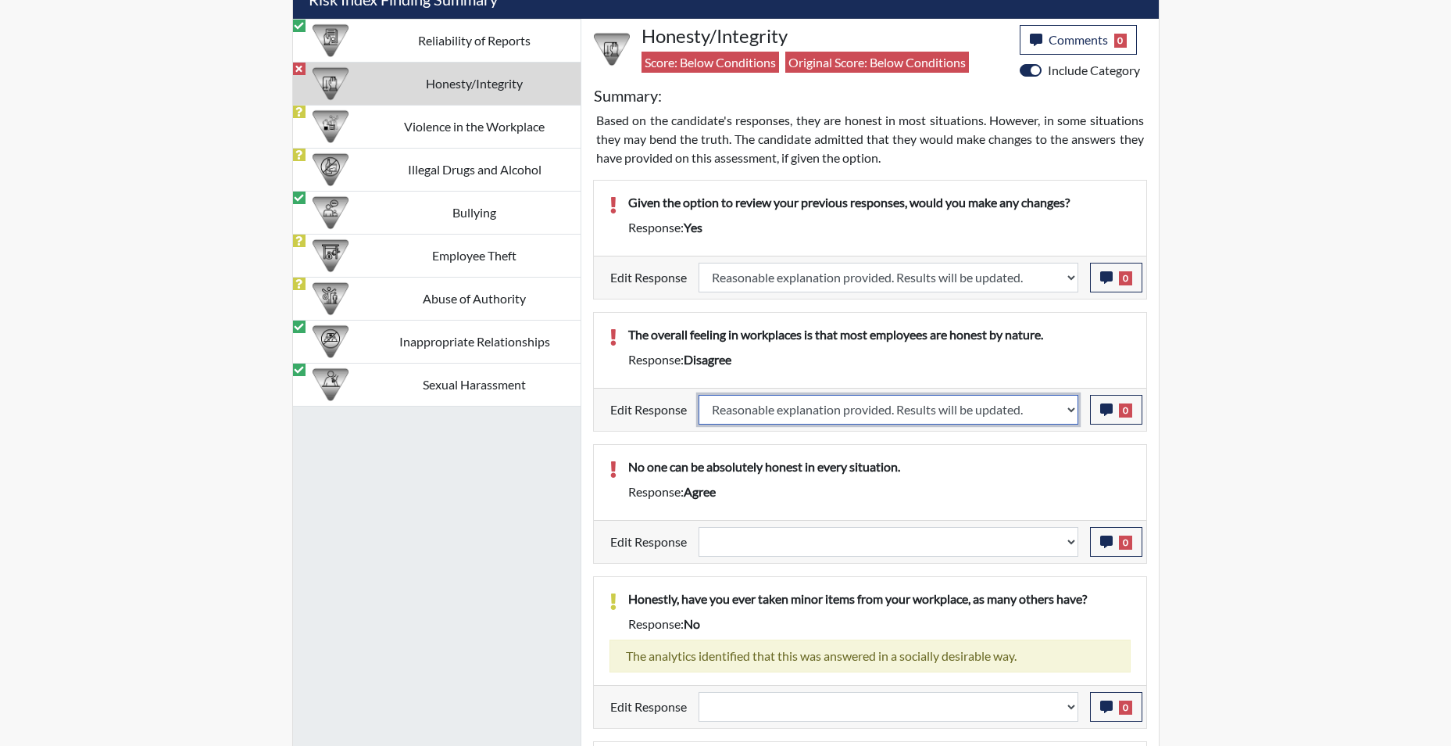
select select
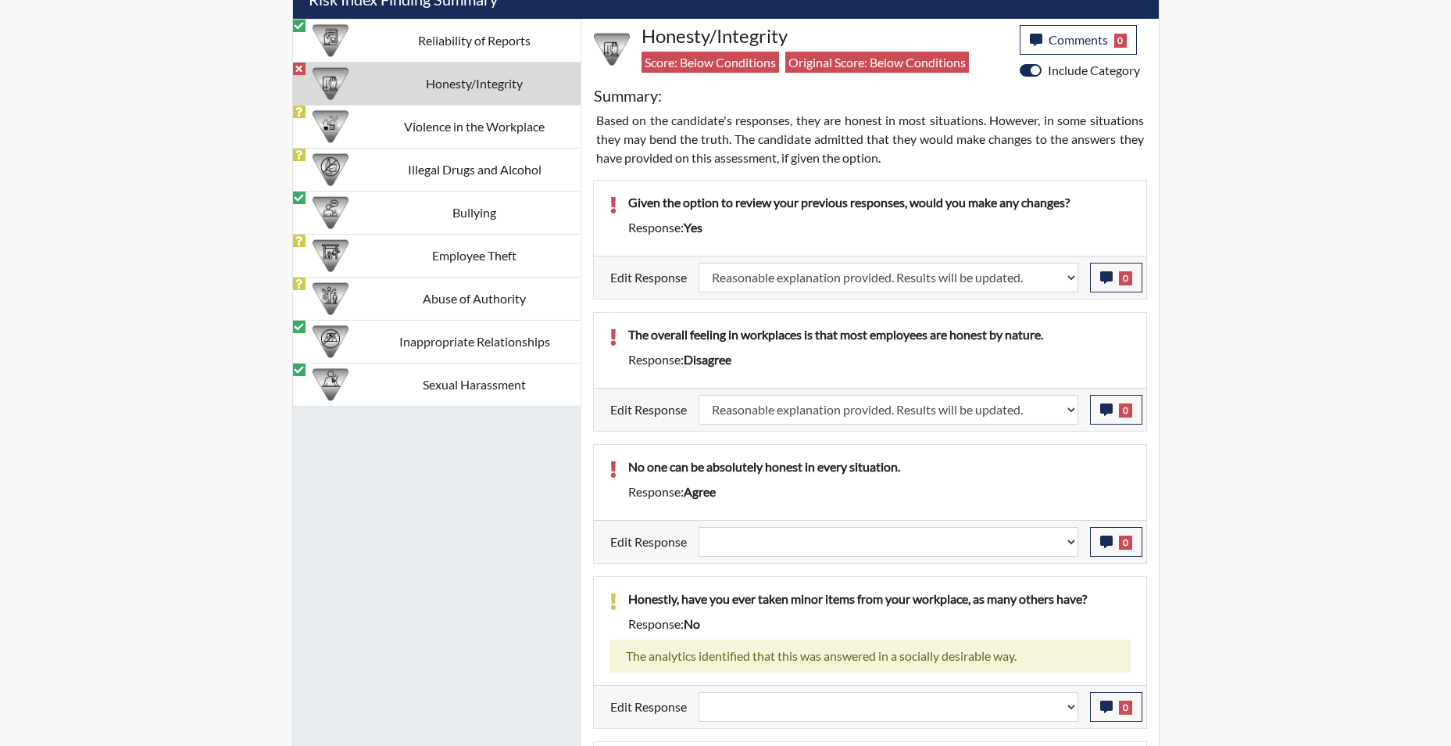
select select
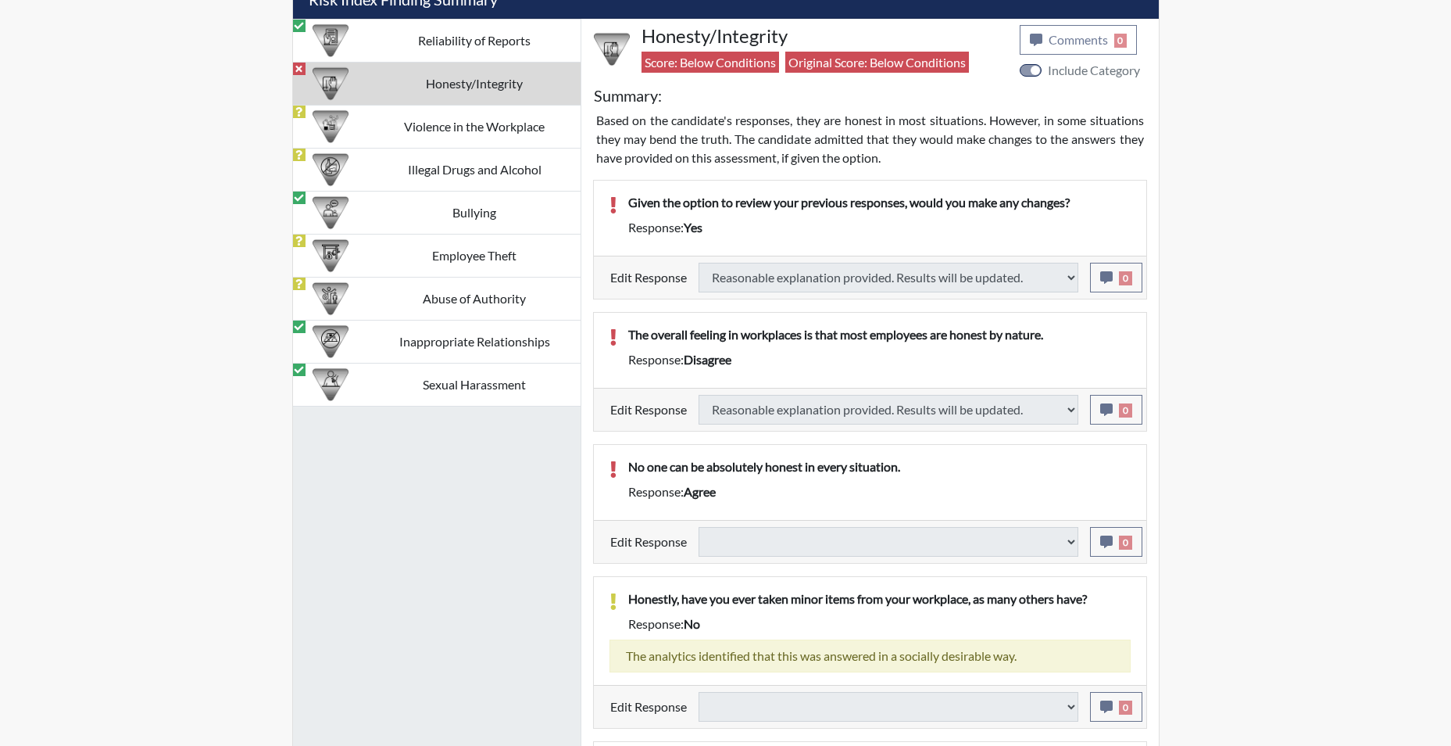
type input "Above Conditions"
select select
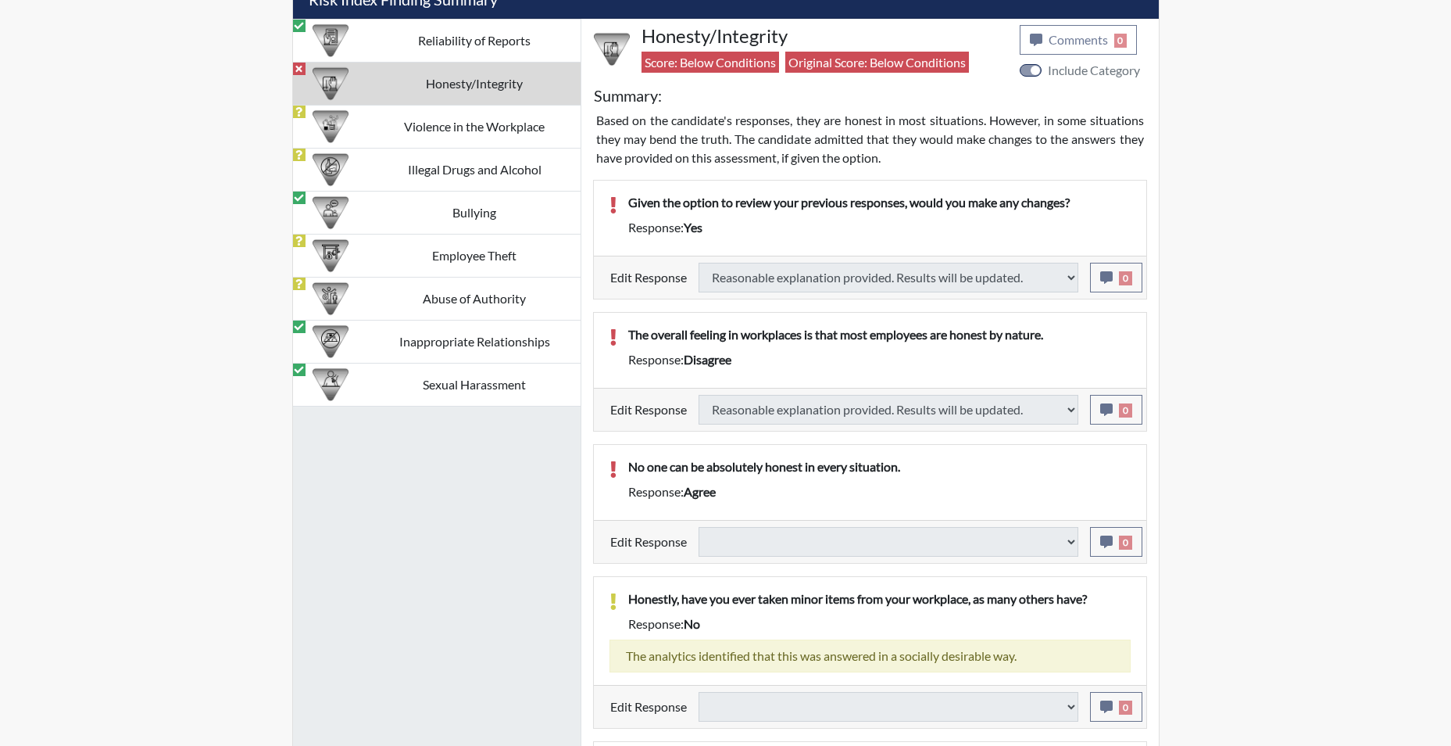
select select
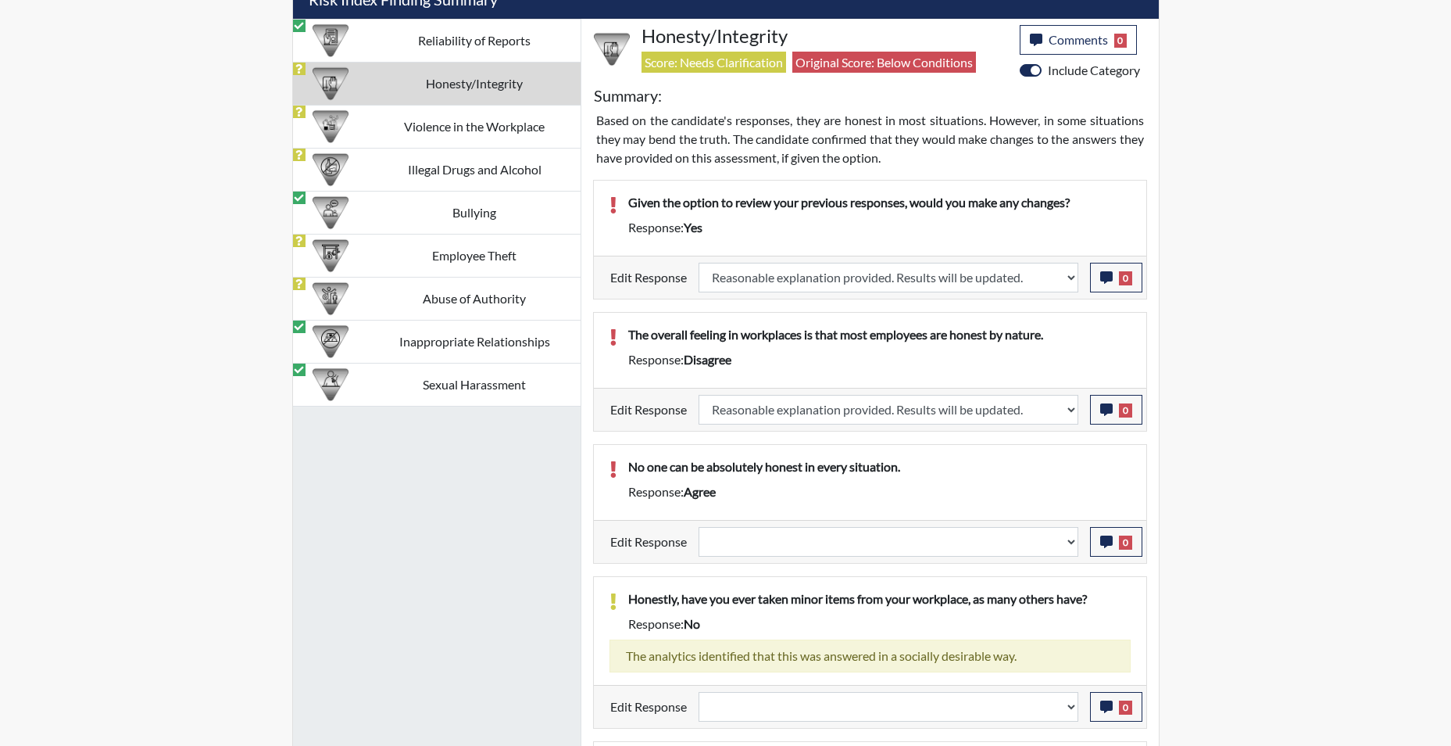
scroll to position [259, 649]
click at [1071, 549] on select "Question is not relevant. Results will be updated. Reasonable explanation provi…" at bounding box center [889, 542] width 380 height 30
select select "reasonable-explanation-provided"
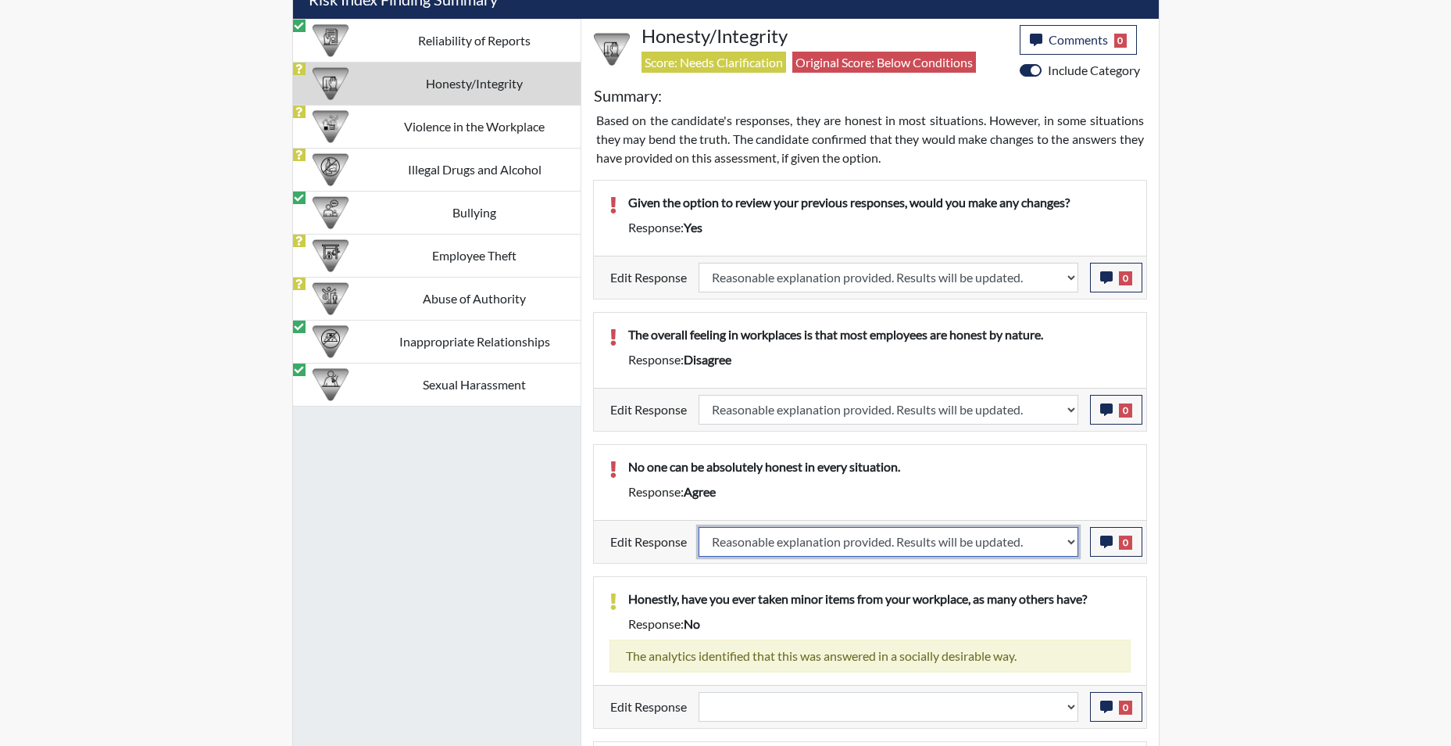
click at [699, 527] on select "Question is not relevant. Results will be updated. Reasonable explanation provi…" at bounding box center [889, 542] width 380 height 30
select select
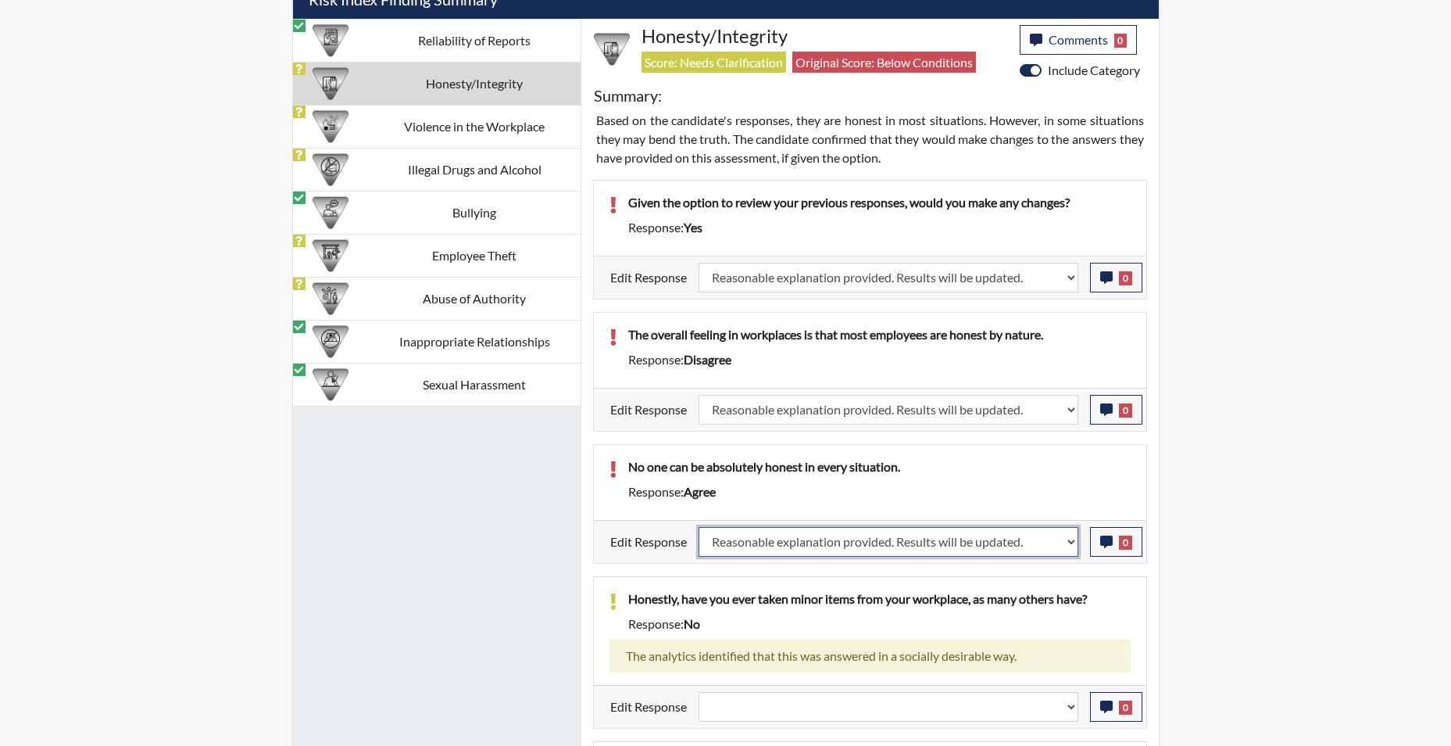
select select
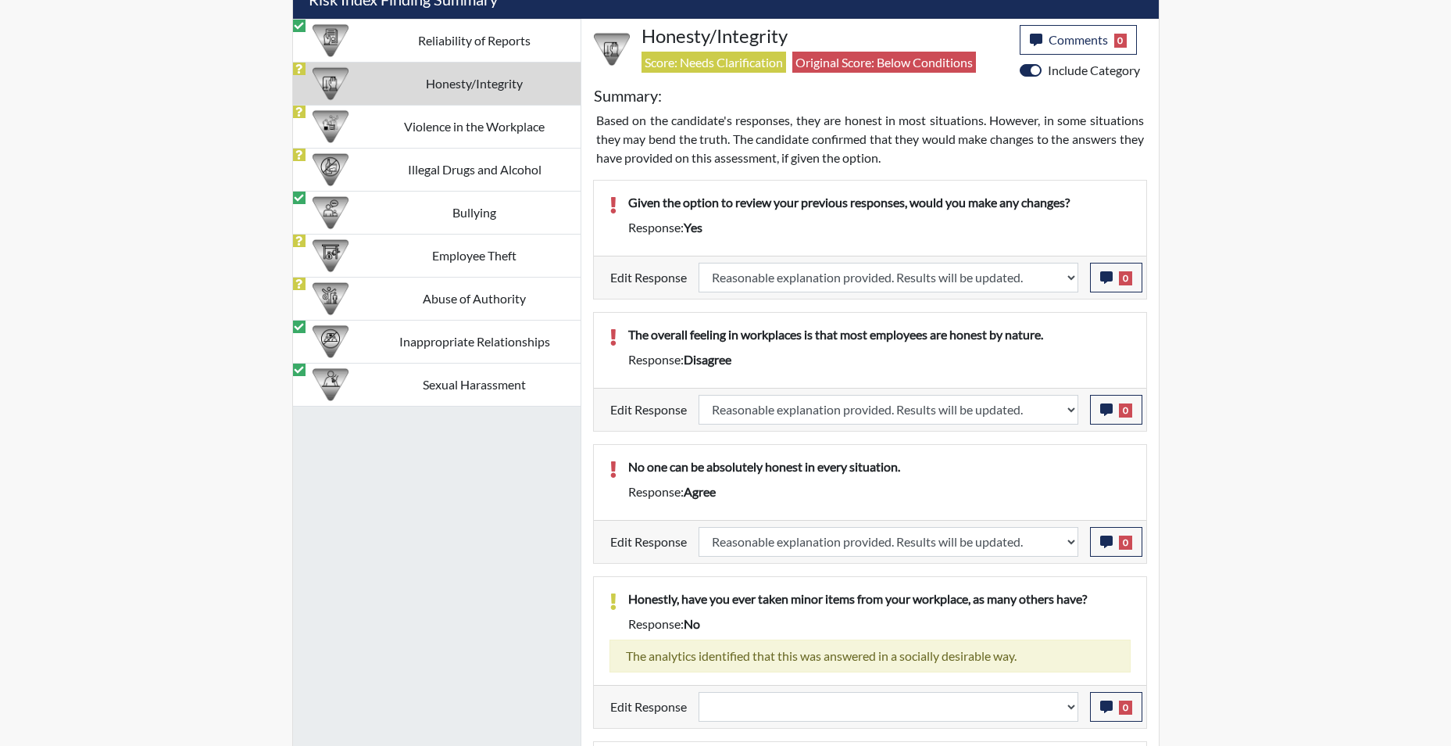
select select
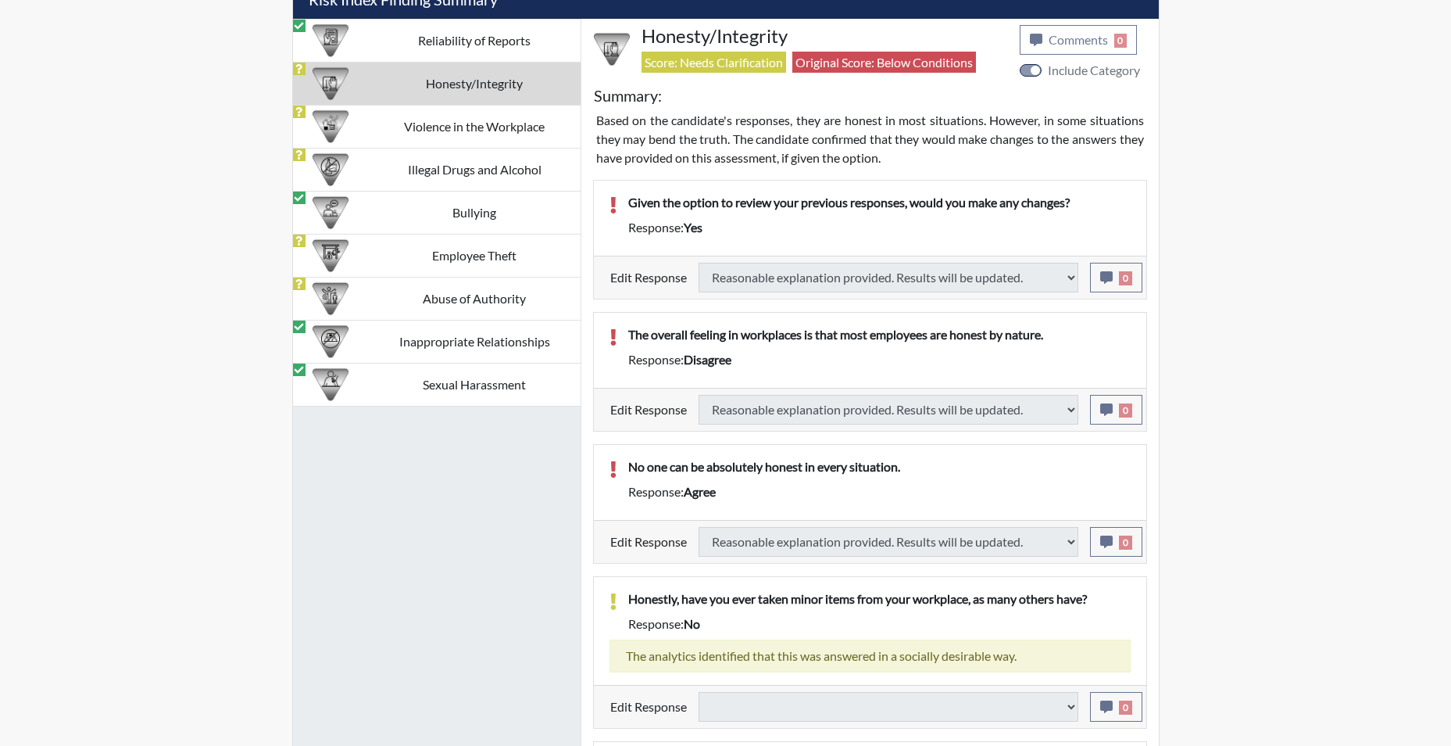
select select
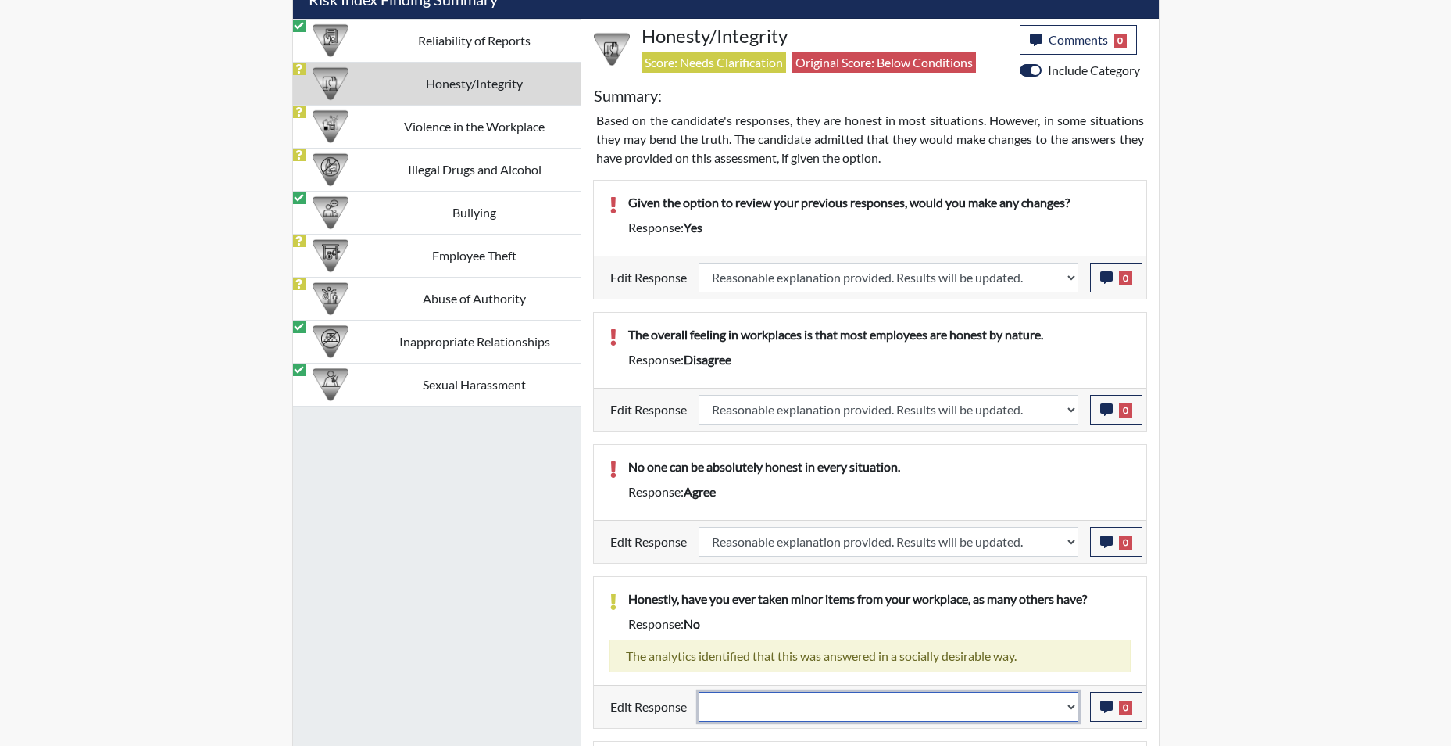
click at [1067, 706] on select "Question is not relevant. Results will be updated. Reasonable explanation provi…" at bounding box center [889, 707] width 380 height 30
select select "reasonable-explanation-provided"
click at [699, 692] on select "Question is not relevant. Results will be updated. Reasonable explanation provi…" at bounding box center [889, 707] width 380 height 30
select select
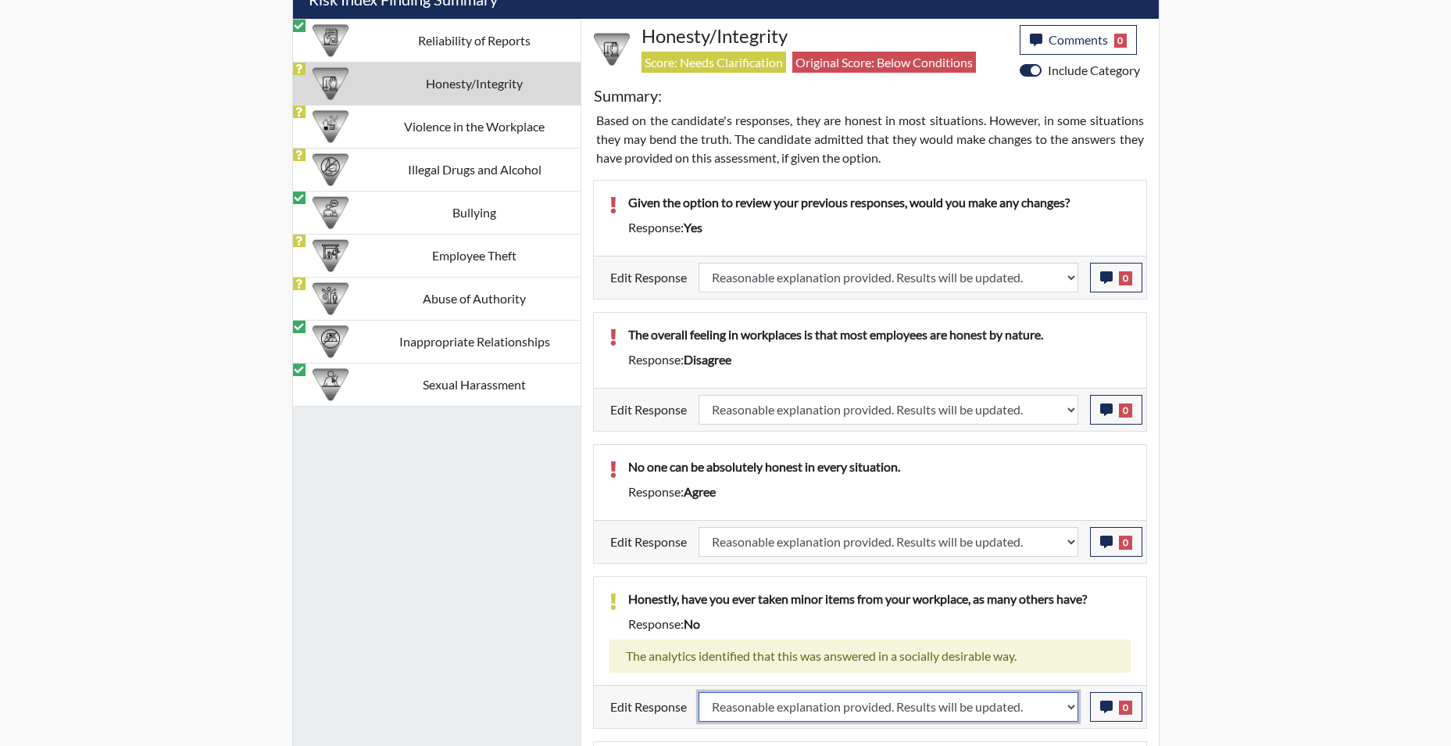
select select
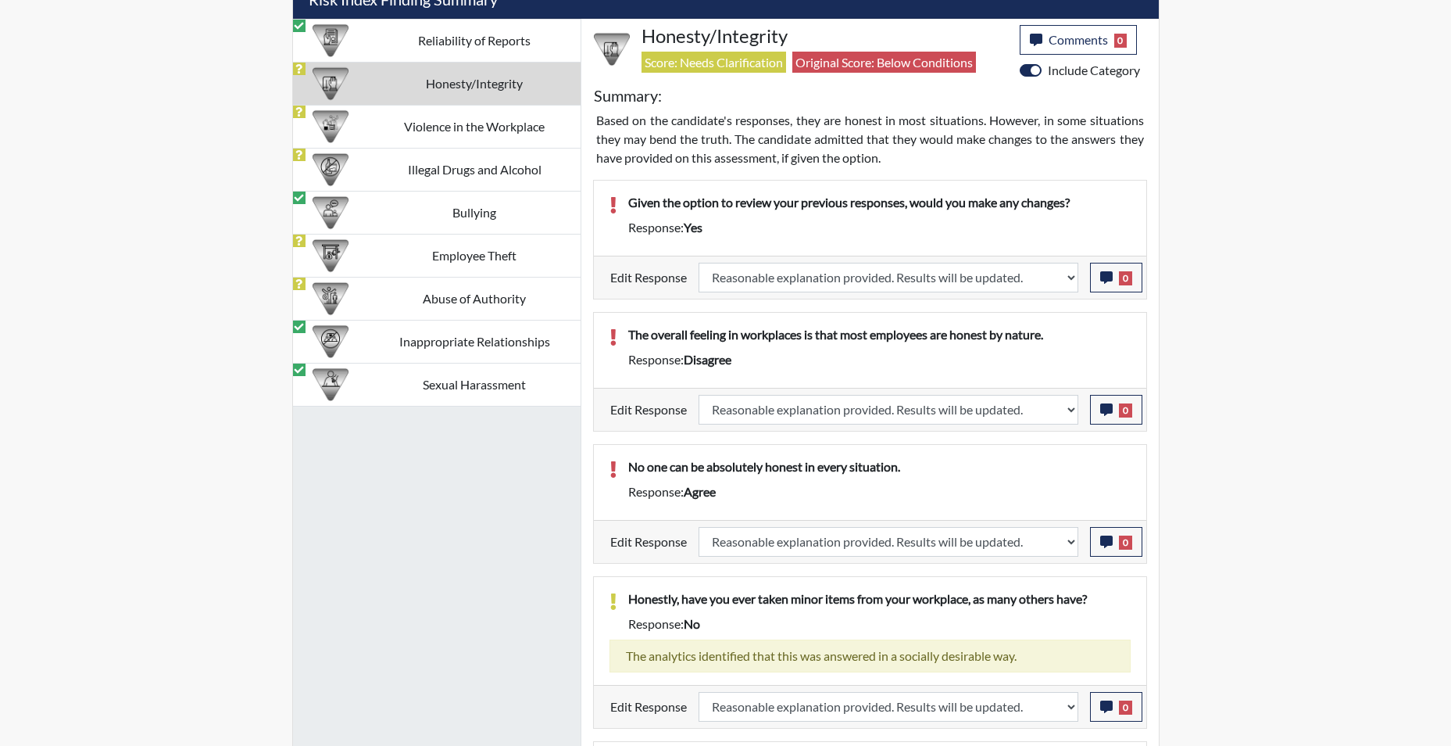
select select
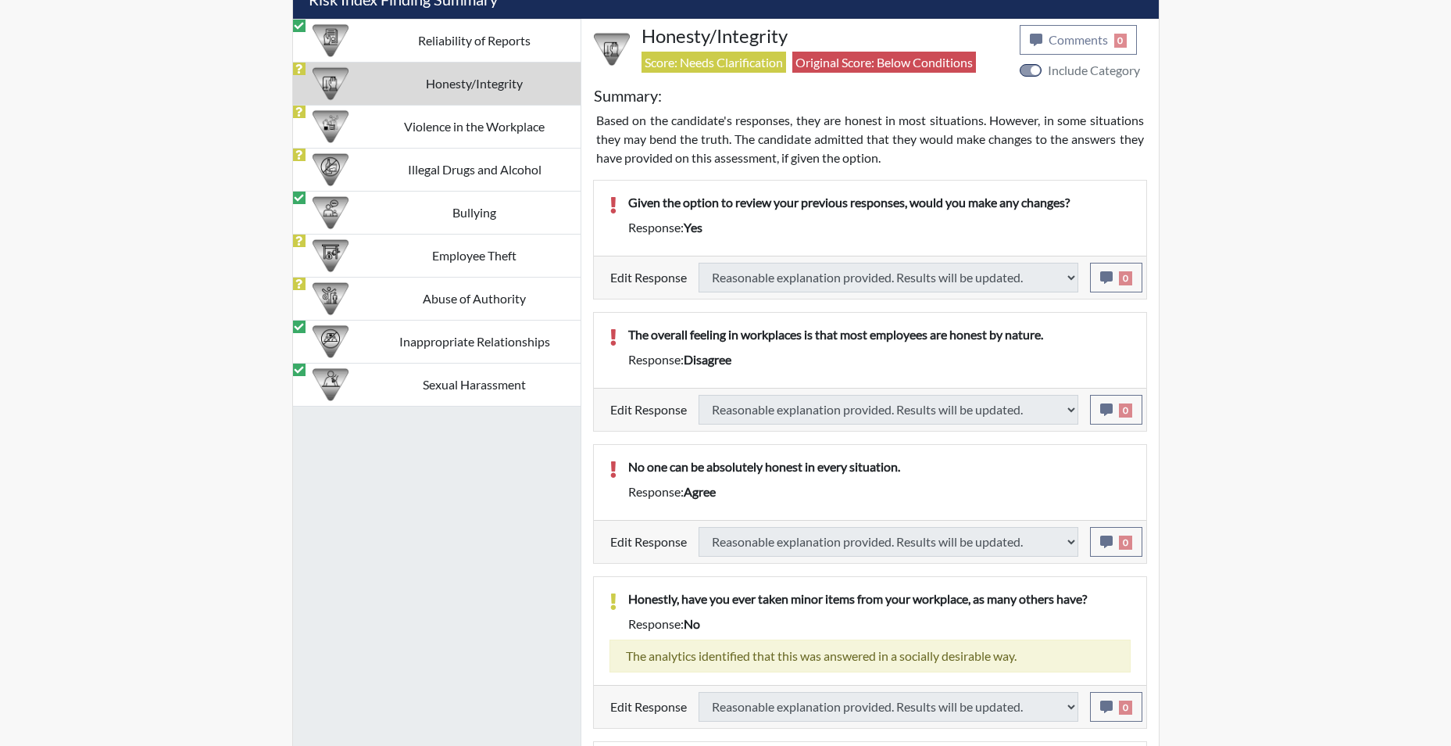
select select
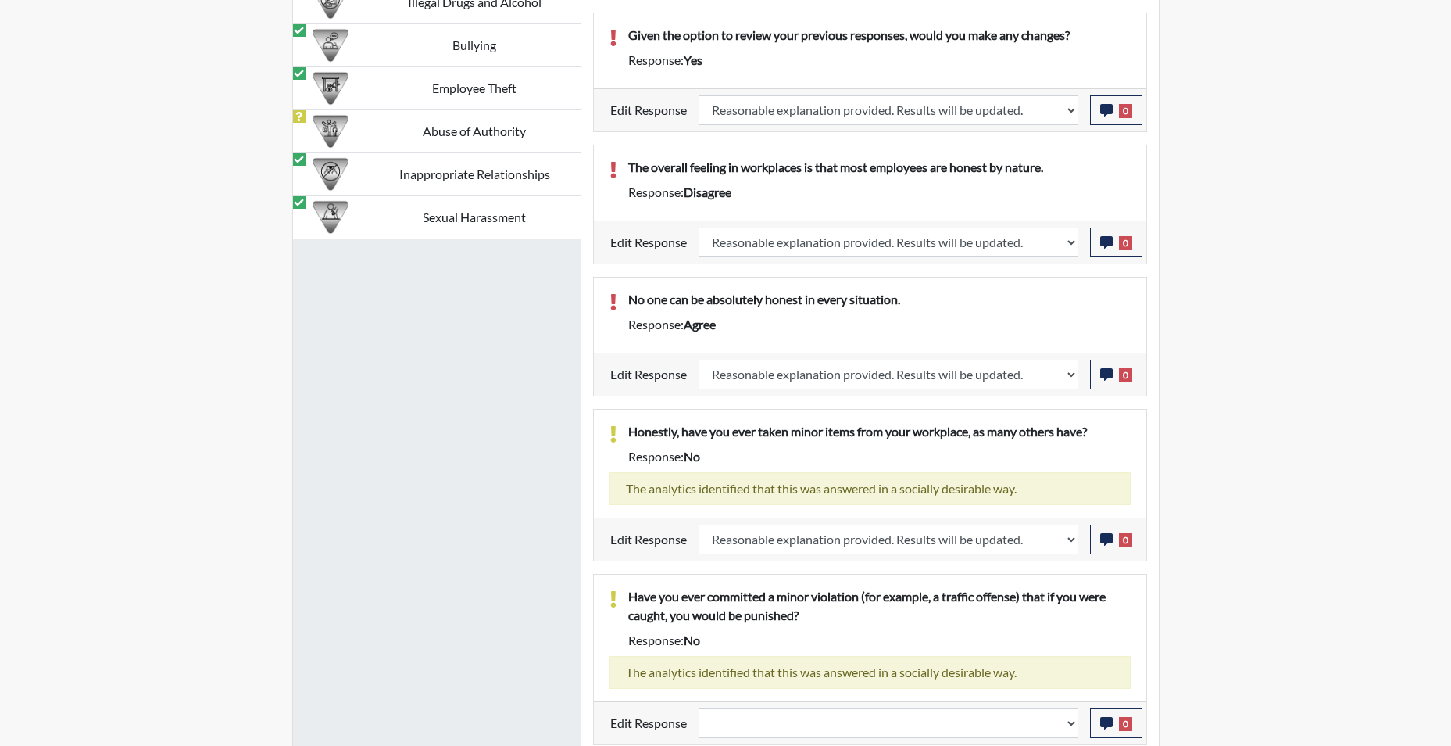
scroll to position [1268, 0]
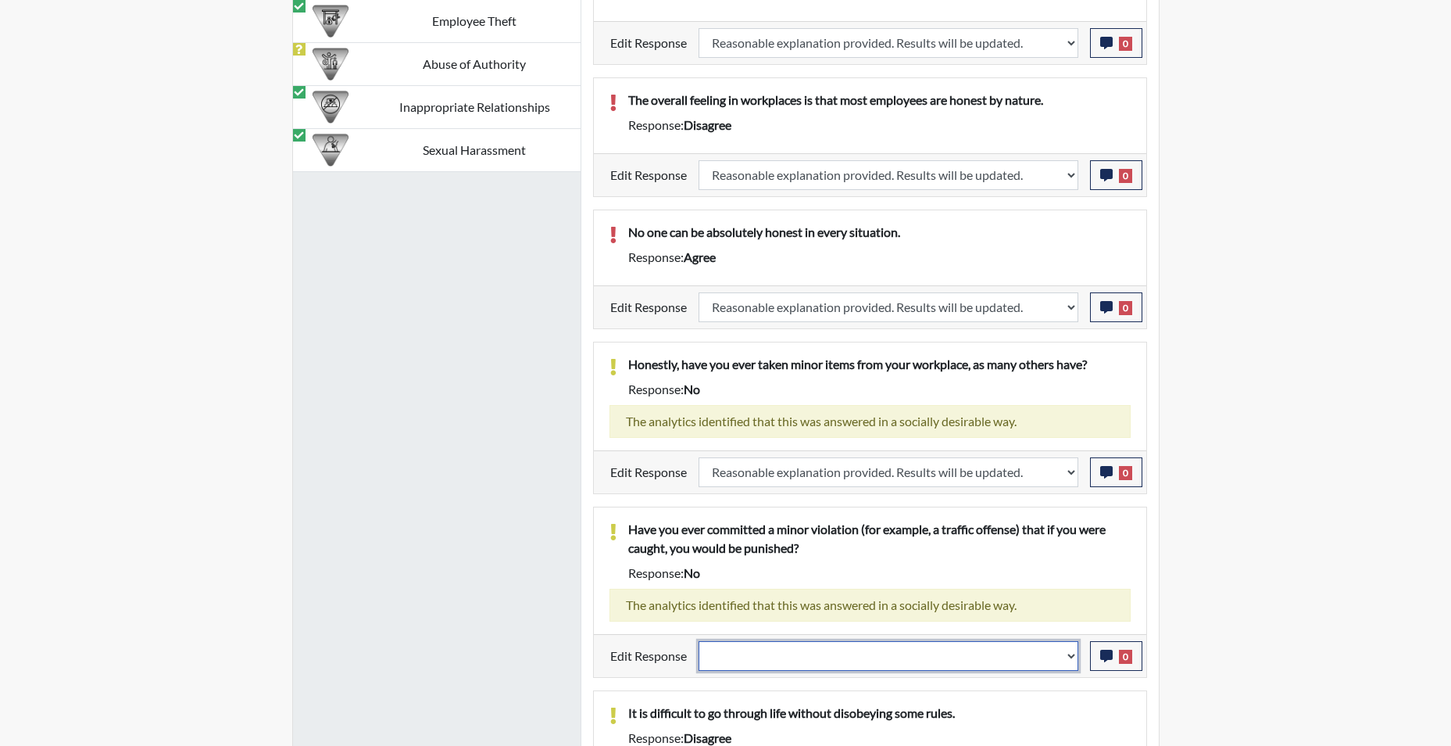
click at [1071, 660] on select "Question is not relevant. Results will be updated. Reasonable explanation provi…" at bounding box center [889, 656] width 380 height 30
select select "reasonable-explanation-provided"
click at [699, 641] on select "Question is not relevant. Results will be updated. Reasonable explanation provi…" at bounding box center [889, 656] width 380 height 30
select select
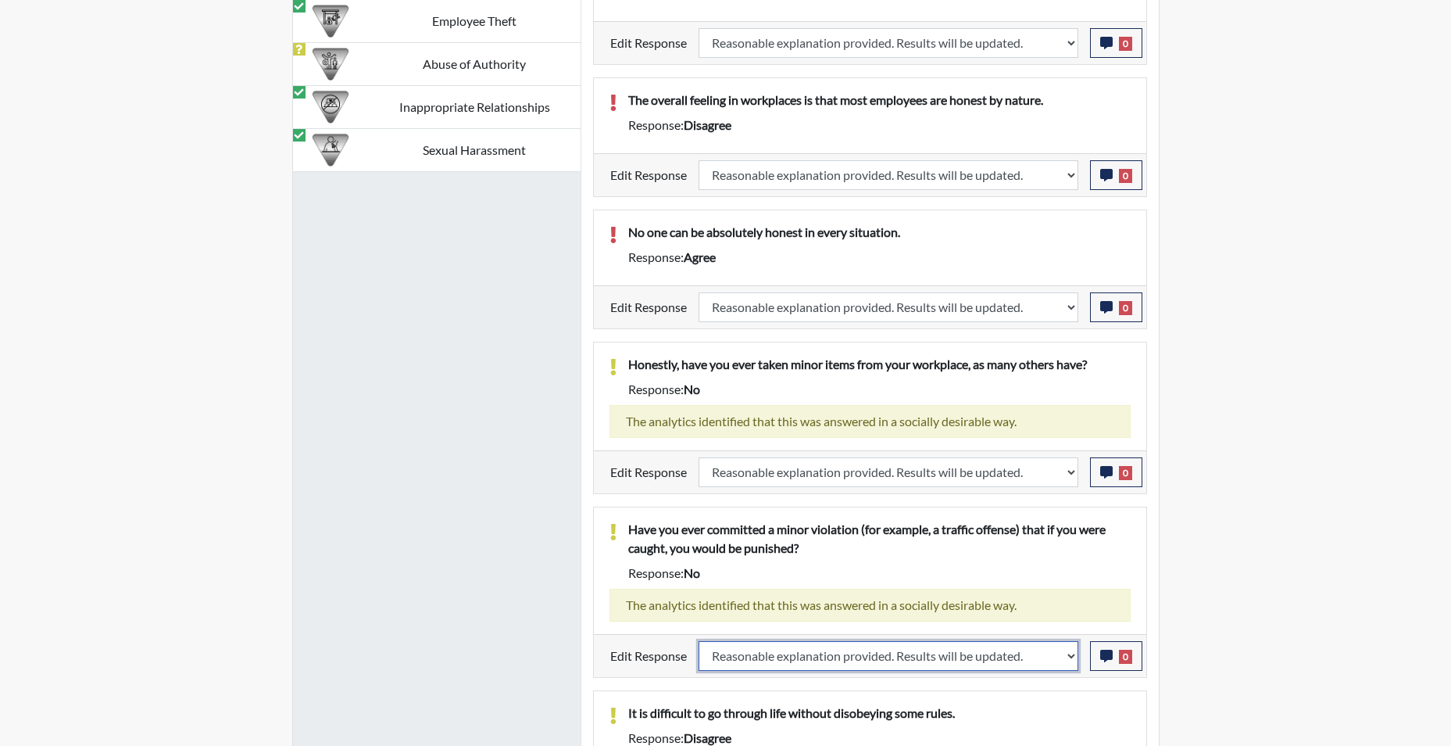
select select
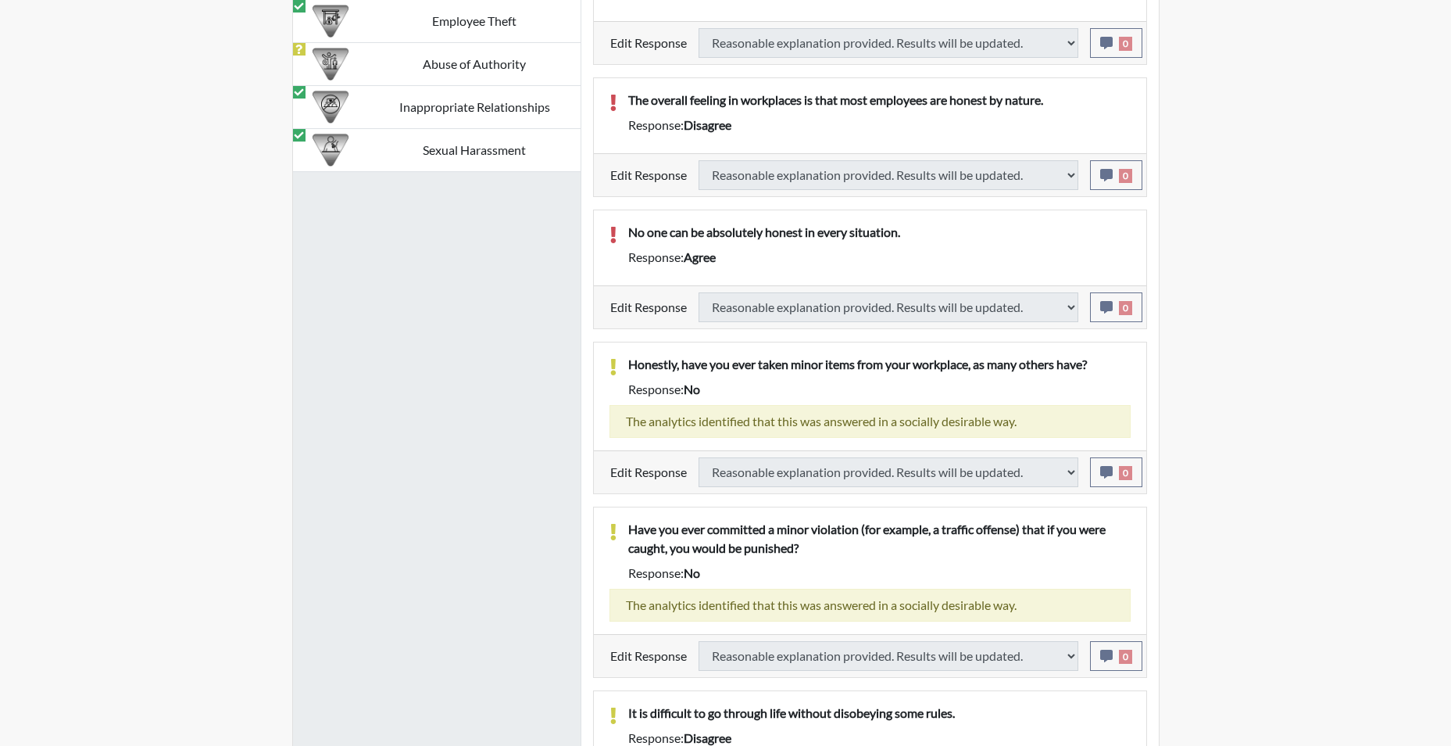
select select
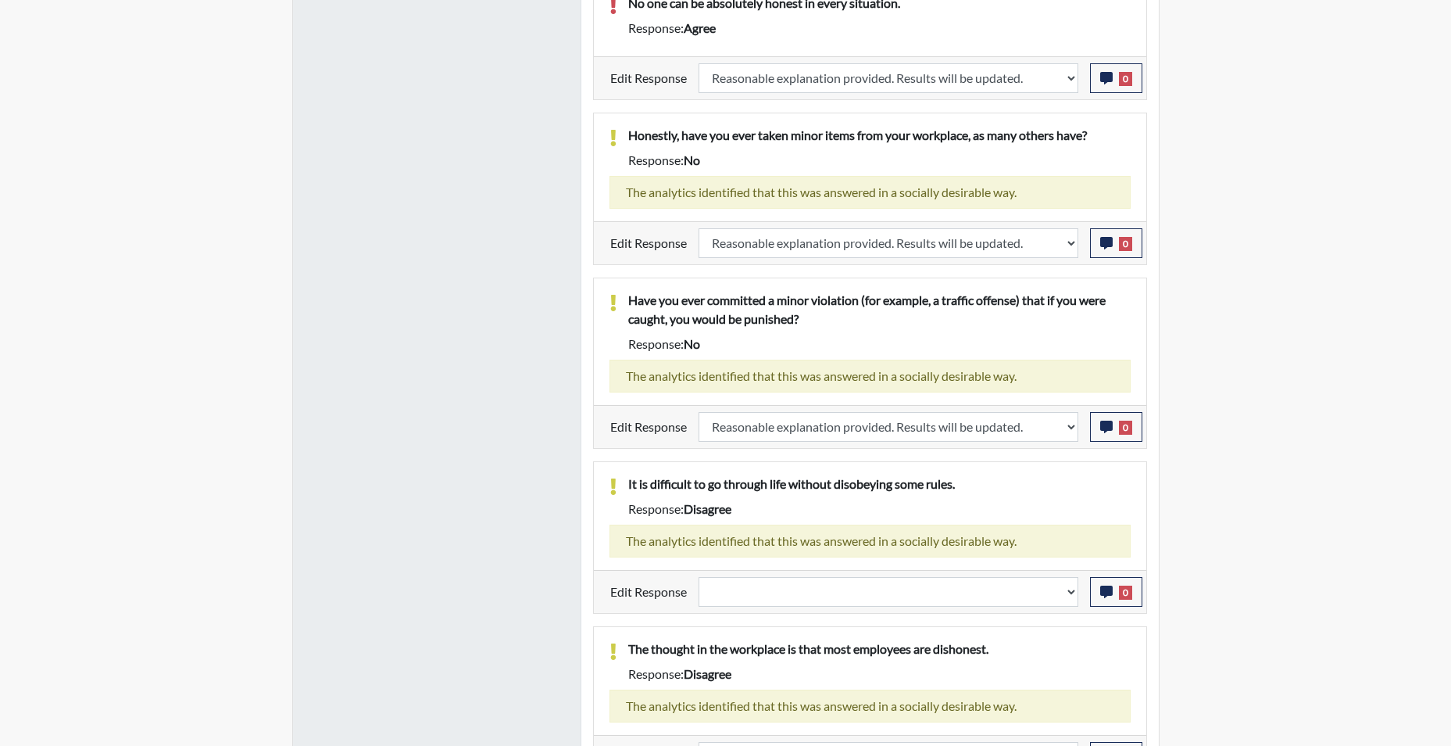
scroll to position [1502, 0]
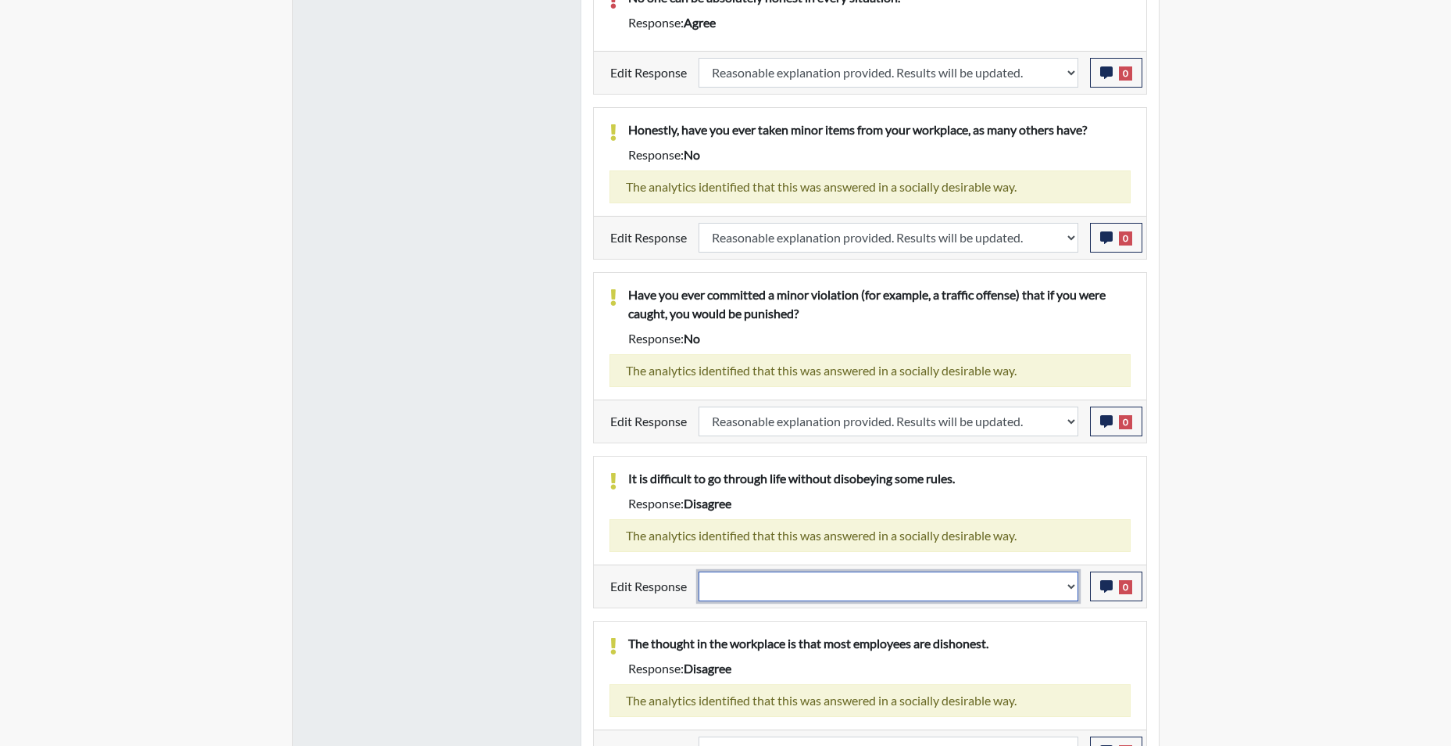
click at [1067, 592] on select "Question is not relevant. Results will be updated. Reasonable explanation provi…" at bounding box center [889, 586] width 380 height 30
select select "reasonable-explanation-provided"
click at [699, 571] on select "Question is not relevant. Results will be updated. Reasonable explanation provi…" at bounding box center [889, 586] width 380 height 30
select select
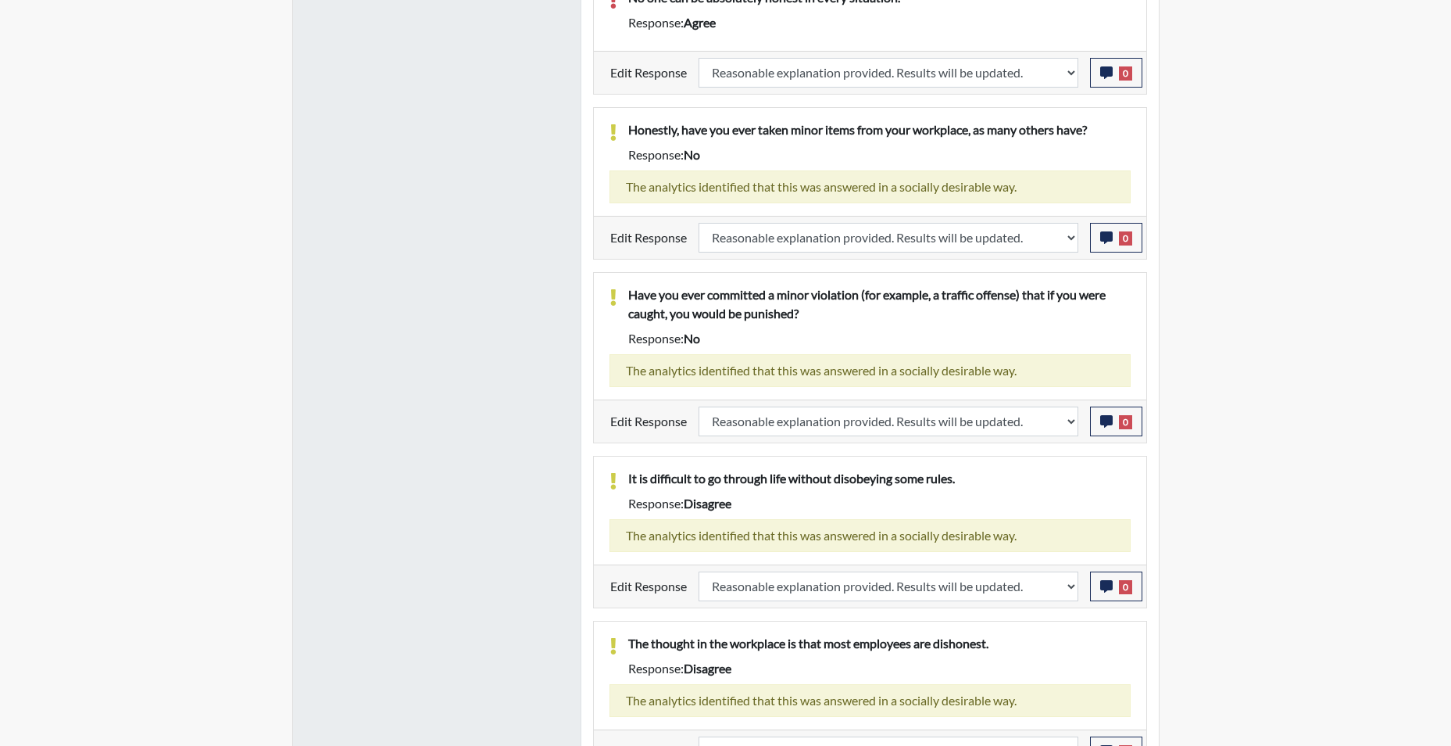
select select
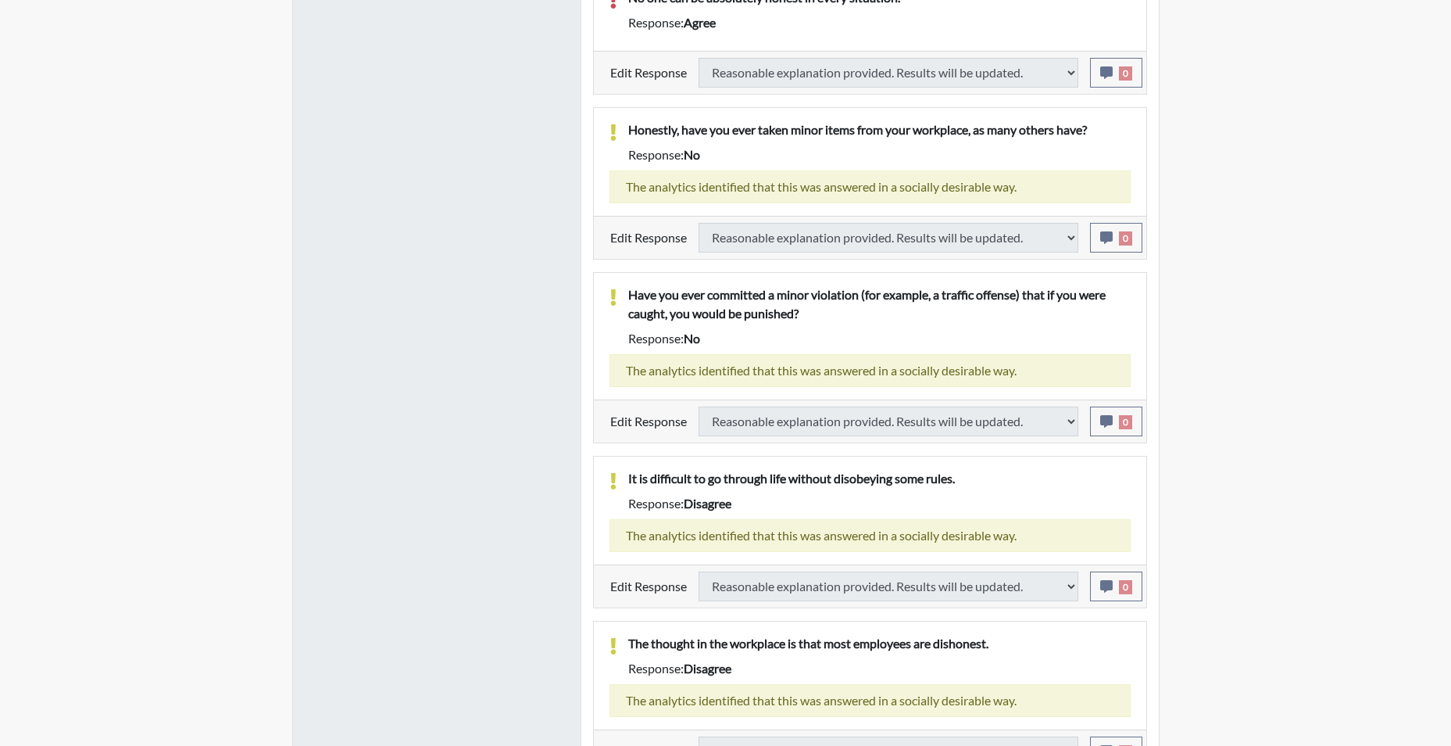
select select
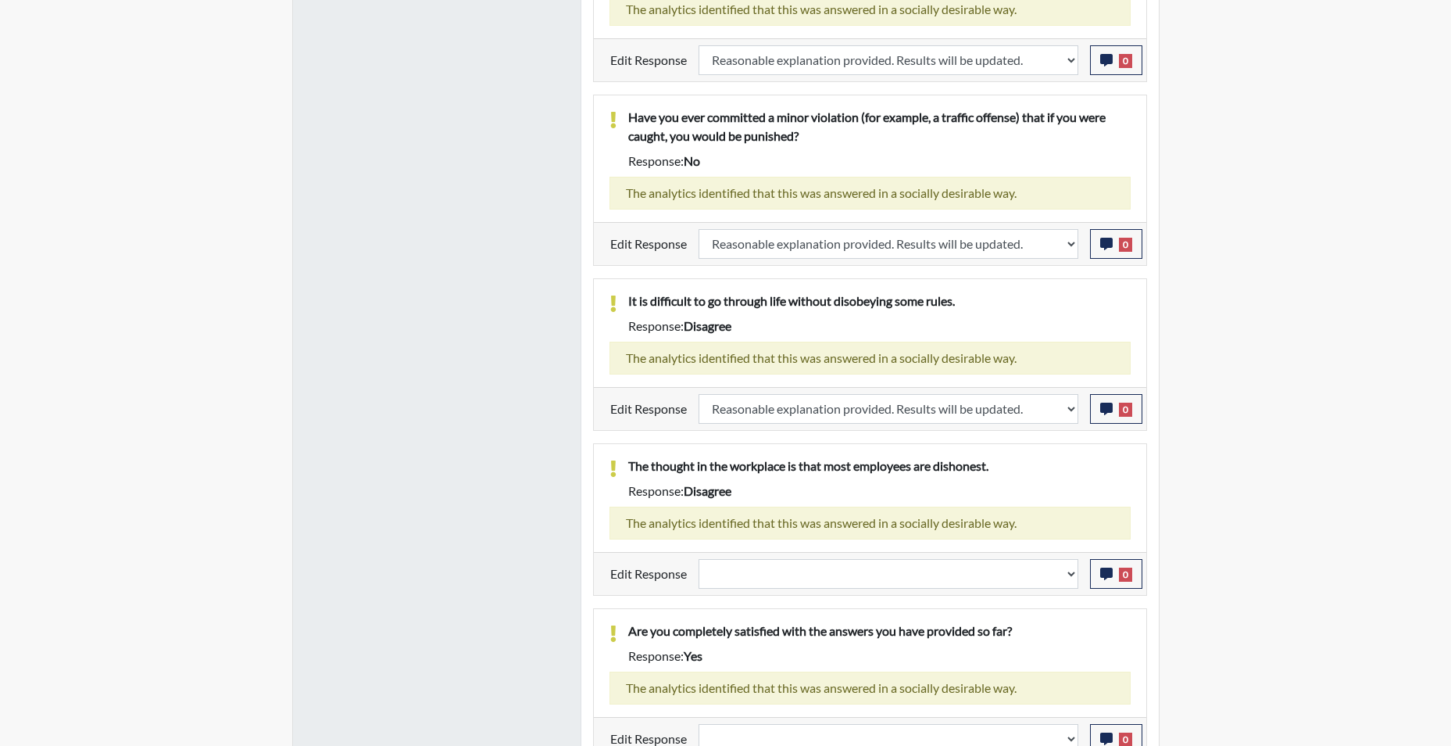
scroll to position [1695, 0]
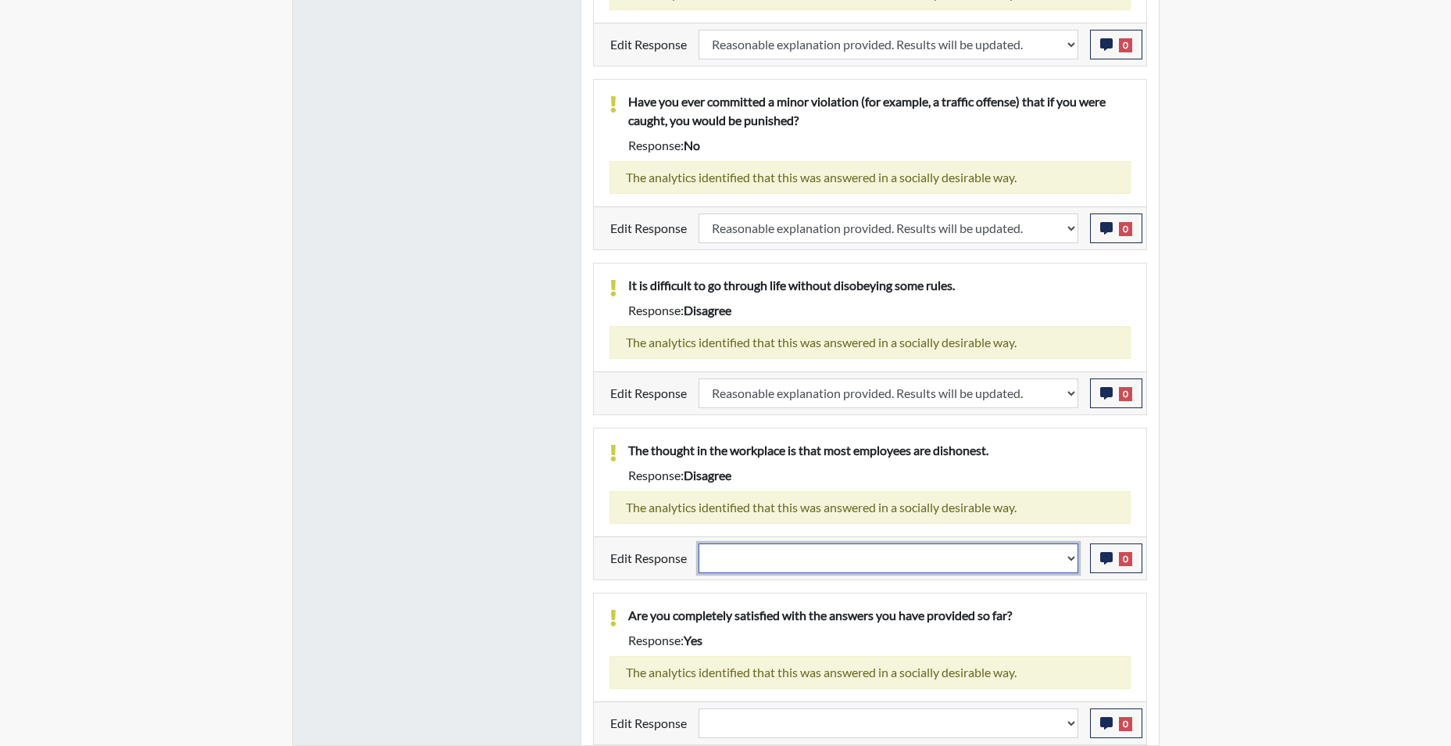
click at [1067, 563] on select "Question is not relevant. Results will be updated. Reasonable explanation provi…" at bounding box center [889, 558] width 380 height 30
select select "reasonable-explanation-provided"
click at [699, 543] on select "Question is not relevant. Results will be updated. Reasonable explanation provi…" at bounding box center [889, 558] width 380 height 30
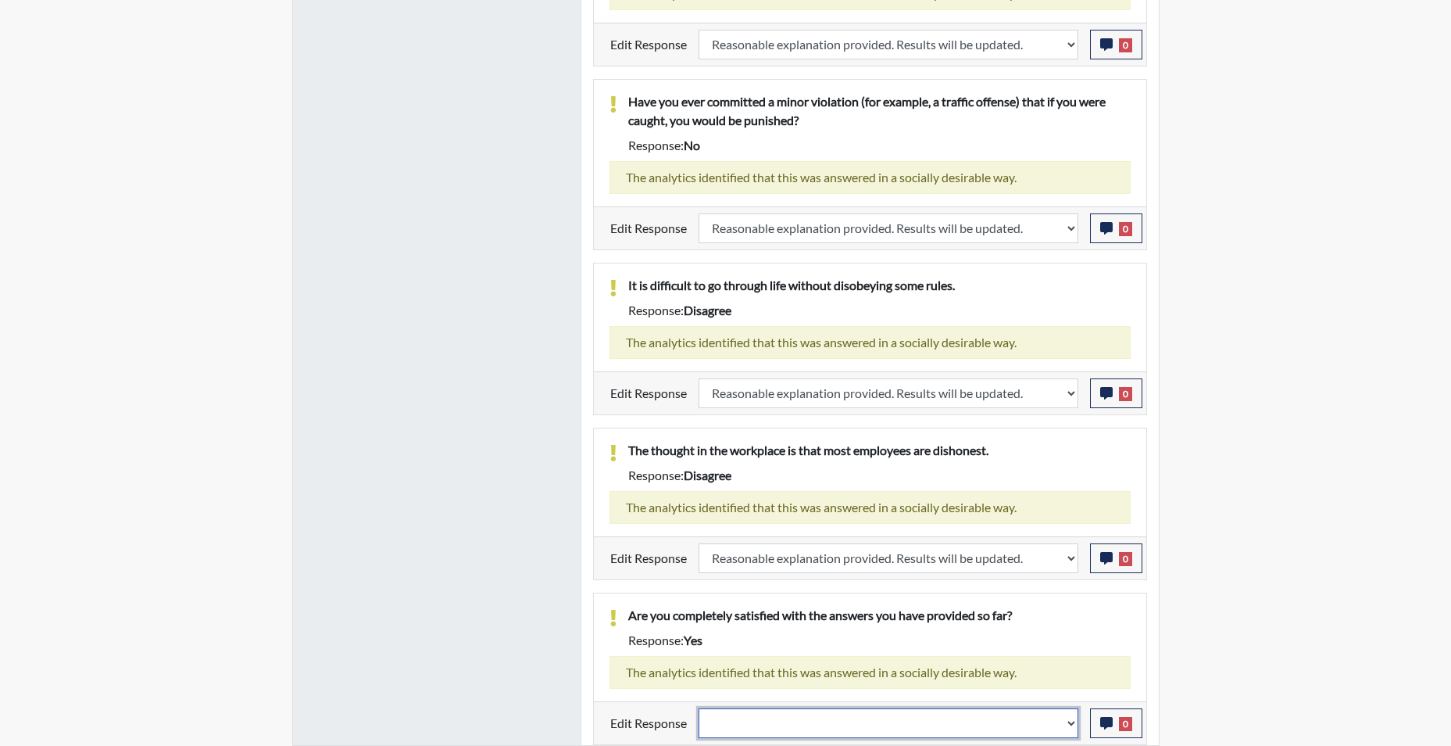
click at [1069, 724] on select "Question is not relevant. Results will be updated. Reasonable explanation provi…" at bounding box center [889, 723] width 380 height 30
select select "reasonable-explanation-provided"
click at [699, 708] on select "Question is not relevant. Results will be updated. Reasonable explanation provi…" at bounding box center [889, 723] width 380 height 30
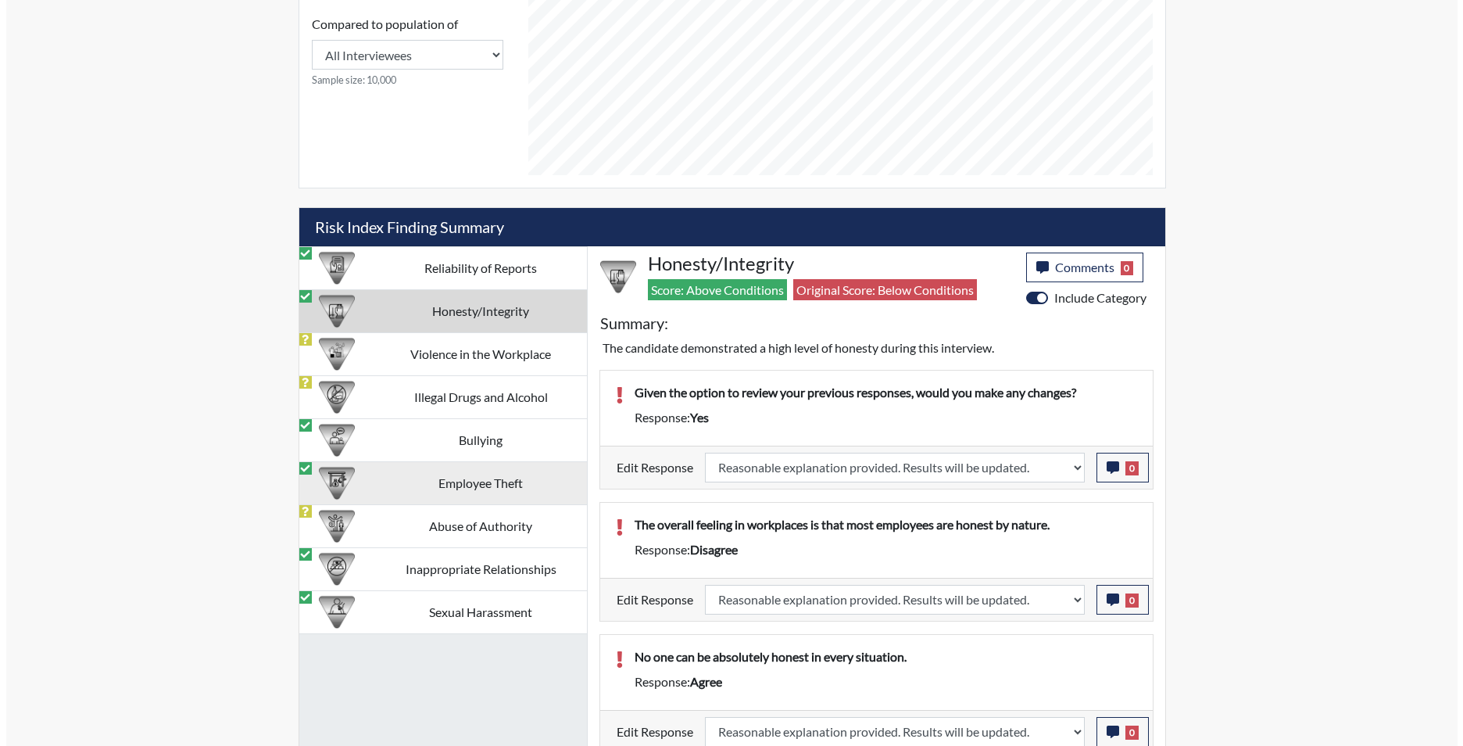
scroll to position [798, 0]
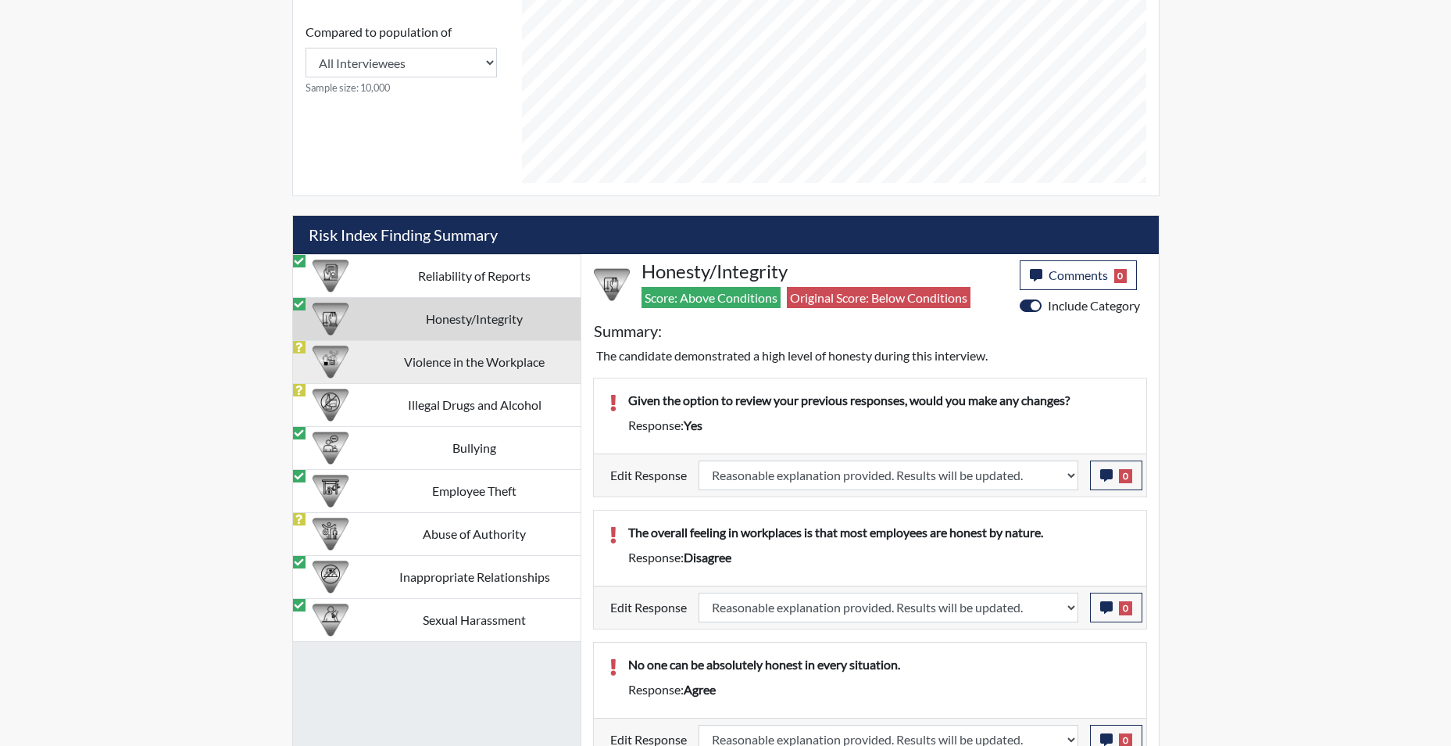
click at [465, 363] on td "Violence in the Workplace" at bounding box center [475, 361] width 212 height 43
select select
select select "reasonable-explanation-provided"
select select
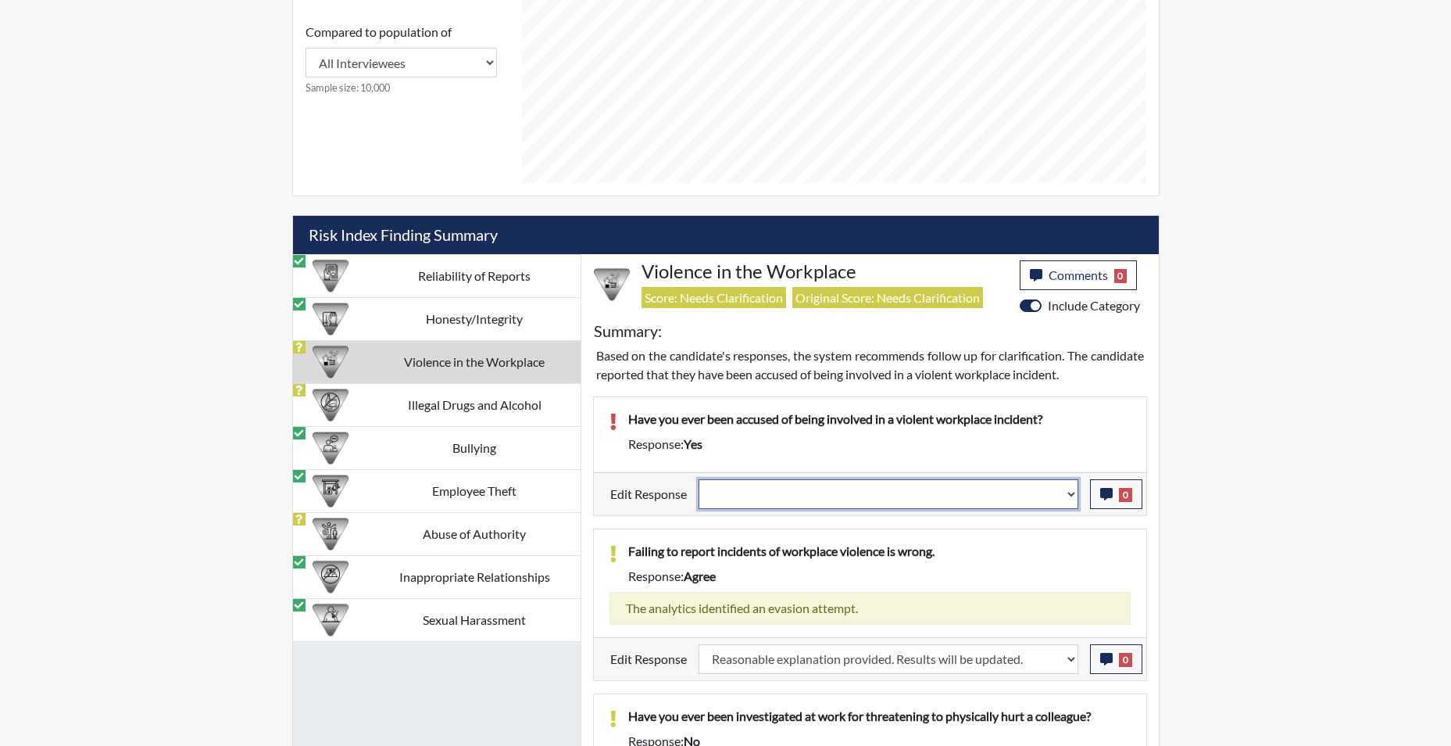
click at [1068, 502] on select "Question is not relevant. Results will be updated. Reasonable explanation provi…" at bounding box center [889, 494] width 380 height 30
select select "reasonable-explanation-provided"
click at [699, 479] on select "Question is not relevant. Results will be updated. Reasonable explanation provi…" at bounding box center [889, 494] width 380 height 30
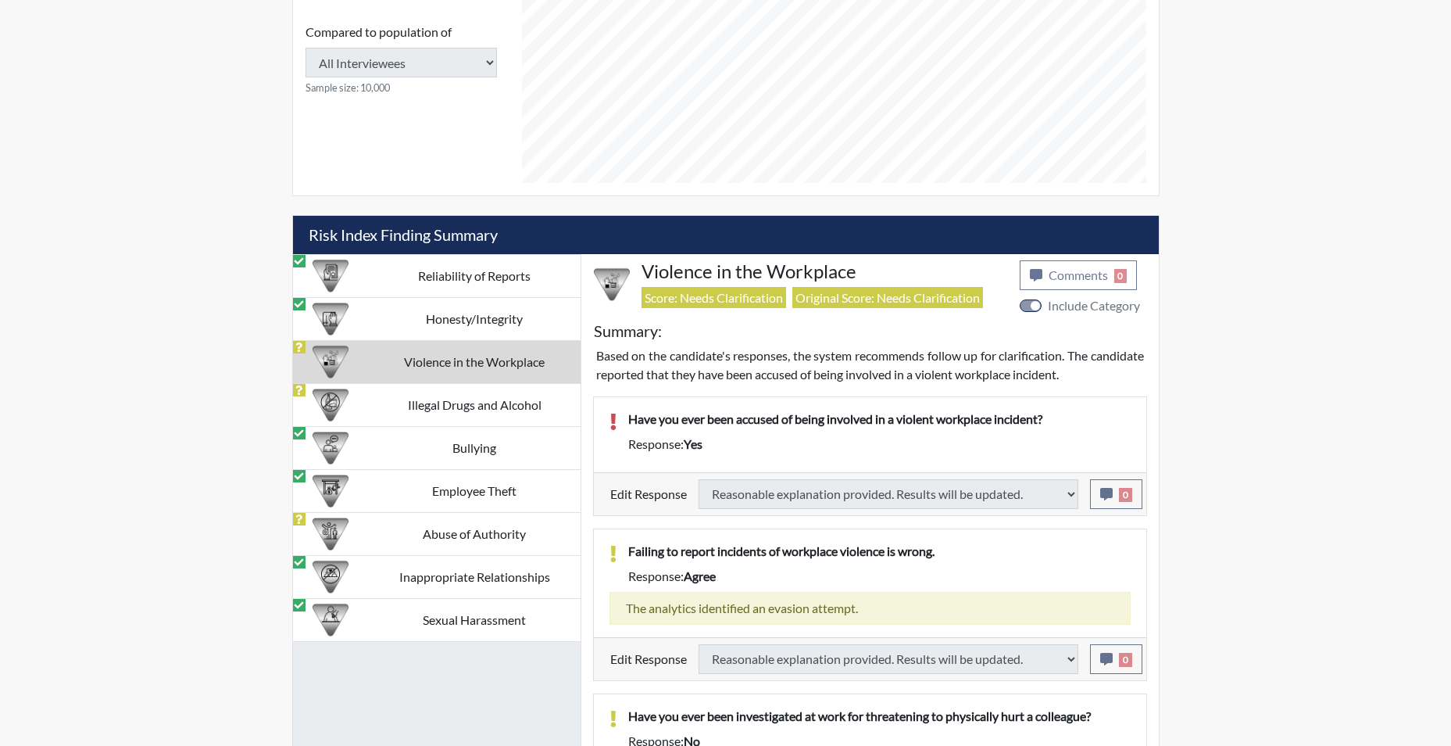
select select
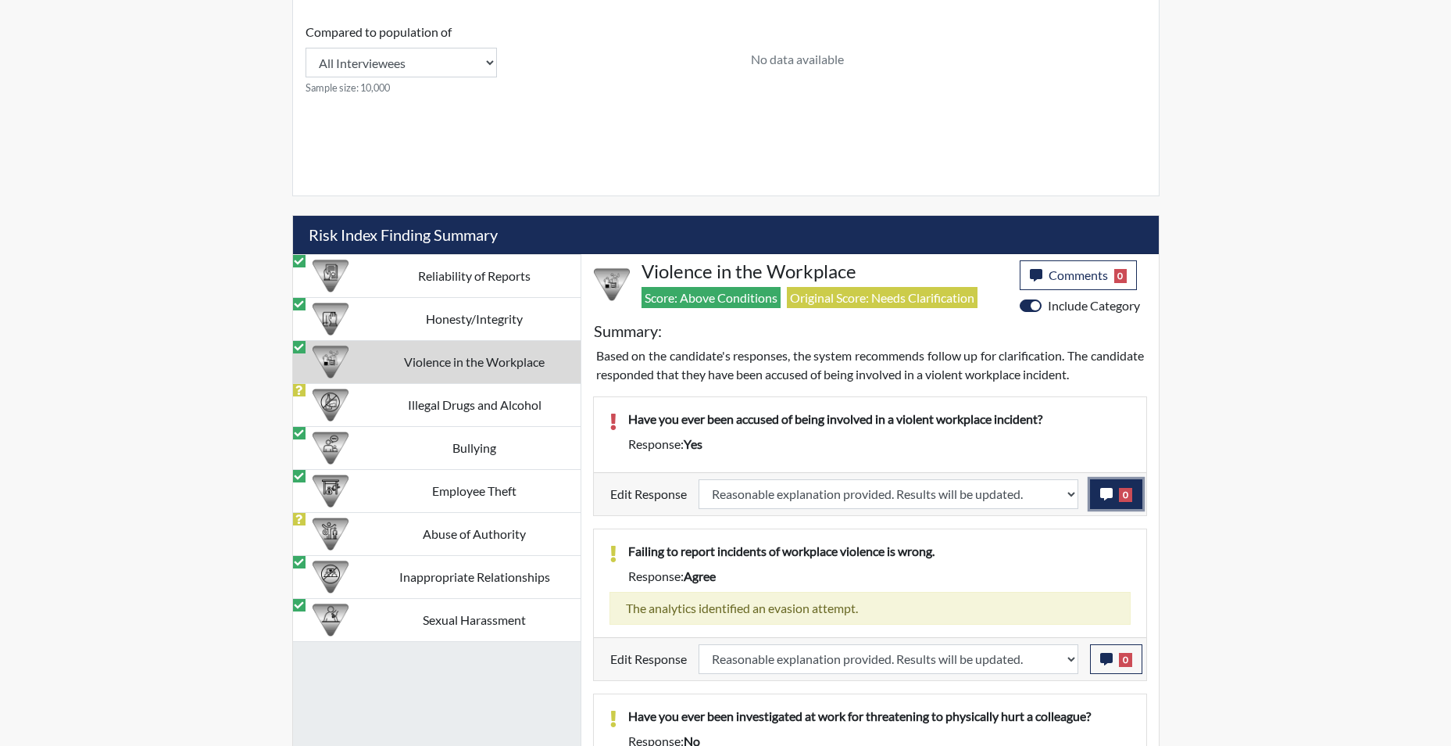
click at [1101, 499] on icon "button" at bounding box center [1106, 494] width 13 height 13
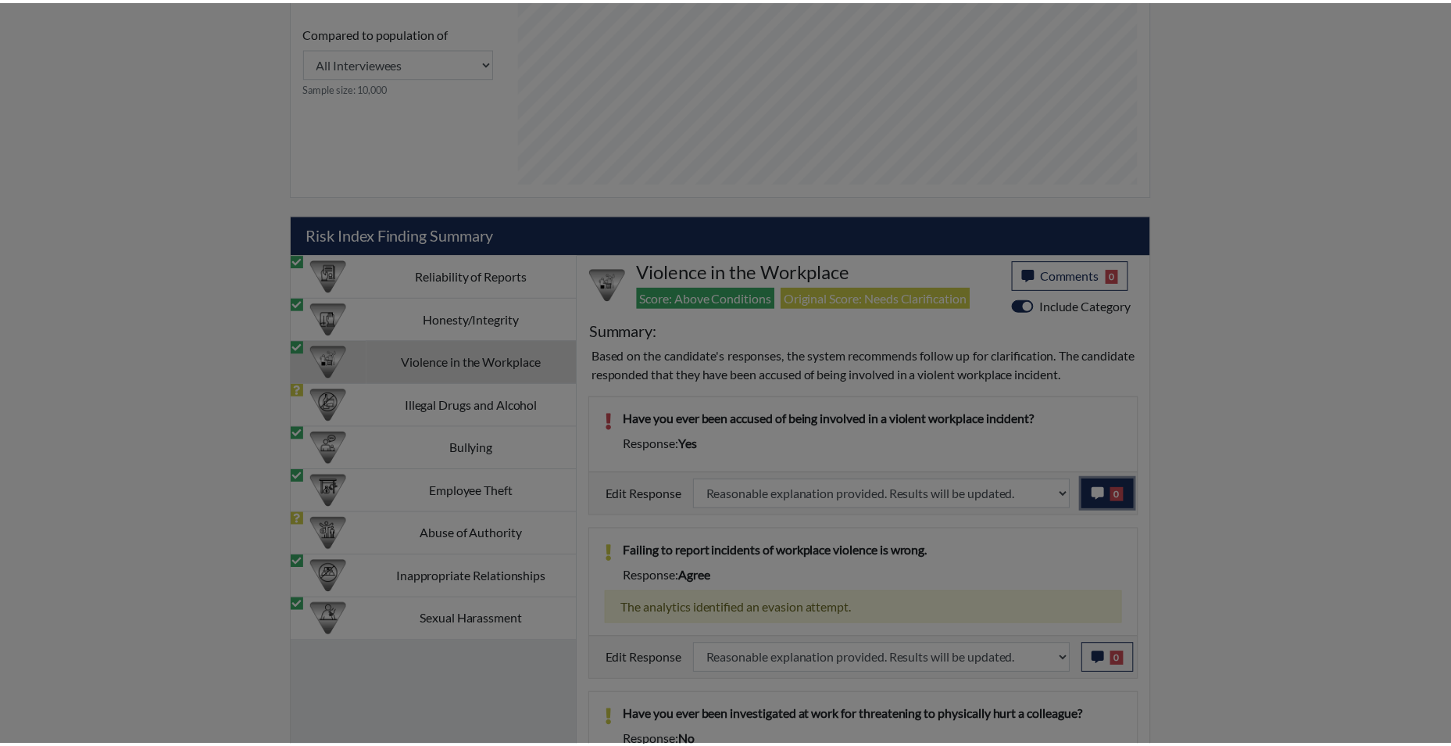
scroll to position [259, 649]
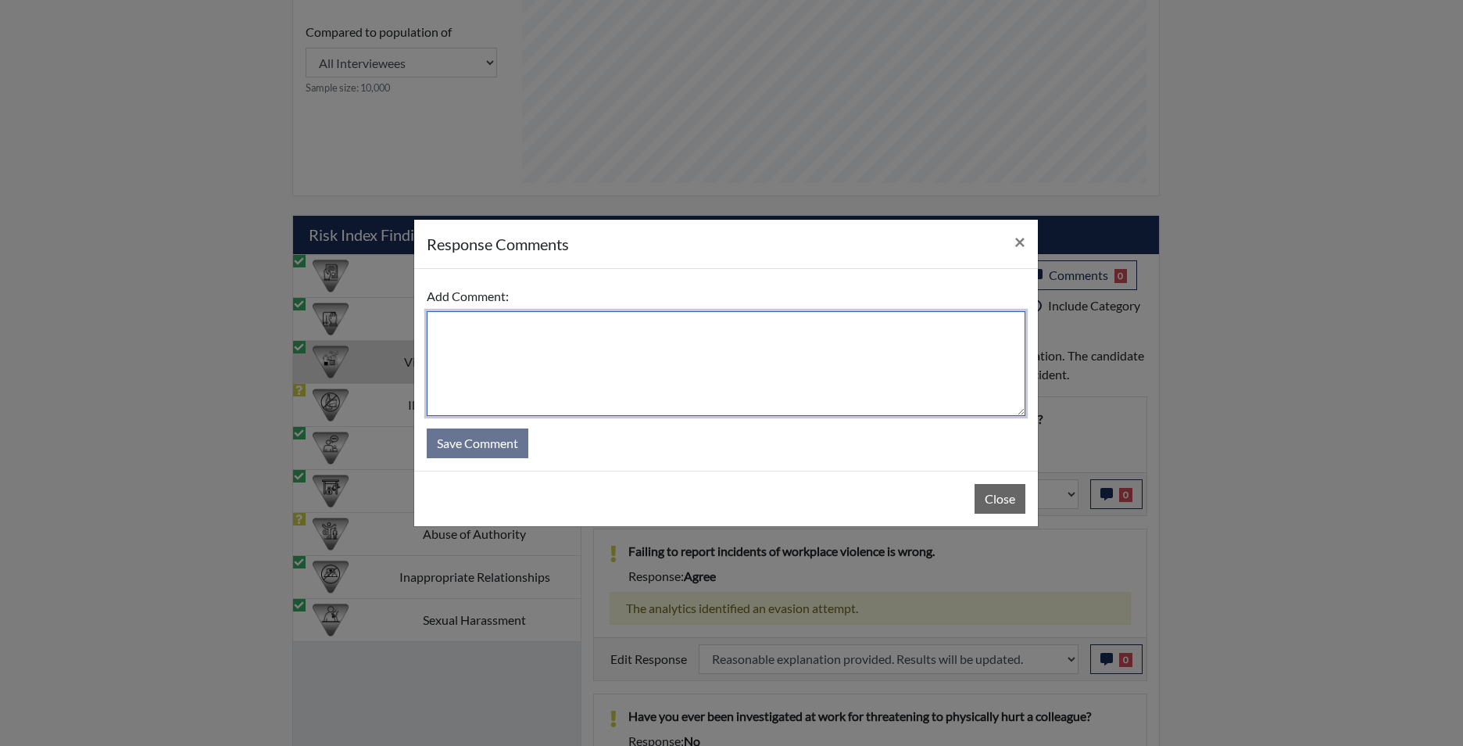
click at [792, 345] on textarea at bounding box center [726, 363] width 599 height 105
type textarea "app states no"
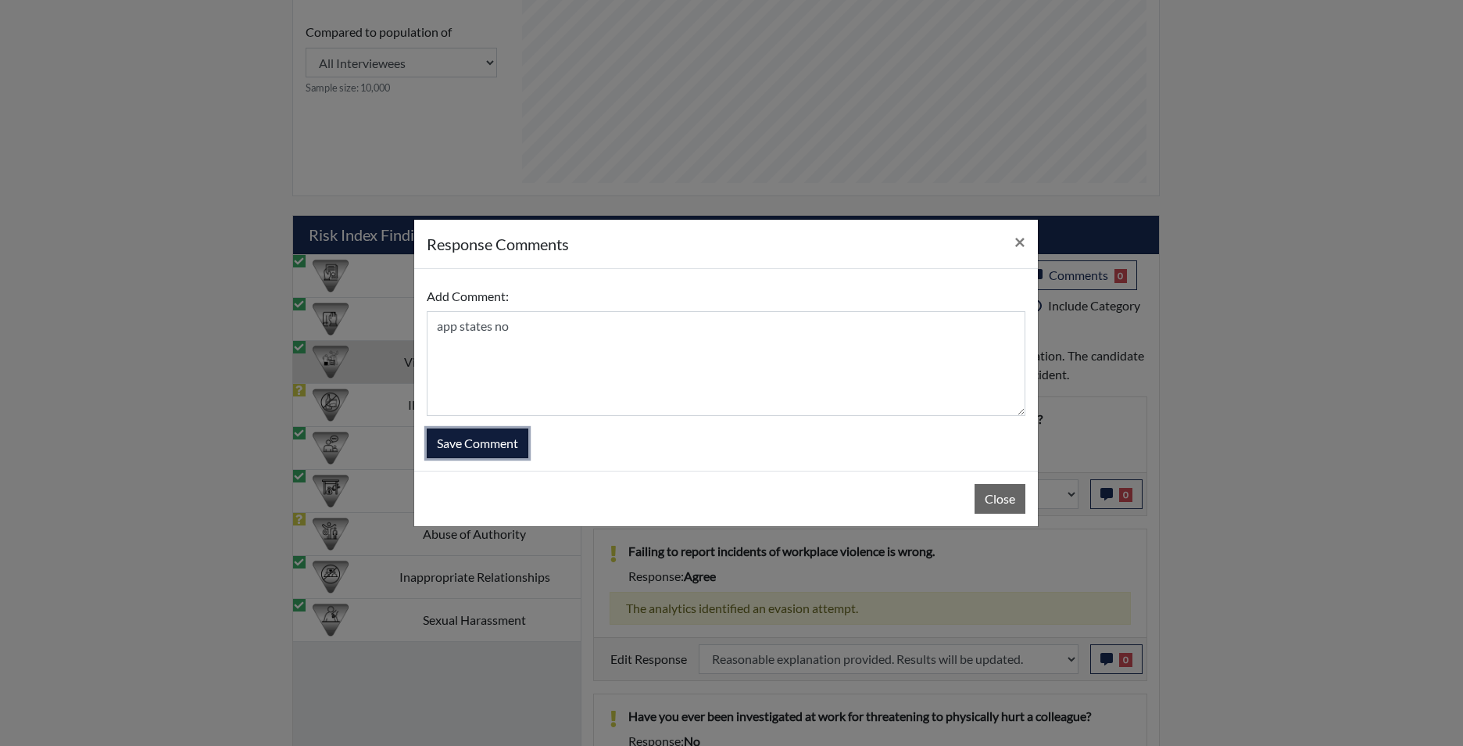
click at [473, 433] on button "Save Comment" at bounding box center [478, 443] width 102 height 30
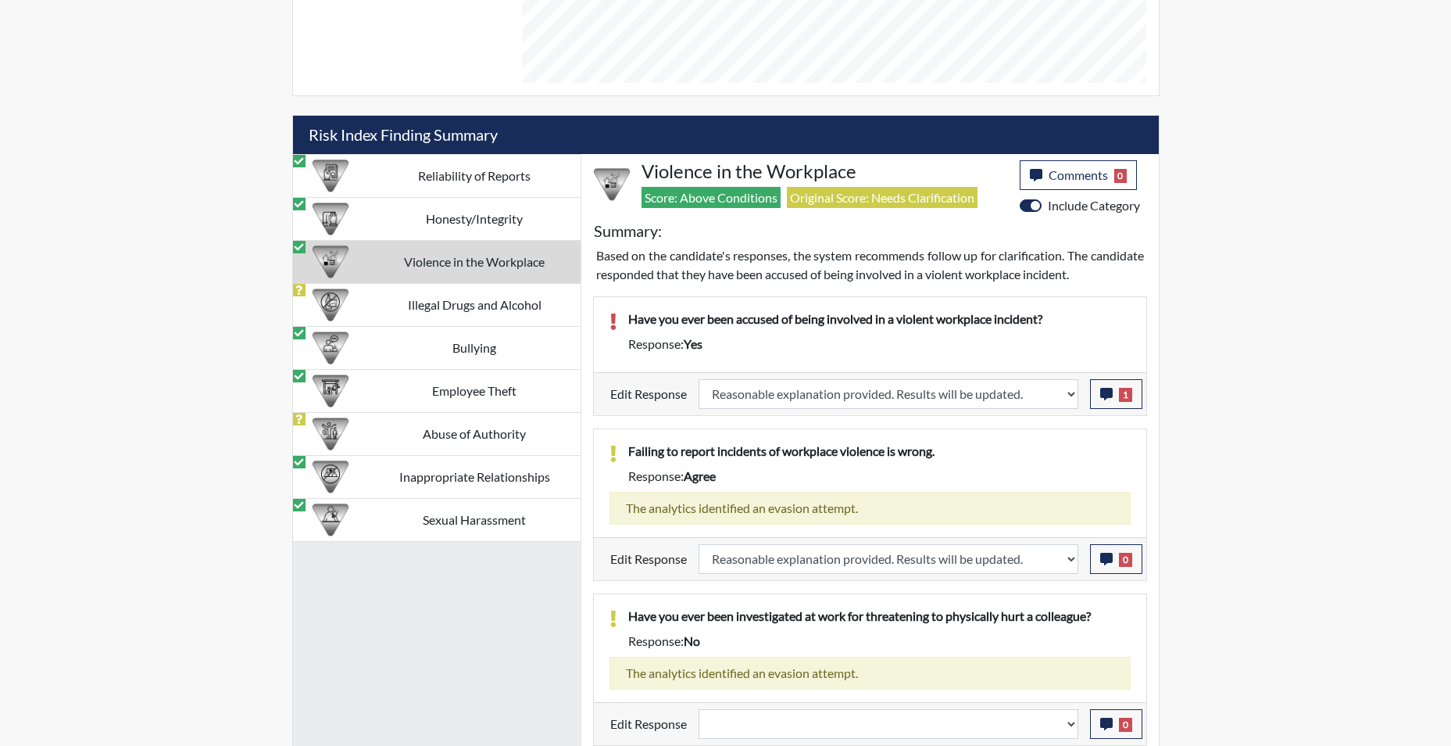
scroll to position [899, 0]
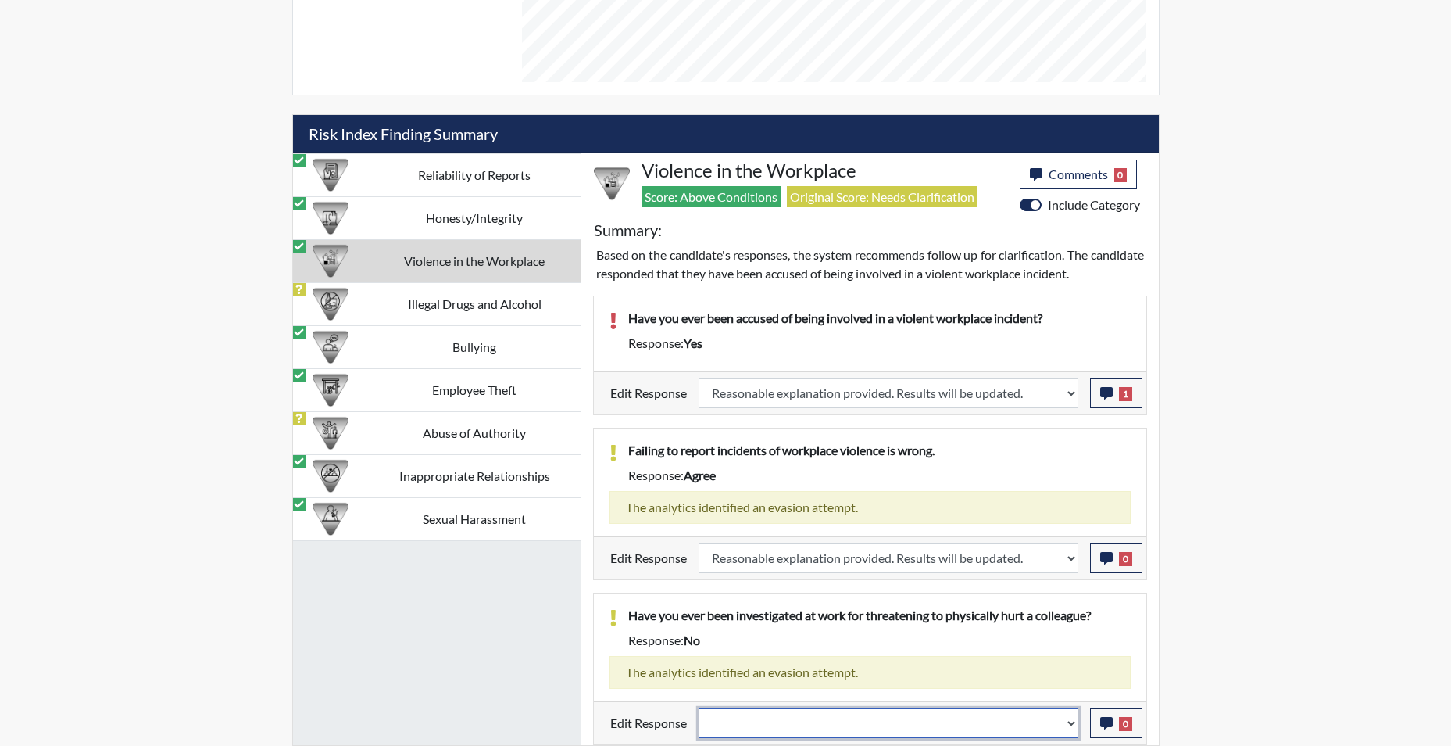
click at [1074, 726] on select "Question is not relevant. Results will be updated. Reasonable explanation provi…" at bounding box center [889, 723] width 380 height 30
click at [699, 708] on select "Question is not relevant. Results will be updated. Reasonable explanation provi…" at bounding box center [889, 723] width 380 height 30
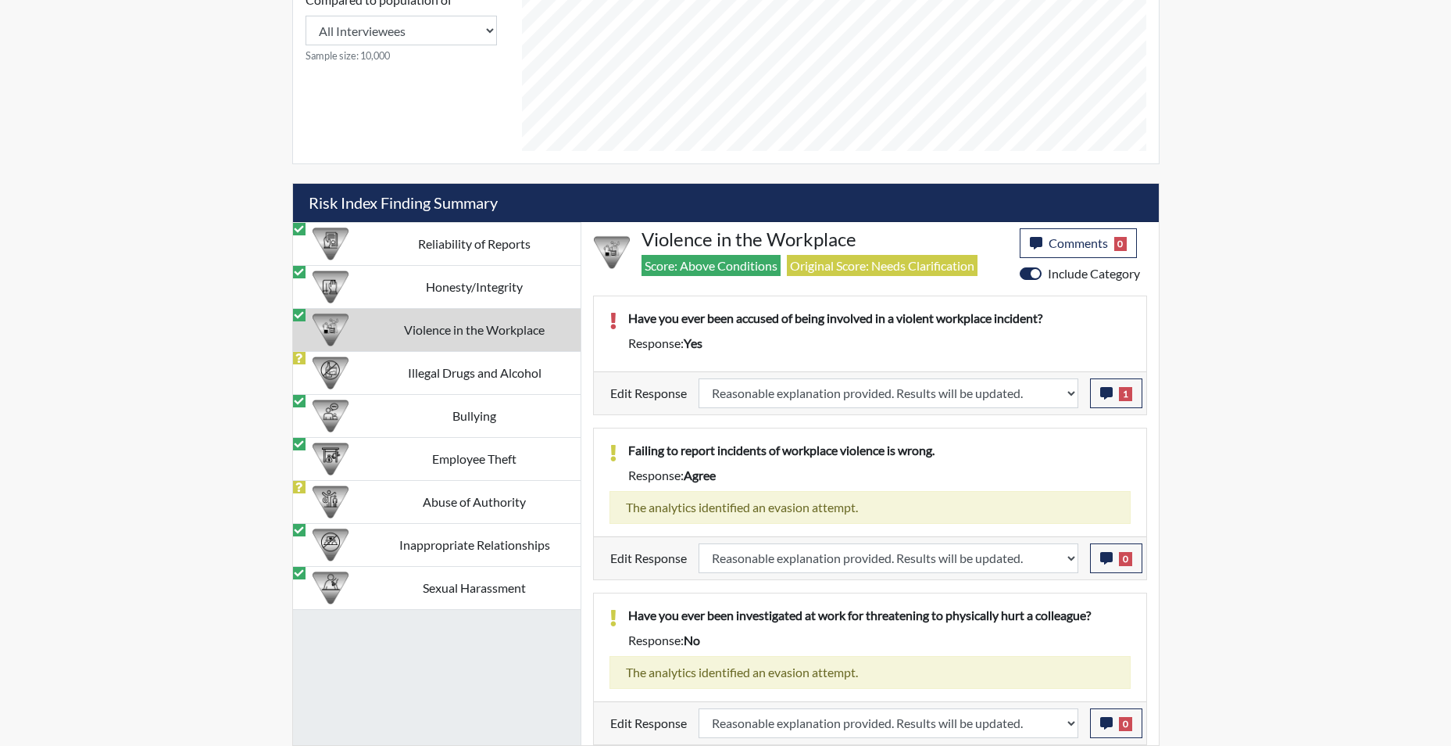
scroll to position [259, 649]
click at [448, 373] on td "Illegal Drugs and Alcohol" at bounding box center [475, 372] width 212 height 43
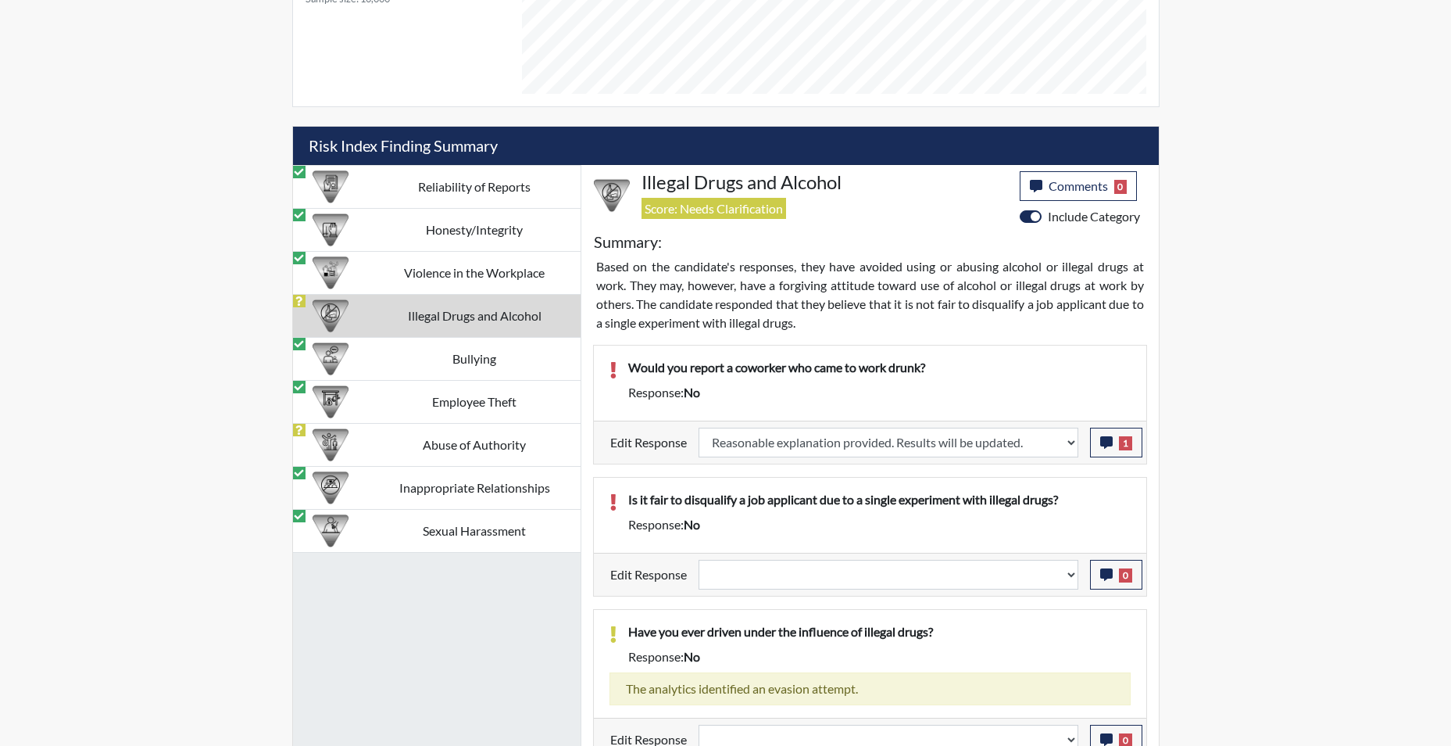
scroll to position [903, 0]
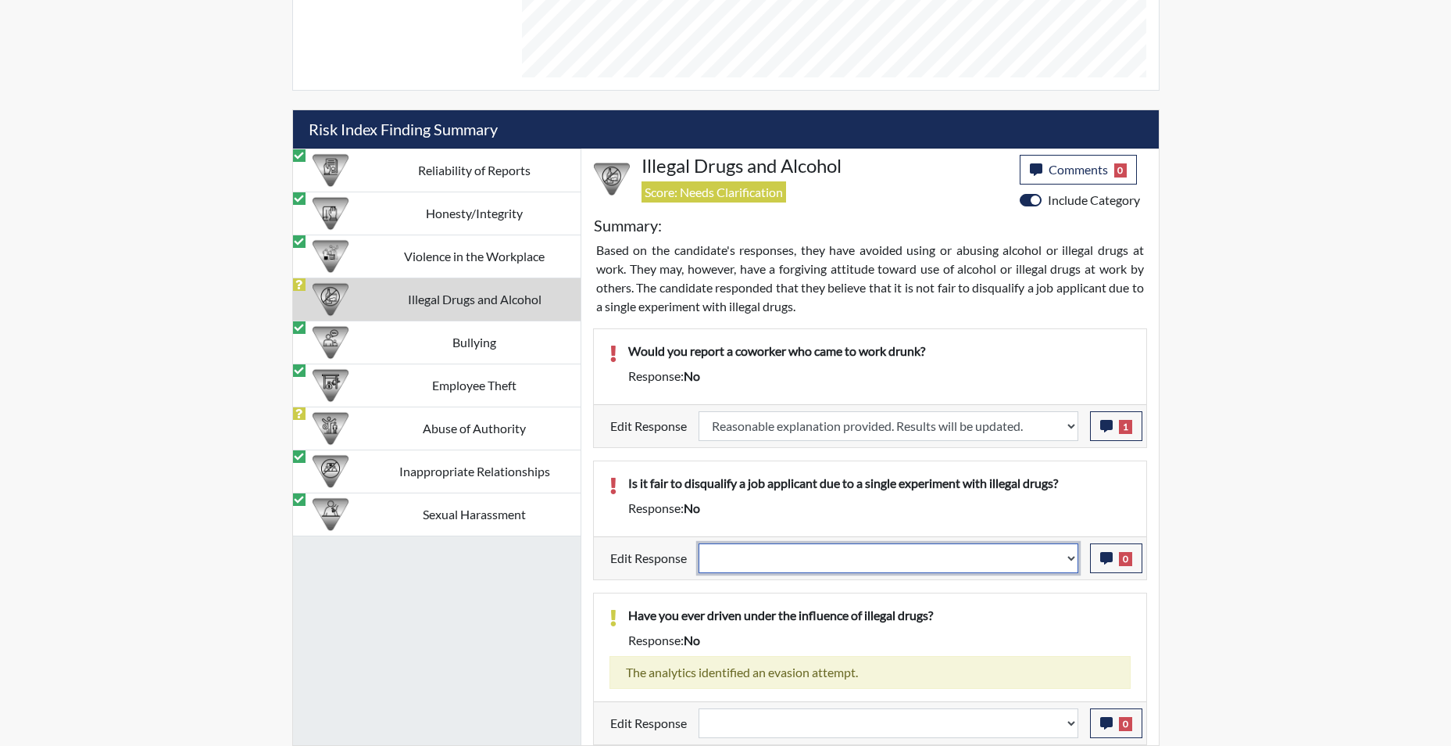
click at [1072, 566] on select "Question is not relevant. Results will be updated. Reasonable explanation provi…" at bounding box center [889, 558] width 380 height 30
click at [699, 543] on select "Question is not relevant. Results will be updated. Reasonable explanation provi…" at bounding box center [889, 558] width 380 height 30
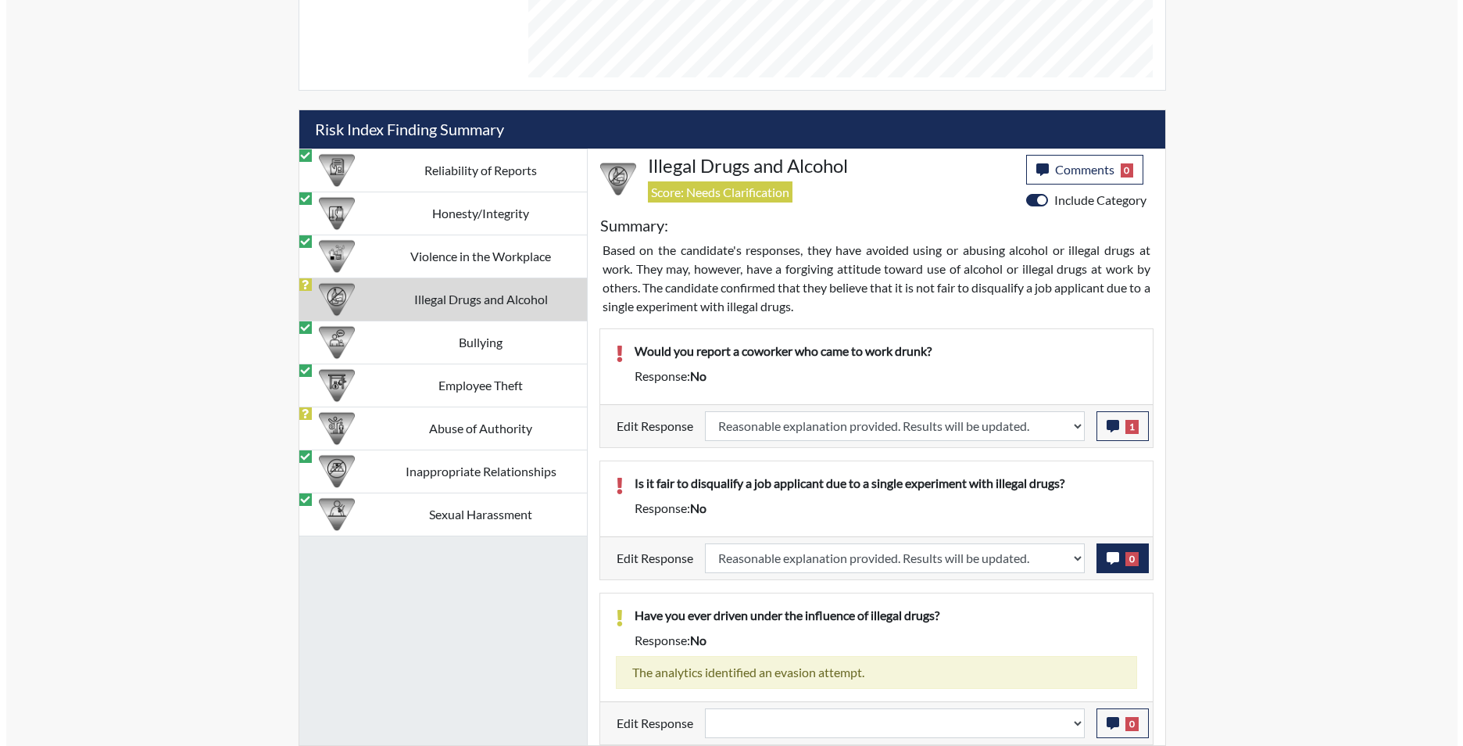
scroll to position [259, 649]
click at [1097, 557] on button "0" at bounding box center [1116, 558] width 52 height 30
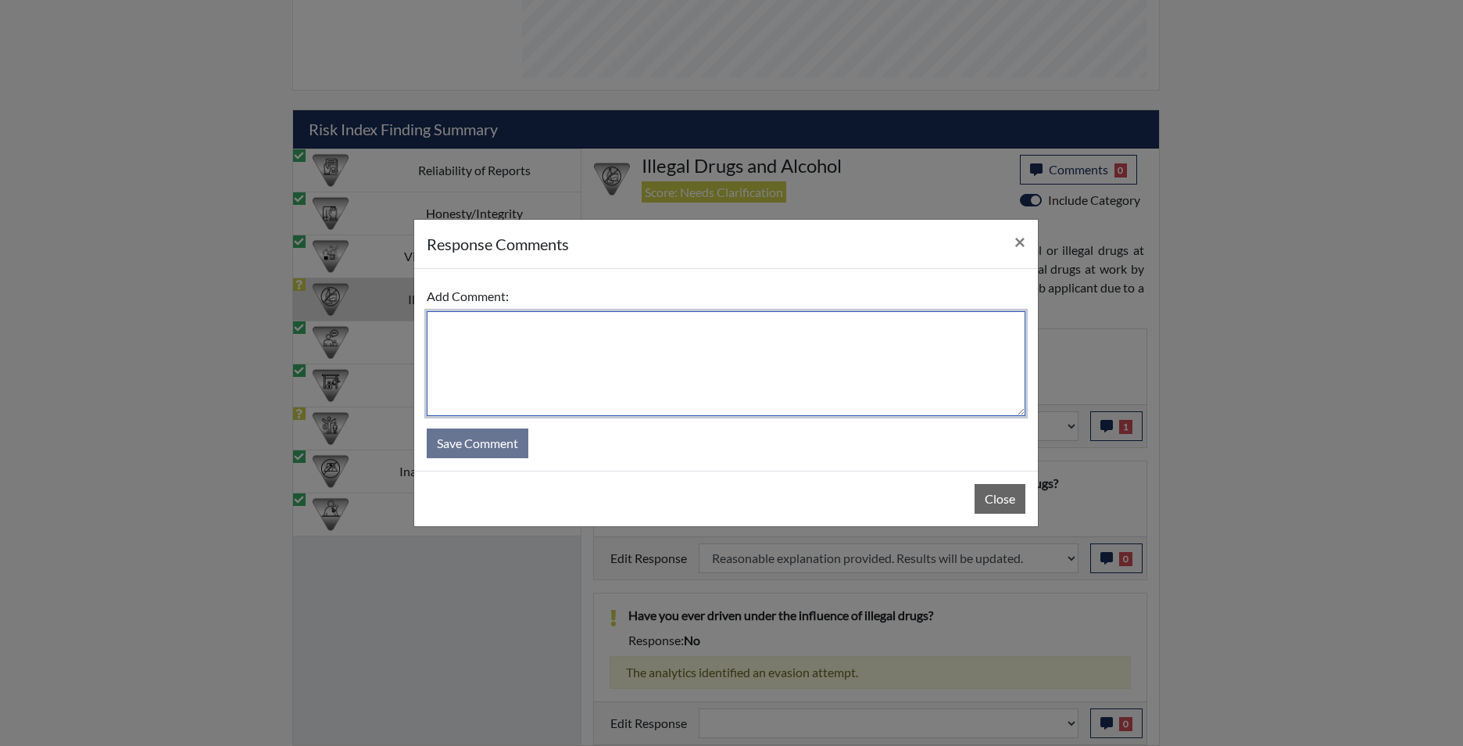
click at [714, 340] on textarea at bounding box center [726, 363] width 599 height 105
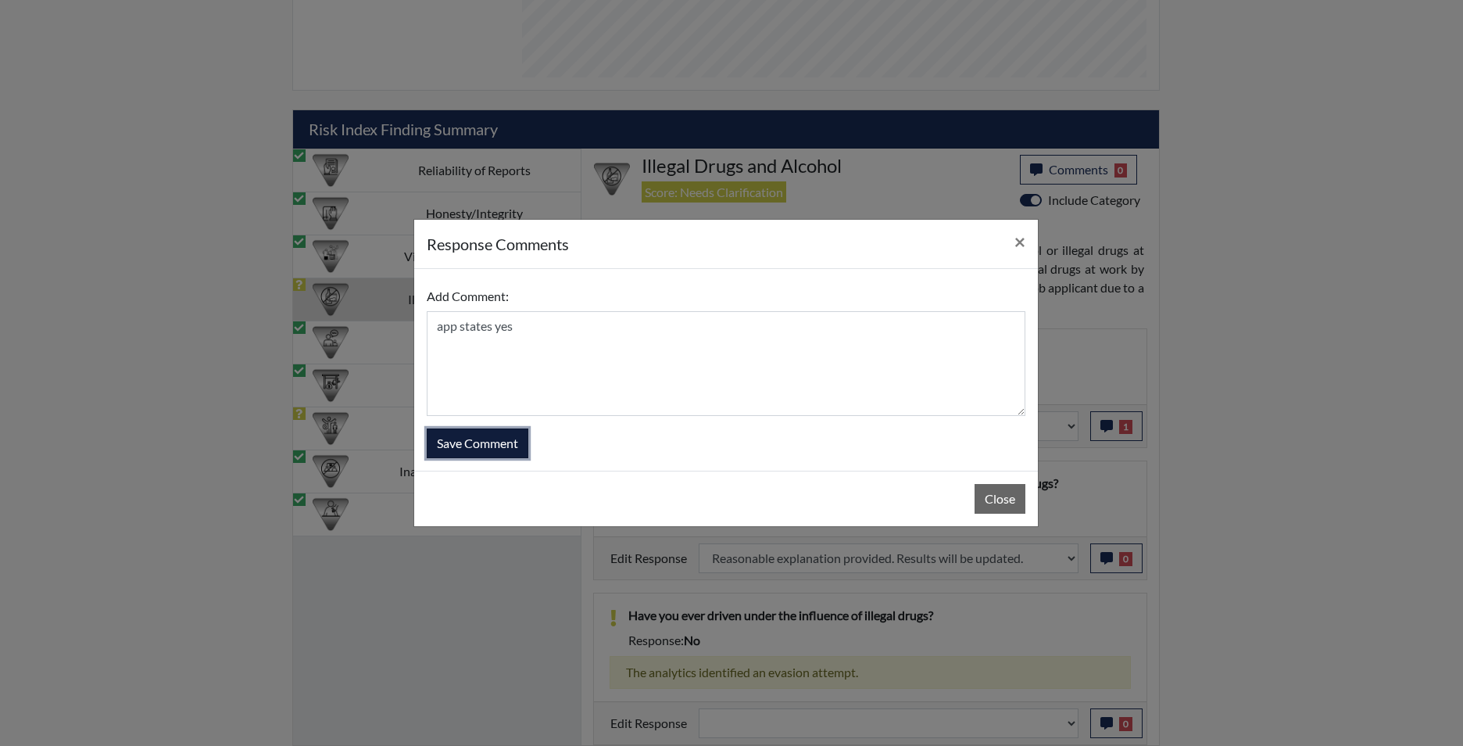
click at [492, 444] on button "Save Comment" at bounding box center [478, 443] width 102 height 30
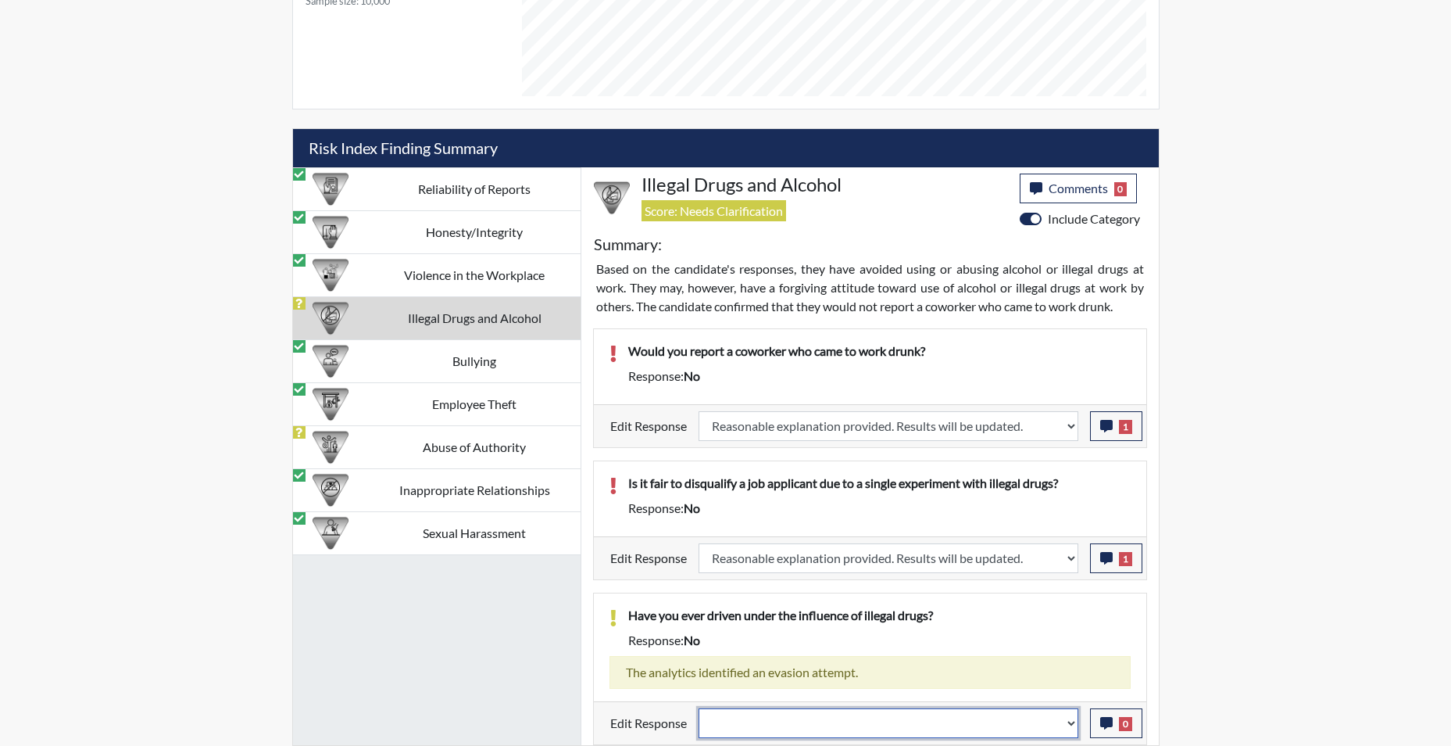
click at [1069, 730] on select "Question is not relevant. Results will be updated. Reasonable explanation provi…" at bounding box center [889, 723] width 380 height 30
click at [699, 708] on select "Question is not relevant. Results will be updated. Reasonable explanation provi…" at bounding box center [889, 723] width 380 height 30
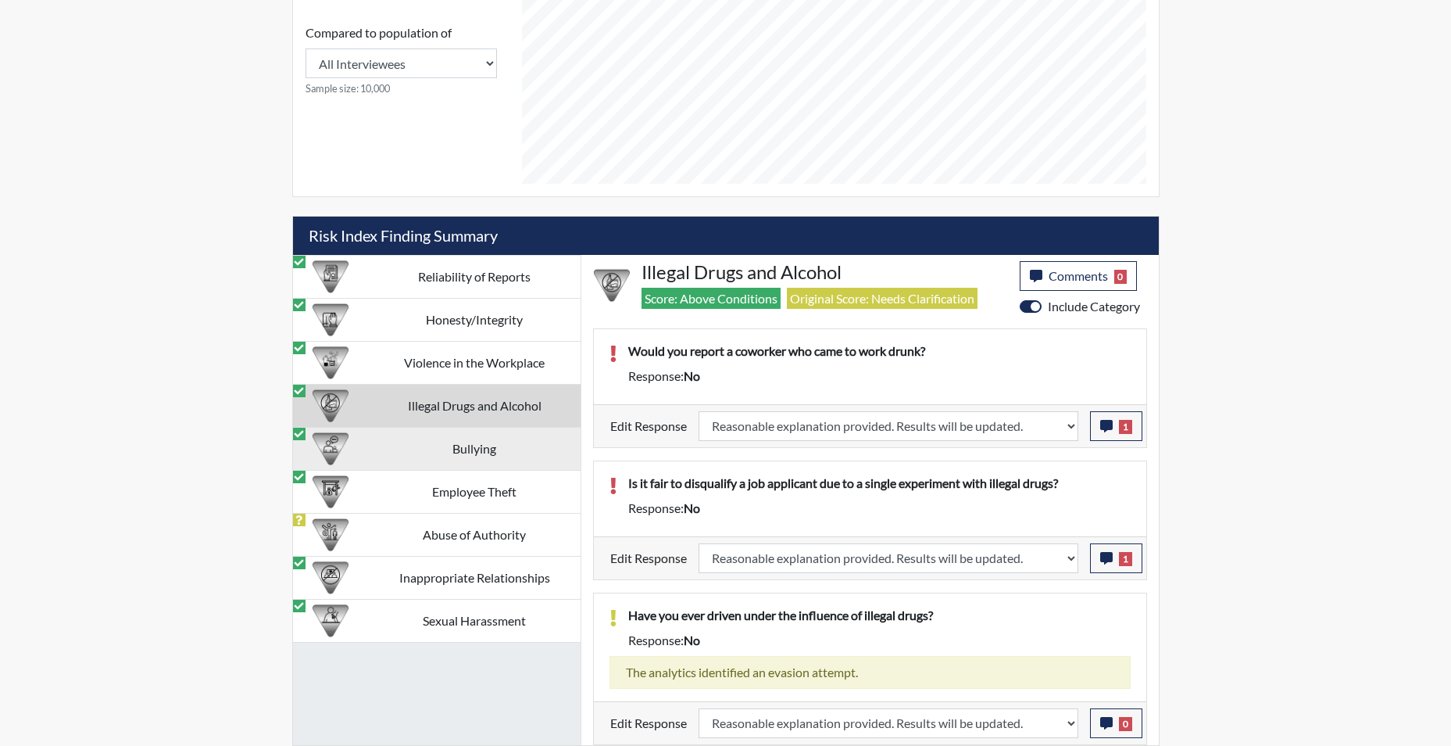
click at [482, 449] on td "Bullying" at bounding box center [475, 448] width 212 height 43
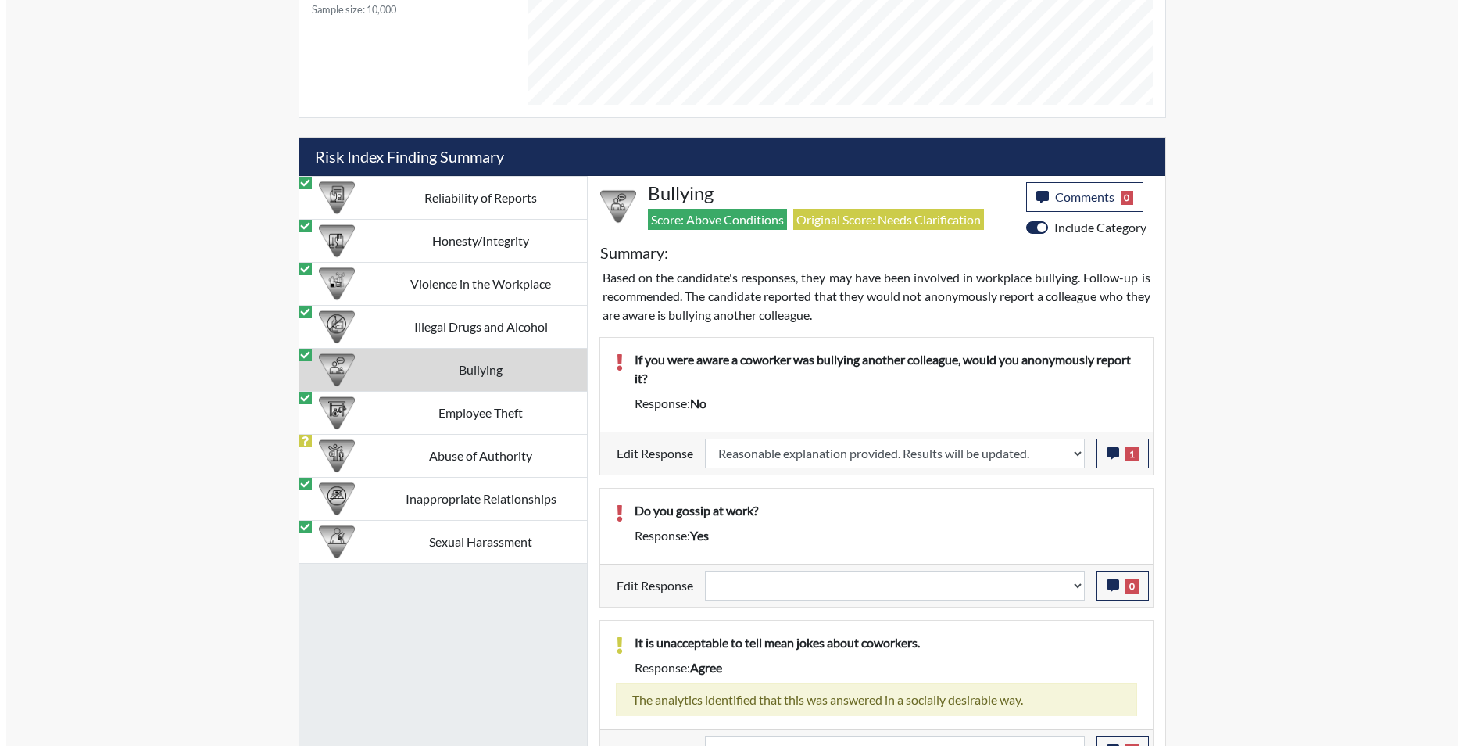
scroll to position [903, 0]
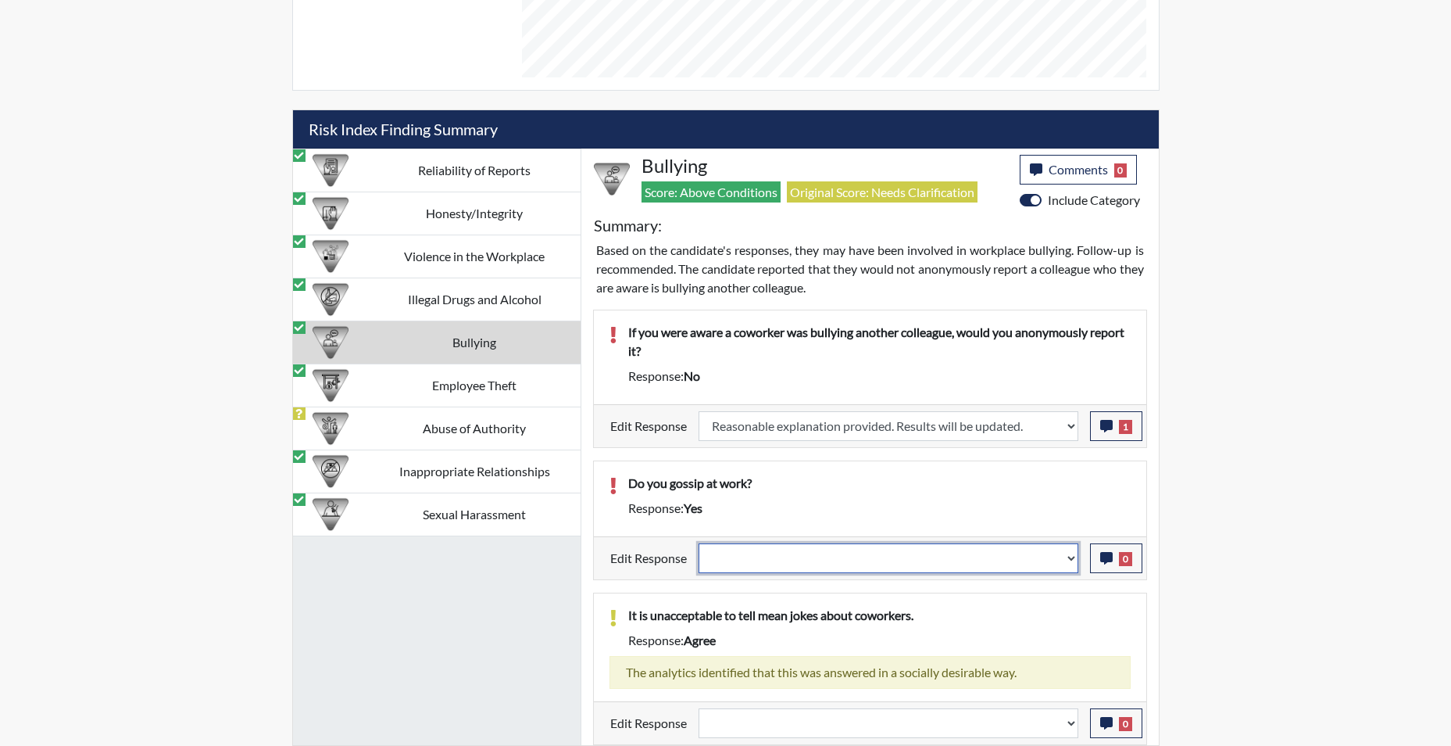
click at [1063, 560] on select "Question is not relevant. Results will be updated. Reasonable explanation provi…" at bounding box center [889, 558] width 380 height 30
click at [699, 543] on select "Question is not relevant. Results will be updated. Reasonable explanation provi…" at bounding box center [889, 558] width 380 height 30
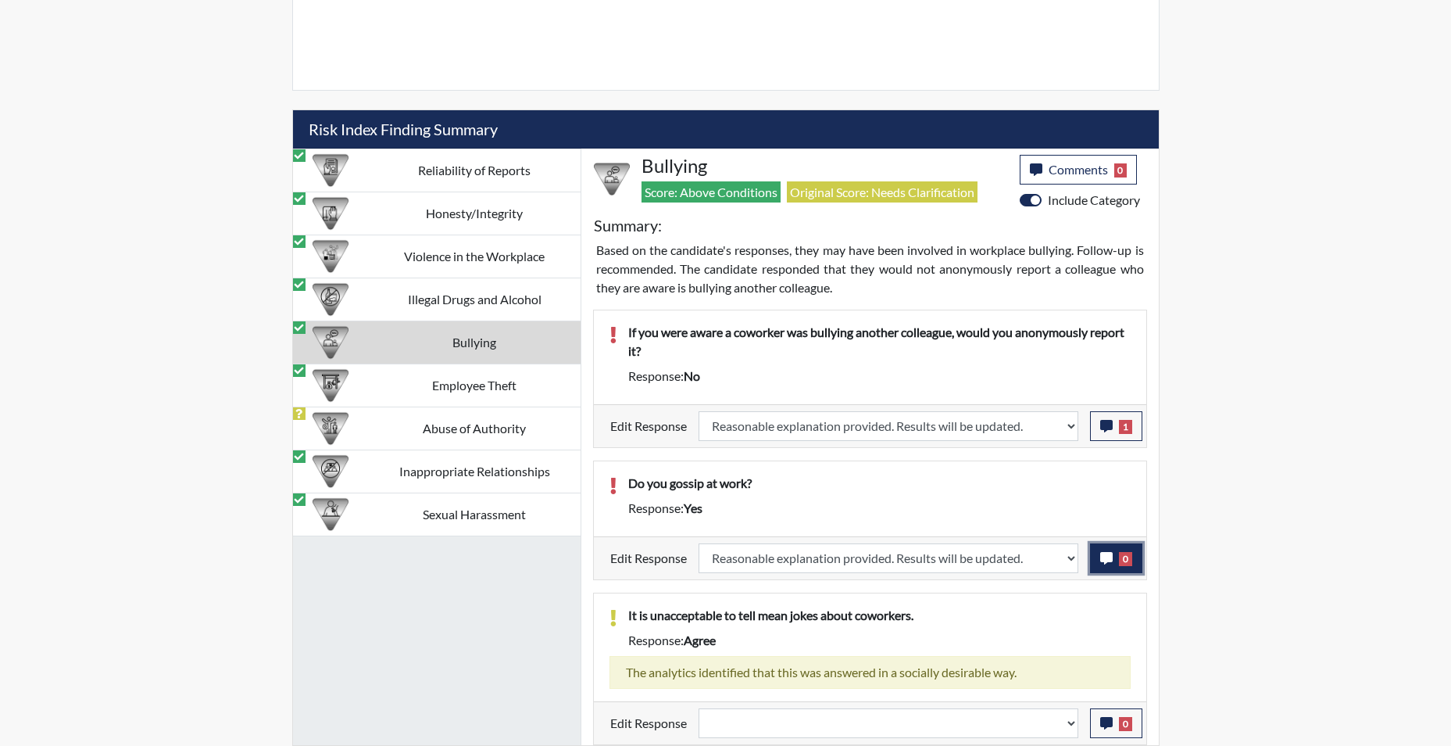
click at [1101, 560] on icon "button" at bounding box center [1106, 558] width 13 height 13
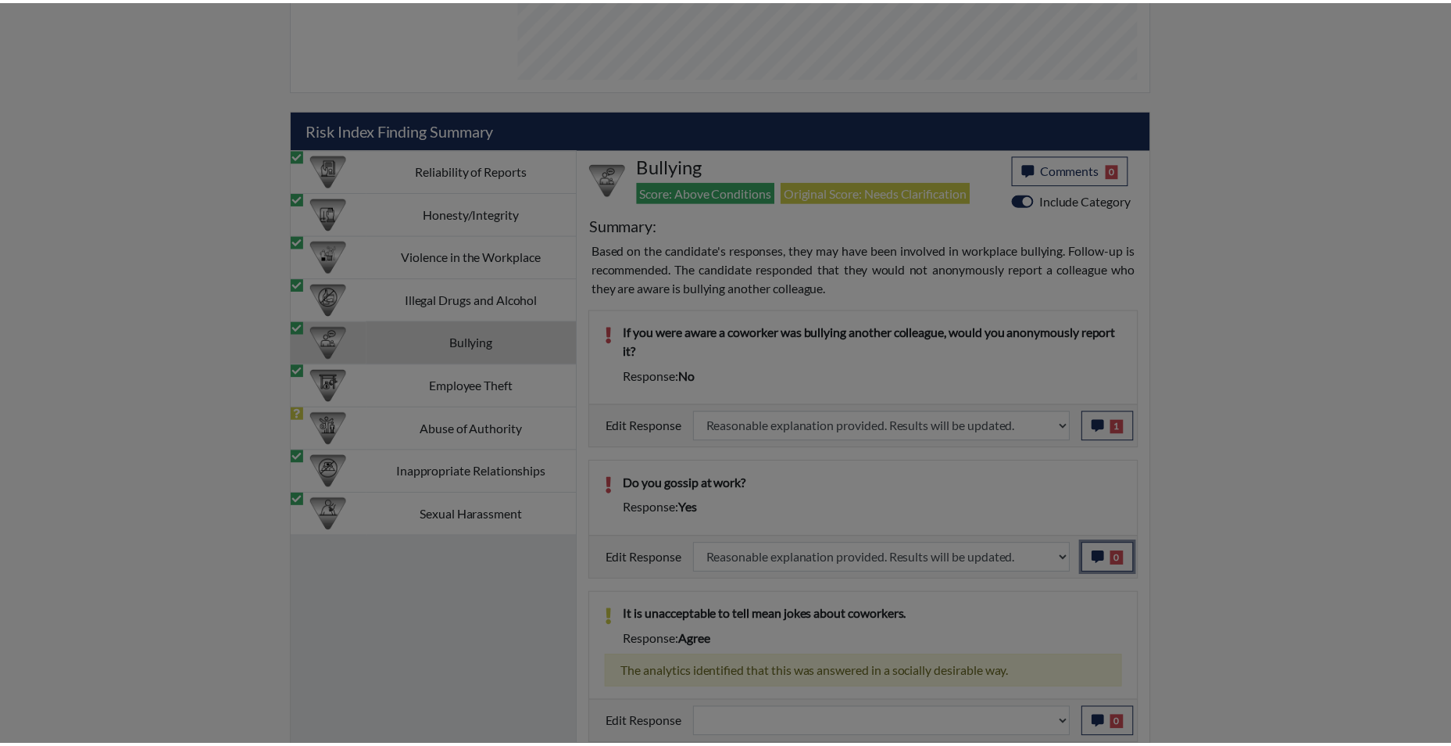
scroll to position [259, 649]
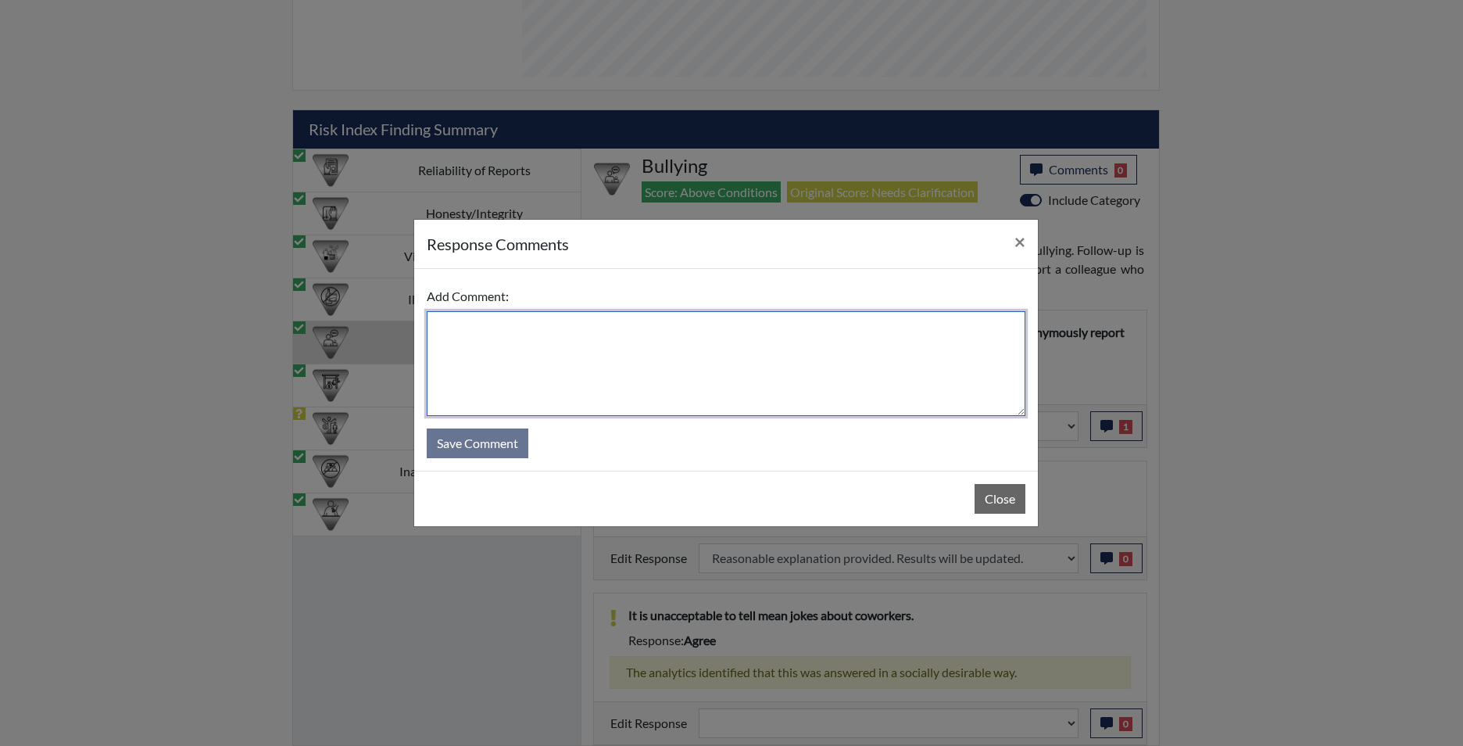
drag, startPoint x: 772, startPoint y: 357, endPoint x: 770, endPoint y: 349, distance: 8.2
click at [771, 352] on textarea at bounding box center [726, 363] width 599 height 105
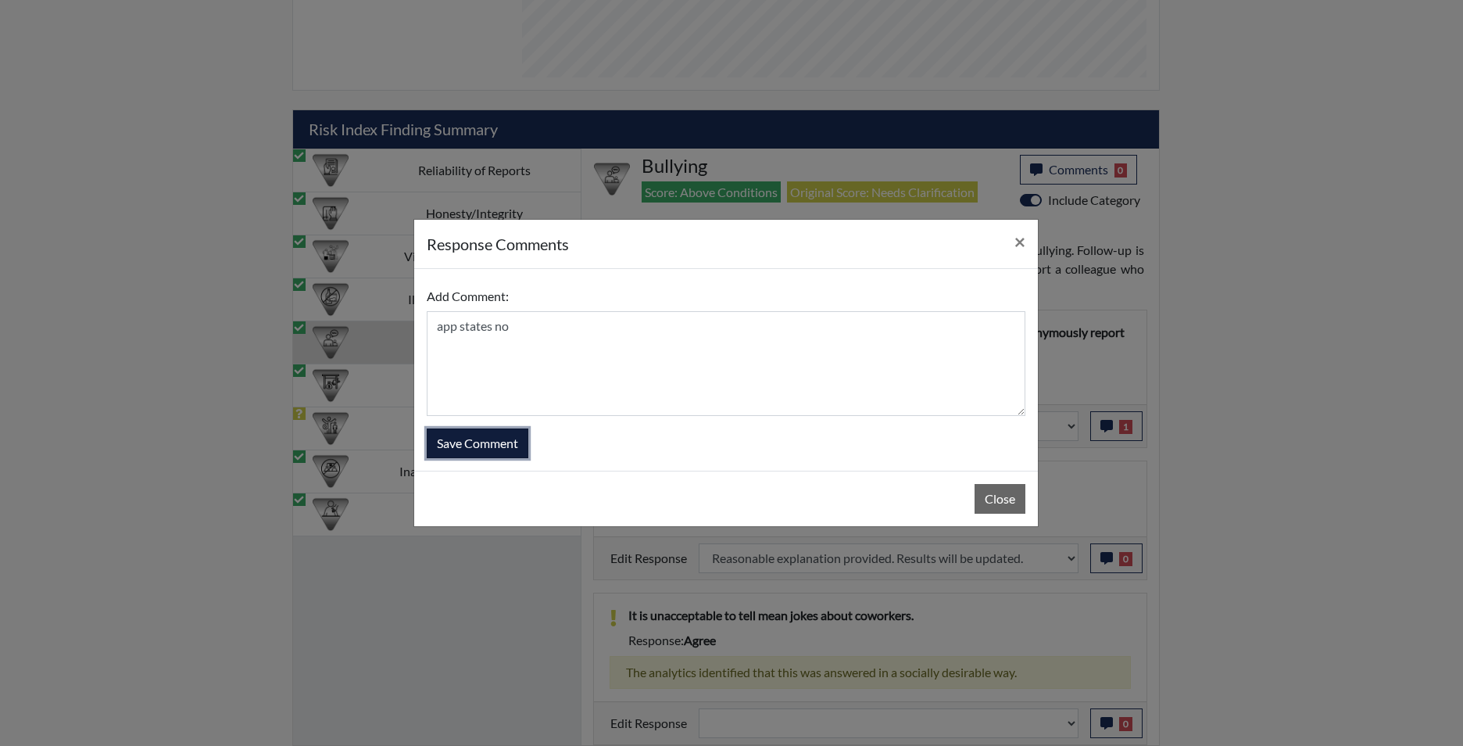
click at [469, 445] on button "Save Comment" at bounding box center [478, 443] width 102 height 30
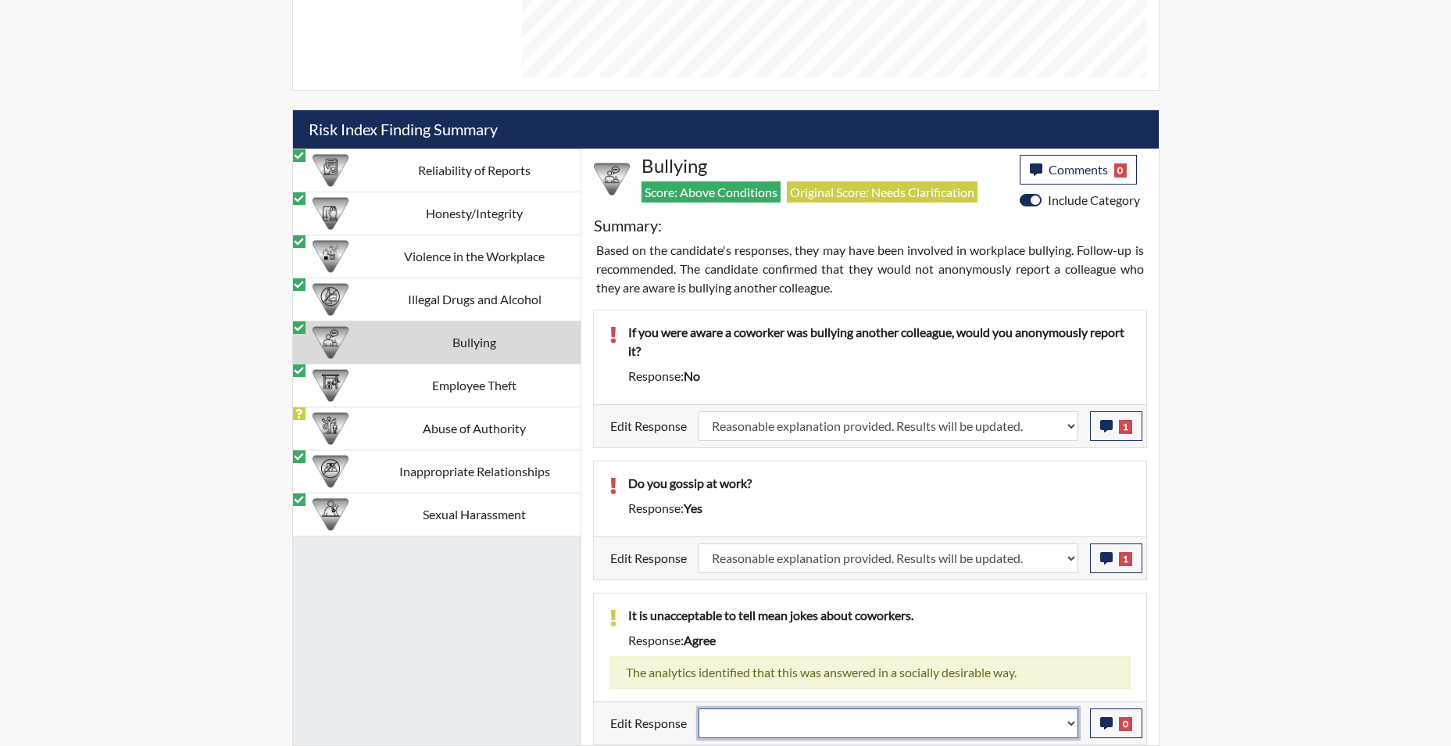
click at [1068, 729] on select "Question is not relevant. Results will be updated. Reasonable explanation provi…" at bounding box center [889, 723] width 380 height 30
click at [699, 708] on select "Question is not relevant. Results will be updated. Reasonable explanation provi…" at bounding box center [889, 723] width 380 height 30
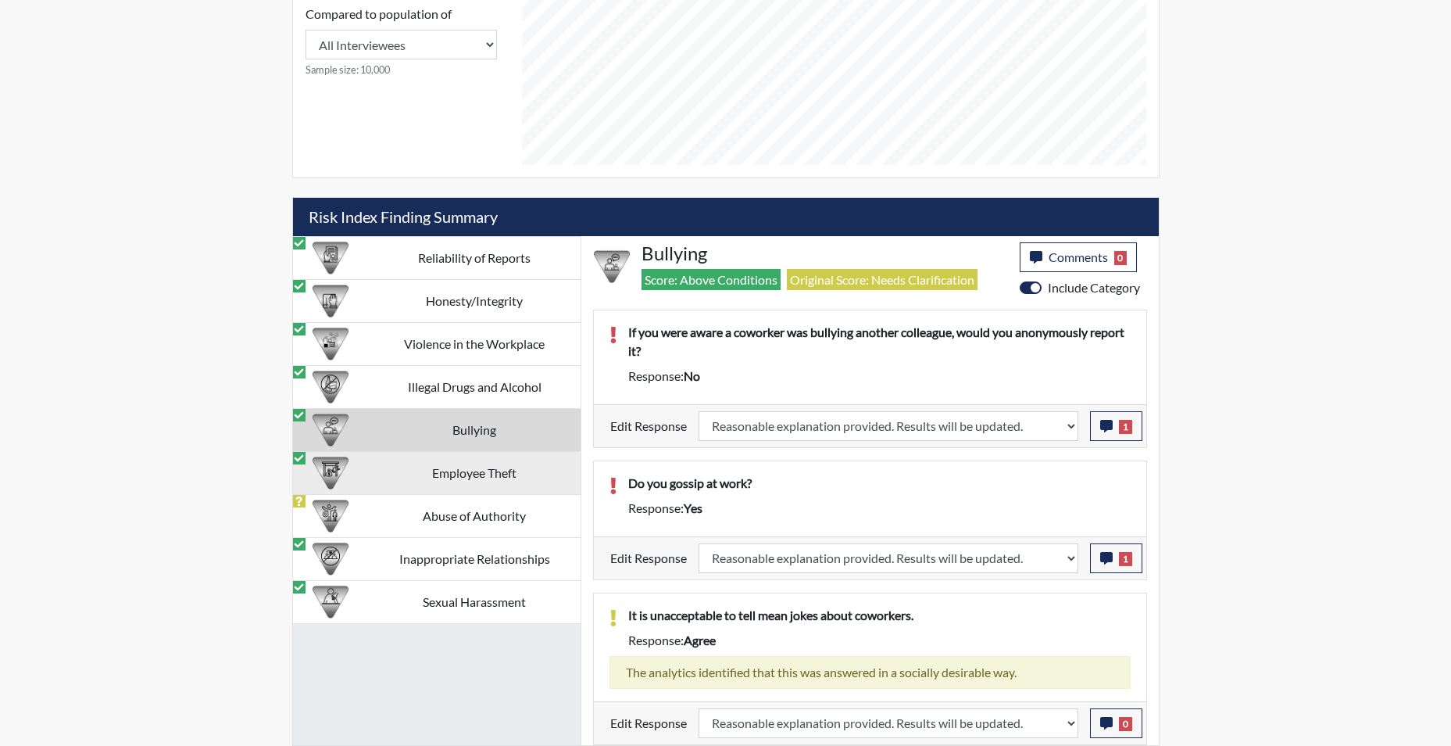
click at [460, 474] on td "Employee Theft" at bounding box center [475, 472] width 212 height 43
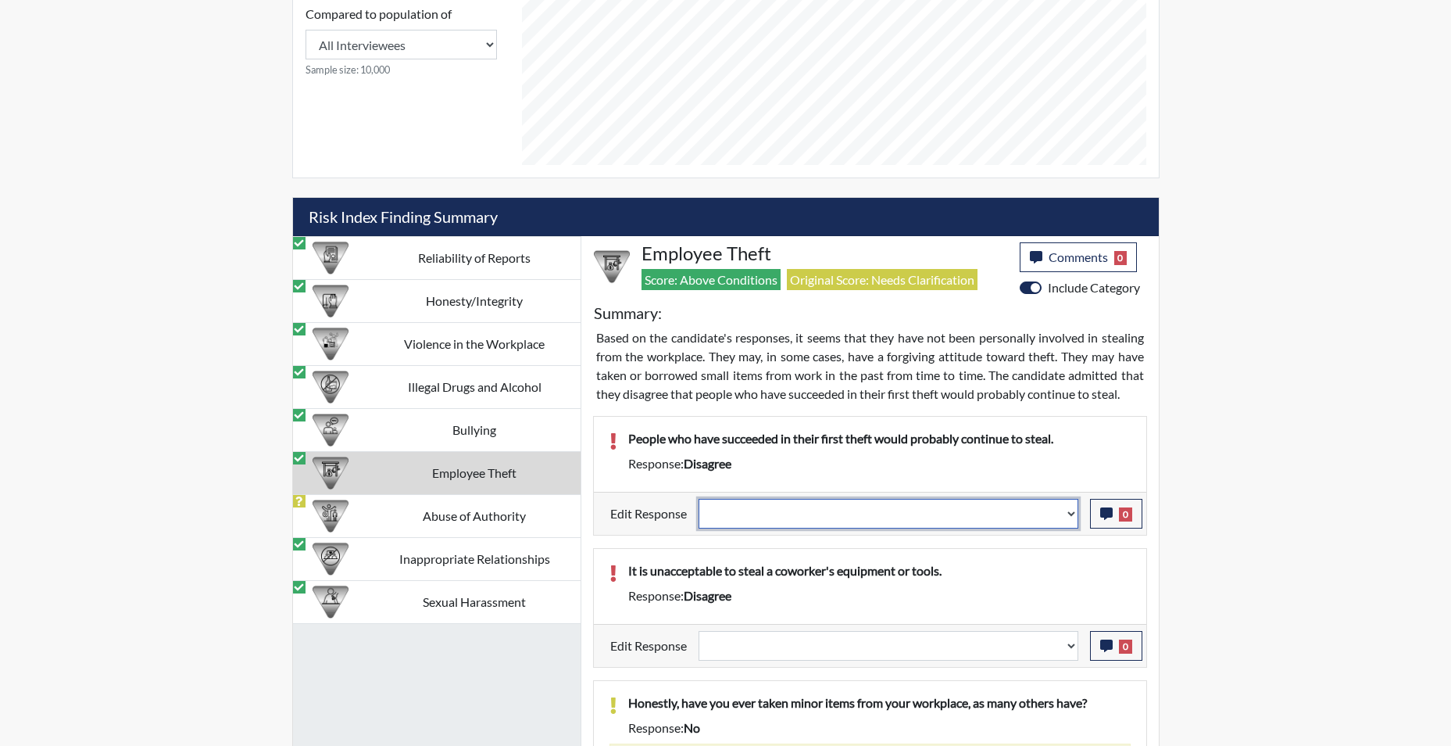
click at [1071, 520] on select "Question is not relevant. Results will be updated. Reasonable explanation provi…" at bounding box center [889, 514] width 380 height 30
click at [699, 499] on select "Question is not relevant. Results will be updated. Reasonable explanation provi…" at bounding box center [889, 514] width 380 height 30
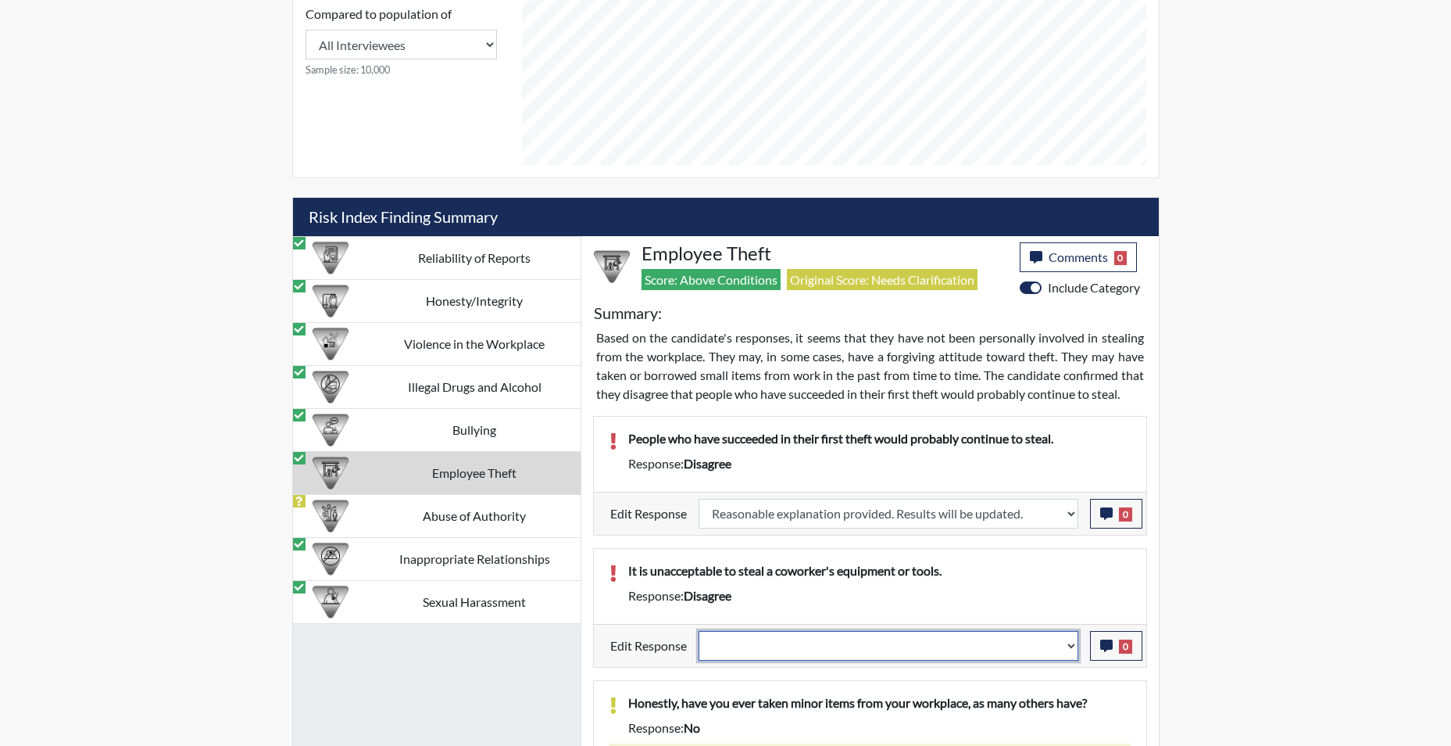
drag, startPoint x: 1068, startPoint y: 649, endPoint x: 1057, endPoint y: 649, distance: 10.9
click at [1068, 649] on select "Question is not relevant. Results will be updated. Reasonable explanation provi…" at bounding box center [889, 646] width 380 height 30
click at [699, 631] on select "Question is not relevant. Results will be updated. Reasonable explanation provi…" at bounding box center [889, 646] width 380 height 30
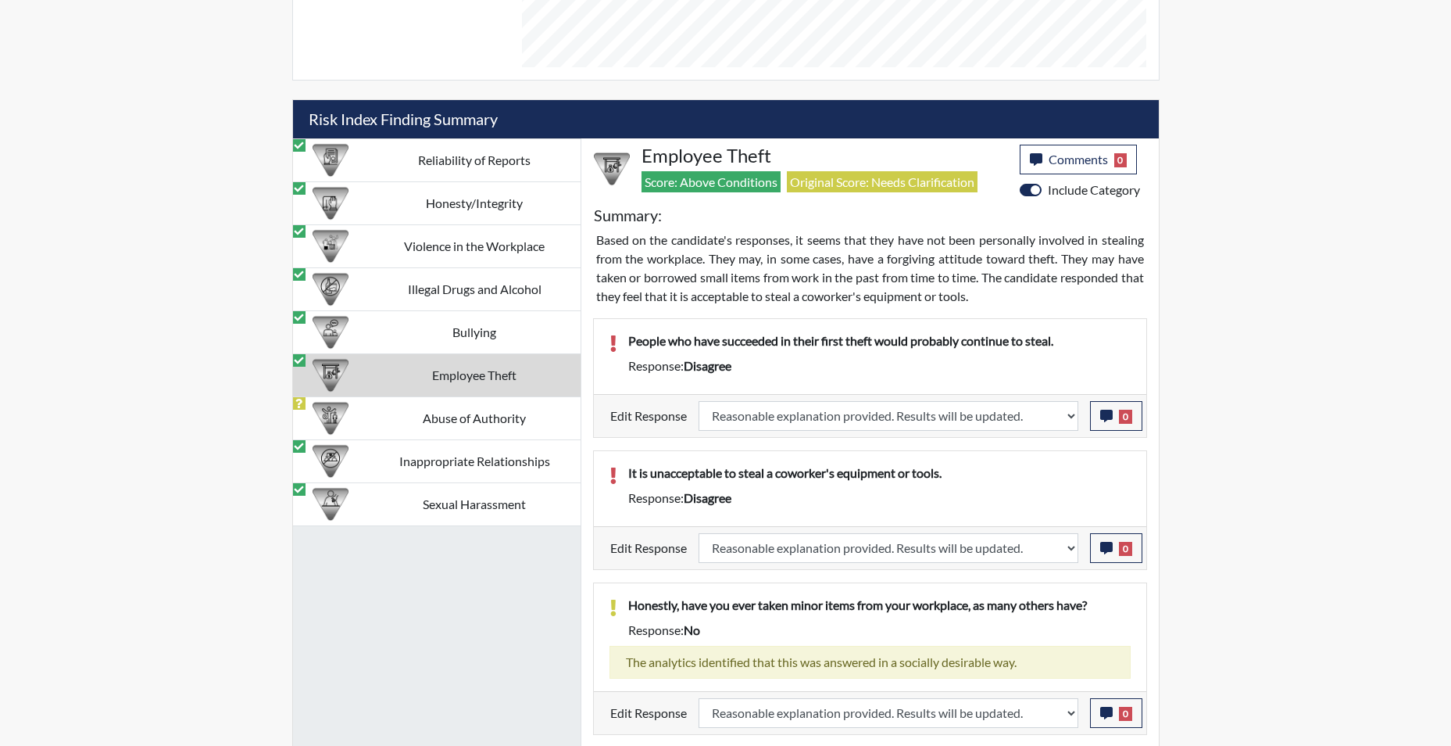
scroll to position [1068, 0]
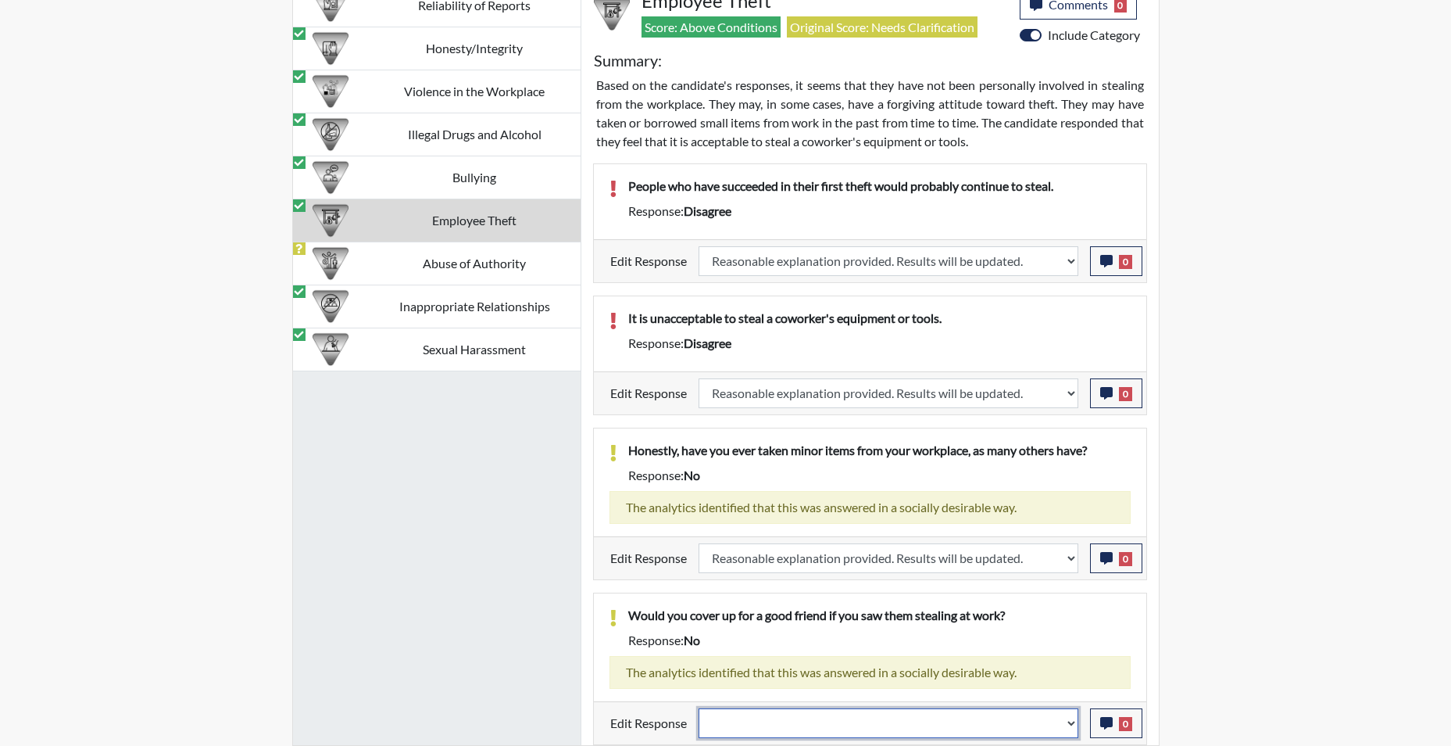
click at [1066, 726] on select "Question is not relevant. Results will be updated. Reasonable explanation provi…" at bounding box center [889, 723] width 380 height 30
click at [699, 708] on select "Question is not relevant. Results will be updated. Reasonable explanation provi…" at bounding box center [889, 723] width 380 height 30
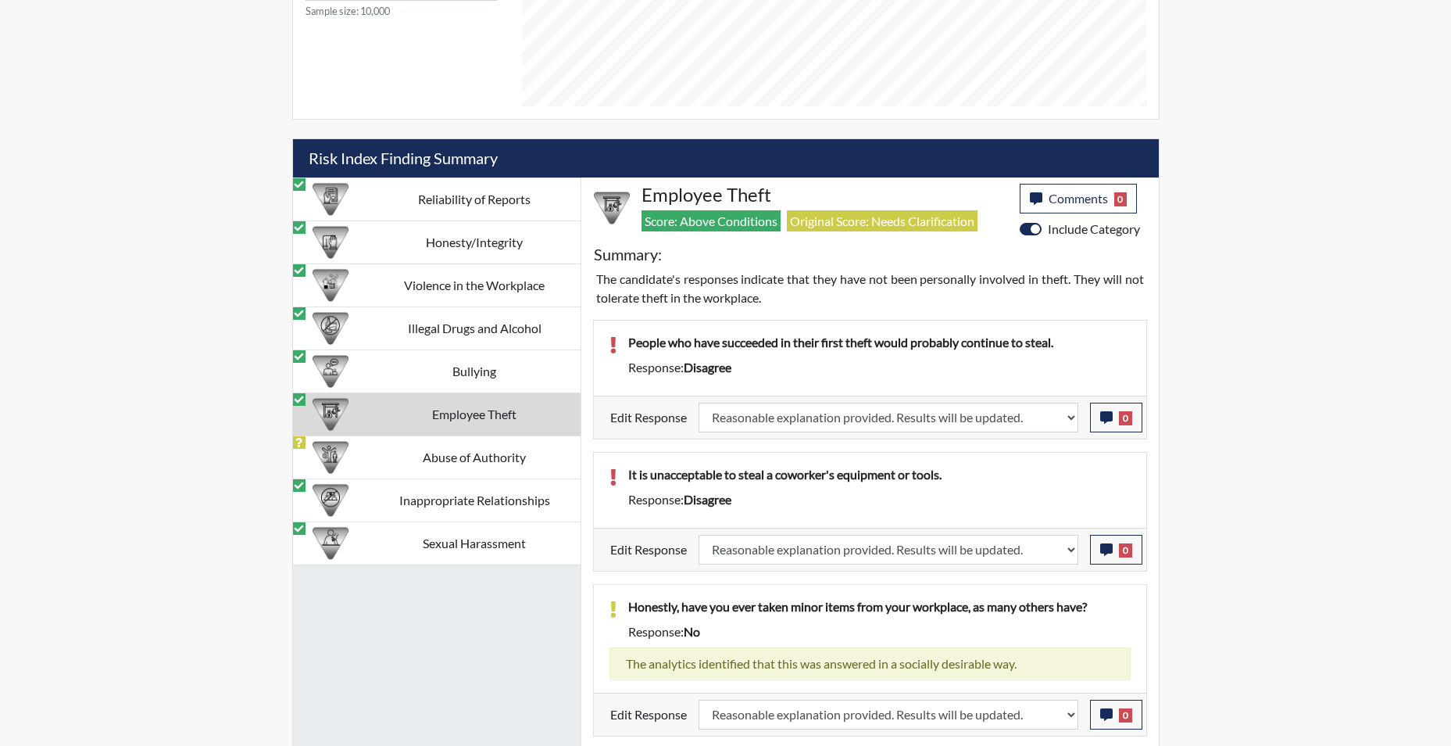
scroll to position [259, 649]
click at [463, 414] on td "Employee Theft" at bounding box center [475, 413] width 212 height 43
click at [478, 462] on td "Abuse of Authority" at bounding box center [475, 456] width 212 height 43
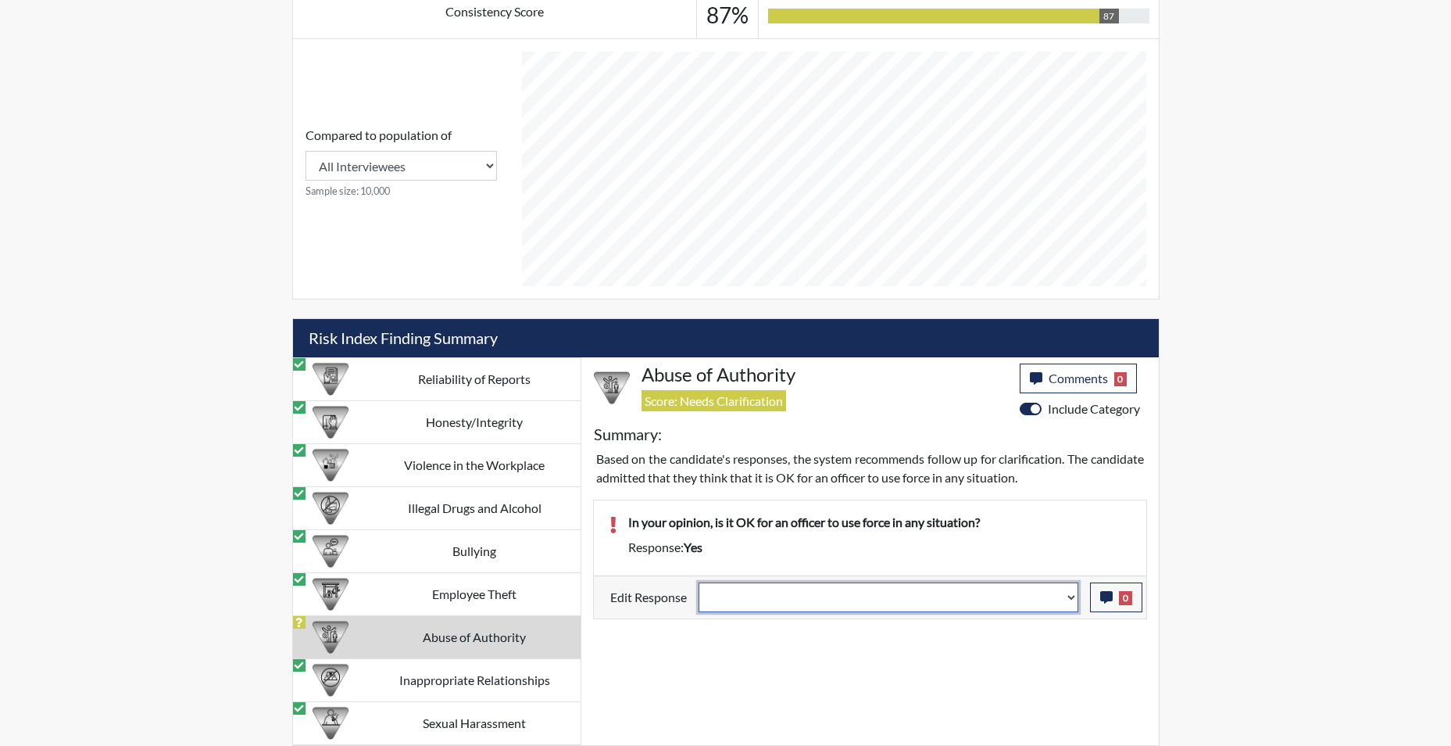
click at [1070, 602] on select "Question is not relevant. Results will be updated. Reasonable explanation provi…" at bounding box center [889, 597] width 380 height 30
click at [699, 582] on select "Question is not relevant. Results will be updated. Reasonable explanation provi…" at bounding box center [889, 597] width 380 height 30
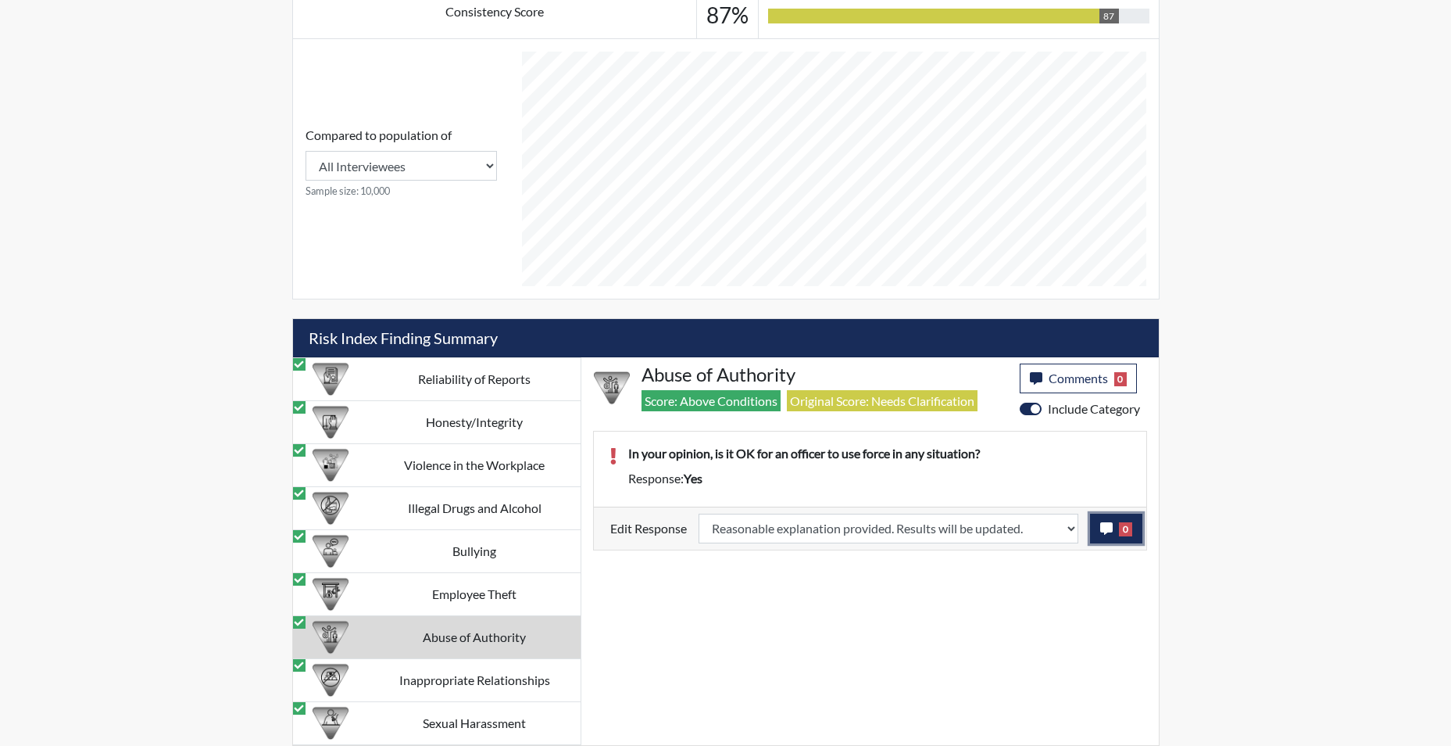
scroll to position [259, 649]
click at [1104, 522] on icon "button" at bounding box center [1106, 528] width 13 height 13
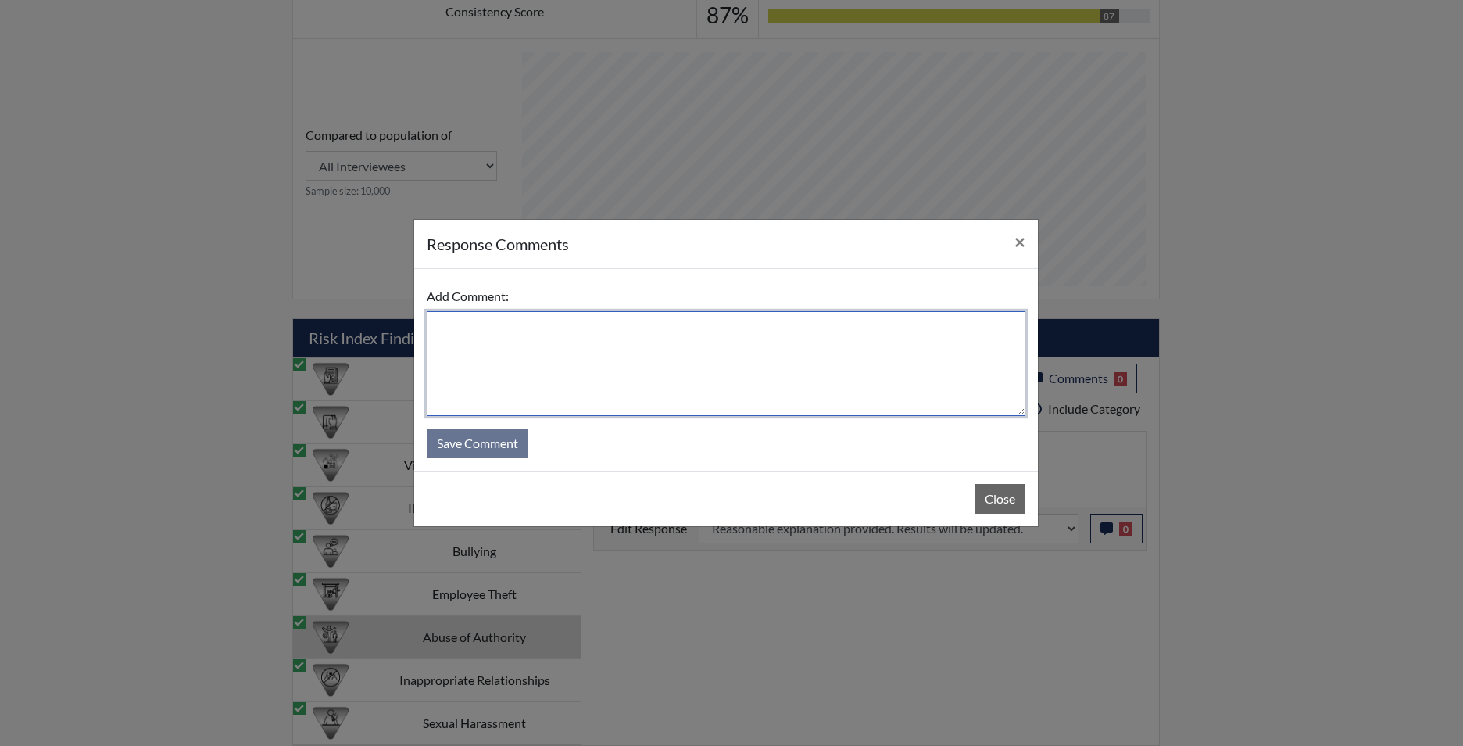
click at [635, 327] on textarea at bounding box center [726, 363] width 599 height 105
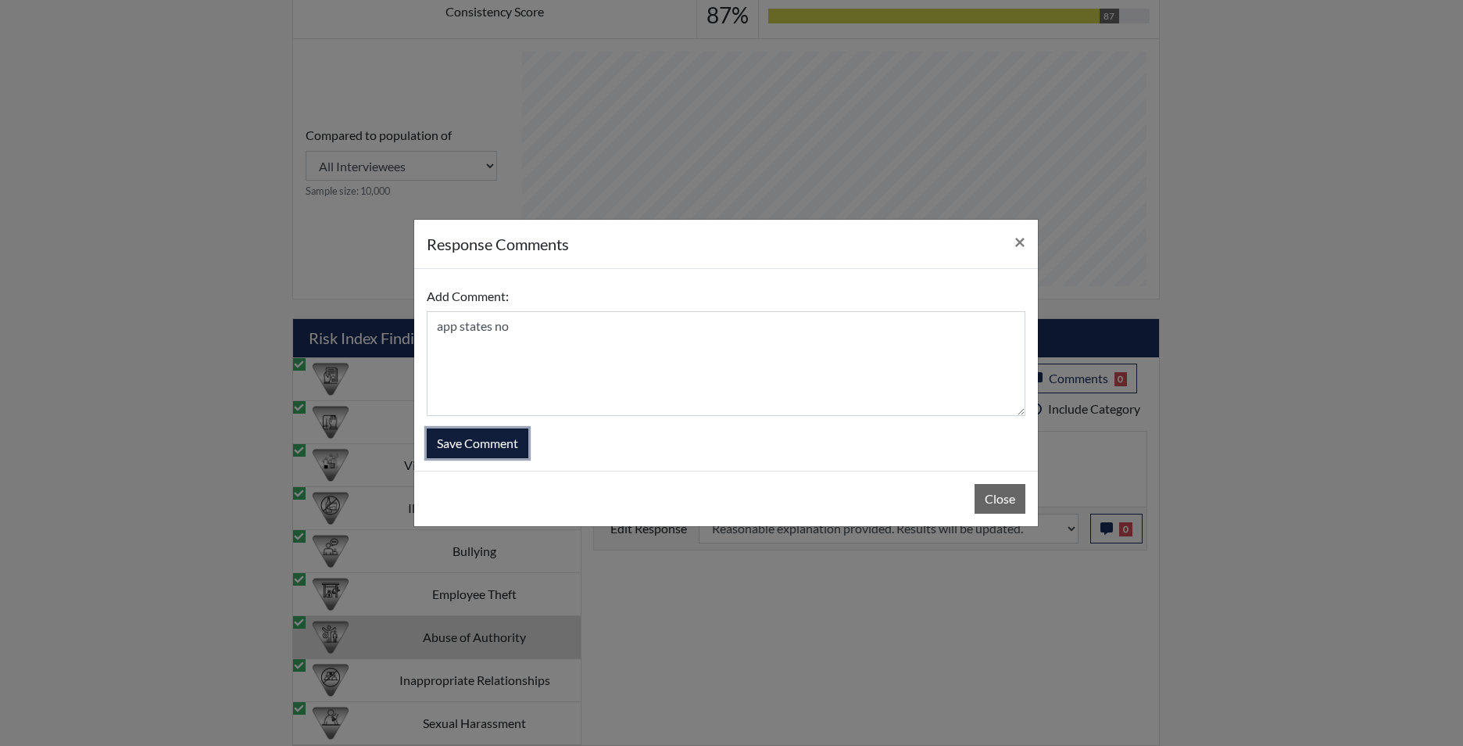
click at [455, 441] on button "Save Comment" at bounding box center [478, 443] width 102 height 30
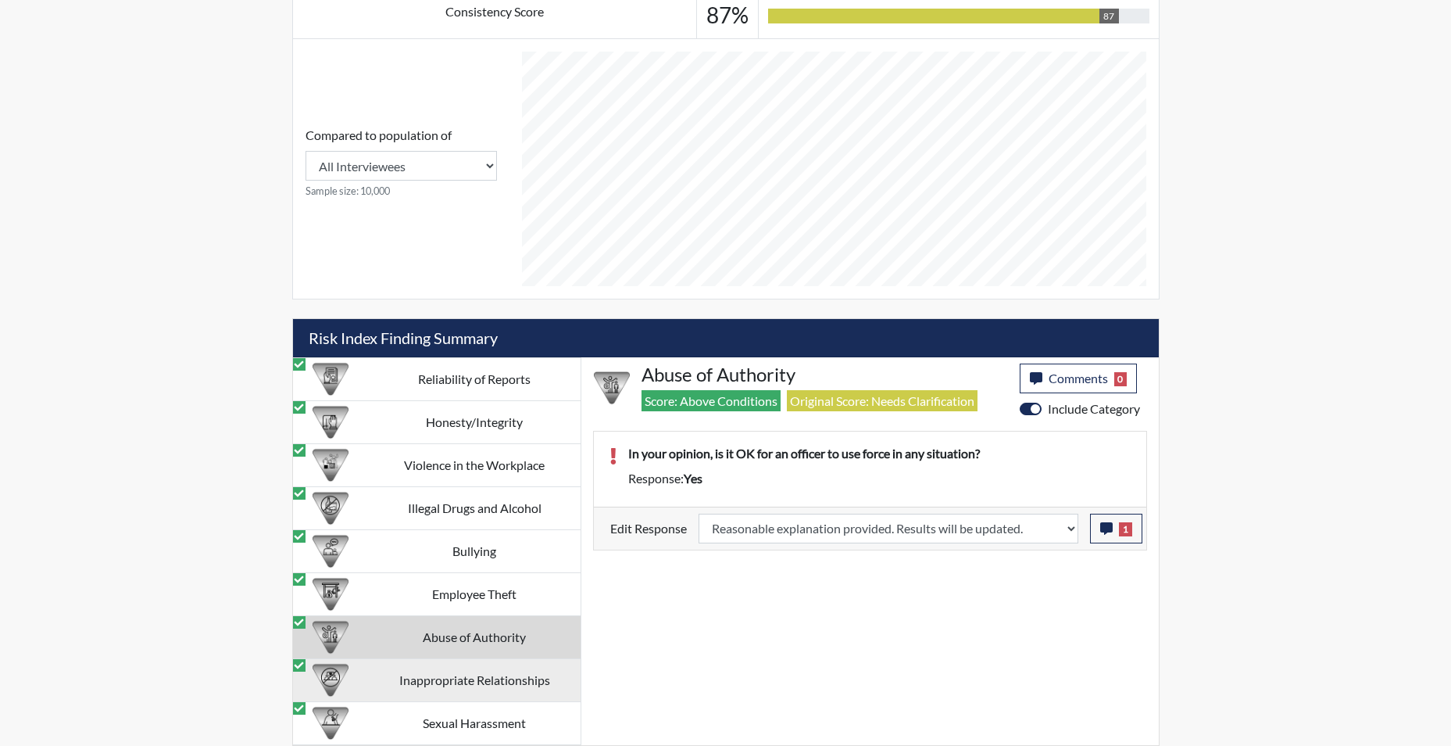
click at [458, 680] on td "Inappropriate Relationships" at bounding box center [475, 679] width 212 height 43
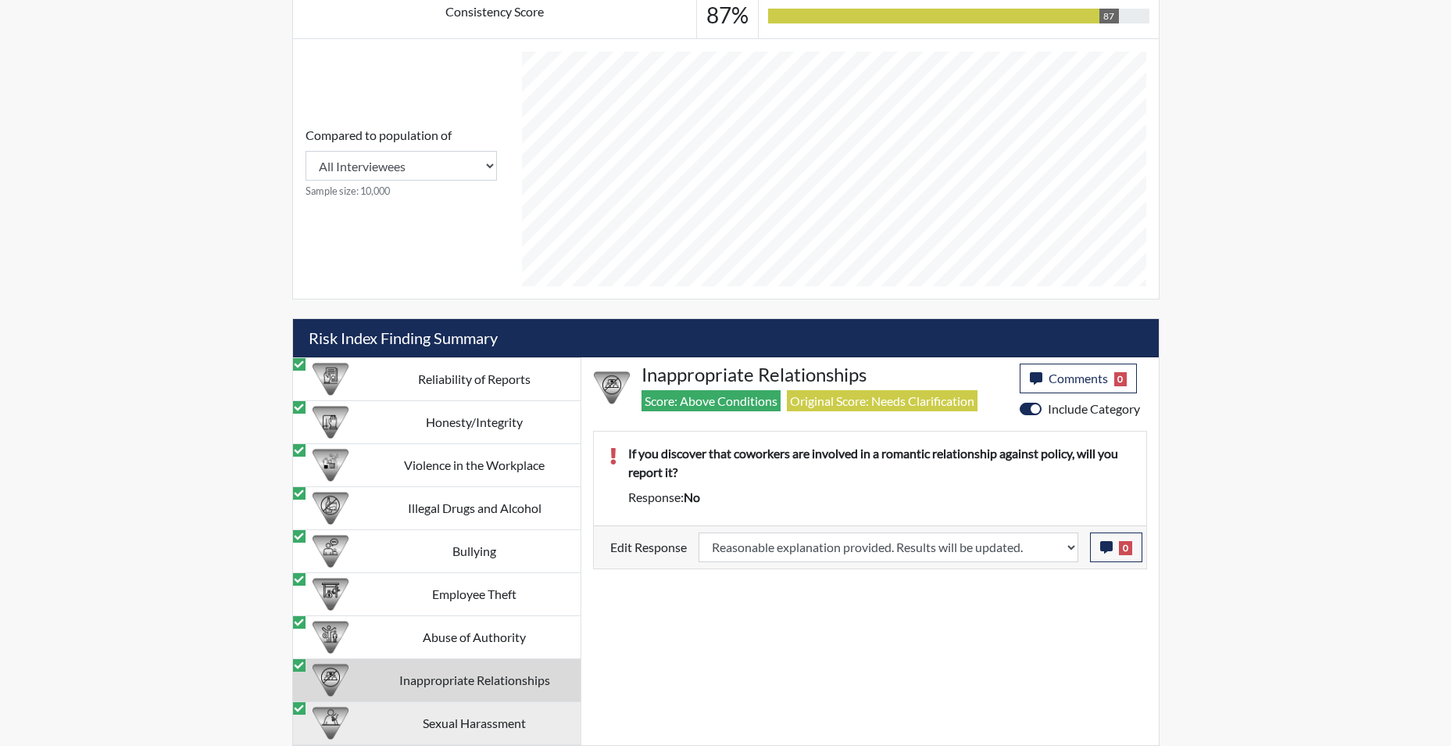
click at [462, 728] on td "Sexual Harassment" at bounding box center [475, 722] width 212 height 43
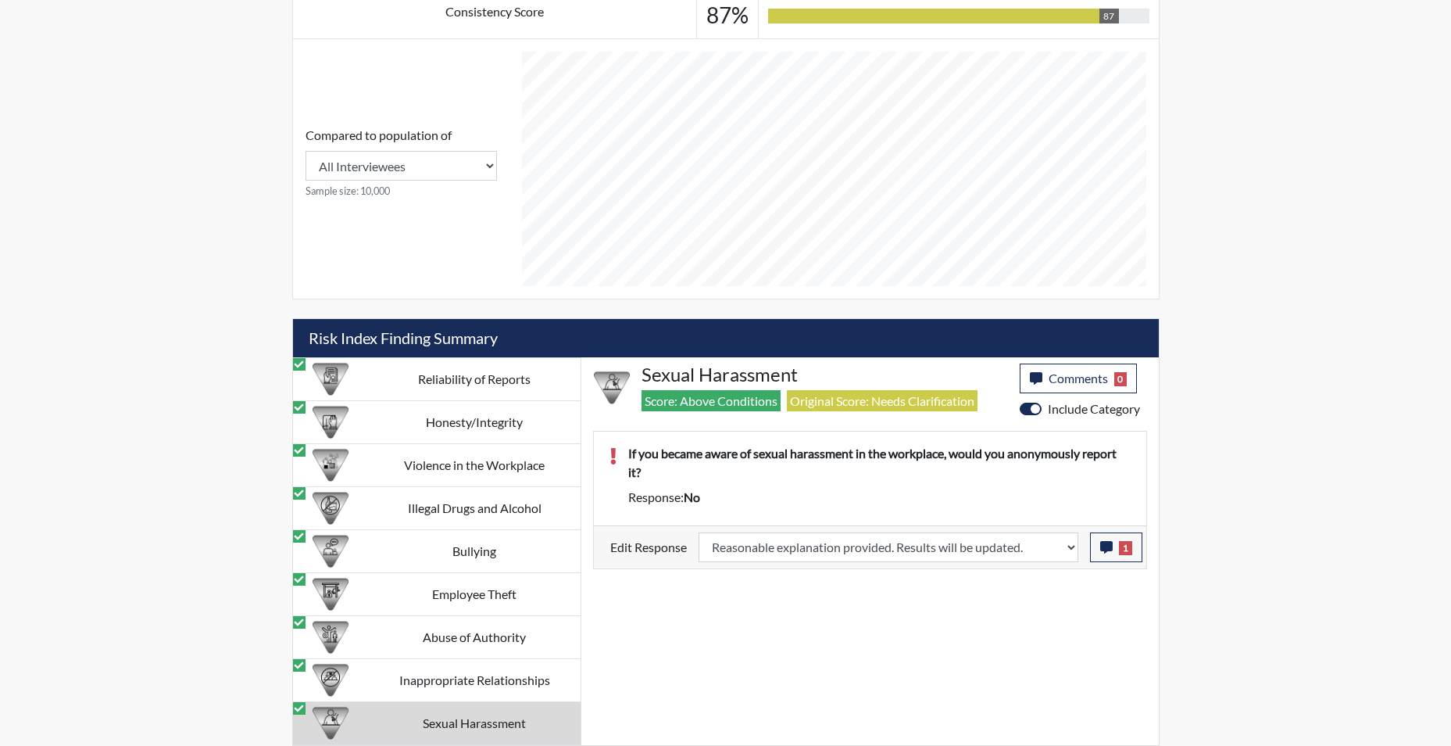
click at [463, 721] on td "Sexual Harassment" at bounding box center [475, 722] width 212 height 43
click at [1071, 546] on select "Question is not relevant. Results will be updated. Reasonable explanation provi…" at bounding box center [889, 547] width 380 height 30
click at [699, 532] on select "Question is not relevant. Results will be updated. Reasonable explanation provi…" at bounding box center [889, 547] width 380 height 30
click at [1107, 543] on icon "button" at bounding box center [1106, 547] width 13 height 13
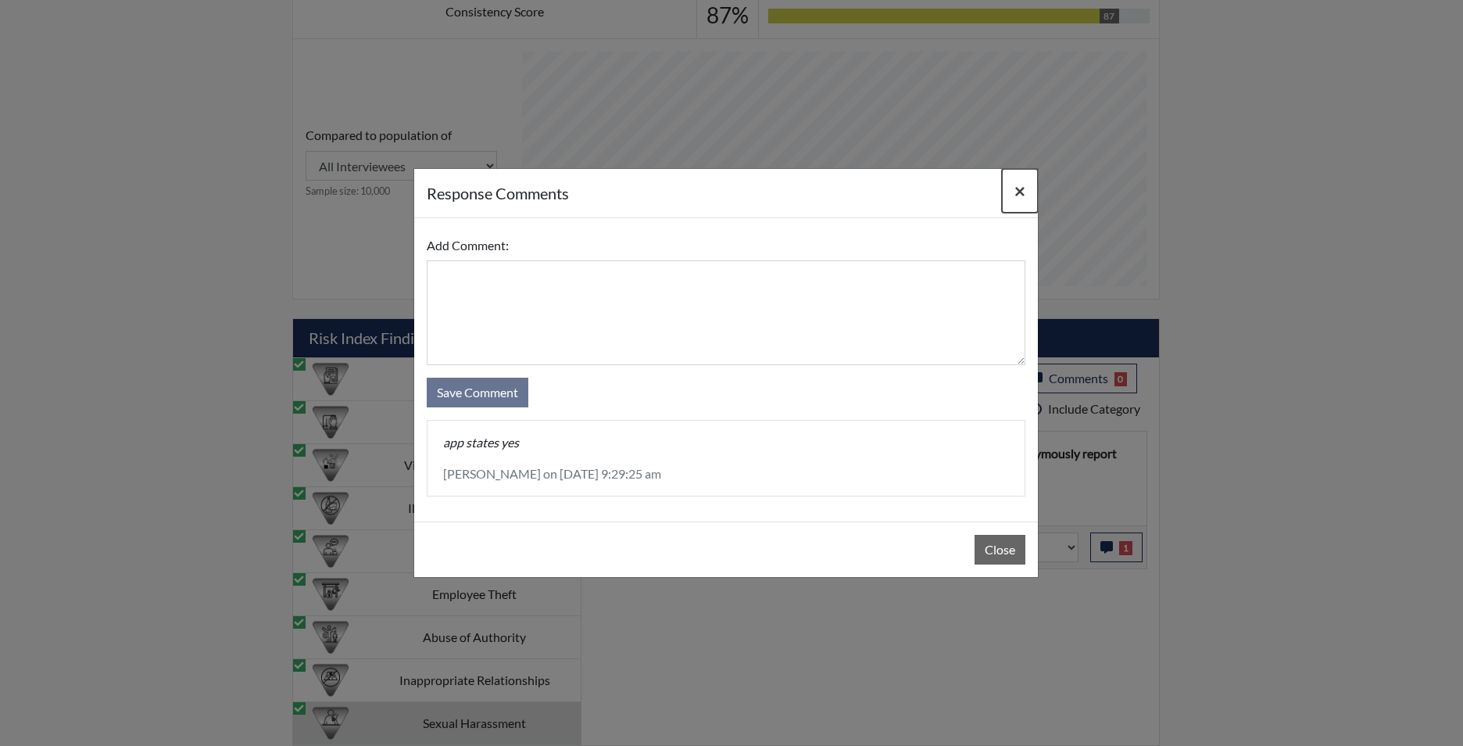
click at [1015, 187] on span "×" at bounding box center [1019, 190] width 11 height 23
